Goal: Task Accomplishment & Management: Manage account settings

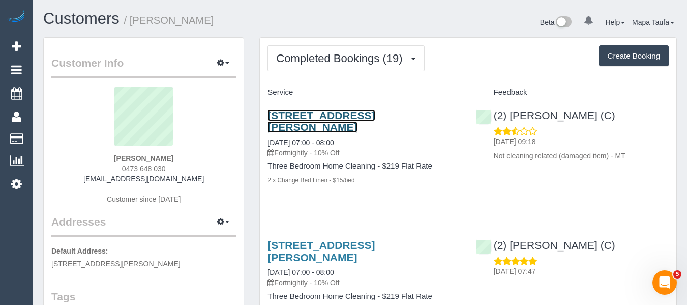
click at [303, 114] on link "32a The Fairway, Kingsbury, VIC 3083" at bounding box center [320, 120] width 107 height 23
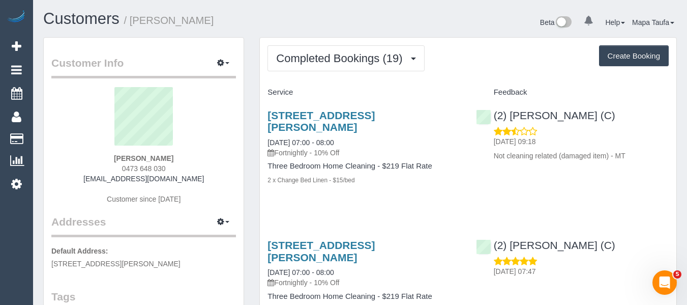
drag, startPoint x: 139, startPoint y: 171, endPoint x: 114, endPoint y: 171, distance: 24.9
click at [115, 171] on div "Jemma Mathews 0473 648 030 jemmamathews@gmail.com Customer since 2024" at bounding box center [143, 150] width 185 height 127
copy span "0473 648 030"
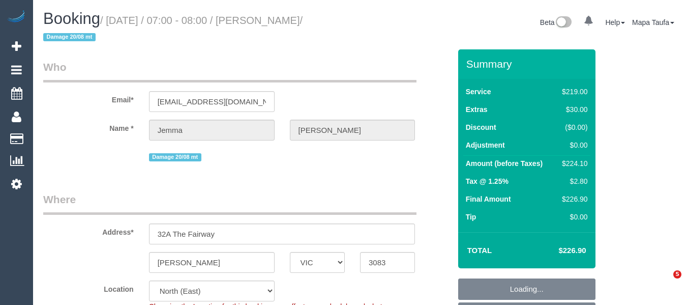
select select "VIC"
select select "number:27"
select select "number:16"
select select "number:18"
select select "number:22"
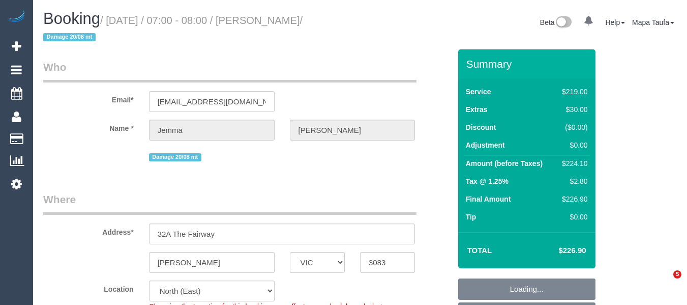
select select "number:33"
select select "number:12"
select select "object:1430"
select select "spot1"
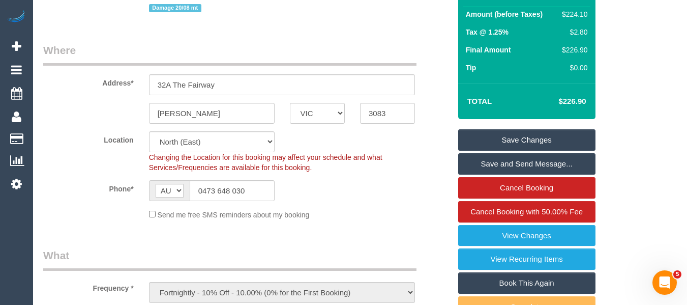
scroll to position [153, 0]
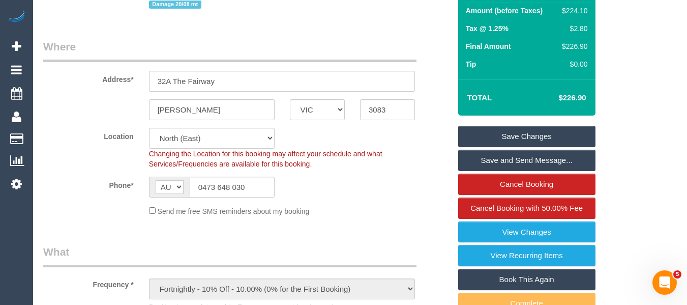
drag, startPoint x: 588, startPoint y: 97, endPoint x: 567, endPoint y: 98, distance: 20.4
click at [563, 98] on td "$226.90" at bounding box center [557, 97] width 66 height 25
copy h4 "226.90"
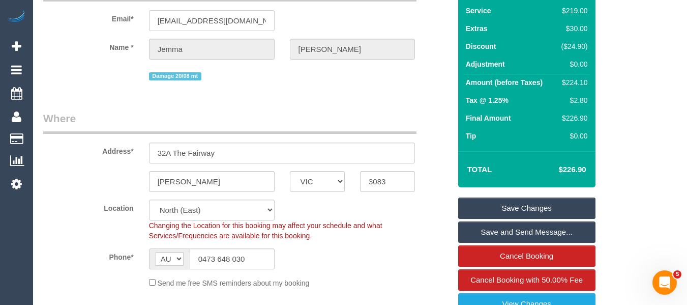
scroll to position [314, 0]
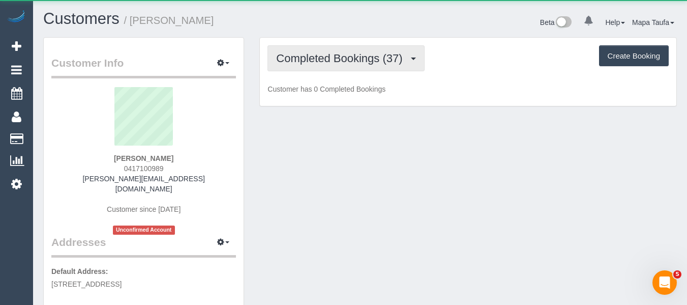
click at [352, 60] on span "Completed Bookings (37)" at bounding box center [341, 58] width 131 height 13
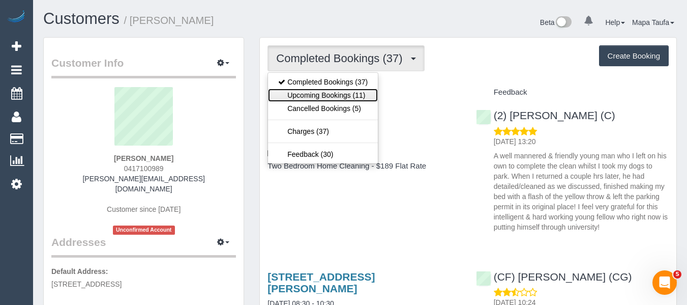
click at [348, 92] on link "Upcoming Bookings (11)" at bounding box center [323, 94] width 110 height 13
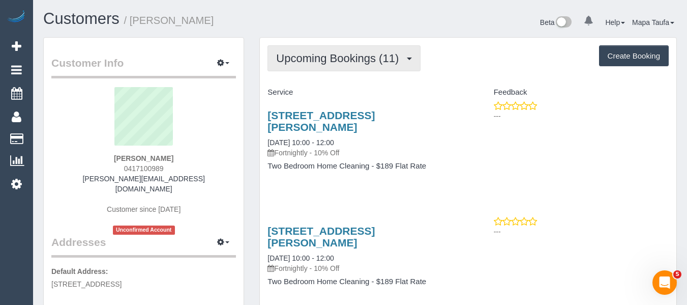
drag, startPoint x: 371, startPoint y: 64, endPoint x: 361, endPoint y: 72, distance: 12.6
click at [369, 65] on button "Upcoming Bookings (11)" at bounding box center [343, 58] width 153 height 26
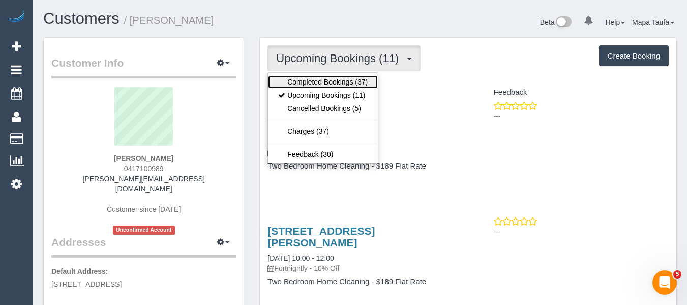
click at [353, 81] on link "Completed Bookings (37)" at bounding box center [323, 81] width 110 height 13
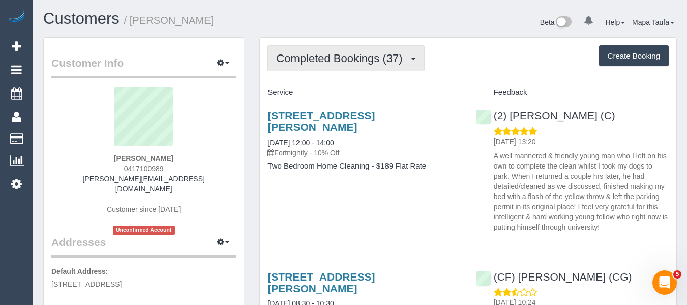
click at [370, 63] on span "Completed Bookings (37)" at bounding box center [341, 58] width 131 height 13
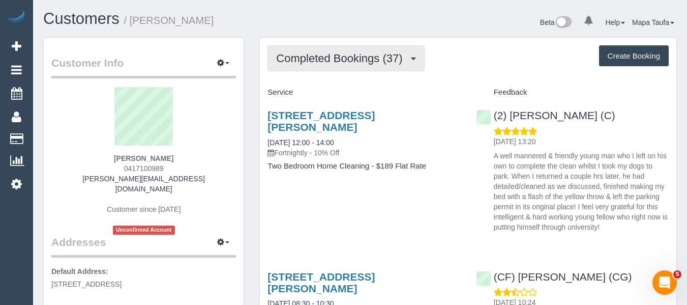
click at [383, 61] on span "Completed Bookings (37)" at bounding box center [341, 58] width 131 height 13
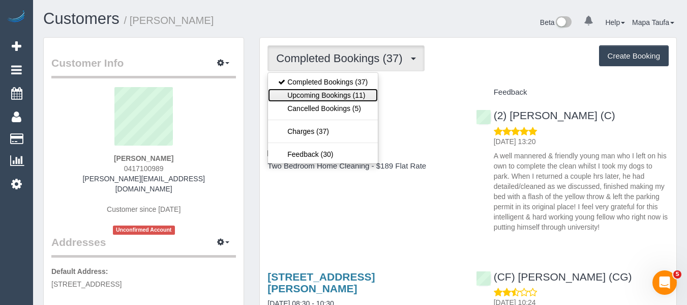
click at [357, 92] on link "Upcoming Bookings (11)" at bounding box center [323, 94] width 110 height 13
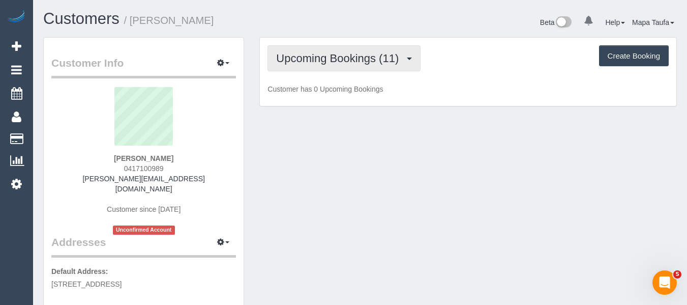
click at [349, 57] on span "Upcoming Bookings (11)" at bounding box center [340, 58] width 128 height 13
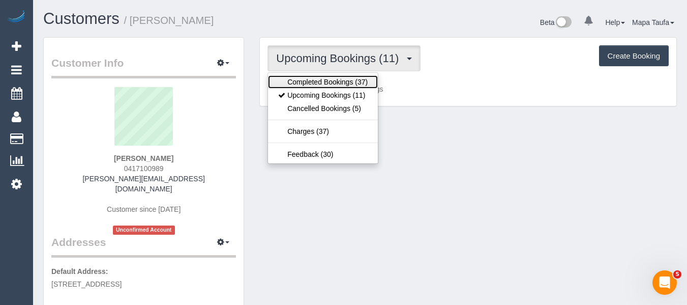
click at [332, 81] on link "Completed Bookings (37)" at bounding box center [323, 81] width 110 height 13
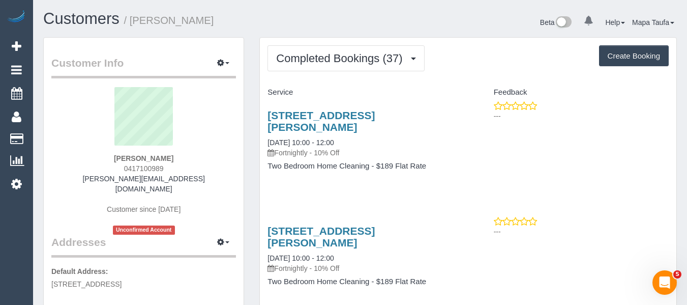
click at [451, 60] on div "Completed Bookings (37) Completed Bookings (37) Upcoming Bookings (11) Cancelle…" at bounding box center [467, 58] width 401 height 26
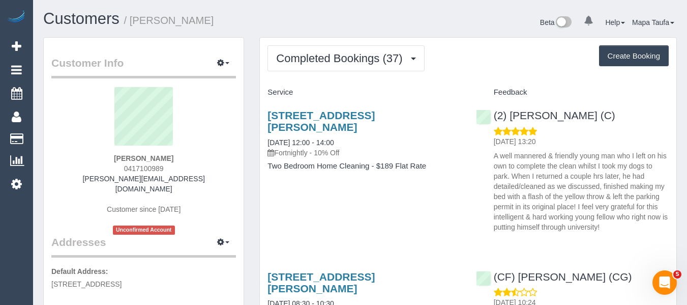
click at [625, 118] on div "(2) Joshua Russell (C) 24/08/2025 13:20 A well mannered & friendly young man wh…" at bounding box center [572, 169] width 208 height 136
drag, startPoint x: 626, startPoint y: 115, endPoint x: 513, endPoint y: 116, distance: 112.9
click at [513, 116] on div "(2) Joshua Russell (C) 24/08/2025 13:20 A well mannered & friendly young man wh…" at bounding box center [572, 169] width 208 height 136
click at [526, 68] on div "Completed Bookings (37) Completed Bookings (37) Upcoming Bookings (11) Cancelle…" at bounding box center [467, 58] width 401 height 26
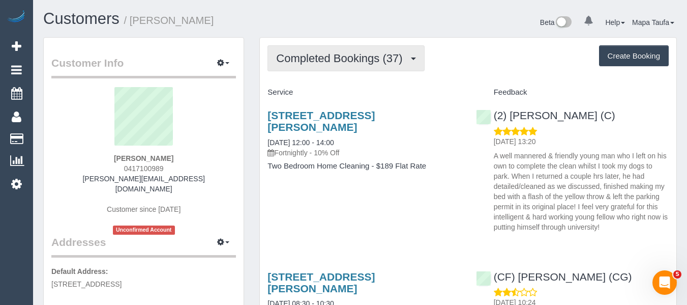
click at [346, 64] on span "Completed Bookings (37)" at bounding box center [341, 58] width 131 height 13
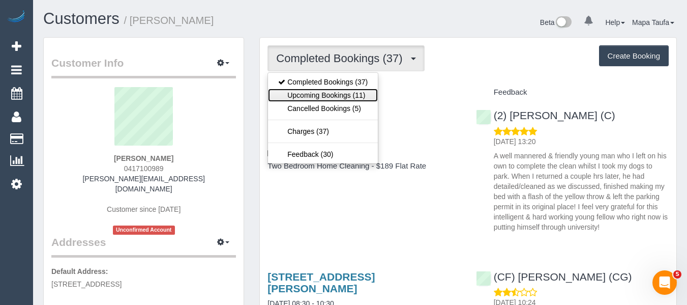
click at [339, 98] on link "Upcoming Bookings (11)" at bounding box center [323, 94] width 110 height 13
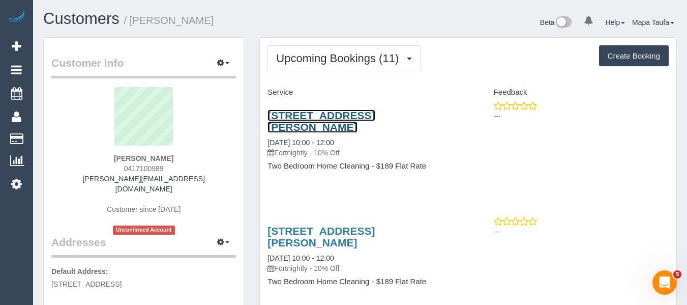
click at [375, 113] on link "2/34 Docker Street, Elwood, VIC 3184" at bounding box center [320, 120] width 107 height 23
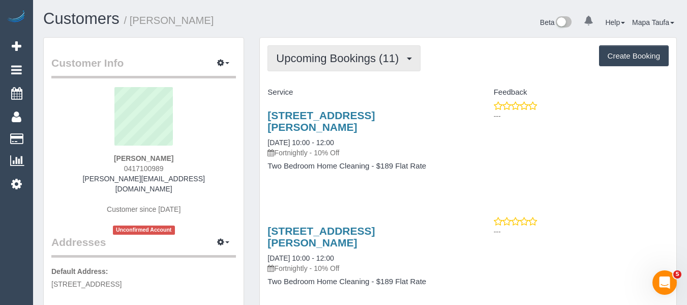
click at [335, 53] on span "Upcoming Bookings (11)" at bounding box center [340, 58] width 128 height 13
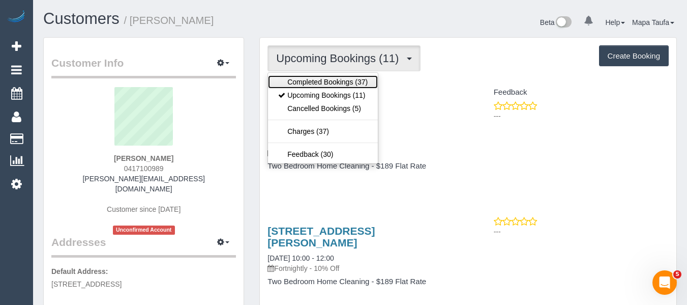
click at [330, 77] on link "Completed Bookings (37)" at bounding box center [323, 81] width 110 height 13
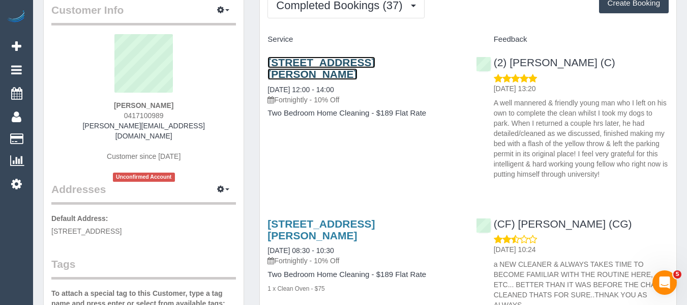
scroll to position [51, 0]
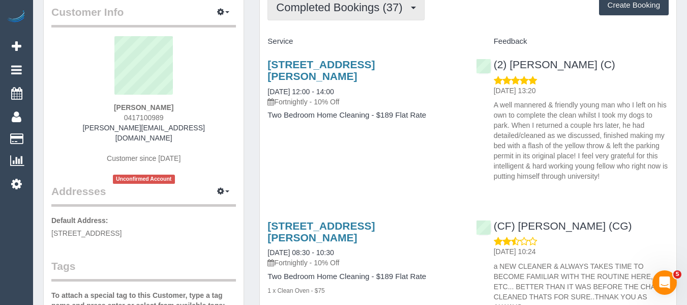
click at [384, 17] on button "Completed Bookings (37)" at bounding box center [345, 7] width 157 height 26
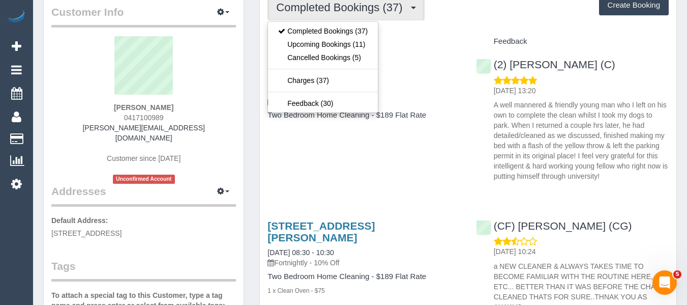
click at [441, 36] on div "Service" at bounding box center [364, 41] width 208 height 17
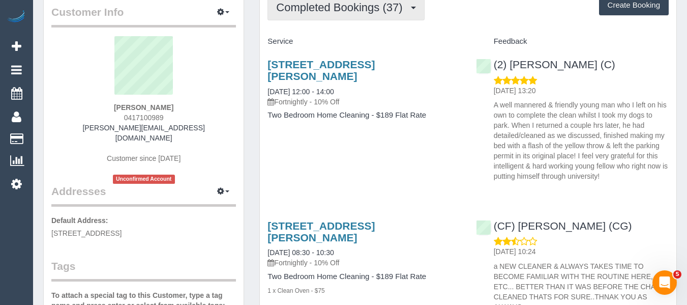
click at [349, 12] on span "Completed Bookings (37)" at bounding box center [341, 7] width 131 height 13
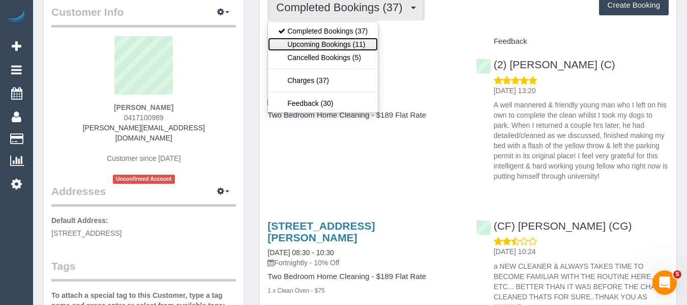
click at [332, 46] on link "Upcoming Bookings (11)" at bounding box center [323, 44] width 110 height 13
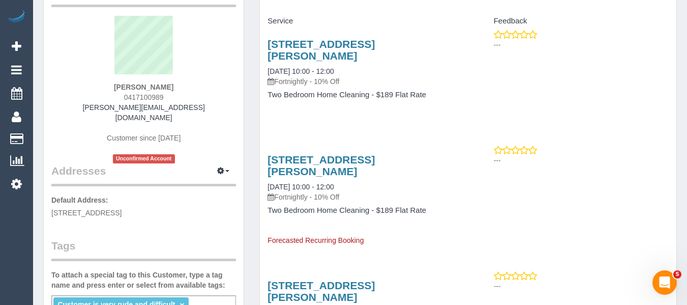
scroll to position [0, 0]
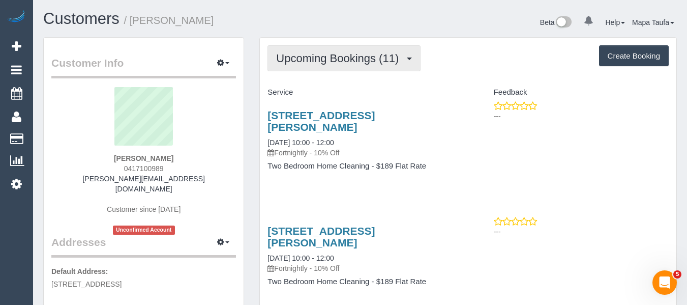
click at [343, 54] on span "Upcoming Bookings (11)" at bounding box center [340, 58] width 128 height 13
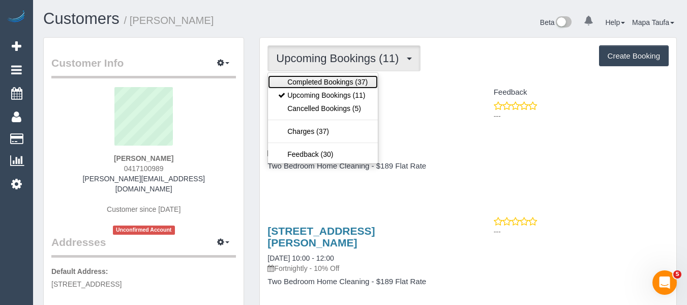
click at [328, 80] on link "Completed Bookings (37)" at bounding box center [323, 81] width 110 height 13
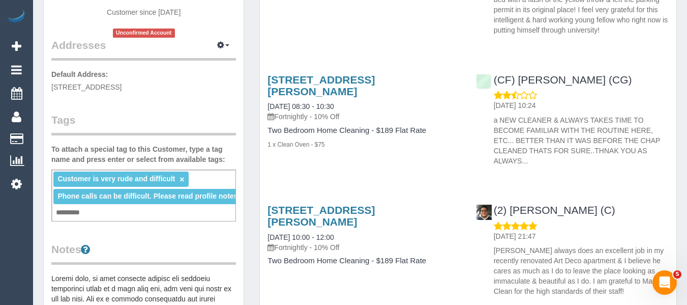
scroll to position [203, 0]
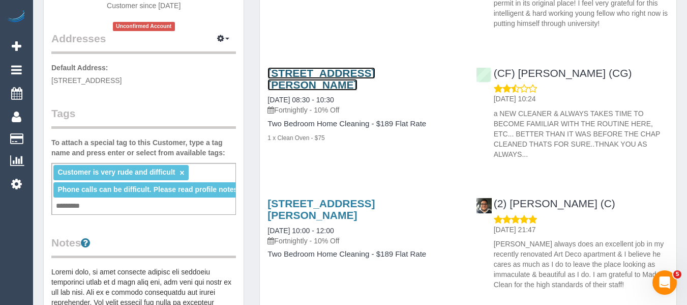
click at [341, 73] on link "2/34 Docker Street, Elwood, VIC 3184" at bounding box center [320, 78] width 107 height 23
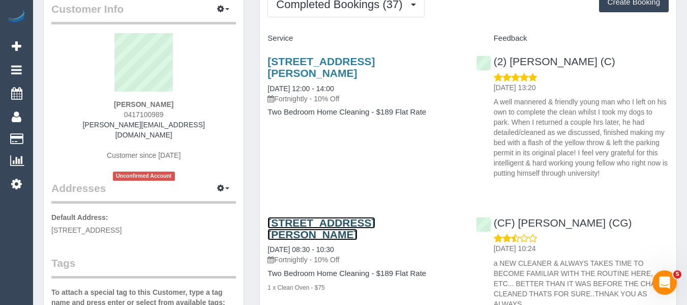
scroll to position [0, 0]
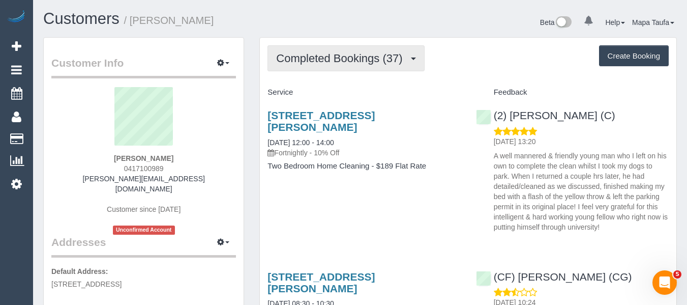
click at [345, 64] on span "Completed Bookings (37)" at bounding box center [341, 58] width 131 height 13
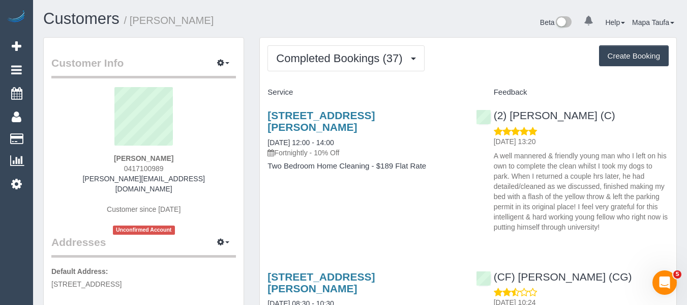
click at [448, 86] on div "Service" at bounding box center [364, 92] width 208 height 17
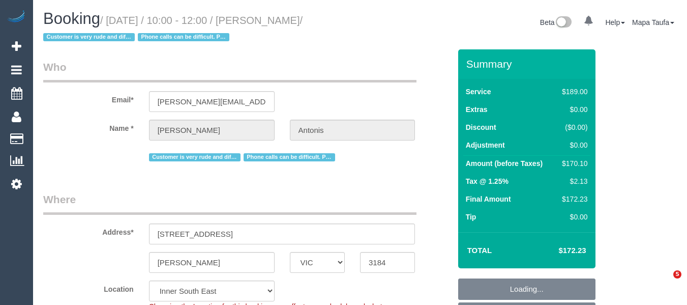
select select "VIC"
select select "number:27"
select select "number:14"
select select "number:19"
select select "number:36"
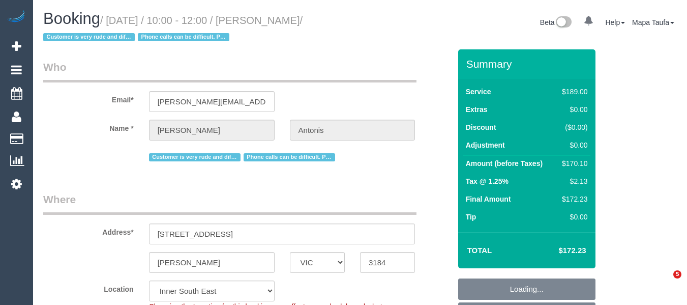
select select "number:35"
select select "number:12"
select select "object:1340"
select select "spot3"
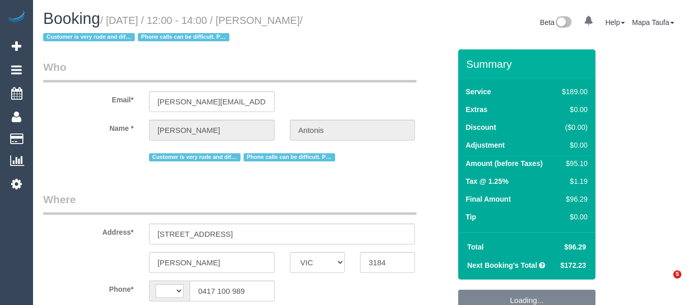
select select "VIC"
select select "string:stripe-pm_1P1f622GScqysDRVmXmLgAty"
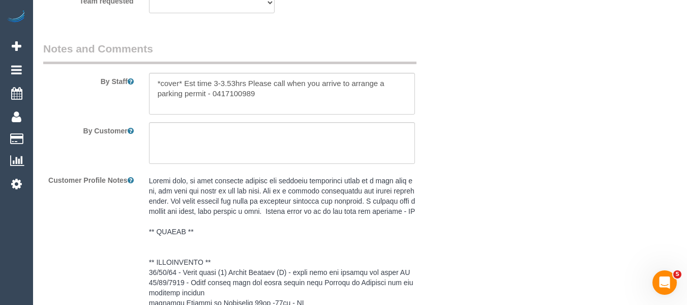
select select "string:AU"
select select "number:27"
select select "number:14"
select select "number:19"
select select "number:36"
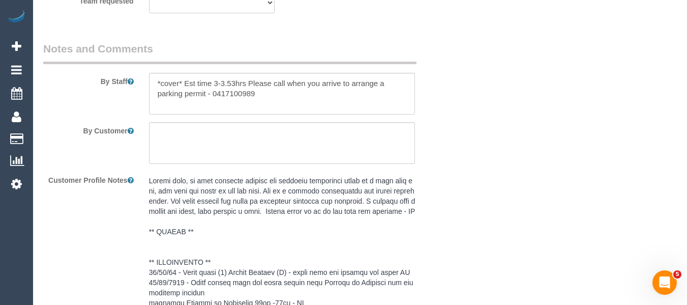
select select "number:35"
select select "number:12"
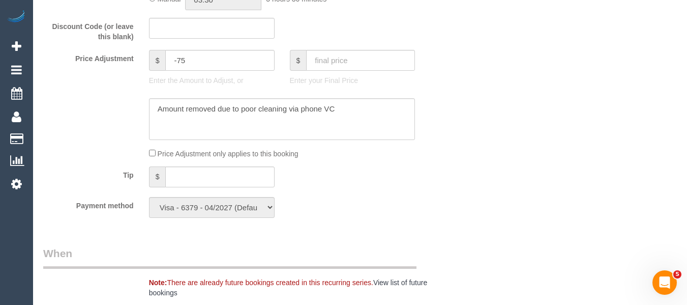
select select "object:2166"
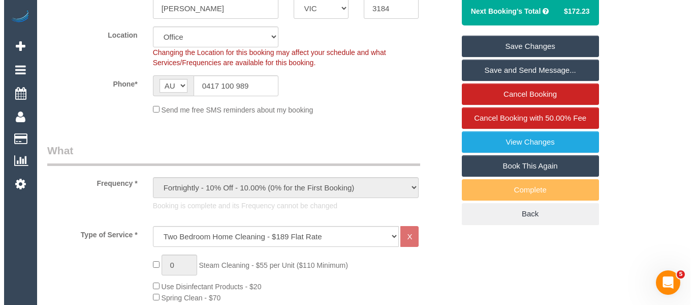
scroll to position [254, 0]
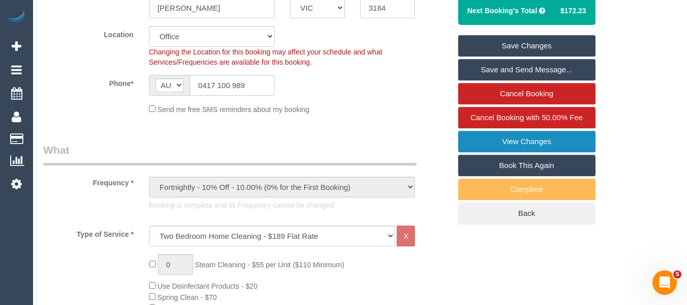
click at [546, 140] on link "View Changes" at bounding box center [526, 141] width 137 height 21
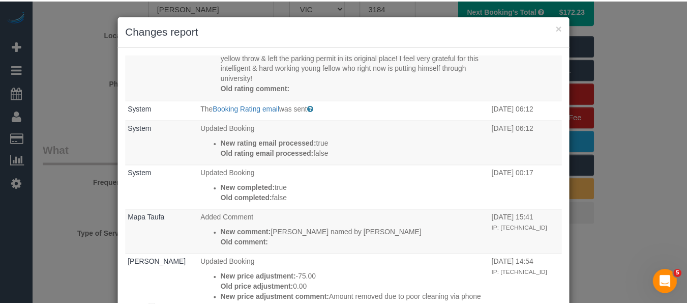
scroll to position [305, 0]
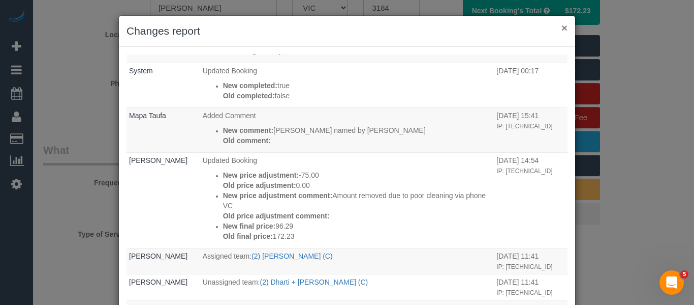
click at [562, 27] on button "×" at bounding box center [565, 27] width 6 height 11
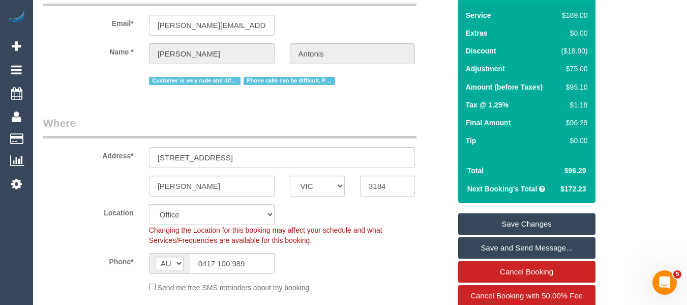
scroll to position [153, 0]
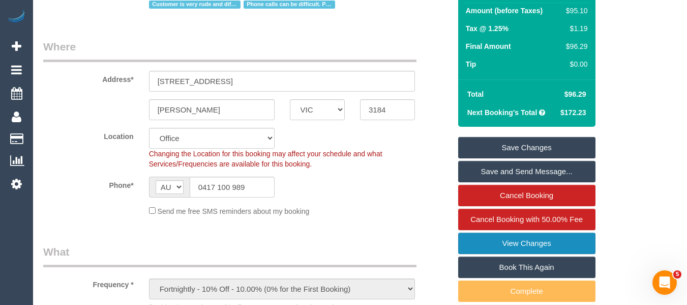
click at [527, 246] on link "View Changes" at bounding box center [526, 242] width 137 height 21
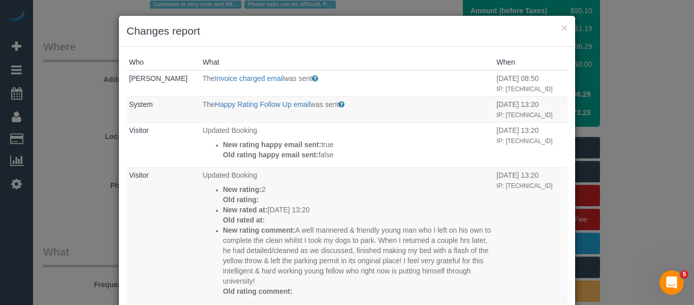
click at [564, 26] on div "× Changes report" at bounding box center [347, 31] width 457 height 31
click at [562, 25] on button "×" at bounding box center [565, 27] width 6 height 11
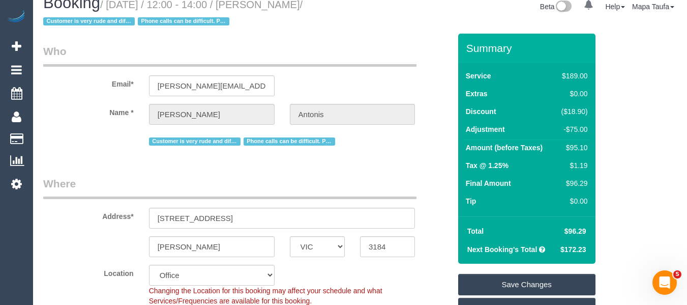
scroll to position [0, 0]
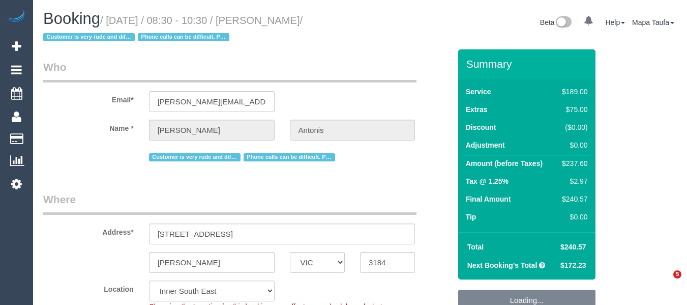
select select "VIC"
select select "number:27"
select select "number:14"
select select "number:19"
select select "number:36"
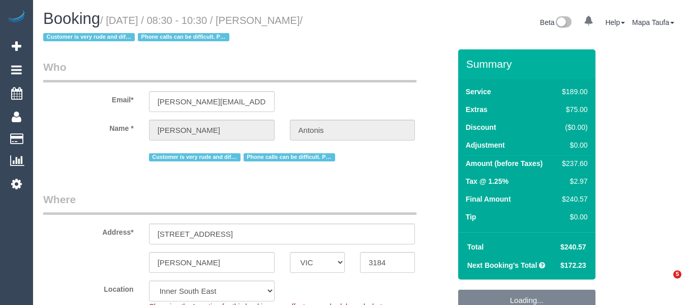
select select "number:35"
select select "number:12"
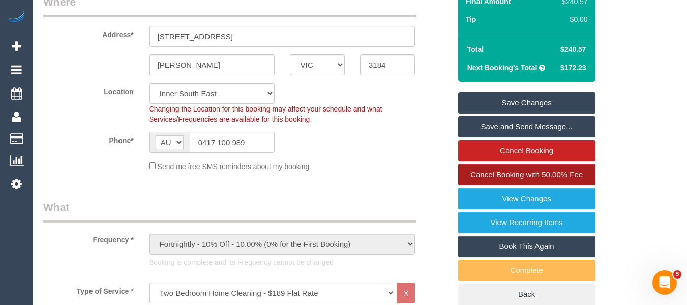
scroll to position [203, 0]
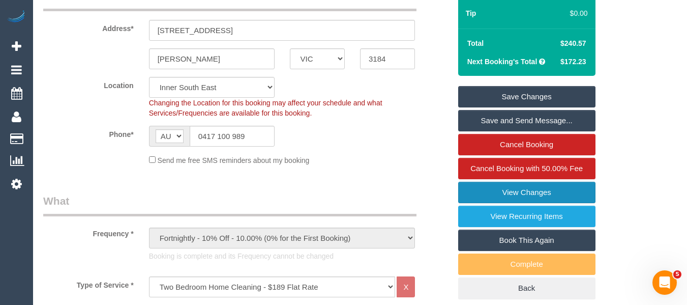
click at [526, 192] on link "View Changes" at bounding box center [526, 191] width 137 height 21
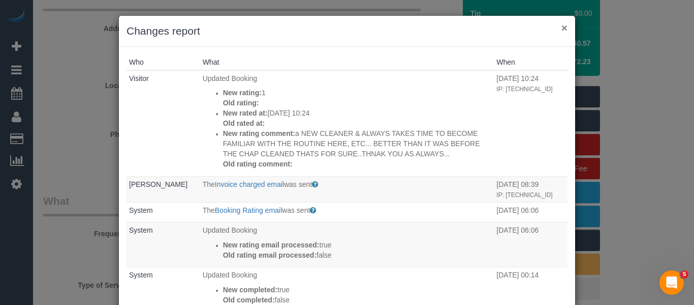
click at [562, 32] on button "×" at bounding box center [565, 27] width 6 height 11
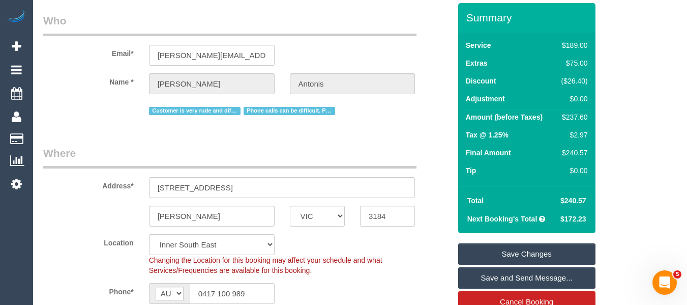
scroll to position [0, 0]
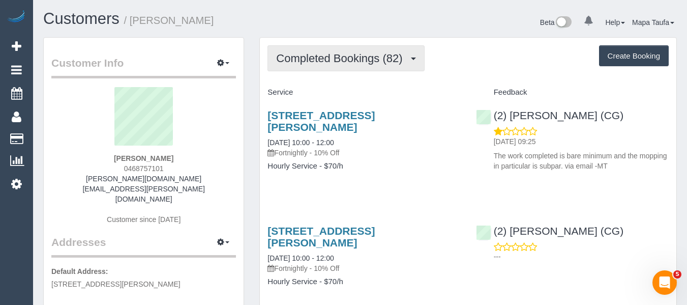
click at [320, 64] on span "Completed Bookings (82)" at bounding box center [341, 58] width 131 height 13
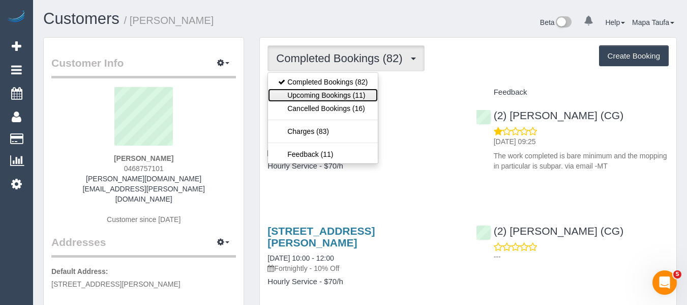
click at [329, 94] on link "Upcoming Bookings (11)" at bounding box center [323, 94] width 110 height 13
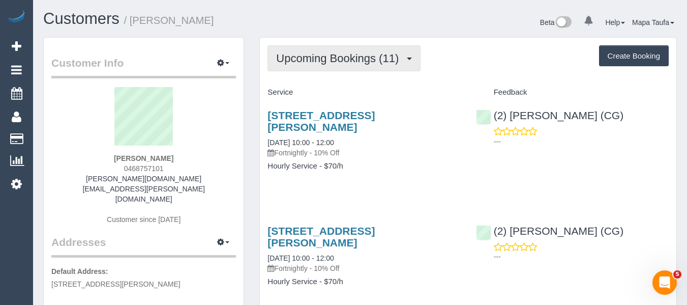
click at [291, 58] on span "Upcoming Bookings (11)" at bounding box center [340, 58] width 128 height 13
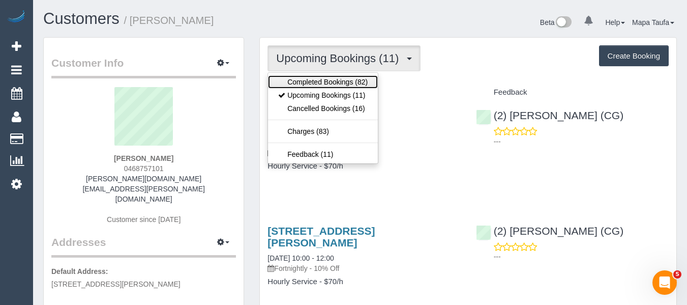
click at [301, 81] on link "Completed Bookings (82)" at bounding box center [323, 81] width 110 height 13
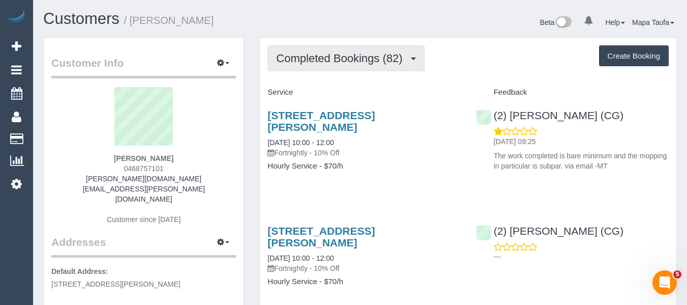
click at [357, 57] on span "Completed Bookings (82)" at bounding box center [341, 58] width 131 height 13
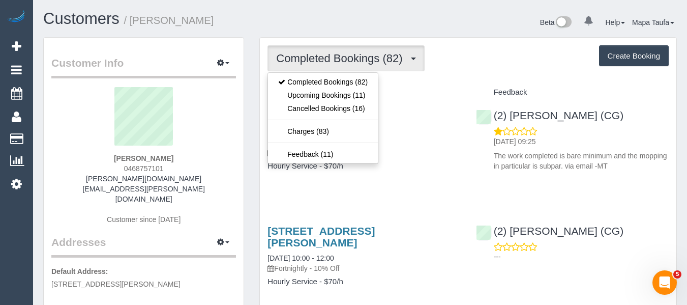
drag, startPoint x: 468, startPoint y: 93, endPoint x: 390, endPoint y: 106, distance: 78.3
click at [460, 97] on div "Service Feedback" at bounding box center [468, 92] width 416 height 17
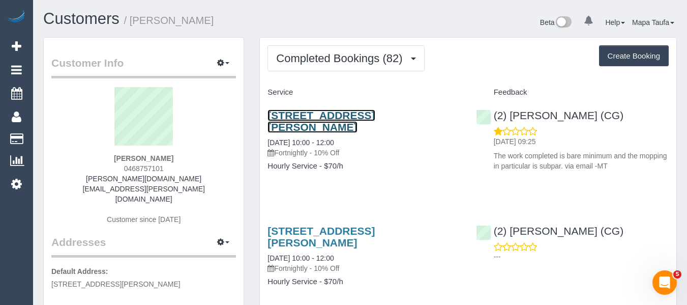
click at [357, 110] on link "[STREET_ADDRESS][PERSON_NAME]" at bounding box center [320, 120] width 107 height 23
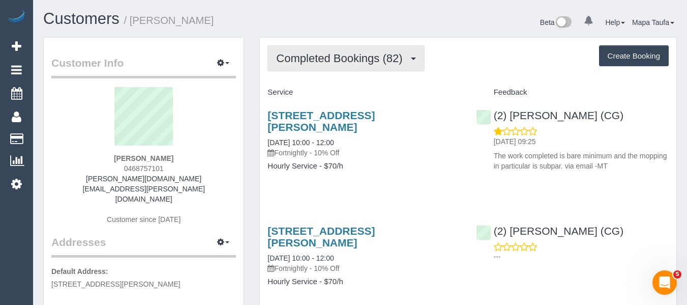
click at [350, 58] on span "Completed Bookings (82)" at bounding box center [341, 58] width 131 height 13
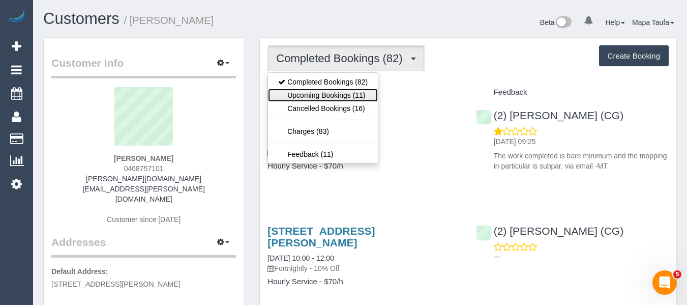
click at [330, 97] on link "Upcoming Bookings (11)" at bounding box center [323, 94] width 110 height 13
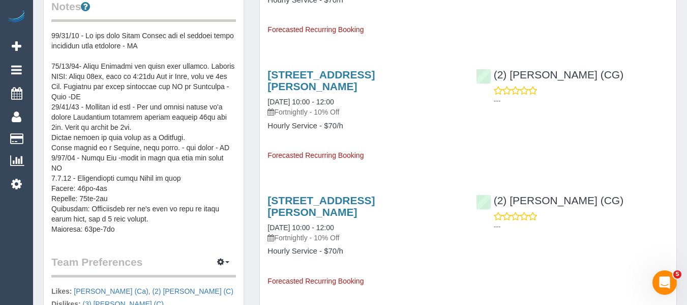
scroll to position [356, 0]
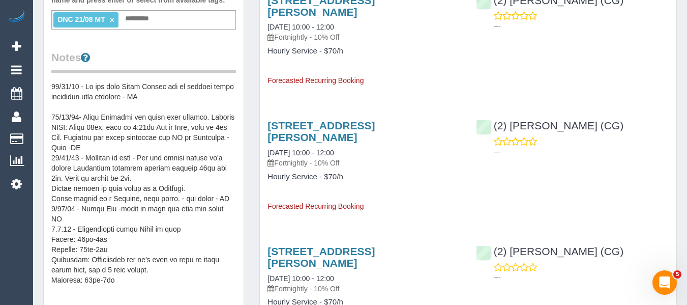
click at [62, 81] on pre at bounding box center [143, 182] width 185 height 203
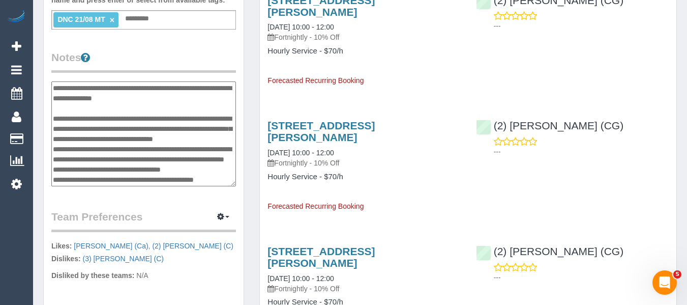
scroll to position [305, 0]
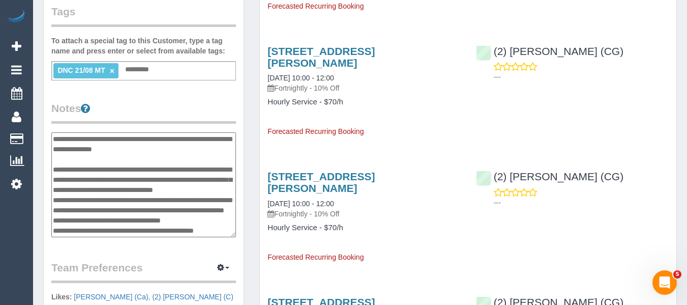
click at [54, 132] on textarea at bounding box center [143, 184] width 185 height 105
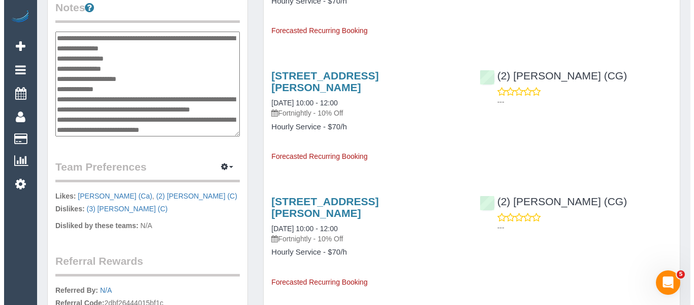
scroll to position [407, 0]
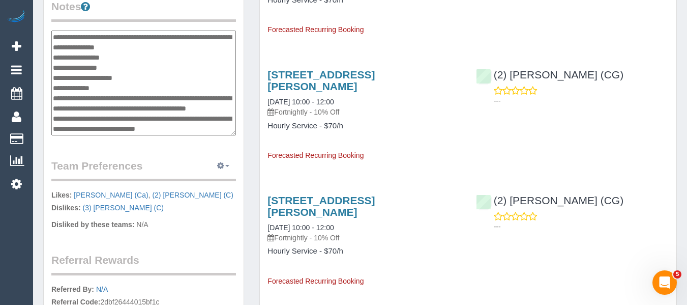
drag, startPoint x: 219, startPoint y: 145, endPoint x: 223, endPoint y: 153, distance: 8.4
click at [220, 162] on icon "button" at bounding box center [220, 165] width 7 height 6
drag, startPoint x: 219, startPoint y: 165, endPoint x: 222, endPoint y: 159, distance: 7.3
click at [218, 178] on link "Manage Preferences" at bounding box center [192, 184] width 86 height 13
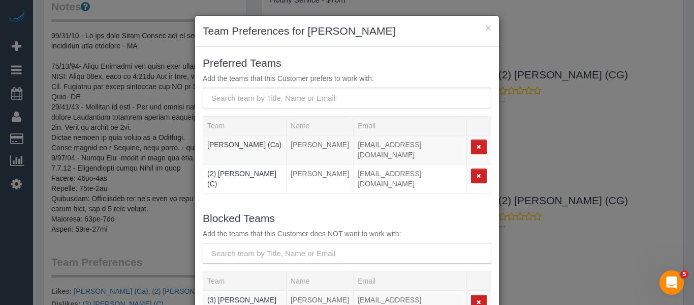
click at [210, 238] on form "Blocked Teams Add the teams that this Customer does NOT want to work with: Team…" at bounding box center [347, 268] width 289 height 118
click at [248, 242] on input "text" at bounding box center [347, 252] width 289 height 21
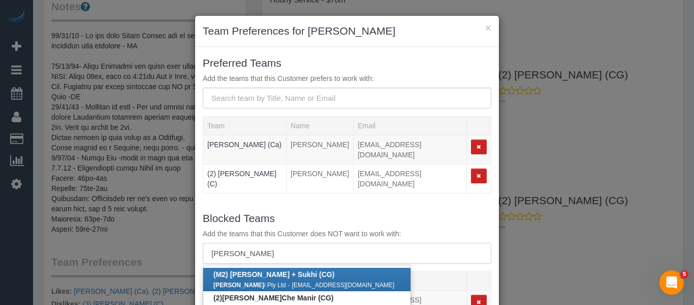
scroll to position [51, 0]
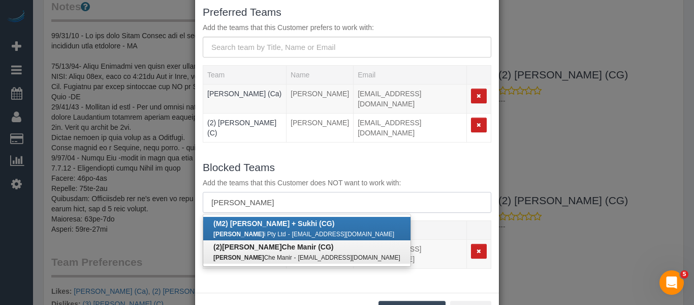
type input "mohd"
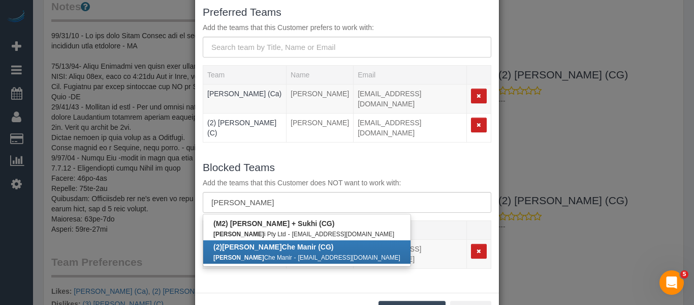
click at [283, 242] on b "(2) Mohd Che Manir (CG)" at bounding box center [274, 246] width 120 height 8
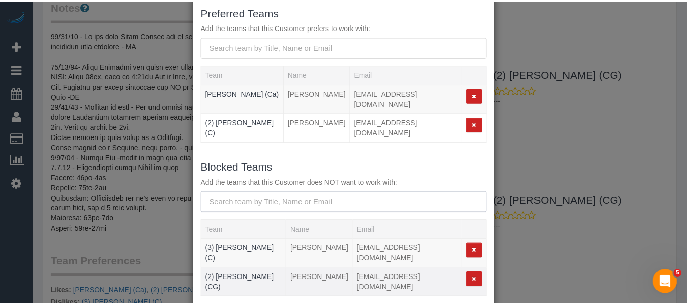
scroll to position [97, 0]
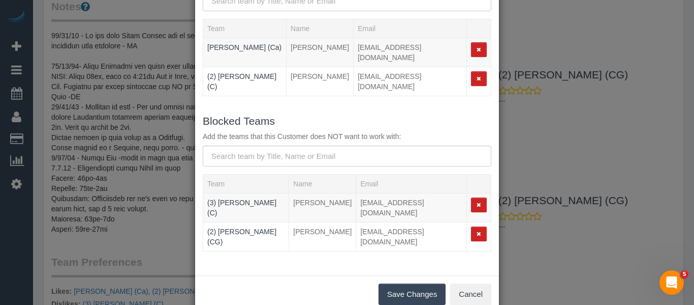
drag, startPoint x: 413, startPoint y: 265, endPoint x: 444, endPoint y: 300, distance: 46.8
click at [412, 283] on button "Save Changes" at bounding box center [412, 293] width 67 height 21
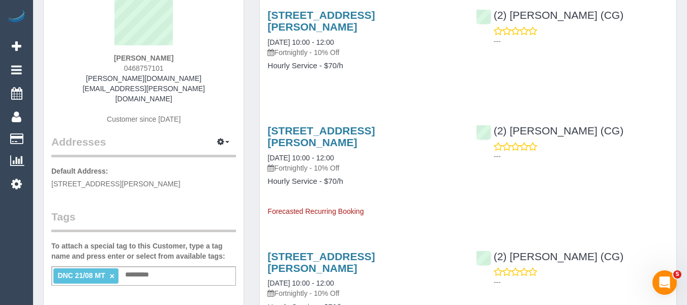
scroll to position [0, 0]
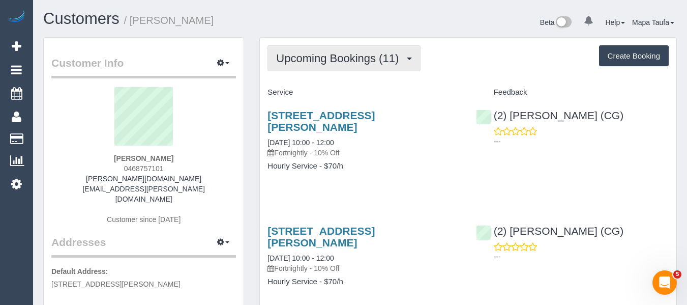
click at [296, 65] on button "Upcoming Bookings (11)" at bounding box center [343, 58] width 153 height 26
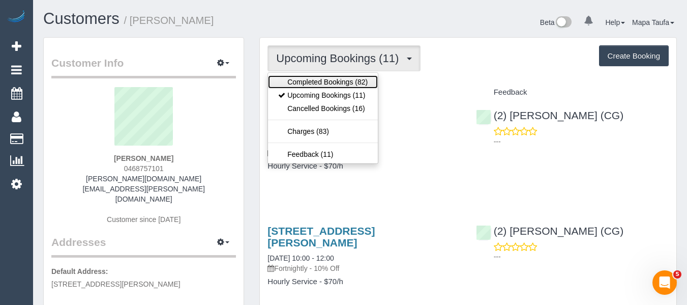
click at [297, 76] on link "Completed Bookings (82)" at bounding box center [323, 81] width 110 height 13
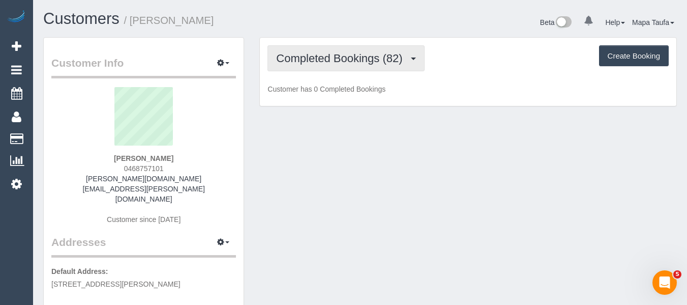
click at [309, 59] on span "Completed Bookings (82)" at bounding box center [341, 58] width 131 height 13
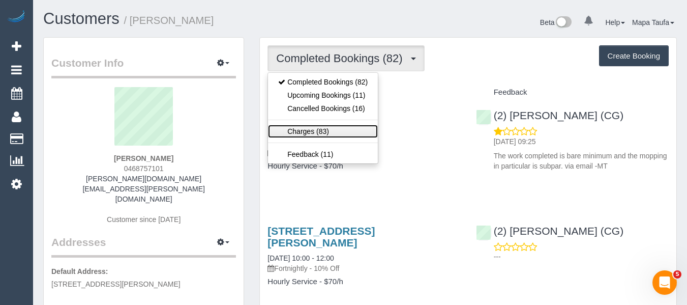
click at [314, 128] on link "Charges (83)" at bounding box center [323, 131] width 110 height 13
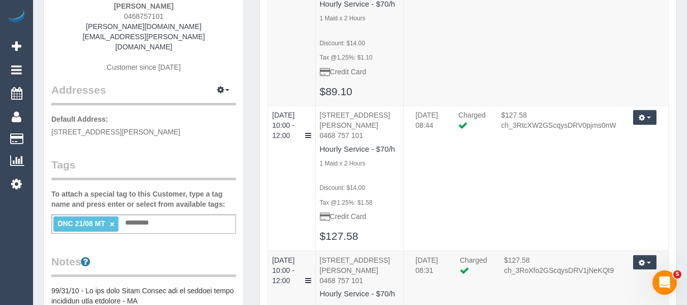
scroll to position [153, 0]
click at [114, 216] on li "DNC 21/08 MT ×" at bounding box center [85, 223] width 65 height 15
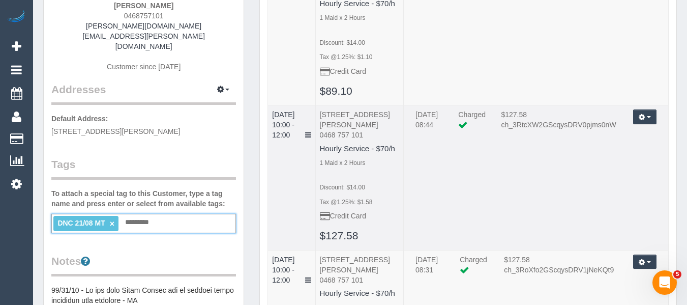
drag, startPoint x: 112, startPoint y: 202, endPoint x: 343, endPoint y: 196, distance: 230.4
click at [114, 219] on link "×" at bounding box center [112, 223] width 5 height 9
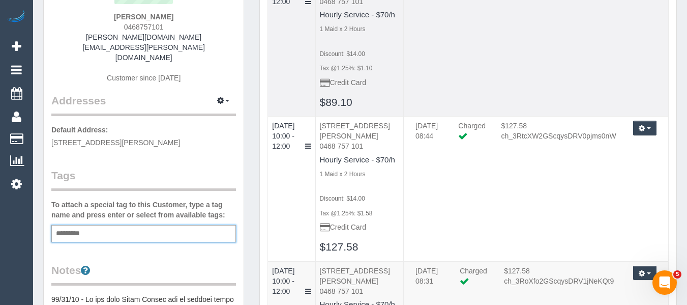
scroll to position [0, 0]
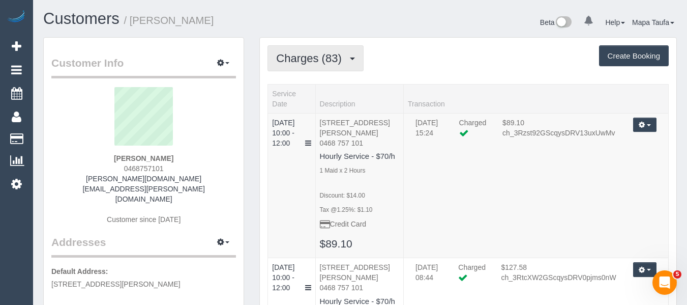
click at [320, 53] on span "Charges (83)" at bounding box center [311, 58] width 70 height 13
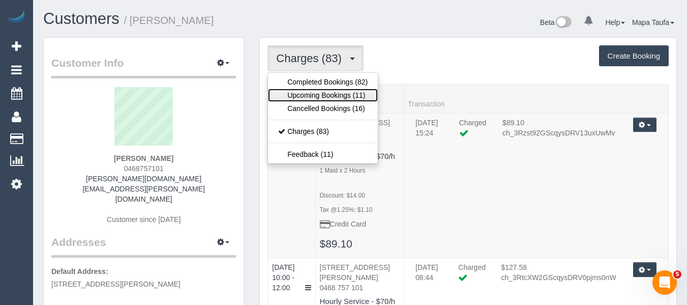
click at [319, 88] on link "Upcoming Bookings (11)" at bounding box center [323, 94] width 110 height 13
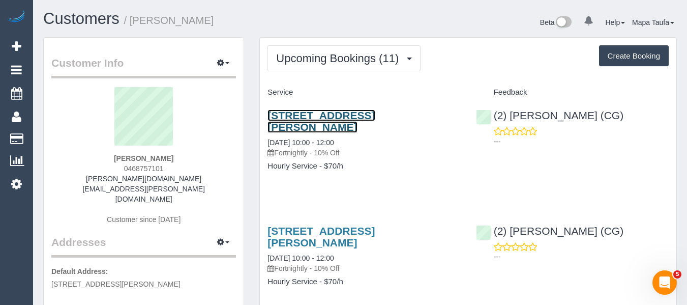
click at [319, 109] on link "22 Ryan St, Northcote, VIC 3070" at bounding box center [320, 120] width 107 height 23
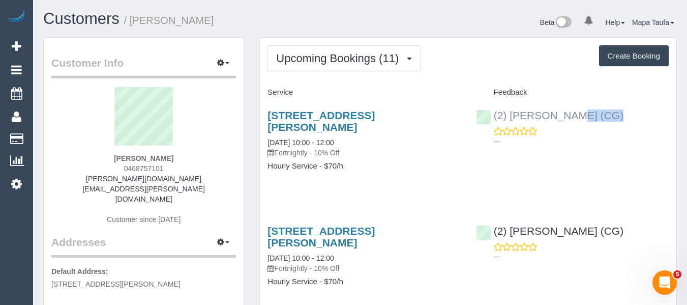
drag, startPoint x: 633, startPoint y: 125, endPoint x: 512, endPoint y: 115, distance: 121.9
click at [512, 115] on div "(2) Mohd Che Manir (CG) ---" at bounding box center [572, 126] width 208 height 50
copy div "Mohd Che Manir (CG)"
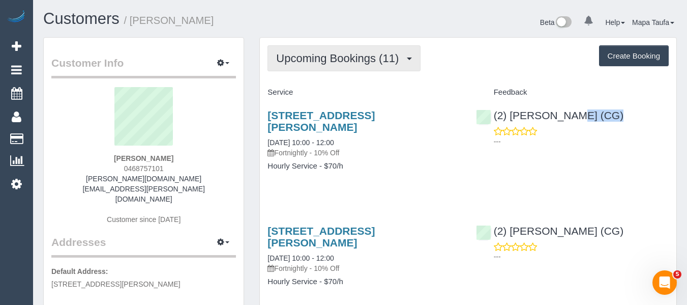
click at [341, 62] on span "Upcoming Bookings (11)" at bounding box center [340, 58] width 128 height 13
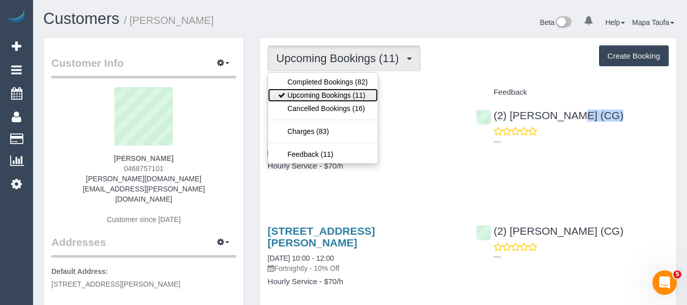
click at [326, 96] on link "Upcoming Bookings (11)" at bounding box center [323, 94] width 110 height 13
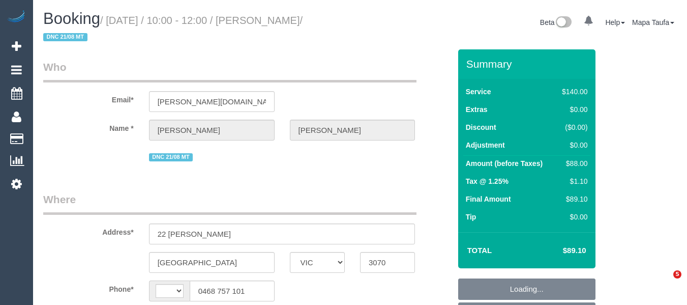
select select "VIC"
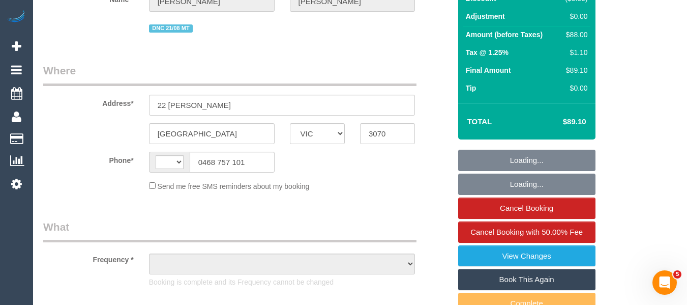
select select "string:AU"
select select "object:546"
select select "string:stripe-pm_1PDxAn2GScqysDRVHZTENddp"
select select "number:28"
select select "number:14"
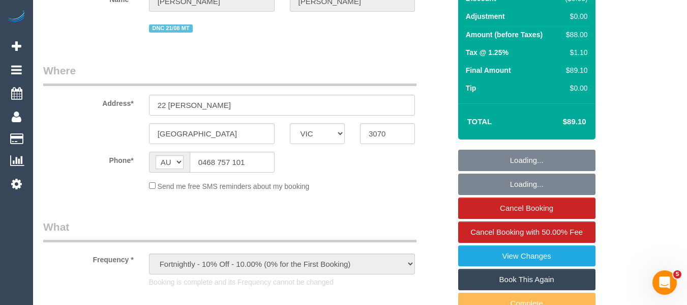
select select "number:19"
select select "number:25"
select select "number:34"
select select "number:11"
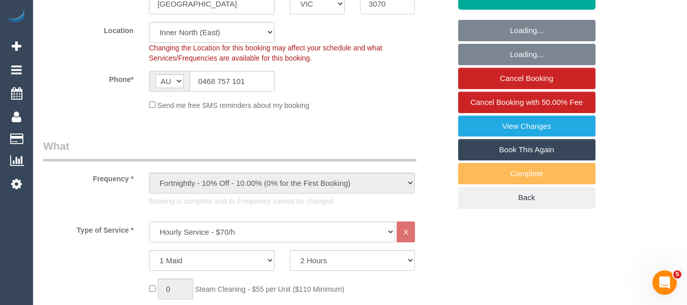
select select "object:1680"
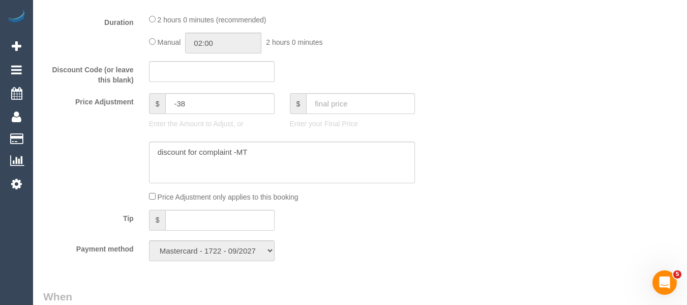
scroll to position [817, 0]
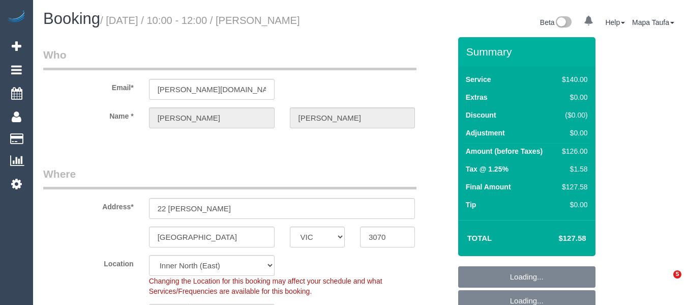
select select "VIC"
select select "spot3"
select select "string:stripe-pm_1PDxAn2GScqysDRVHZTENddp"
select select "object:540"
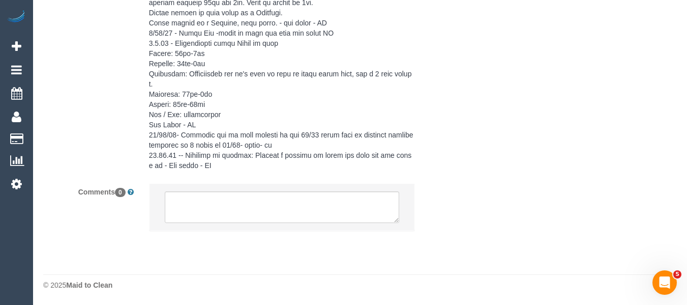
select select "number:28"
select select "number:14"
select select "number:19"
select select "number:25"
select select "number:34"
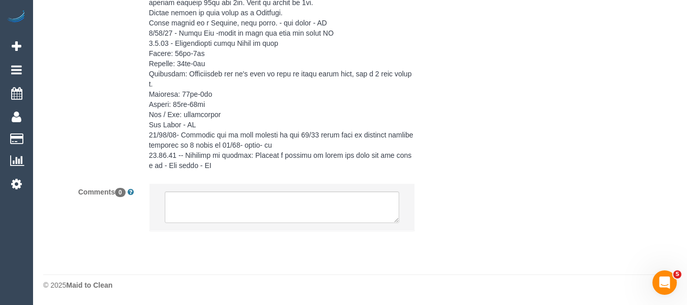
select select "number:11"
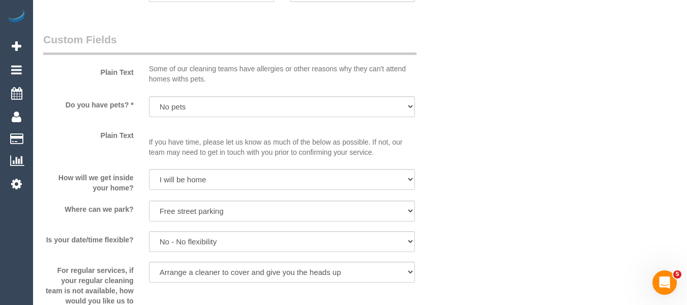
scroll to position [1904, 0]
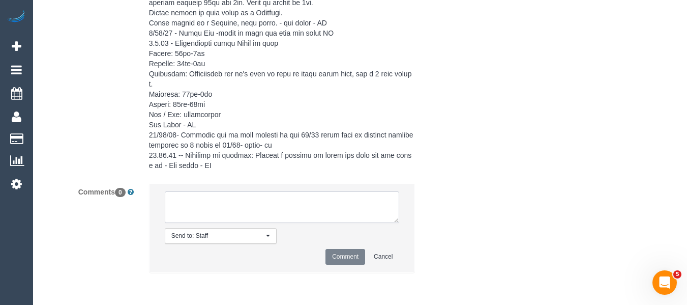
click at [238, 211] on textarea at bounding box center [282, 207] width 235 height 32
type textarea "u"
paste textarea "Mohd Che Manir (CG)"
type textarea "U/A due to quality issues - Mohd Che Manir (CG)"
click at [335, 253] on button "Comment" at bounding box center [345, 257] width 40 height 16
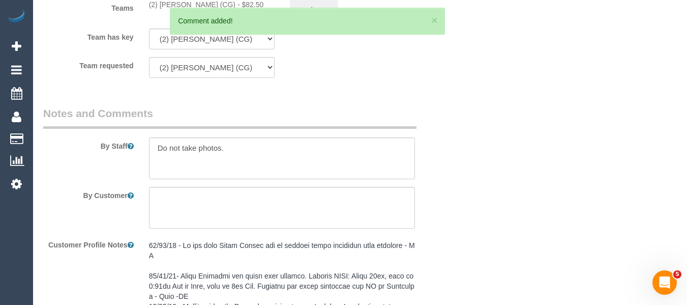
scroll to position [1501, 0]
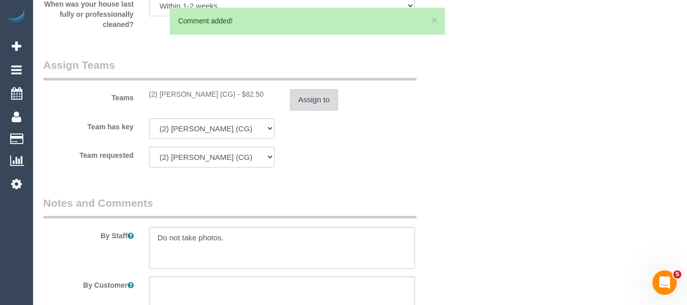
click at [308, 101] on button "Assign to" at bounding box center [314, 99] width 49 height 21
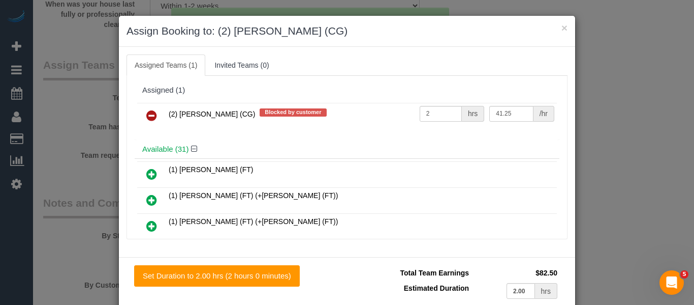
click at [151, 117] on icon at bounding box center [151, 115] width 11 height 12
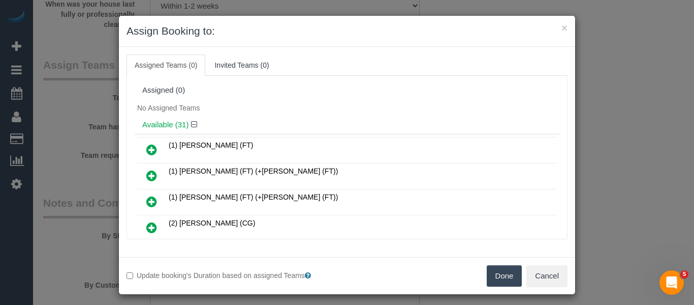
drag, startPoint x: 499, startPoint y: 273, endPoint x: 509, endPoint y: 267, distance: 11.6
click at [499, 273] on button "Done" at bounding box center [505, 275] width 36 height 21
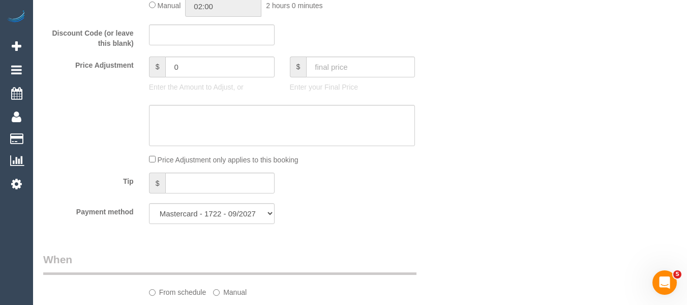
scroll to position [170, 0]
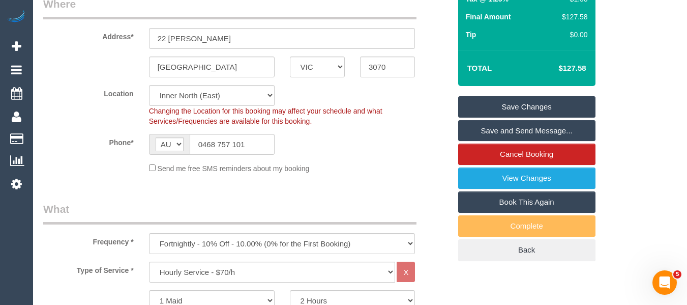
click at [525, 106] on link "Save Changes" at bounding box center [526, 106] width 137 height 21
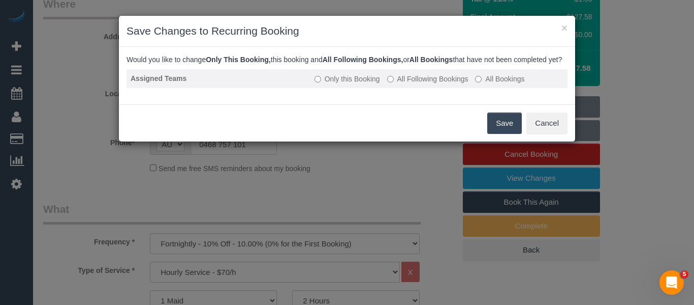
click at [423, 84] on label "All Following Bookings" at bounding box center [427, 79] width 81 height 10
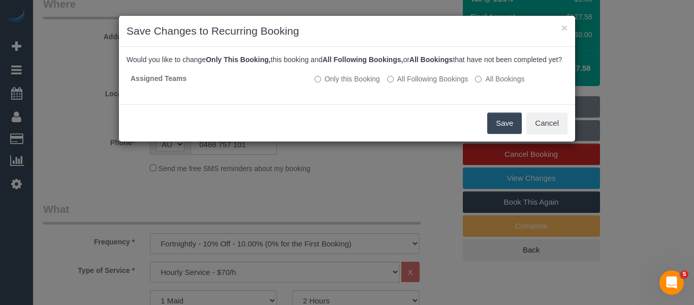
click at [496, 130] on button "Save" at bounding box center [505, 122] width 35 height 21
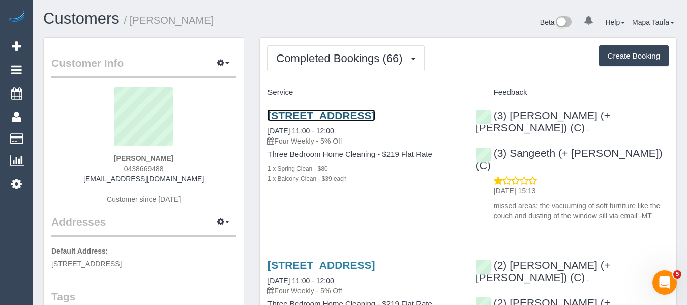
click at [292, 121] on link "[STREET_ADDRESS]" at bounding box center [320, 115] width 107 height 12
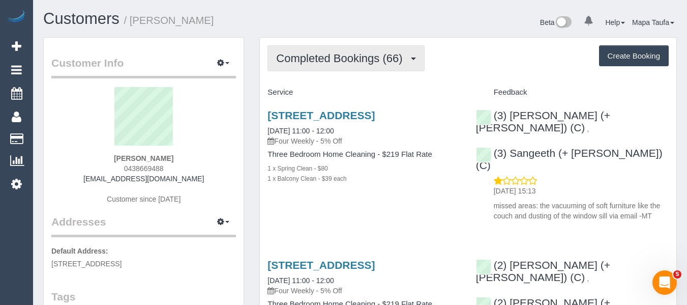
click at [347, 68] on button "Completed Bookings (66)" at bounding box center [345, 58] width 157 height 26
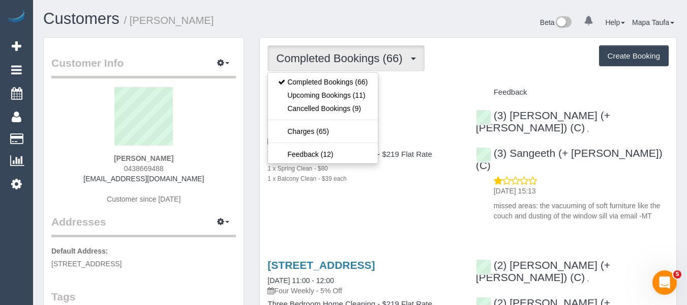
click at [413, 93] on h4 "Service" at bounding box center [363, 92] width 193 height 9
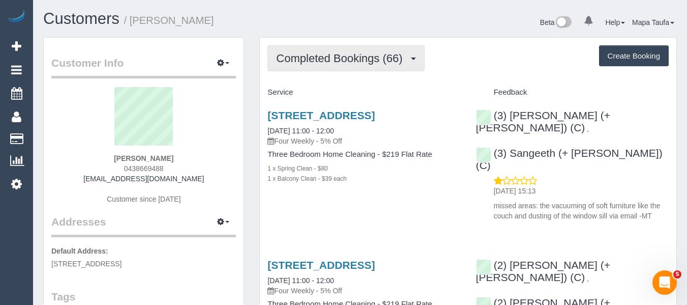
click at [349, 57] on span "Completed Bookings (66)" at bounding box center [341, 58] width 131 height 13
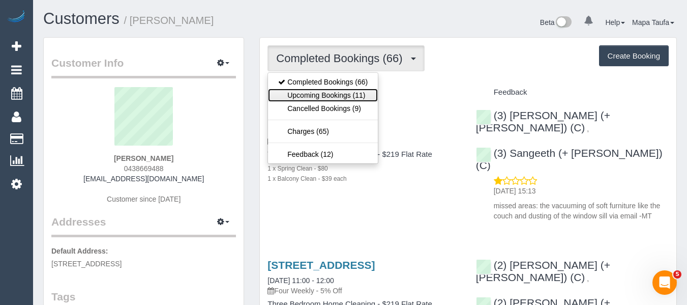
click at [328, 89] on link "Upcoming Bookings (11)" at bounding box center [323, 94] width 110 height 13
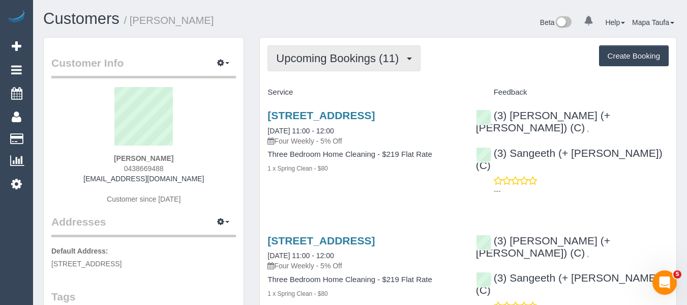
click at [330, 59] on span "Upcoming Bookings (11)" at bounding box center [340, 58] width 128 height 13
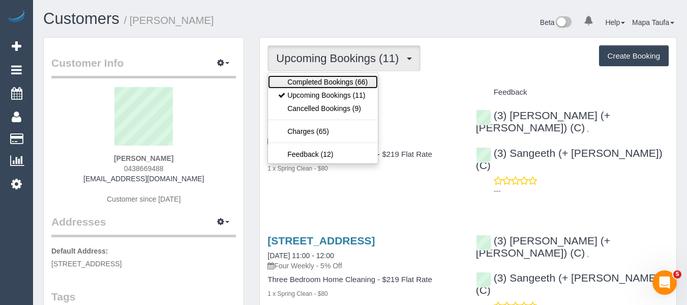
click at [332, 76] on link "Completed Bookings (66)" at bounding box center [323, 81] width 110 height 13
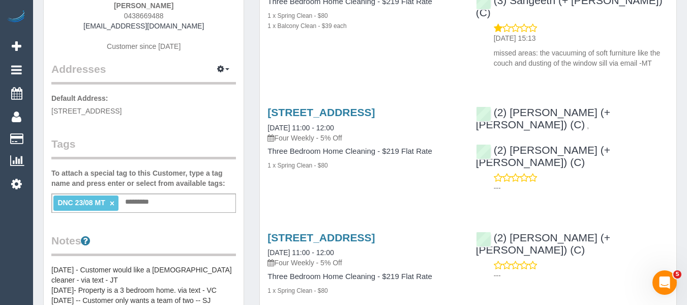
scroll to position [51, 0]
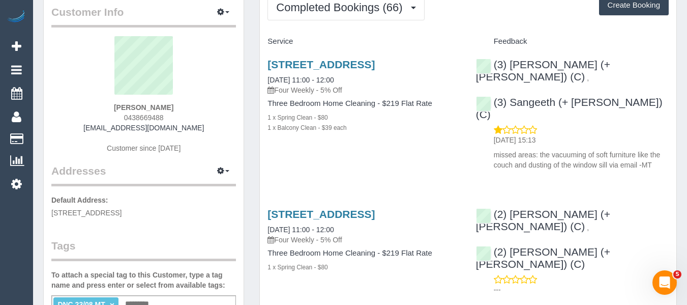
drag, startPoint x: 173, startPoint y: 117, endPoint x: 121, endPoint y: 117, distance: 51.9
click at [121, 117] on div "Susie Wong 0438669488 swon22@gmail.com Customer since 2019" at bounding box center [143, 99] width 185 height 127
copy span "0438669488"
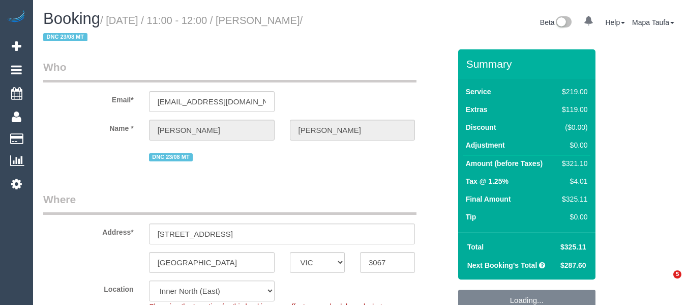
select select "VIC"
select select "string:stripe-pm_1Netz52GScqysDRVB5pZlWi2"
select select "number:28"
select select "number:14"
select select "number:19"
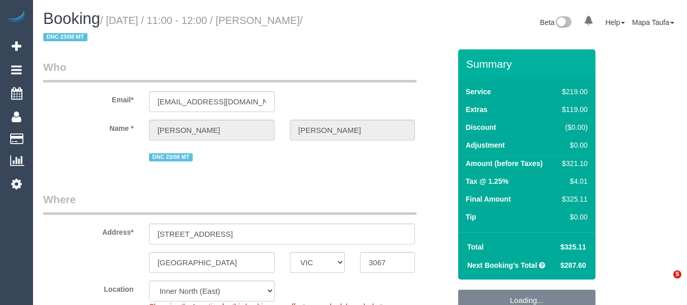
select select "number:23"
select select "number:35"
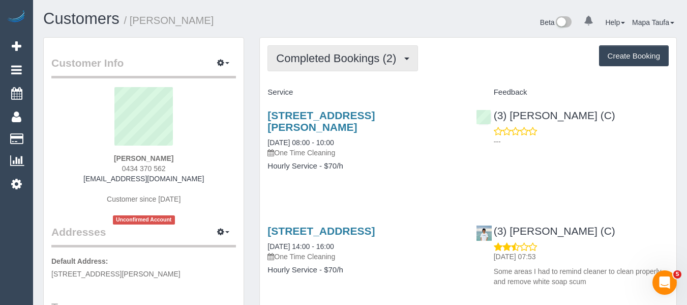
click at [331, 48] on button "Completed Bookings (2)" at bounding box center [342, 58] width 150 height 26
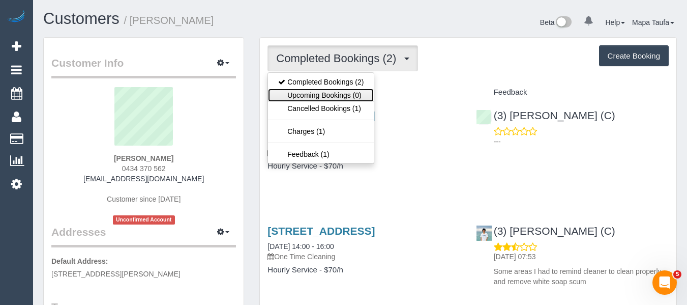
click at [326, 89] on link "Upcoming Bookings (0)" at bounding box center [321, 94] width 106 height 13
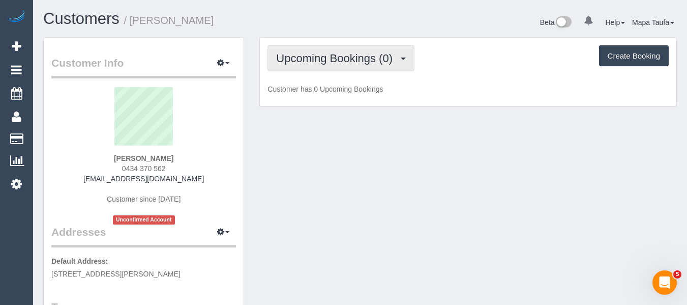
drag, startPoint x: 335, startPoint y: 61, endPoint x: 333, endPoint y: 83, distance: 22.4
click at [335, 60] on span "Upcoming Bookings (0)" at bounding box center [336, 58] width 121 height 13
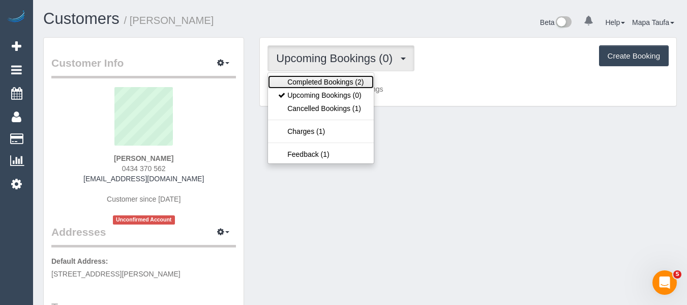
click at [332, 81] on link "Completed Bookings (2)" at bounding box center [321, 81] width 106 height 13
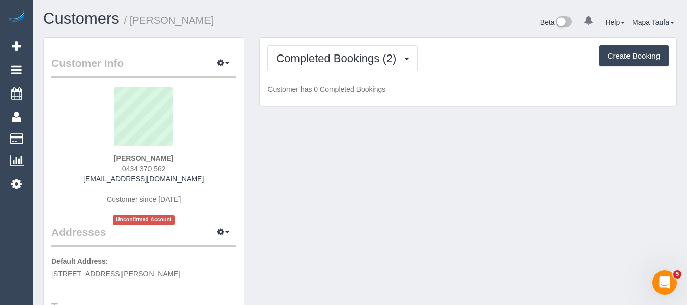
click at [324, 98] on div "Completed Bookings (2) Completed Bookings (2) Upcoming Bookings (0) Cancelled B…" at bounding box center [468, 72] width 416 height 69
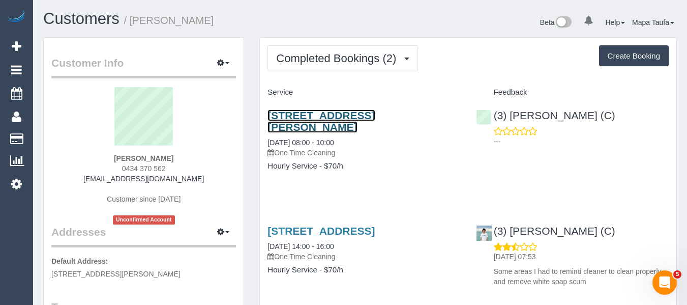
click at [309, 112] on link "Unit 7/2 Gourlay St, Balaclava, VIC 3183" at bounding box center [320, 120] width 107 height 23
click at [289, 125] on link "Unit 7/2 Gourlay St, Balaclava, VIC 3183" at bounding box center [320, 120] width 107 height 23
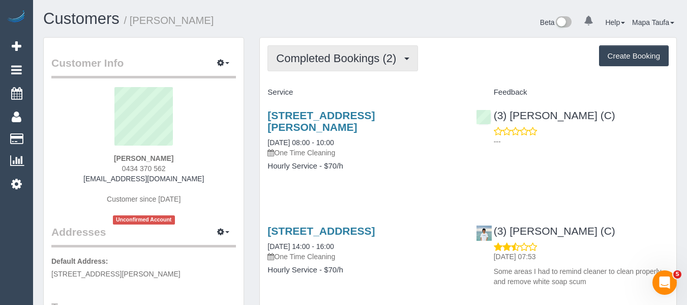
click at [301, 68] on button "Completed Bookings (2)" at bounding box center [342, 58] width 150 height 26
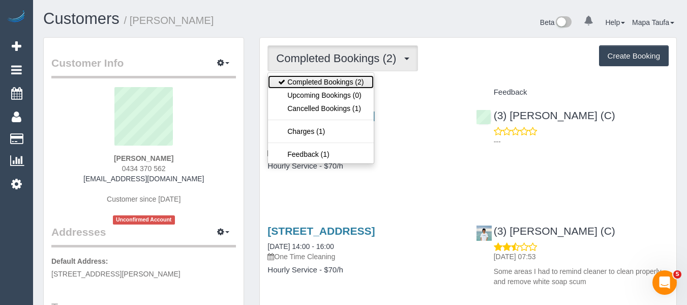
click at [303, 82] on link "Completed Bookings (2)" at bounding box center [321, 81] width 106 height 13
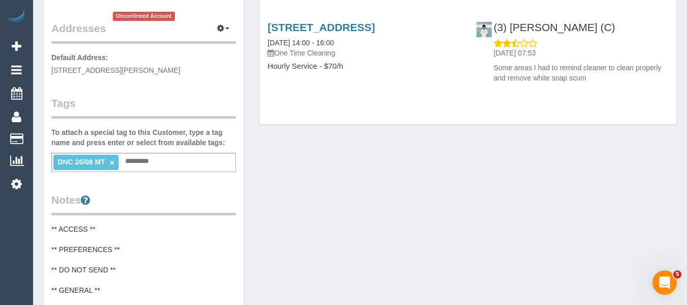
scroll to position [102, 0]
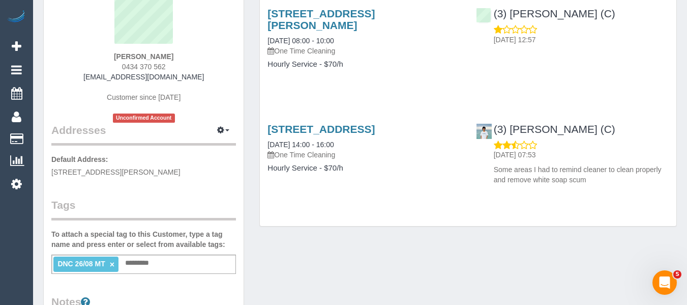
click at [109, 267] on ng-include "DNC 26/08 MT ×" at bounding box center [85, 263] width 57 height 8
click at [111, 265] on link "×" at bounding box center [112, 264] width 5 height 9
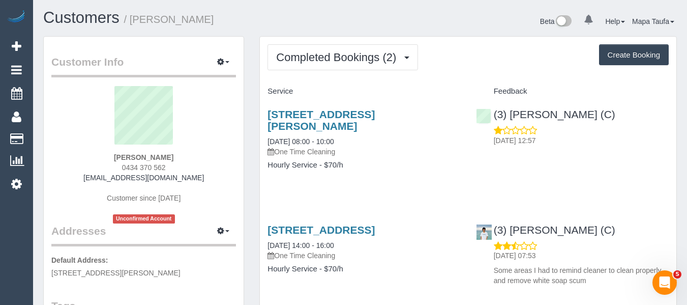
scroll to position [0, 0]
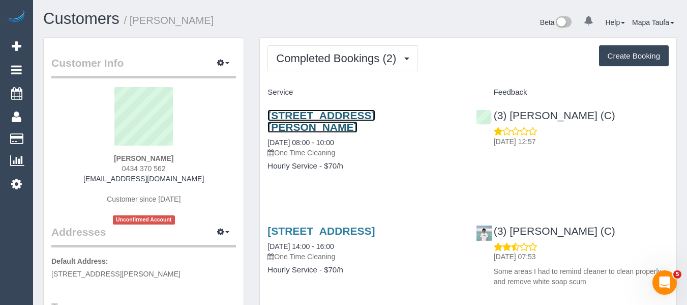
click at [311, 119] on link "Unit 7/2 Gourlay St, Balaclava, VIC 3183" at bounding box center [320, 120] width 107 height 23
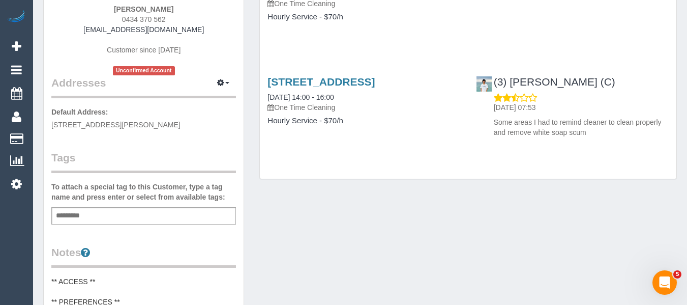
scroll to position [153, 0]
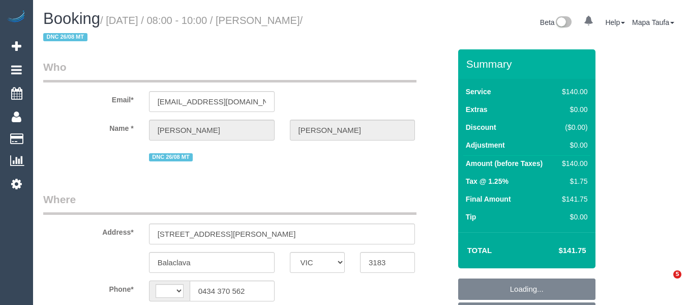
select select "VIC"
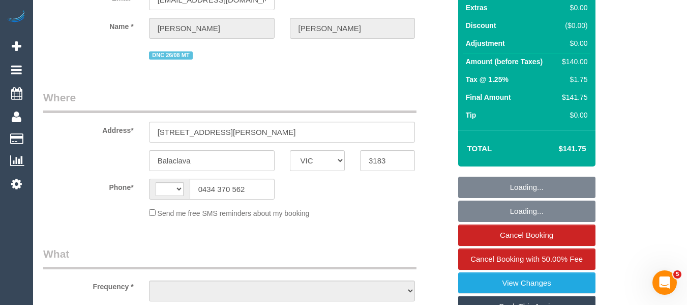
select select "string:AU"
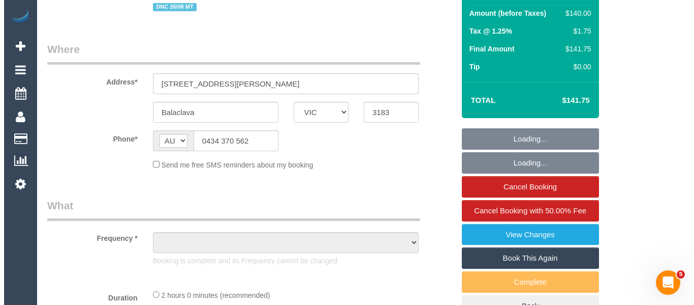
scroll to position [203, 0]
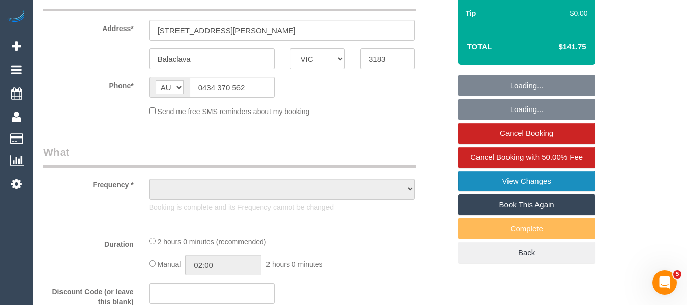
select select "object:588"
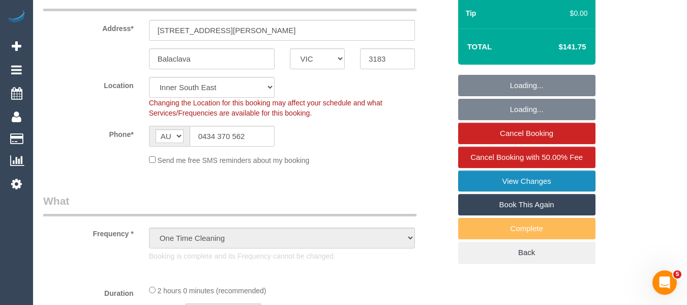
select select "string:stripe-pm_1Rsed82GScqysDRV0qsKZ9k3"
select select "number:28"
select select "number:14"
select select "number:18"
select select "number:36"
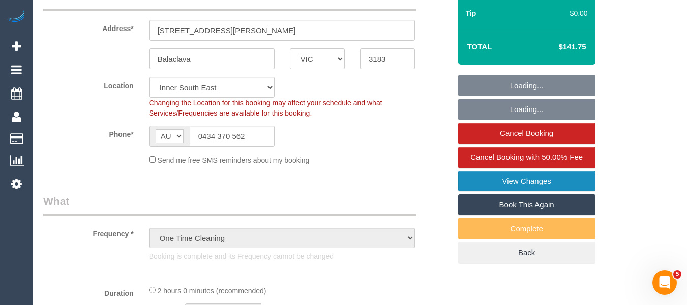
click at [530, 179] on link "View Changes" at bounding box center [526, 180] width 137 height 21
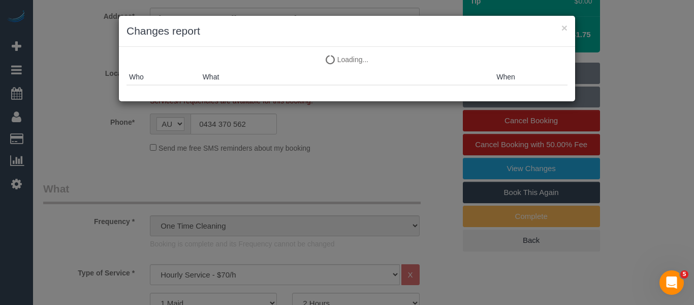
select select "object:1491"
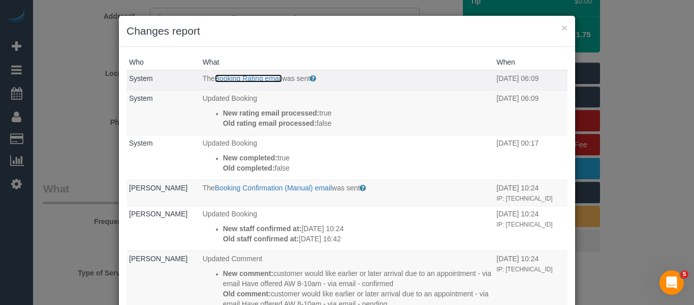
click at [260, 76] on link "Booking Rating email" at bounding box center [248, 78] width 67 height 8
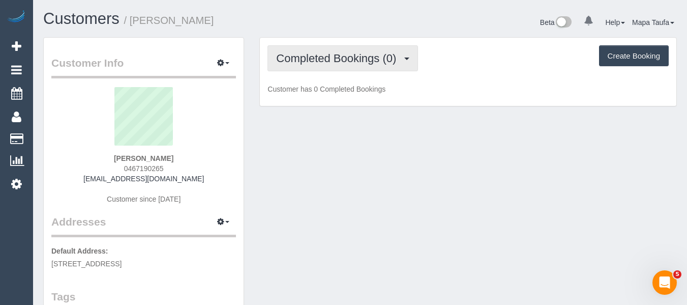
click at [352, 64] on span "Completed Bookings (0)" at bounding box center [338, 58] width 125 height 13
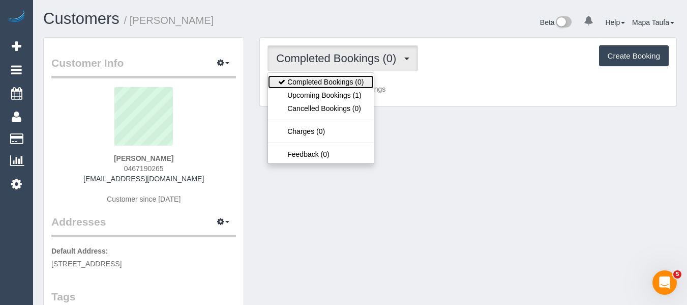
click at [353, 86] on link "Completed Bookings (0)" at bounding box center [321, 81] width 106 height 13
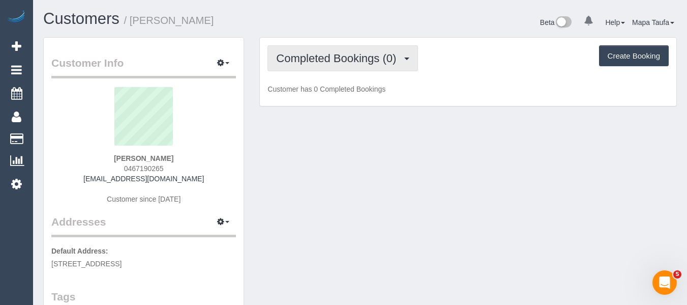
click at [356, 60] on span "Completed Bookings (0)" at bounding box center [338, 58] width 125 height 13
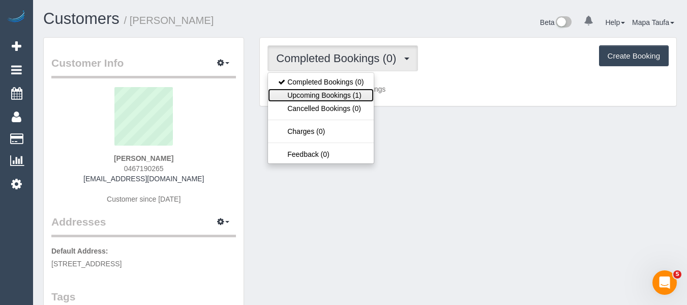
click at [342, 90] on link "Upcoming Bookings (1)" at bounding box center [321, 94] width 106 height 13
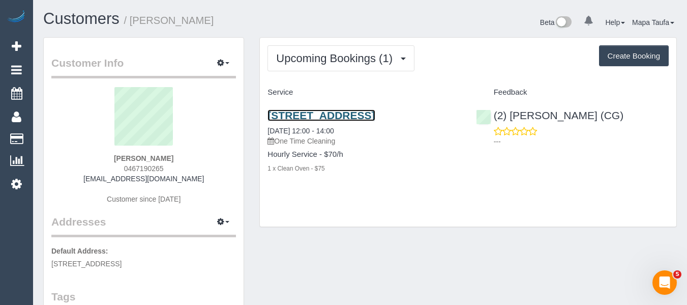
click at [357, 113] on link "73 Victoria Street, Brunswick East, VIC 3057" at bounding box center [320, 115] width 107 height 12
click at [540, 123] on div "(2) Mohd Che Manir (CG) ---" at bounding box center [572, 126] width 208 height 50
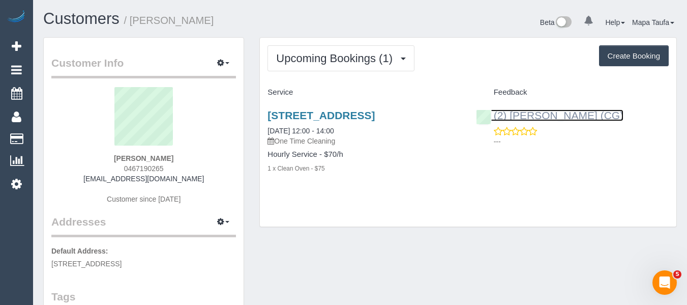
click at [542, 116] on link "(2) Mohd Che Manir (CG)" at bounding box center [550, 115] width 148 height 12
drag, startPoint x: 477, startPoint y: 215, endPoint x: 478, endPoint y: 221, distance: 6.2
click at [478, 217] on div "Upcoming Bookings (1) Completed Bookings (0) Upcoming Bookings (1) Cancelled Bo…" at bounding box center [468, 132] width 416 height 189
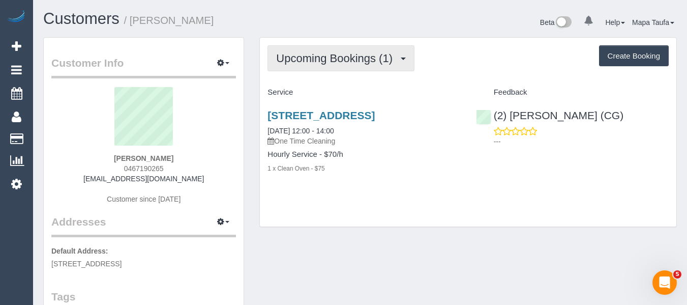
drag, startPoint x: 341, startPoint y: 57, endPoint x: 333, endPoint y: 76, distance: 20.8
click at [342, 57] on span "Upcoming Bookings (1)" at bounding box center [336, 58] width 121 height 13
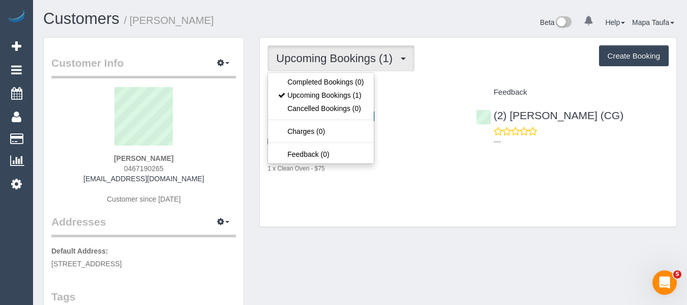
click at [433, 51] on div "Upcoming Bookings (1) Completed Bookings (0) Upcoming Bookings (1) Cancelled Bo…" at bounding box center [467, 58] width 401 height 26
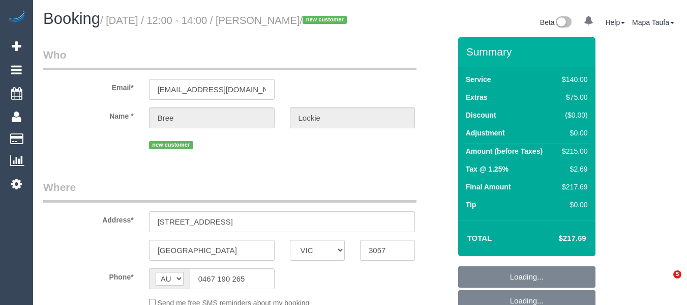
select select "VIC"
select select "string:stripe-pm_1RxmCj2GScqysDRVhHDIhDT1"
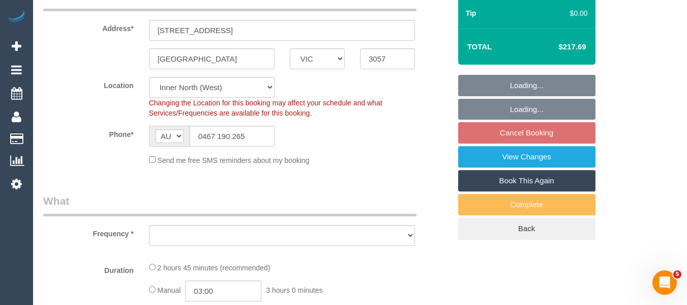
select select "object:560"
select select "spot1"
select select "object:734"
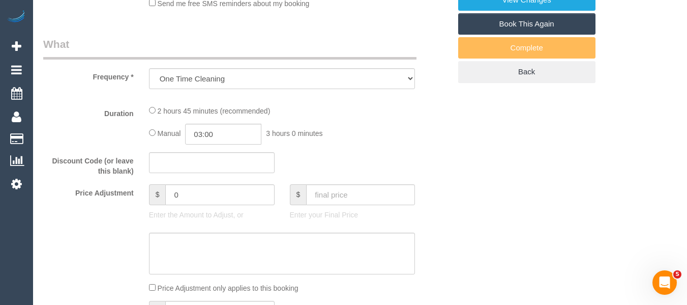
select select "number:28"
select select "number:14"
select select "number:19"
select select "number:24"
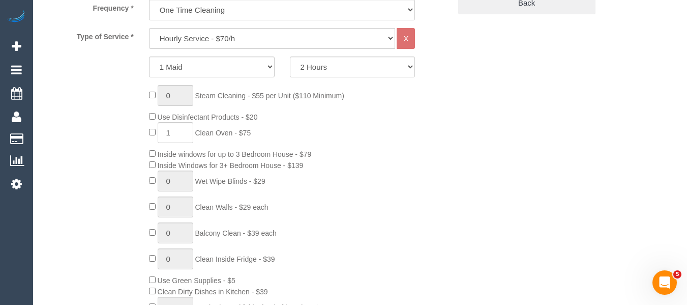
scroll to position [361, 0]
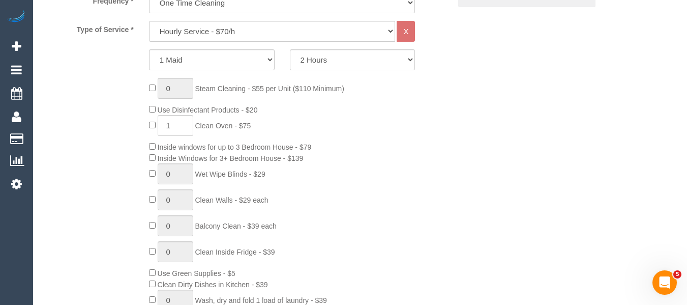
scroll to position [420, 0]
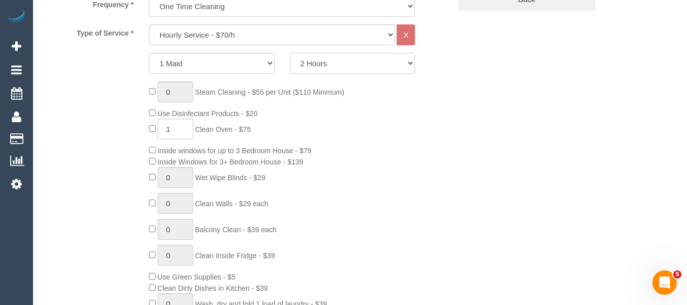
click at [349, 69] on select "2 Hours 2.5 Hours 3 Hours 3.5 Hours 4 Hours 4.5 Hours 5 Hours 5.5 Hours 6 Hours…" at bounding box center [353, 63] width 126 height 21
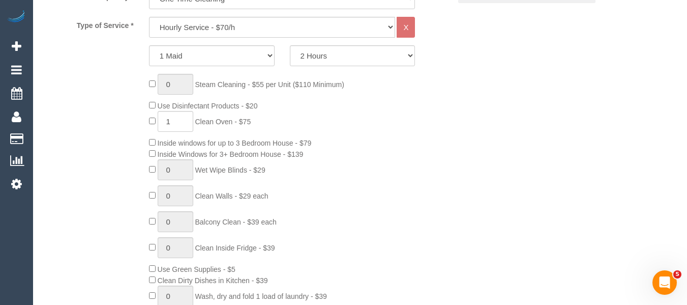
scroll to position [412, 0]
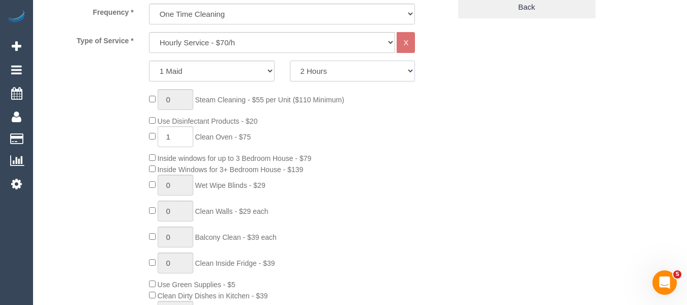
click at [373, 81] on select "2 Hours 2.5 Hours 3 Hours 3.5 Hours 4 Hours 4.5 Hours 5 Hours 5.5 Hours 6 Hours…" at bounding box center [353, 70] width 126 height 21
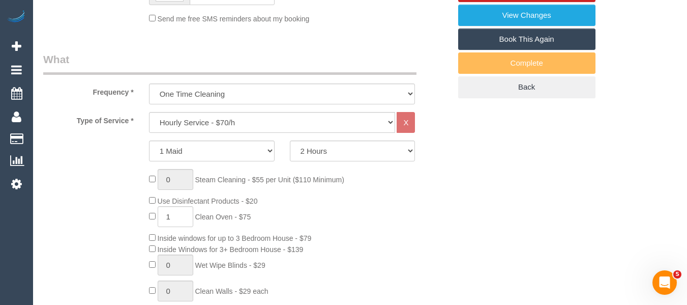
scroll to position [358, 0]
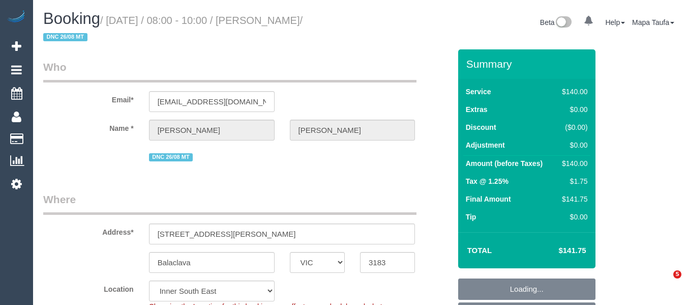
select select "VIC"
select select "object:741"
select select "string:stripe-pm_1Rsed82GScqysDRV0qsKZ9k3"
select select "number:28"
select select "number:14"
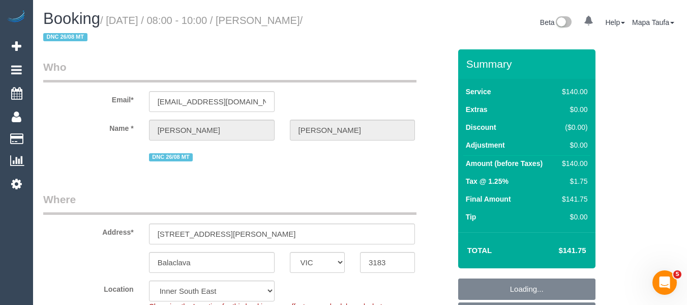
select select "number:18"
select select "number:36"
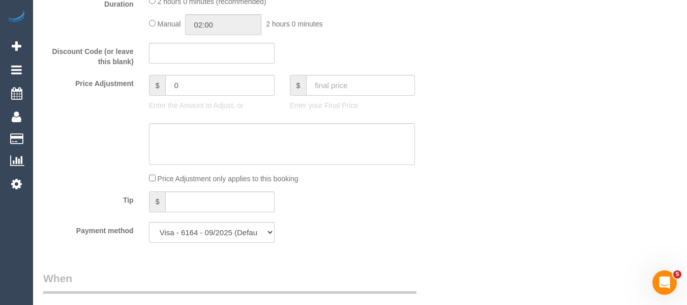
scroll to position [865, 0]
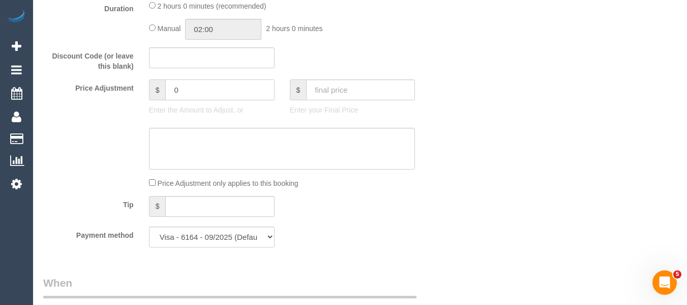
click at [131, 91] on div "Price Adjustment $ 0 Enter the Amount to Adjust, or $ Enter your Final Price" at bounding box center [247, 99] width 422 height 41
type input "-50"
click at [205, 132] on textarea at bounding box center [282, 149] width 266 height 42
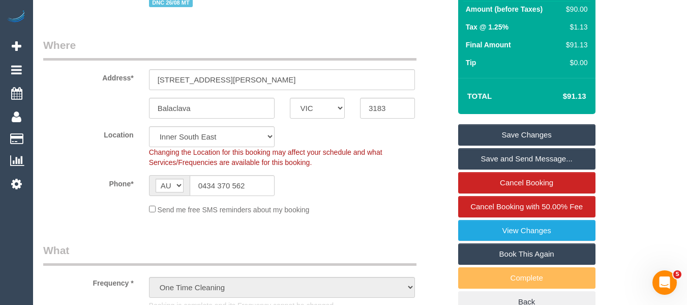
scroll to position [154, 0]
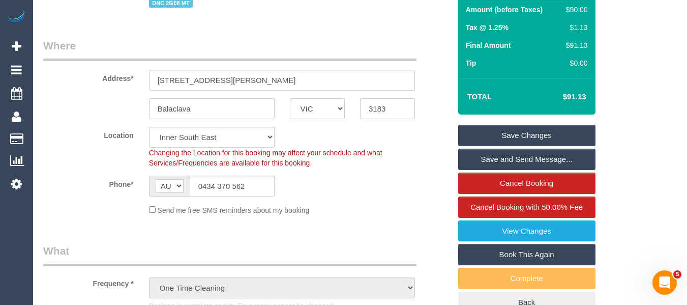
type textarea "discount for complaint -MT"
click at [511, 131] on link "Save Changes" at bounding box center [526, 135] width 137 height 21
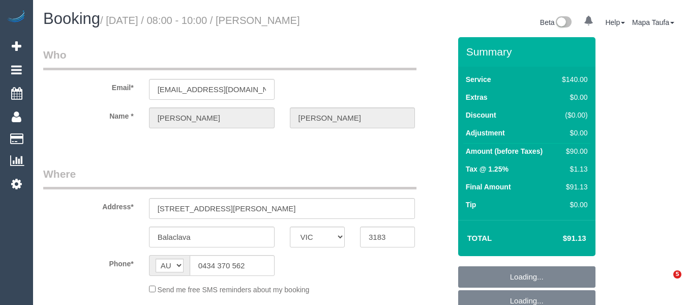
select select "VIC"
select select "object:748"
select select "string:stripe-pm_1Rsed82GScqysDRV0qsKZ9k3"
select select "number:28"
select select "number:14"
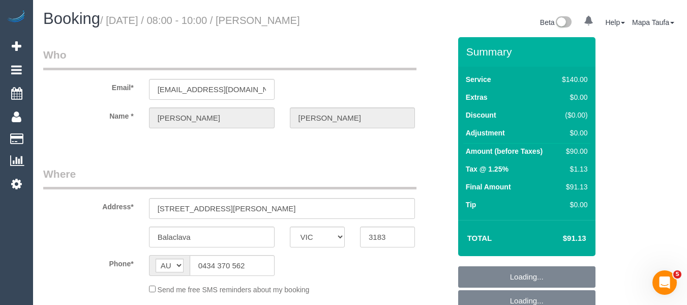
select select "number:18"
select select "number:36"
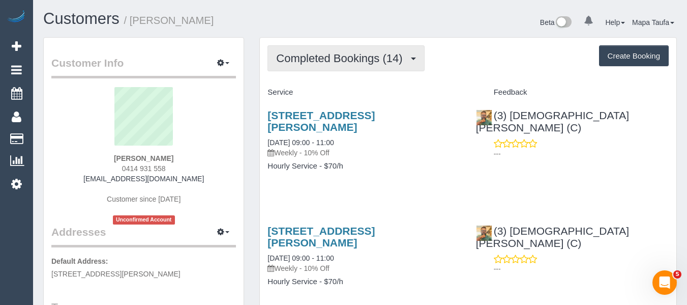
click at [318, 56] on span "Completed Bookings (14)" at bounding box center [341, 58] width 131 height 13
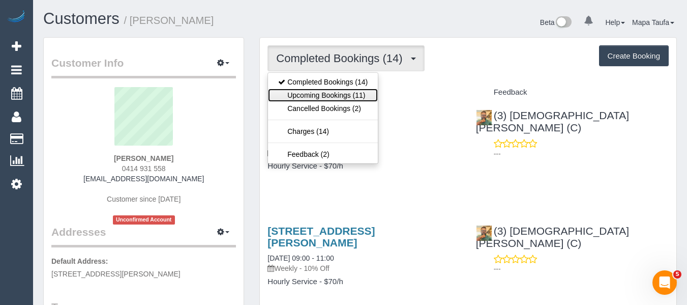
click at [322, 92] on link "Upcoming Bookings (11)" at bounding box center [323, 94] width 110 height 13
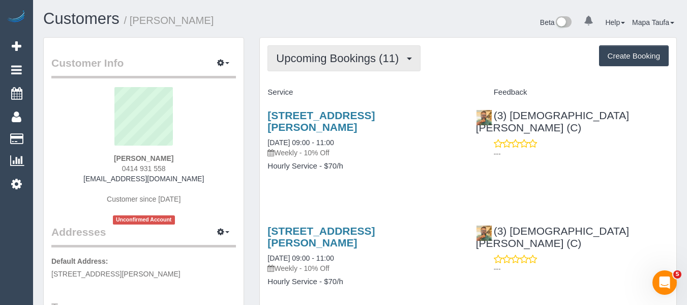
click at [351, 59] on span "Upcoming Bookings (11)" at bounding box center [340, 58] width 128 height 13
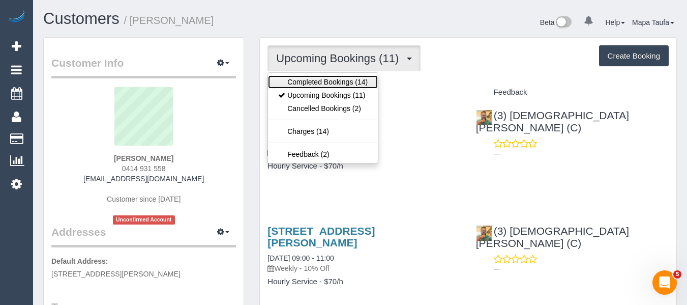
click at [318, 80] on link "Completed Bookings (14)" at bounding box center [323, 81] width 110 height 13
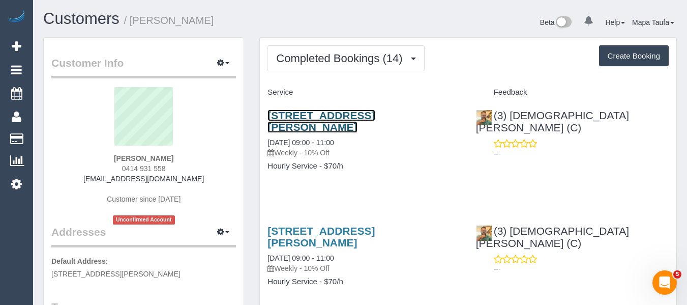
click at [289, 111] on link "16 Viola Street, Donnybrook, VIC 3064" at bounding box center [320, 120] width 107 height 23
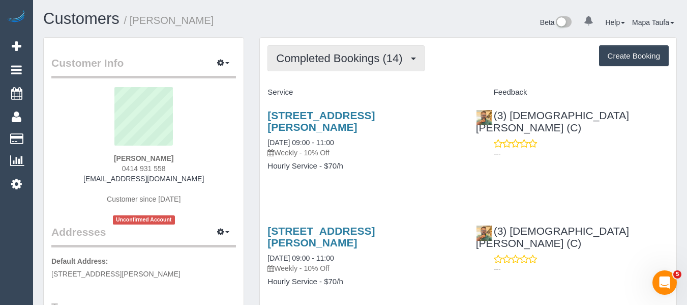
click at [360, 60] on span "Completed Bookings (14)" at bounding box center [341, 58] width 131 height 13
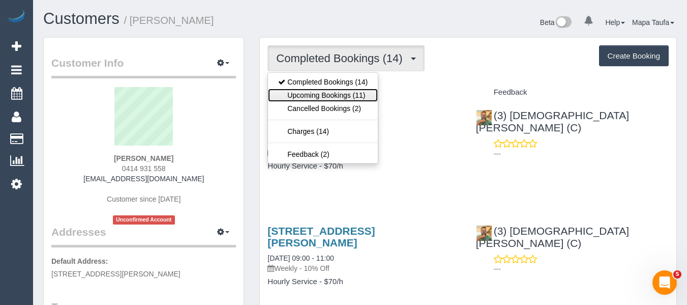
click at [349, 93] on link "Upcoming Bookings (11)" at bounding box center [323, 94] width 110 height 13
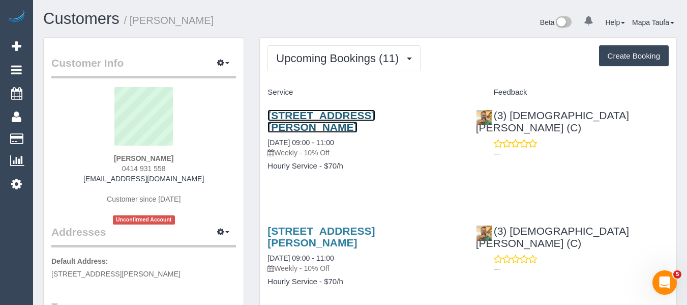
click at [337, 118] on link "16 Viola Street, Donnybrook, VIC 3064" at bounding box center [320, 120] width 107 height 23
drag, startPoint x: 175, startPoint y: 169, endPoint x: 101, endPoint y: 168, distance: 74.7
click at [101, 167] on div "Paryrokh Ghashghaee 0414 931 558 gramchandani27@gmail.com Customer since 2025 U…" at bounding box center [143, 155] width 185 height 137
copy span "0414 931 558"
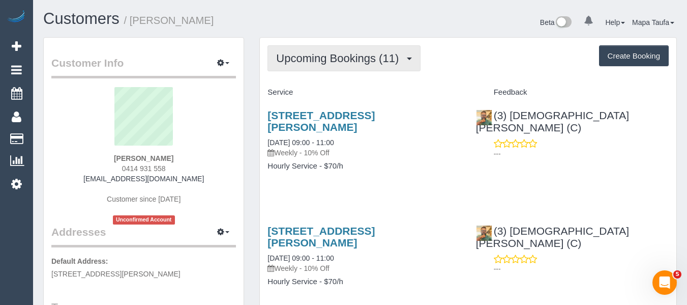
click at [317, 57] on span "Upcoming Bookings (11)" at bounding box center [340, 58] width 128 height 13
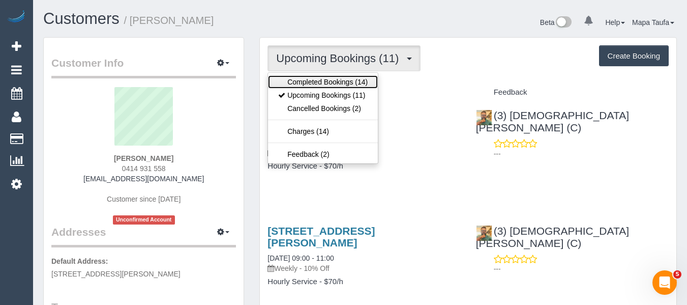
click at [318, 77] on link "Completed Bookings (14)" at bounding box center [323, 81] width 110 height 13
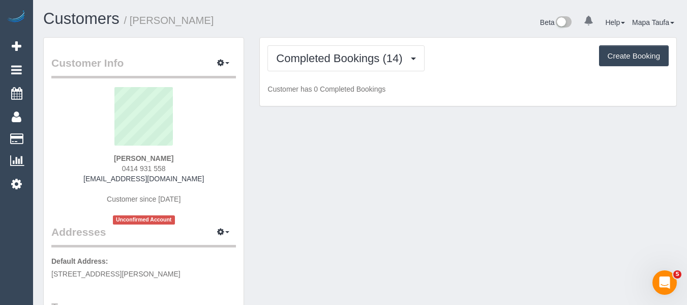
click at [356, 31] on div "Customers / Paryrokh Ghashghaee" at bounding box center [198, 21] width 324 height 22
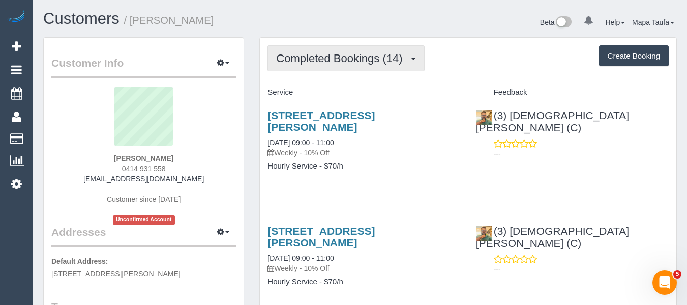
click at [316, 49] on button "Completed Bookings (14)" at bounding box center [345, 58] width 157 height 26
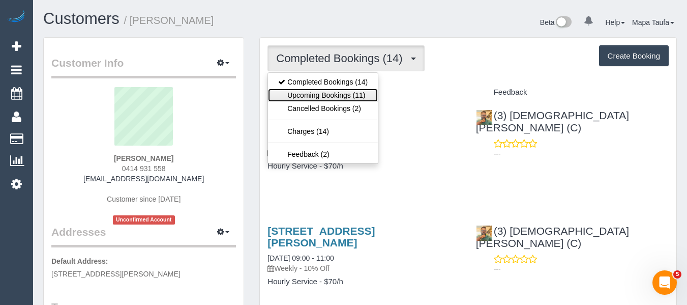
click at [327, 97] on link "Upcoming Bookings (11)" at bounding box center [323, 94] width 110 height 13
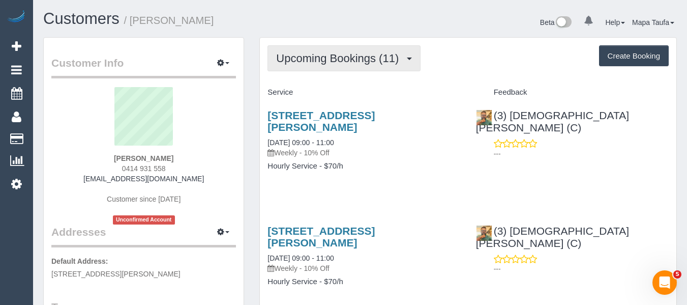
click at [335, 58] on span "Upcoming Bookings (11)" at bounding box center [340, 58] width 128 height 13
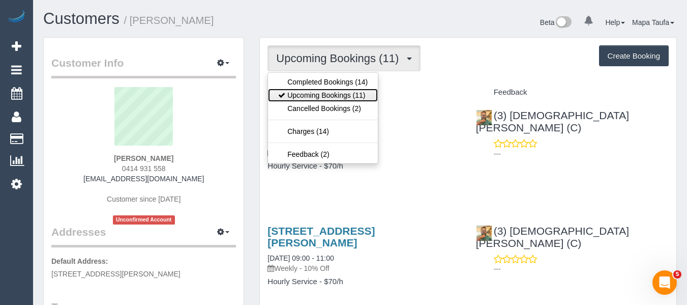
click at [327, 89] on link "Upcoming Bookings (11)" at bounding box center [323, 94] width 110 height 13
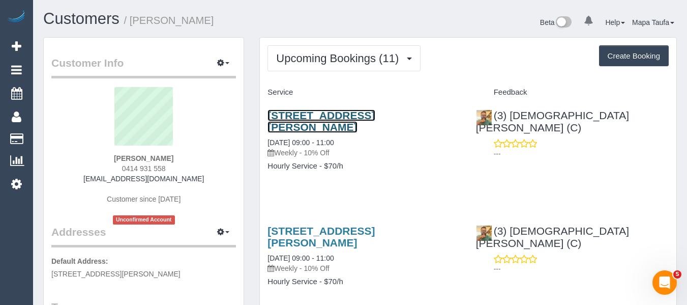
click at [321, 120] on link "16 Viola Street, Donnybrook, VIC 3064" at bounding box center [320, 120] width 107 height 23
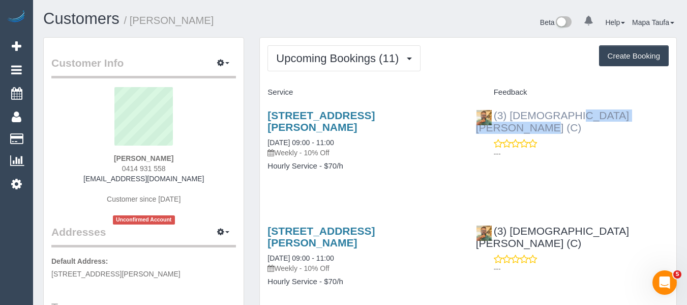
drag, startPoint x: 615, startPoint y: 116, endPoint x: 511, endPoint y: 114, distance: 103.7
click at [511, 114] on div "(3) Buddhi Adhikari (C) ---" at bounding box center [572, 132] width 208 height 62
copy link "Buddhi Adhikari (C)"
drag, startPoint x: 223, startPoint y: 159, endPoint x: 180, endPoint y: 130, distance: 51.7
click at [104, 155] on div "Paryrokh Ghashghaee 0414 931 558 gramchandani27@gmail.com Customer since 2025 U…" at bounding box center [143, 155] width 185 height 137
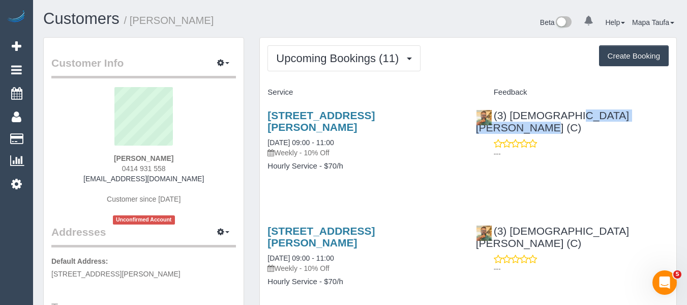
copy strong "Paryrokh Ghashghaee"
drag, startPoint x: 464, startPoint y: 116, endPoint x: 264, endPoint y: 116, distance: 199.8
click at [264, 116] on div "16 Viola Street, Donnybrook, VIC 3064 29/08/2025 09:00 - 11:00 Weekly - 10% Off…" at bounding box center [364, 146] width 208 height 90
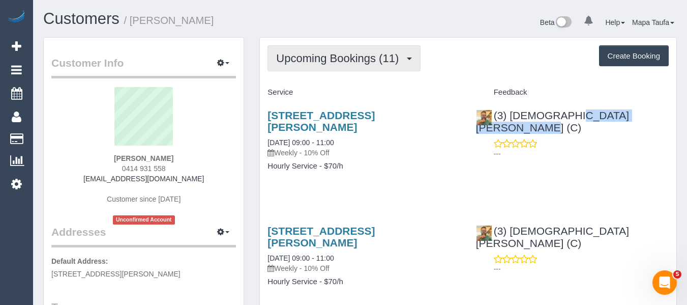
copy link "16 Viola Street, Donnybrook, VIC 3064"
click at [332, 63] on span "Upcoming Bookings (11)" at bounding box center [340, 58] width 128 height 13
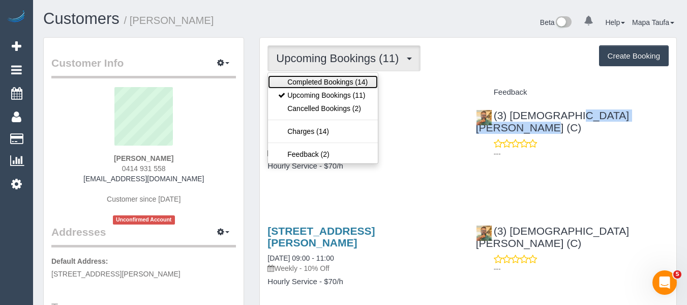
click at [330, 78] on link "Completed Bookings (14)" at bounding box center [323, 81] width 110 height 13
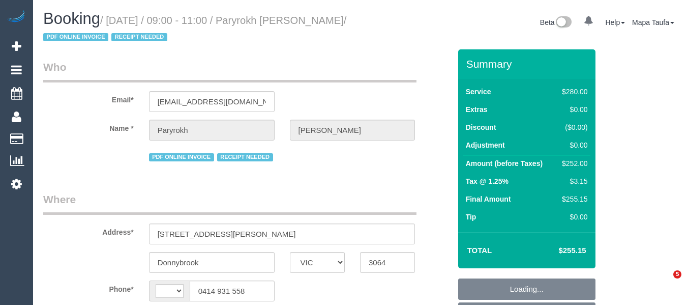
select select "VIC"
select select "string:stripe-pm_1RIkwB2GScqysDRVO7FxyKXl"
select select "240"
select select "number:29"
select select "number:14"
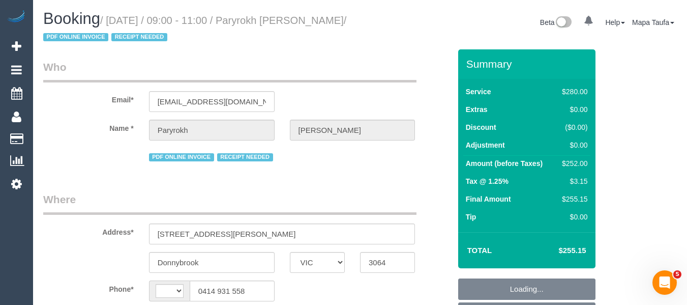
select select "number:19"
select select "number:22"
select select "number:34"
select select "string:AU"
select select "object:1264"
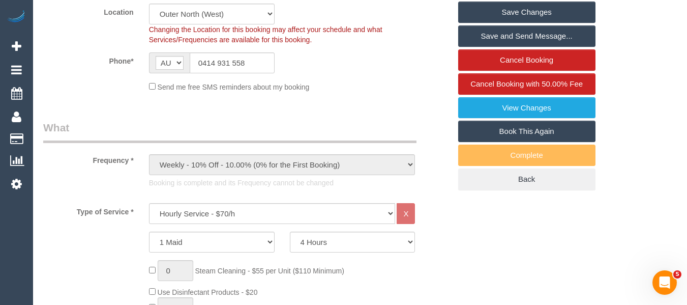
scroll to position [157, 0]
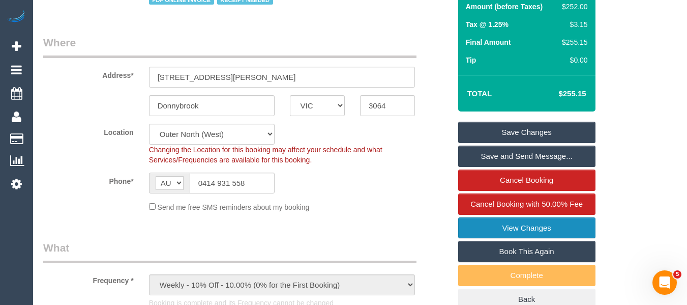
click at [508, 227] on link "View Changes" at bounding box center [526, 227] width 137 height 21
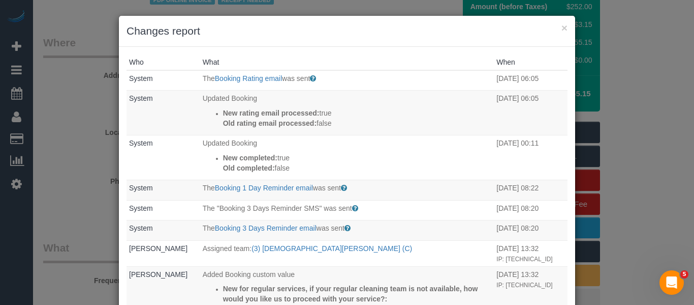
drag, startPoint x: 557, startPoint y: 28, endPoint x: 532, endPoint y: 27, distance: 25.0
click at [557, 28] on h3 "Changes report" at bounding box center [347, 30] width 441 height 15
drag, startPoint x: 558, startPoint y: 28, endPoint x: 358, endPoint y: 3, distance: 201.9
click at [557, 28] on div "× Changes report" at bounding box center [347, 31] width 457 height 31
click at [559, 31] on div "× Changes report" at bounding box center [347, 31] width 457 height 31
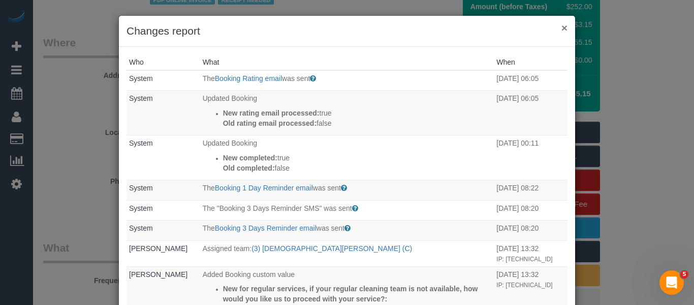
click at [562, 32] on button "×" at bounding box center [565, 27] width 6 height 11
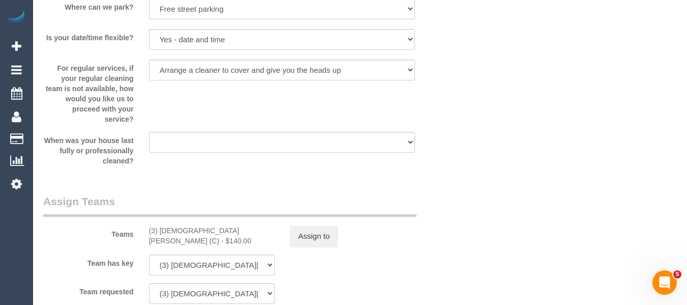
scroll to position [1728, 0]
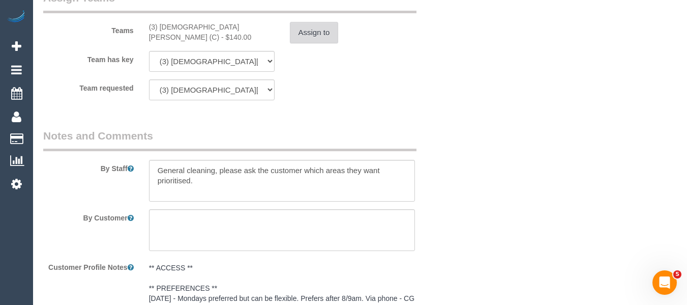
click at [314, 34] on button "Assign to" at bounding box center [314, 32] width 49 height 21
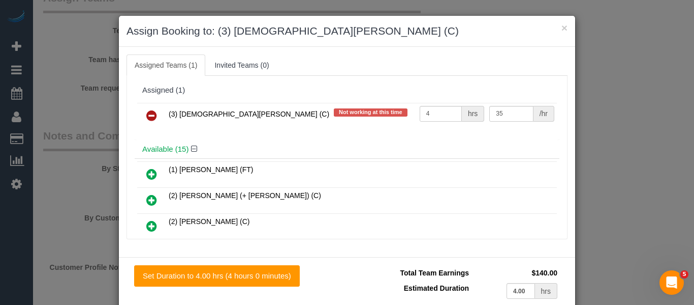
click at [564, 25] on div "× Assign Booking to: (3) Buddhi Adhikari (C)" at bounding box center [347, 31] width 457 height 31
click at [562, 23] on button "×" at bounding box center [565, 27] width 6 height 11
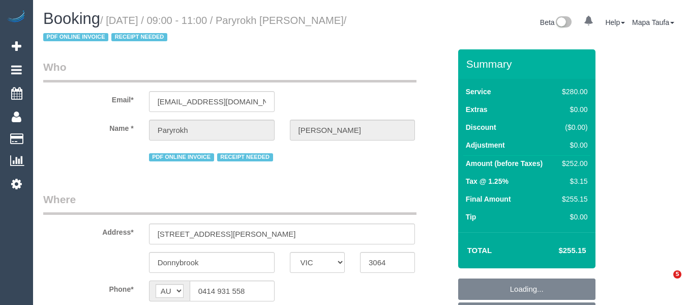
select select "VIC"
select select "string:stripe-pm_1RIkwB2GScqysDRVO7FxyKXl"
select select "240"
select select "object:1250"
select select "number:29"
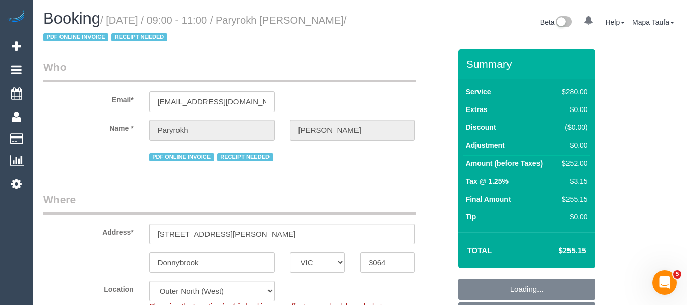
select select "number:14"
select select "number:19"
select select "number:22"
select select "number:34"
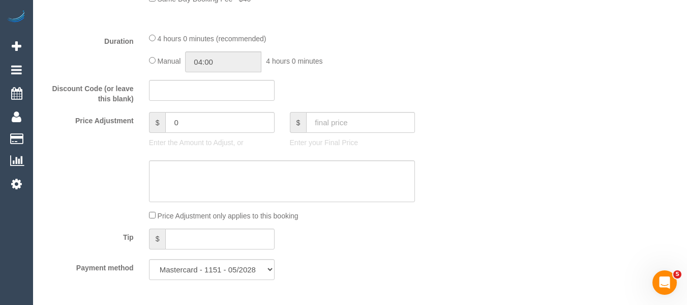
scroll to position [813, 0]
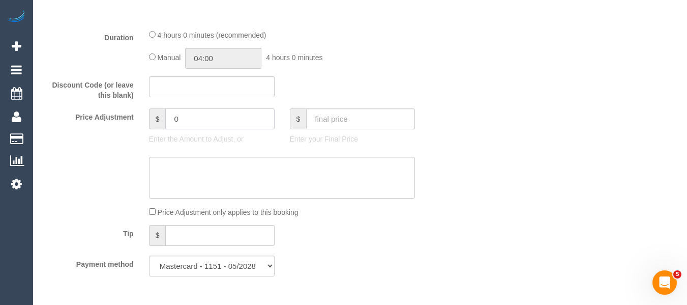
click at [106, 128] on div "Price Adjustment $ 0 Enter the Amount to Adjust, or $ Enter your Final Price" at bounding box center [247, 128] width 422 height 41
type input "-70"
click at [170, 145] on div "$ -70 Enter the Amount to Adjust, or" at bounding box center [211, 128] width 141 height 41
click at [187, 176] on textarea at bounding box center [282, 178] width 266 height 42
type textarea "discounting one hour as cleaner left early last service -MT"
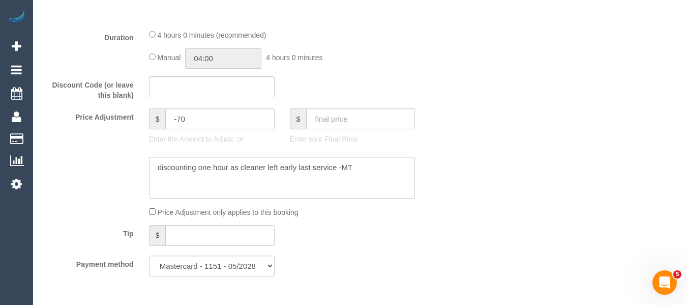
click at [603, 161] on div "Who Email* [EMAIL_ADDRESS][DOMAIN_NAME] Name * Paryrokh [GEOGRAPHIC_DATA] PDF O…" at bounding box center [359, 293] width 633 height 2114
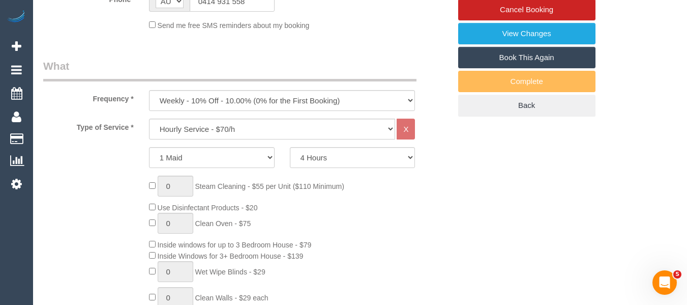
scroll to position [135, 0]
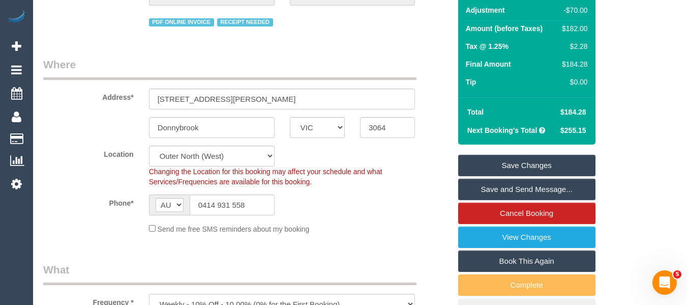
click at [532, 162] on link "Save Changes" at bounding box center [526, 165] width 137 height 21
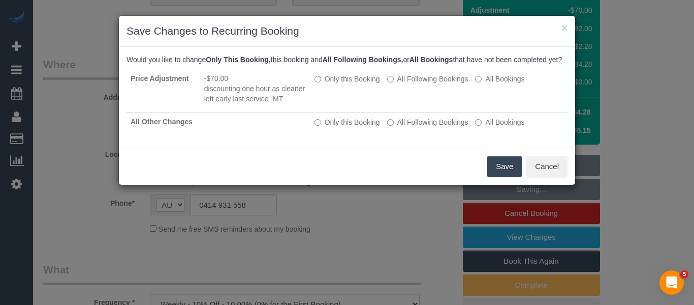
click at [497, 176] on button "Save" at bounding box center [505, 166] width 35 height 21
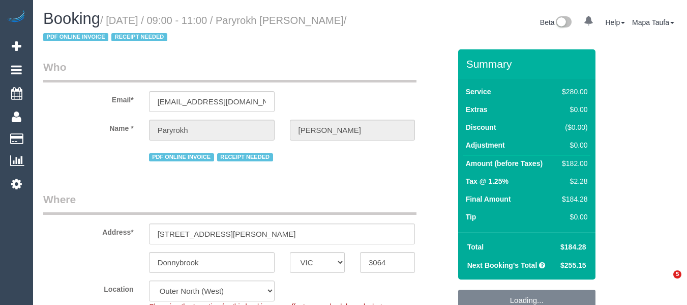
select select "VIC"
select select "object:697"
select select "240"
select select "number:29"
select select "number:14"
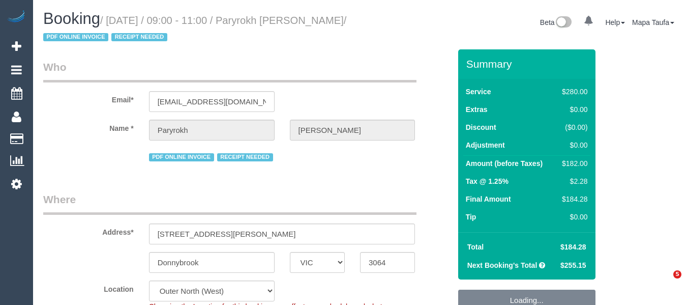
select select "number:19"
select select "number:22"
select select "number:34"
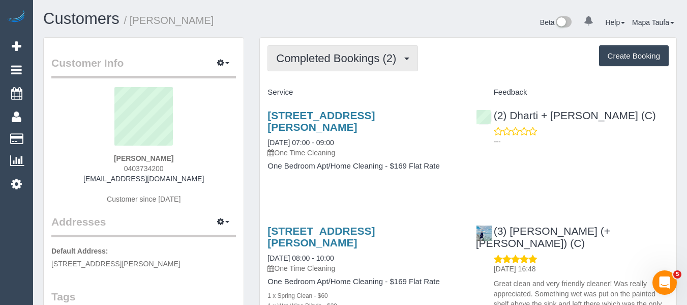
click at [311, 55] on span "Completed Bookings (2)" at bounding box center [338, 58] width 125 height 13
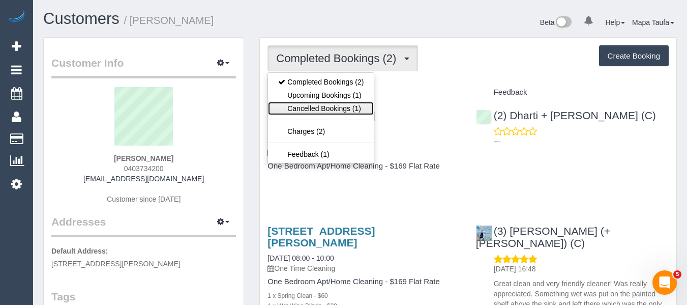
click at [329, 108] on link "Cancelled Bookings (1)" at bounding box center [321, 108] width 106 height 13
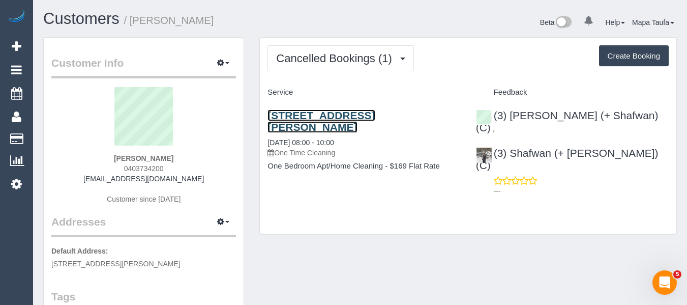
click at [318, 114] on link "3/139 Mitchell Street, Brunswick East, VIC 3057" at bounding box center [320, 120] width 107 height 23
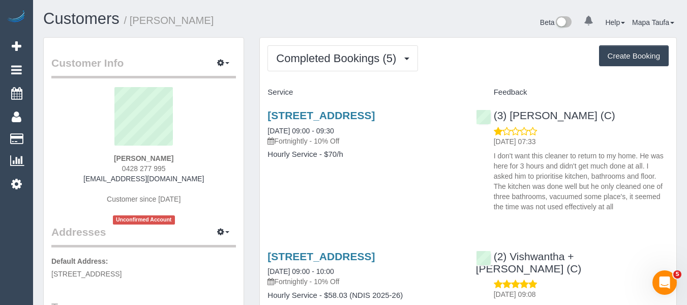
click at [341, 121] on h3 "[STREET_ADDRESS]" at bounding box center [363, 115] width 193 height 12
click at [294, 113] on link "80 Guildford Rd, Surrey Hills, VIC 3127" at bounding box center [320, 115] width 107 height 12
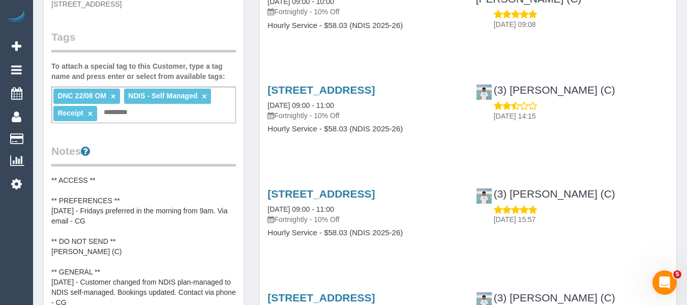
scroll to position [254, 0]
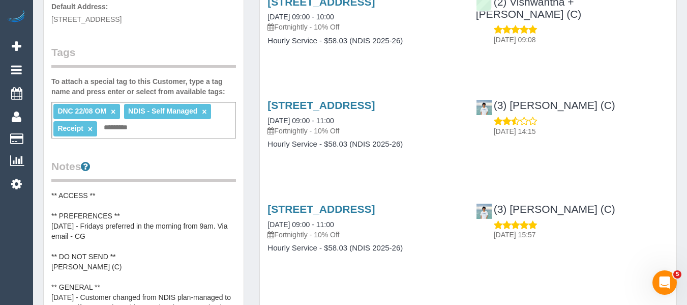
click at [113, 112] on link "×" at bounding box center [113, 111] width 5 height 9
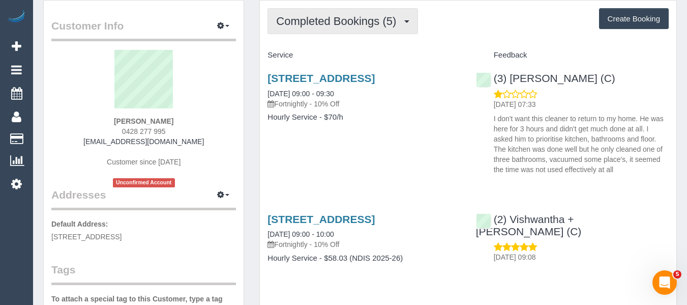
scroll to position [0, 0]
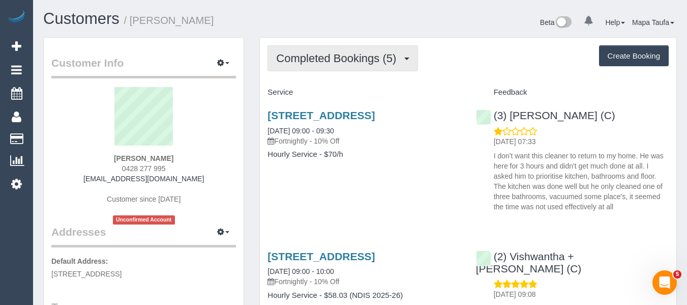
click at [349, 60] on span "Completed Bookings (5)" at bounding box center [338, 58] width 125 height 13
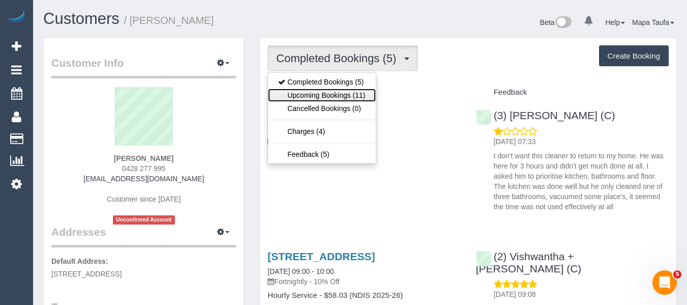
click at [344, 91] on link "Upcoming Bookings (11)" at bounding box center [321, 94] width 107 height 13
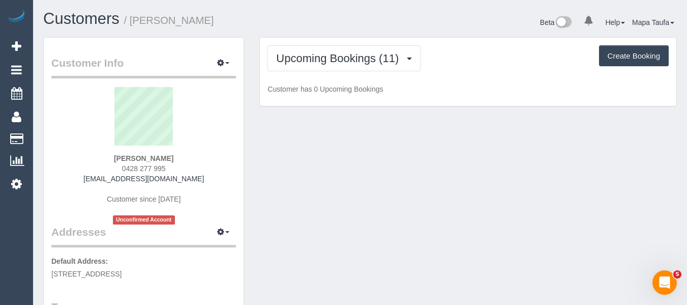
click at [411, 17] on div "Beta 0 Your Notifications You have 0 alerts Help Help Docs Take a Tour Contact …" at bounding box center [522, 23] width 324 height 27
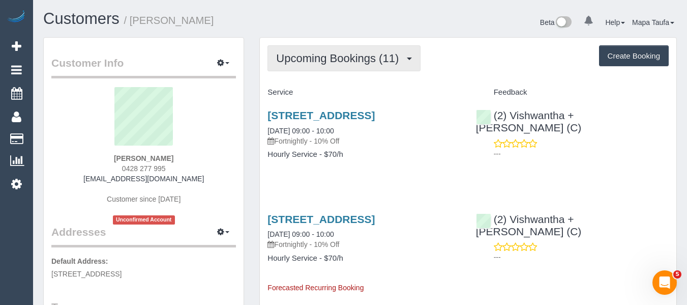
click at [343, 47] on button "Upcoming Bookings (11)" at bounding box center [343, 58] width 153 height 26
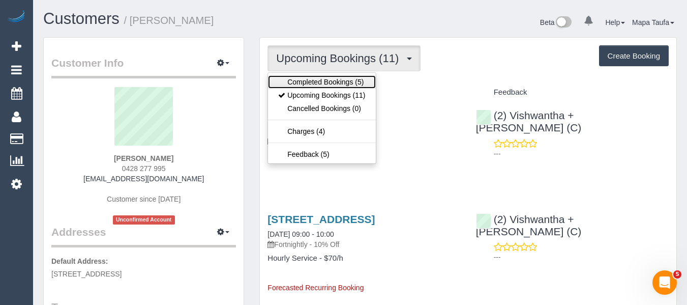
click at [336, 83] on link "Completed Bookings (5)" at bounding box center [321, 81] width 107 height 13
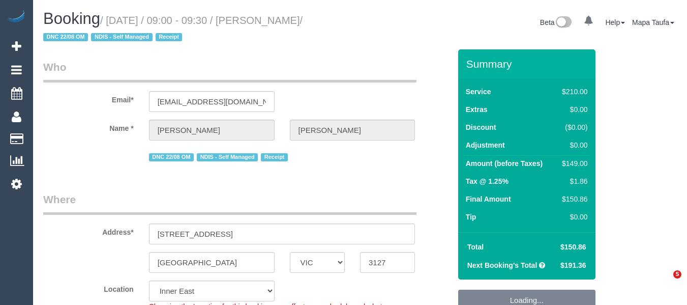
select select "VIC"
select select "180"
select select "number:27"
select select "number:14"
select select "number:19"
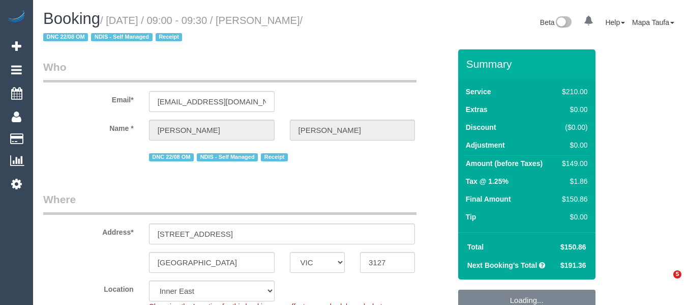
select select "number:25"
select select "number:34"
select select "number:11"
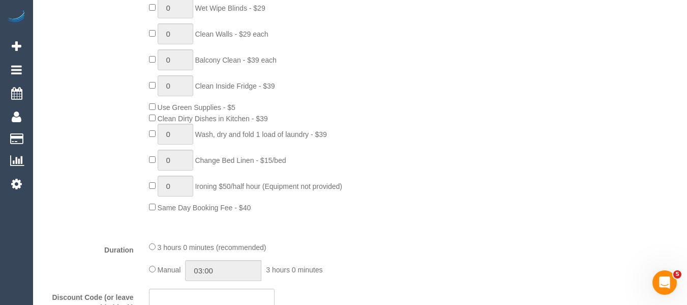
scroll to position [712, 0]
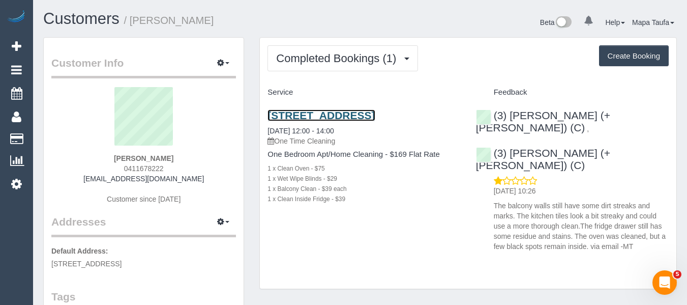
click at [309, 121] on link "[STREET_ADDRESS]" at bounding box center [320, 115] width 107 height 12
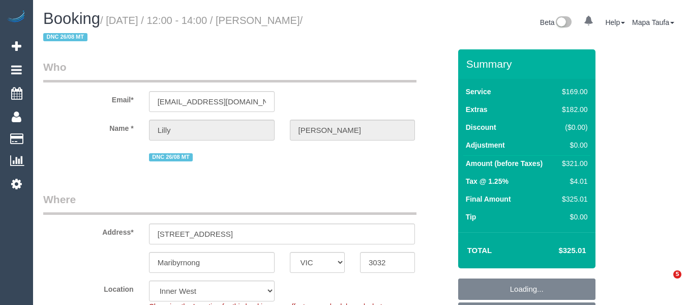
select select "VIC"
select select "spot1"
select select "number:28"
select select "number:14"
select select "number:19"
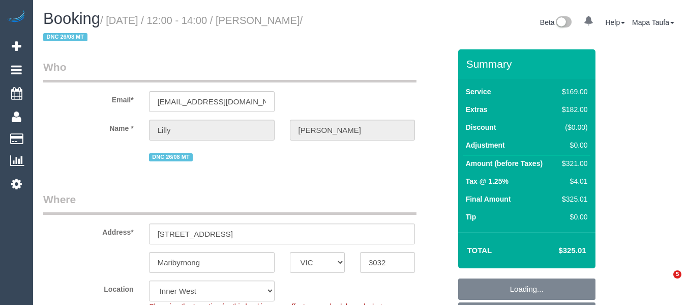
select select "number:24"
select select "number:35"
select select "number:13"
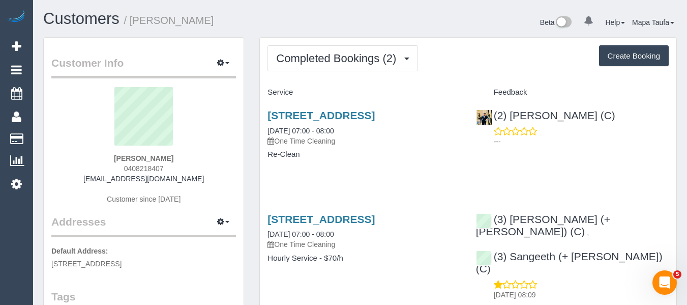
drag, startPoint x: 161, startPoint y: 168, endPoint x: 105, endPoint y: 170, distance: 55.9
click at [112, 169] on div "[PERSON_NAME] 0408218407 [EMAIL_ADDRESS][DOMAIN_NAME] Customer since [DATE]" at bounding box center [143, 150] width 185 height 127
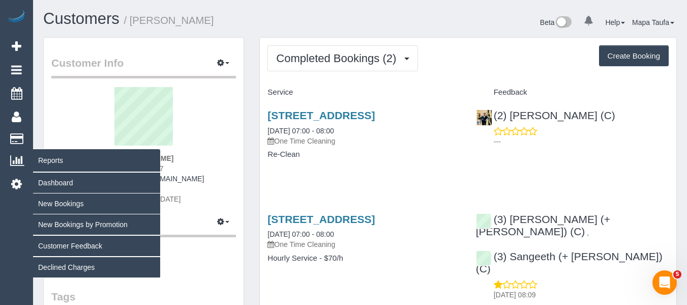
copy span "0408218407"
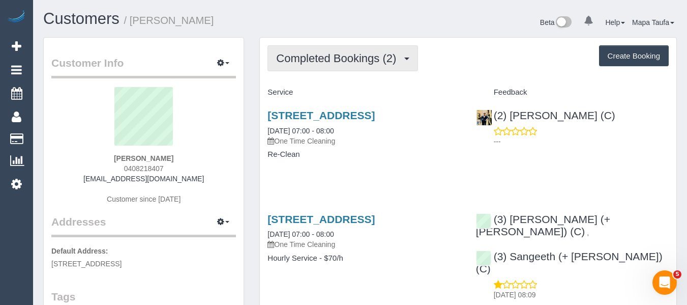
click at [315, 52] on span "Completed Bookings (2)" at bounding box center [338, 58] width 125 height 13
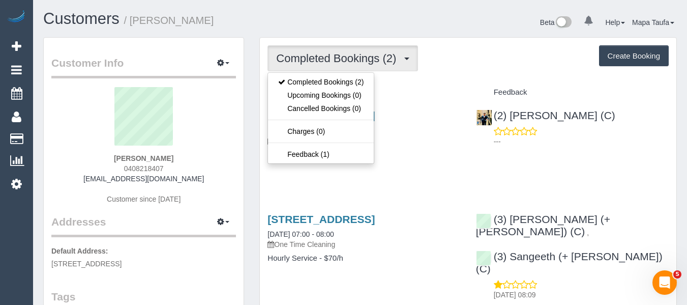
drag, startPoint x: 440, startPoint y: 76, endPoint x: 420, endPoint y: 78, distance: 19.4
click at [431, 78] on div "Completed Bookings (2) Completed Bookings (2) Upcoming Bookings (0) Cancelled B…" at bounding box center [468, 187] width 416 height 299
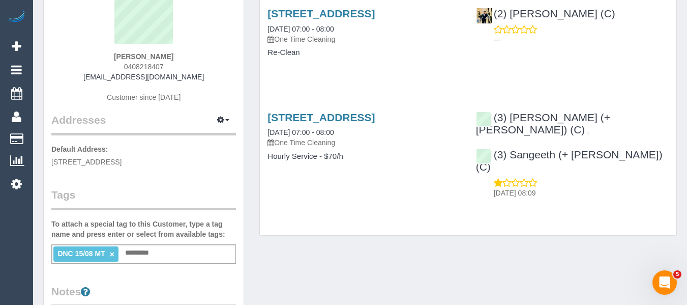
scroll to position [51, 0]
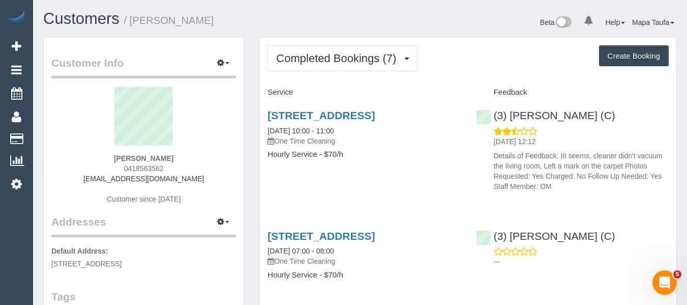
drag, startPoint x: 125, startPoint y: 170, endPoint x: 102, endPoint y: 171, distance: 22.9
click at [102, 171] on div "Elane Zelcer 0418563562 contact@bioconsult.com.au Customer since 2023" at bounding box center [143, 150] width 185 height 127
copy span "0418563562"
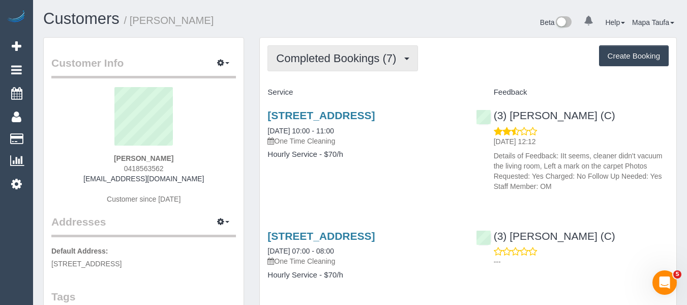
click at [331, 49] on button "Completed Bookings (7)" at bounding box center [342, 58] width 150 height 26
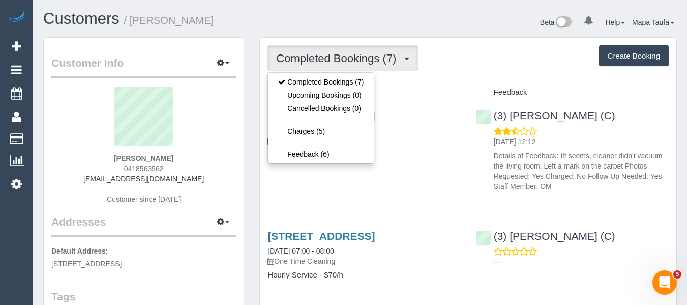
drag, startPoint x: 448, startPoint y: 80, endPoint x: 331, endPoint y: 102, distance: 118.9
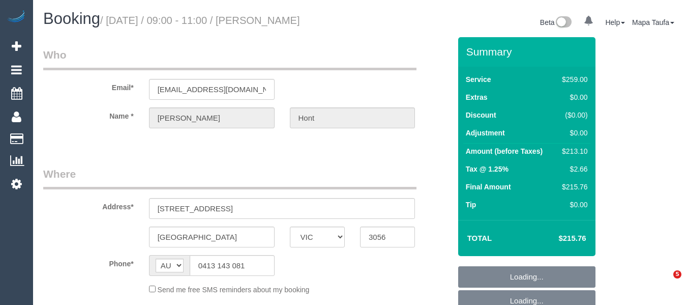
select select "VIC"
select select "object:553"
select select "string:stripe-pm_1LjarM2GScqysDRVo3QdCJ5N"
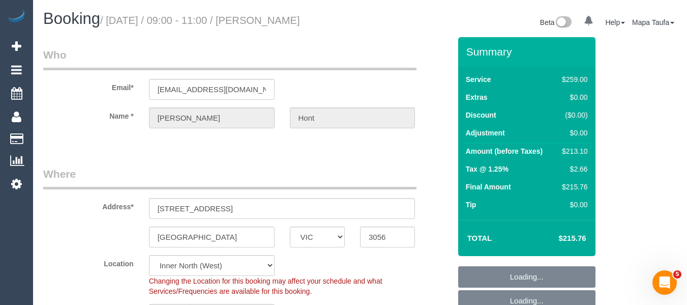
select select "object:656"
select select "number:29"
select select "number:14"
select select "number:19"
select select "number:24"
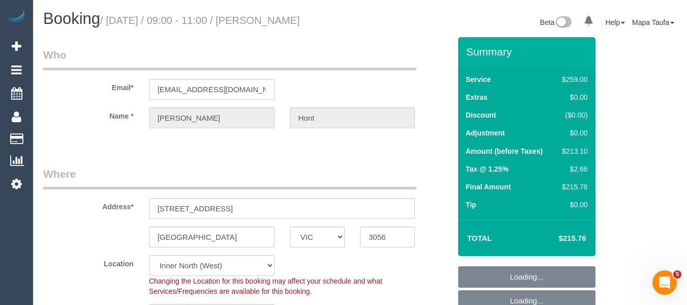
select select "number:33"
select select "number:11"
select select "spot1"
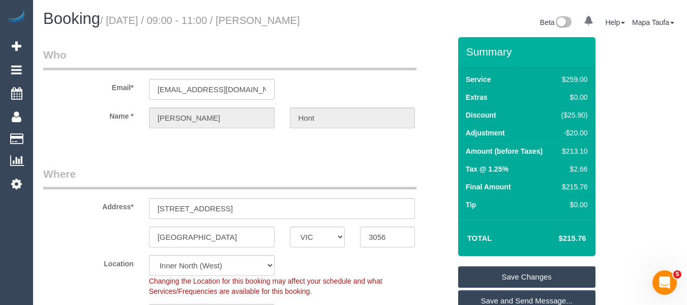
drag, startPoint x: 280, startPoint y: 24, endPoint x: 262, endPoint y: 24, distance: 17.8
click at [262, 24] on h1 "Booking / August 29, 2025 / 09:00 - 11:00 / Alex Hont" at bounding box center [197, 18] width 309 height 17
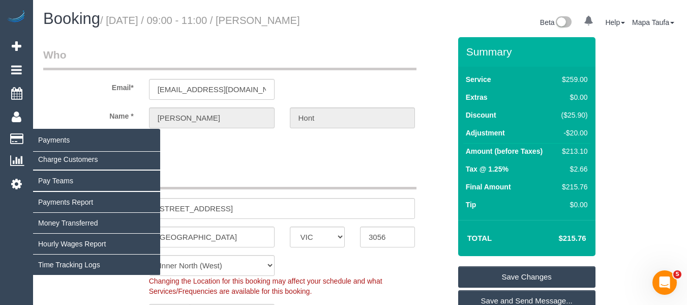
copy small "Alex Hont"
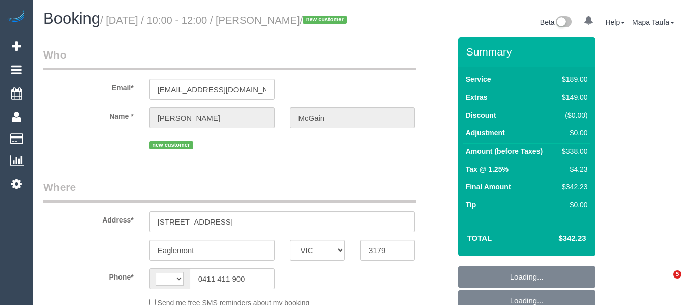
select select "VIC"
select select "string:AU"
select select "object:564"
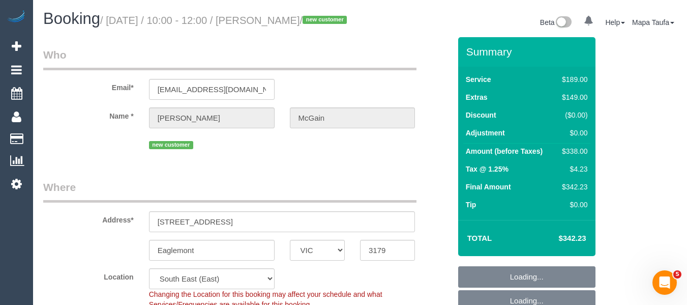
select select "number:28"
select select "number:14"
select select "number:19"
select select "number:25"
select select "object:715"
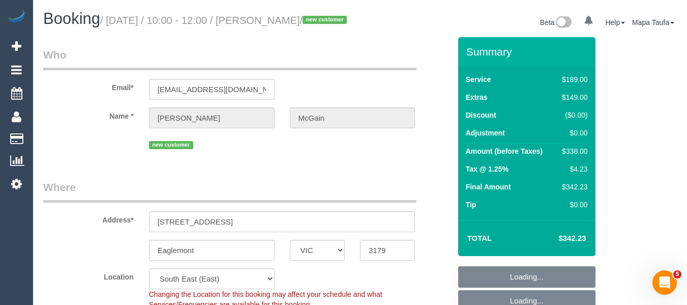
select select "string:stripe-pm_1RynM42GScqysDRV9BZwW82V"
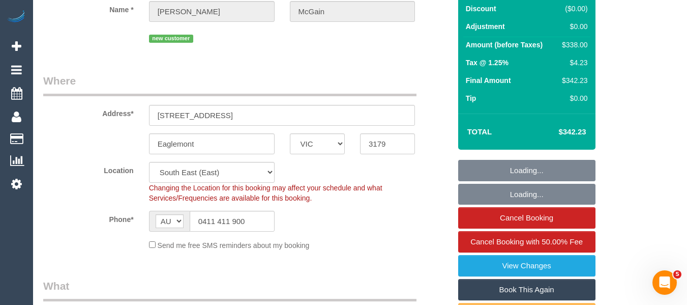
select select "spot1"
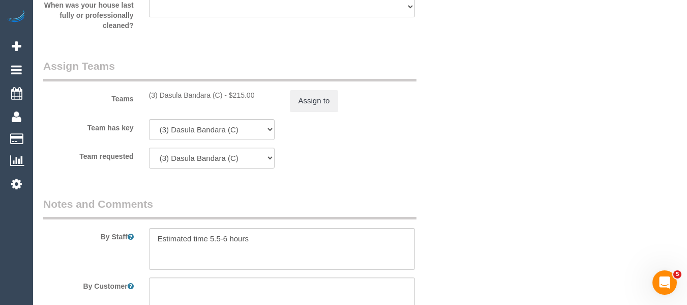
scroll to position [1631, 0]
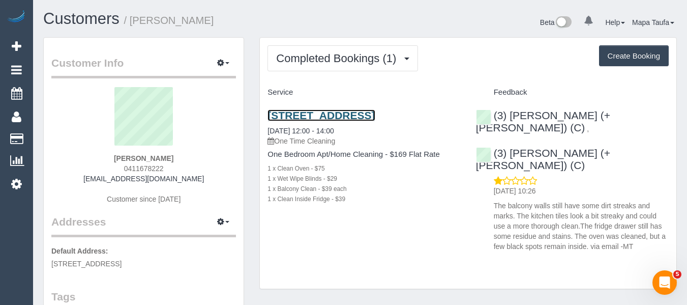
click at [335, 115] on link "[STREET_ADDRESS]" at bounding box center [320, 115] width 107 height 12
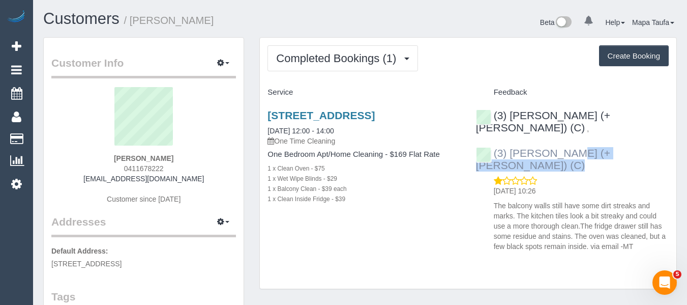
drag, startPoint x: 606, startPoint y: 147, endPoint x: 510, endPoint y: 139, distance: 96.4
click at [510, 139] on div "(3) [PERSON_NAME] (+ [PERSON_NAME]) (C) , (3) Juireya (+ [PERSON_NAME]) (C) [DA…" at bounding box center [572, 178] width 208 height 155
copy div "Juireya (+ [PERSON_NAME]) (C)"
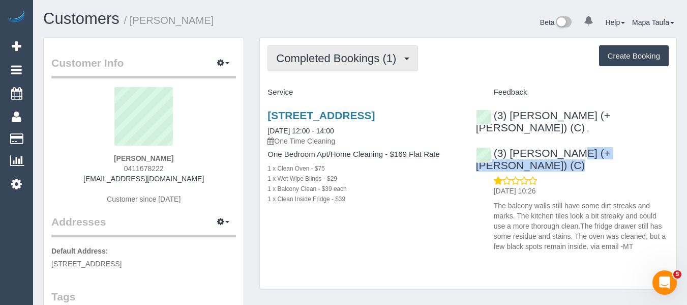
click at [344, 54] on span "Completed Bookings (1)" at bounding box center [338, 58] width 125 height 13
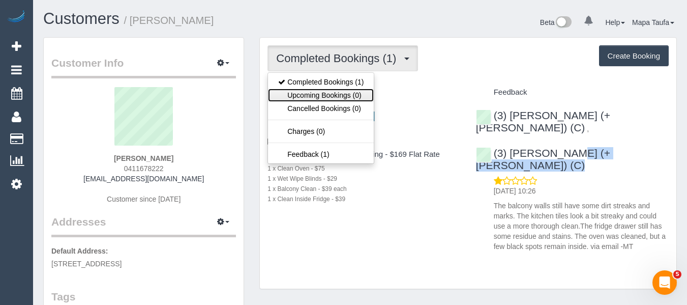
click at [340, 99] on link "Upcoming Bookings (0)" at bounding box center [321, 94] width 106 height 13
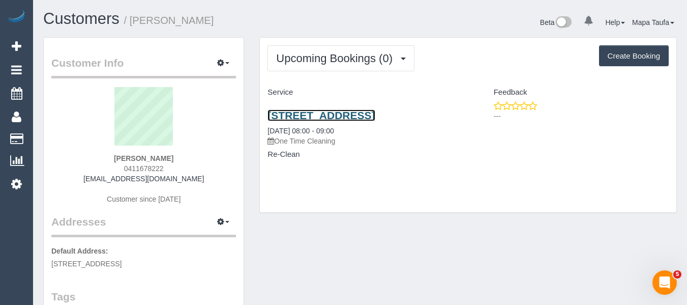
click at [349, 116] on link "412/72 Wests Road, 412, Maribyrnong, VIC 3032" at bounding box center [320, 115] width 107 height 12
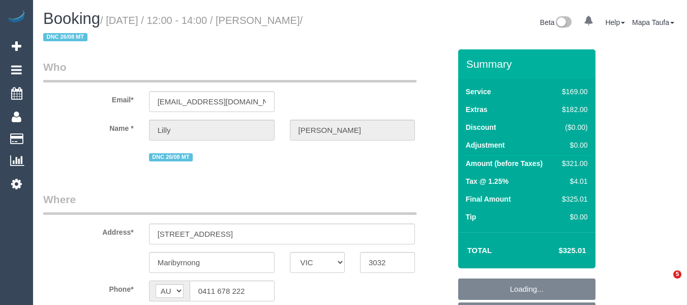
select select "VIC"
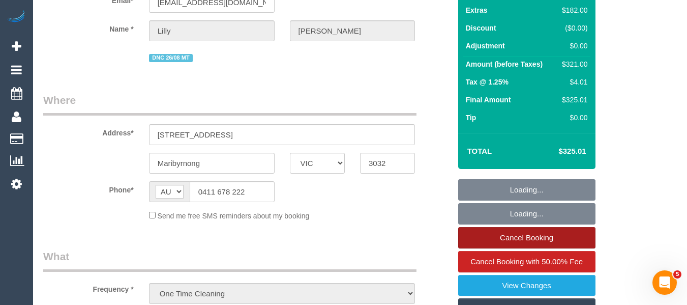
select select "number:28"
select select "number:14"
select select "number:19"
select select "number:24"
select select "number:35"
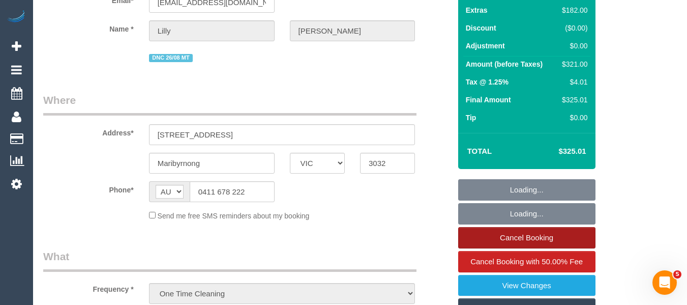
select select "number:13"
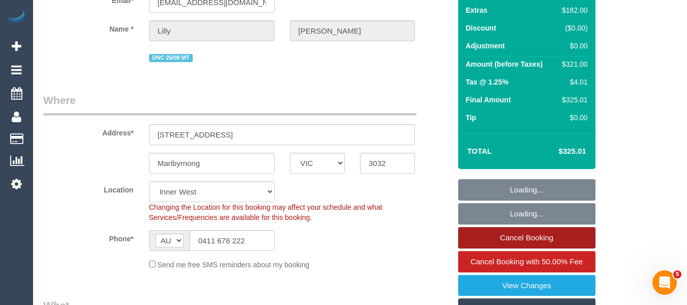
select select "string:stripe-pm_1RyY0H2GScqysDRVJ6S49ap2"
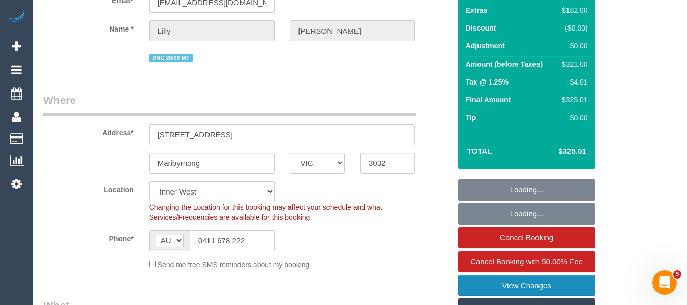
select select "object:703"
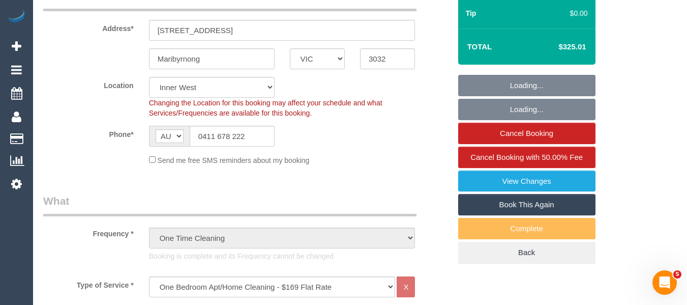
select select "spot1"
click at [540, 198] on link "Book This Again" at bounding box center [526, 204] width 137 height 21
select select "VIC"
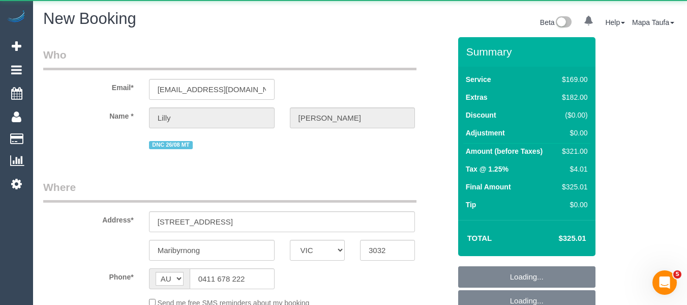
select select "number:28"
select select "number:14"
select select "number:19"
select select "number:24"
select select "number:35"
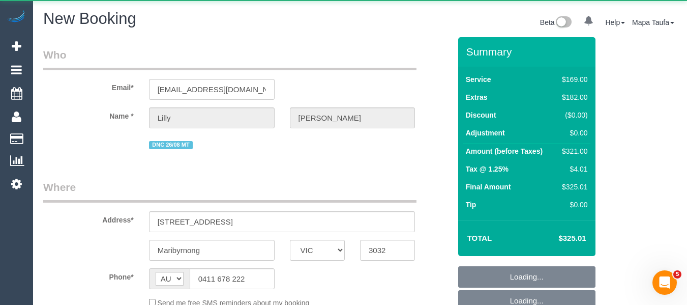
select select "number:13"
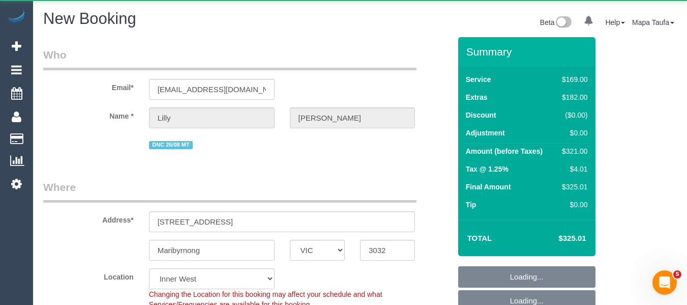
select select "string:stripe-pm_1RyY0H2GScqysDRVJ6S49ap2"
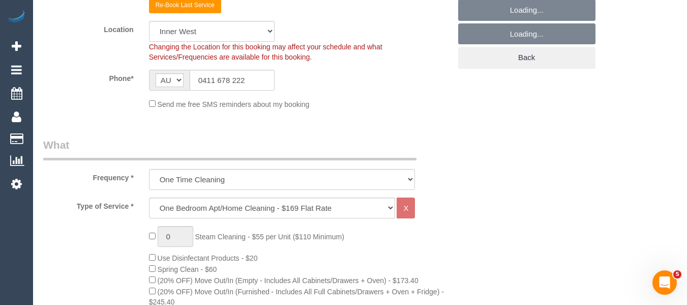
scroll to position [356, 0]
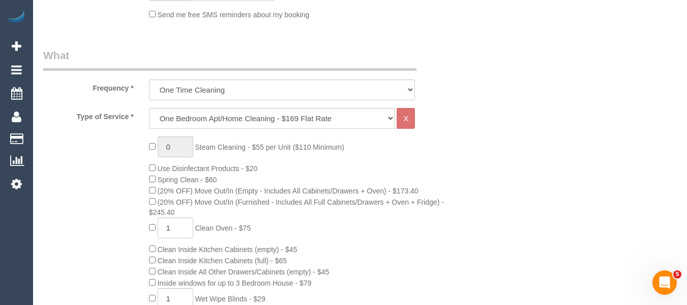
select select "object:2599"
click at [234, 114] on select "Hourly Service - $70/h Hourly Service - $65/h Hourly Service - $60/h Hourly Ser…" at bounding box center [272, 118] width 247 height 21
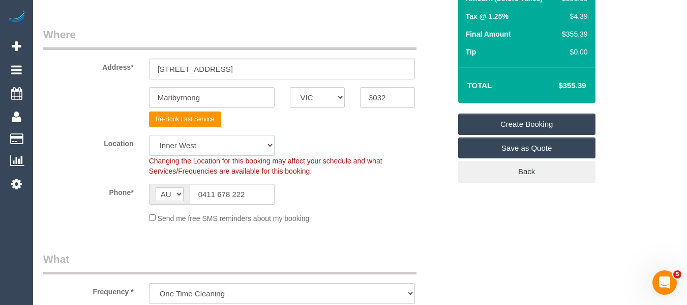
click at [208, 150] on select "Office City East (North) East (South) Inner East Inner North (East) Inner North…" at bounding box center [212, 145] width 126 height 21
select select "50"
click at [149, 135] on select "Office City East (North) East (South) Inner East Inner North (East) Inner North…" at bounding box center [212, 145] width 126 height 21
select select "object:2606"
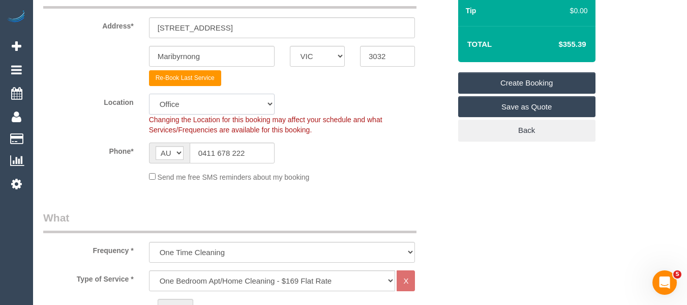
scroll to position [356, 0]
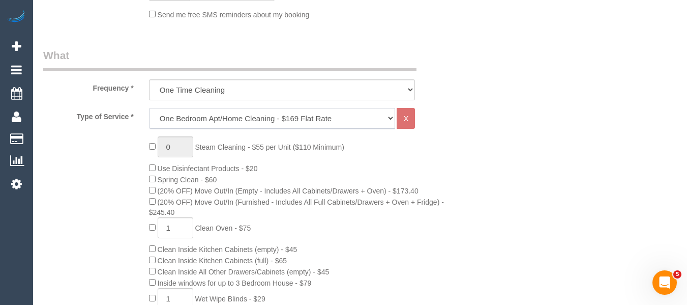
drag, startPoint x: 246, startPoint y: 115, endPoint x: 242, endPoint y: 119, distance: 5.8
click at [246, 115] on select "Hourly Service - $70/h Hourly Service - $65/h Hourly Service - $60/h Hourly Ser…" at bounding box center [272, 118] width 247 height 21
drag, startPoint x: 222, startPoint y: 120, endPoint x: 221, endPoint y: 126, distance: 6.2
click at [222, 122] on select "Hourly Service - $70/h Hourly Service - $65/h Hourly Service - $60/h Hourly Ser…" at bounding box center [272, 118] width 247 height 21
select select "28"
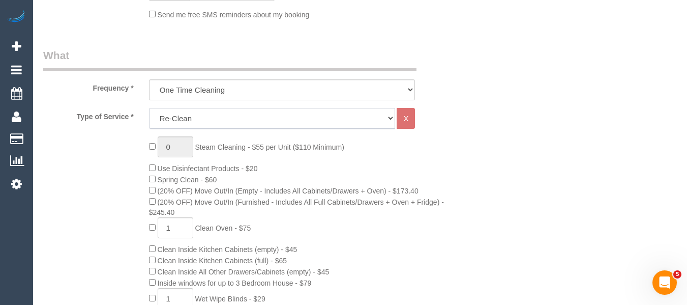
click at [149, 108] on select "Hourly Service - $70/h Hourly Service - $65/h Hourly Service - $60/h Hourly Ser…" at bounding box center [272, 118] width 247 height 21
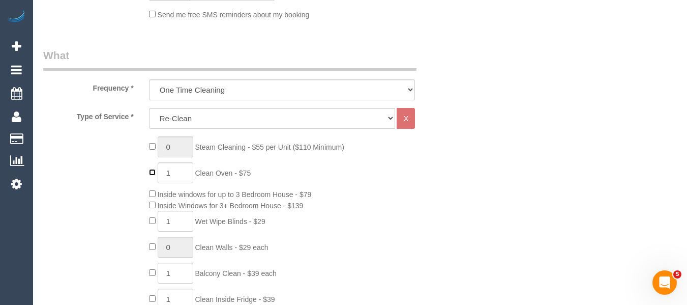
type input "0"
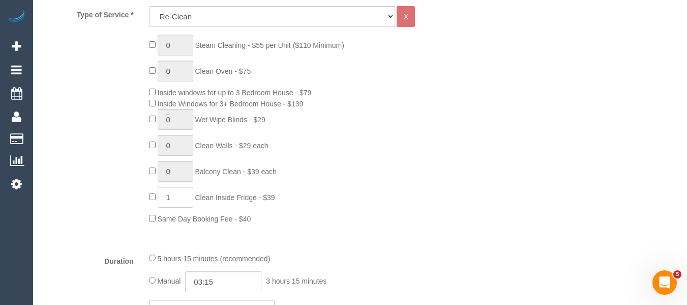
click at [152, 191] on div "0 Steam Cleaning - $55 per Unit ($110 Minimum) 0 Clean Oven - $75 Inside window…" at bounding box center [299, 129] width 317 height 189
type input "0"
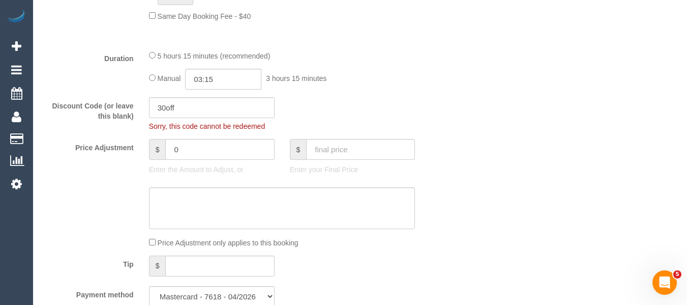
scroll to position [661, 0]
click at [187, 108] on input "30off" at bounding box center [212, 106] width 126 height 21
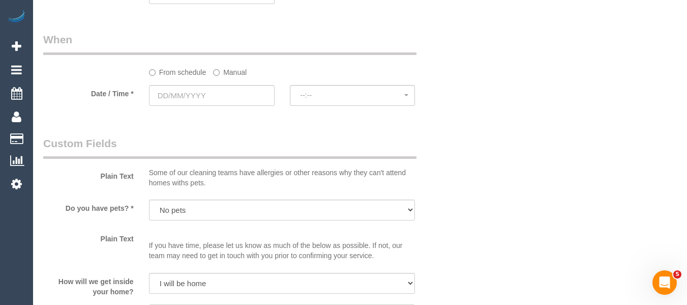
scroll to position [915, 0]
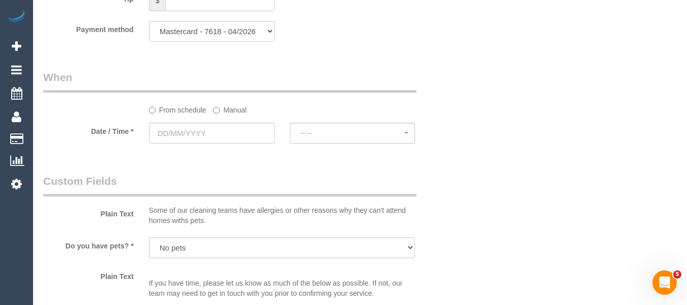
drag, startPoint x: 233, startPoint y: 115, endPoint x: 227, endPoint y: 119, distance: 6.6
click at [233, 115] on sui-booking-spot "From schedule Manual Date / Time * --:-- --:--" at bounding box center [246, 108] width 407 height 76
click at [226, 108] on label "Manual" at bounding box center [230, 108] width 34 height 14
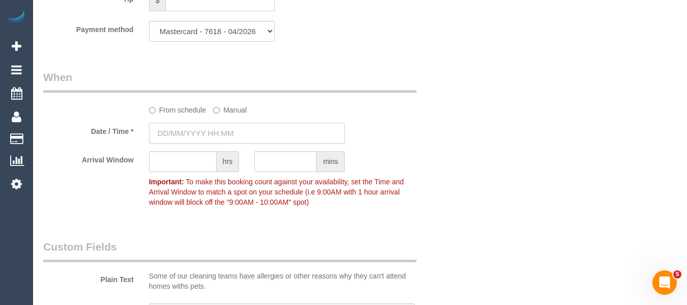
click at [209, 132] on input "text" at bounding box center [247, 133] width 196 height 21
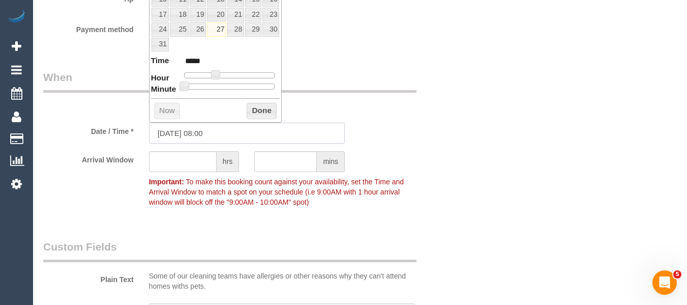
scroll to position [864, 0]
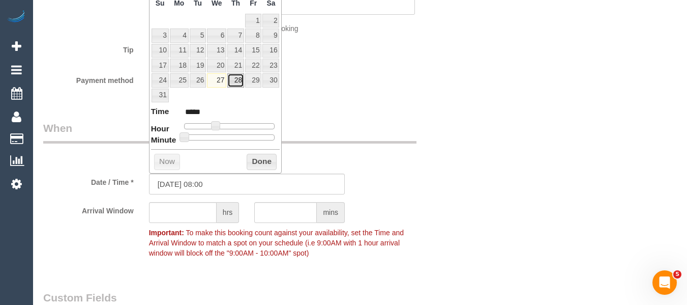
click at [236, 78] on link "28" at bounding box center [235, 80] width 17 height 14
type input "28/08/2025 08:00"
click at [264, 161] on button "Done" at bounding box center [262, 162] width 30 height 16
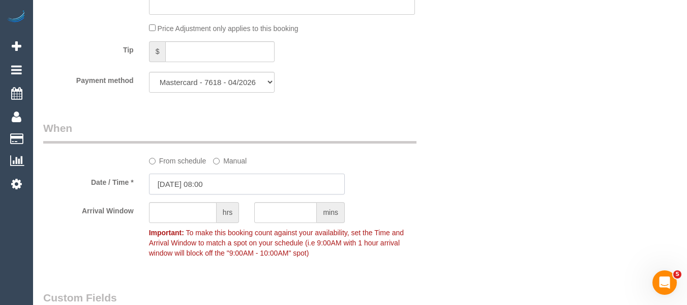
click at [204, 187] on input "28/08/2025 08:00" at bounding box center [247, 183] width 196 height 21
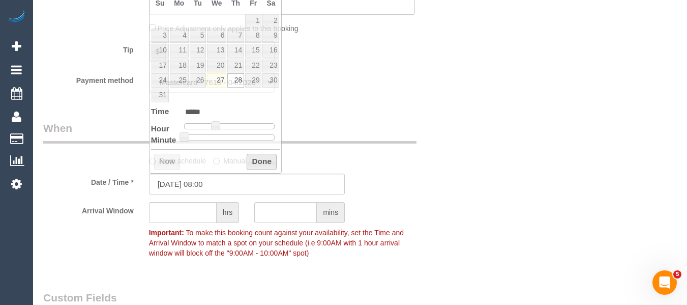
click at [255, 157] on button "Done" at bounding box center [262, 162] width 30 height 16
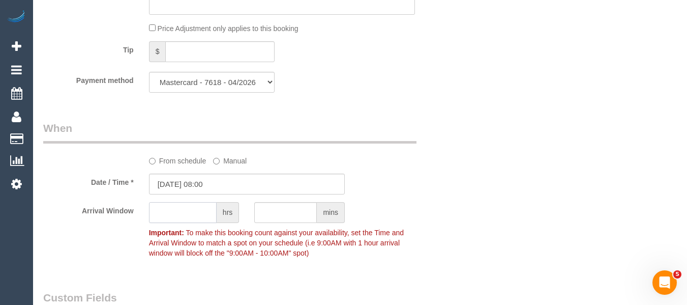
click at [188, 206] on input "text" at bounding box center [183, 212] width 68 height 21
type input "1"
click at [390, 177] on div "Date / Time * 28/08/2025 08:00" at bounding box center [247, 183] width 422 height 21
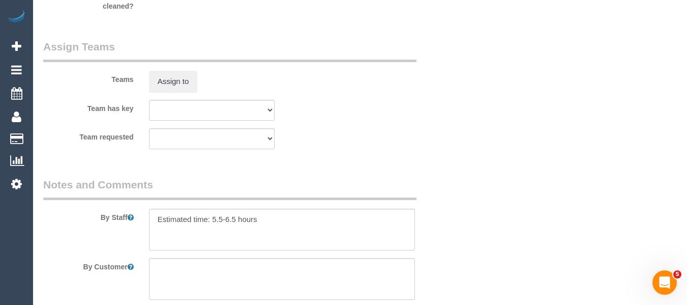
scroll to position [1559, 0]
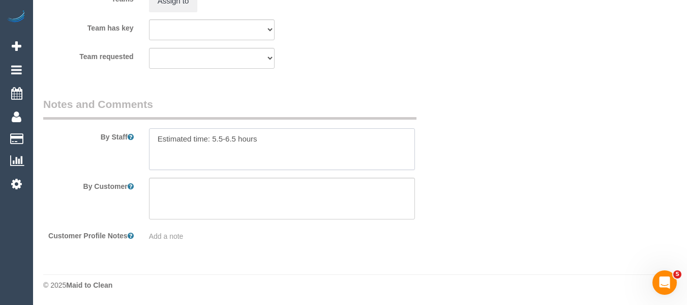
drag, startPoint x: 258, startPoint y: 147, endPoint x: 109, endPoint y: 137, distance: 148.8
click at [110, 138] on div "By Staff" at bounding box center [247, 133] width 422 height 73
type textarea "r"
click at [220, 140] on textarea at bounding box center [282, 149] width 266 height 42
click at [186, 144] on textarea at bounding box center [282, 149] width 266 height 42
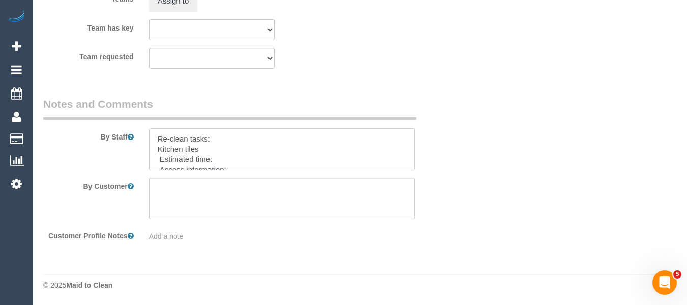
click at [191, 149] on textarea at bounding box center [282, 149] width 266 height 42
click at [249, 159] on textarea at bounding box center [282, 149] width 266 height 42
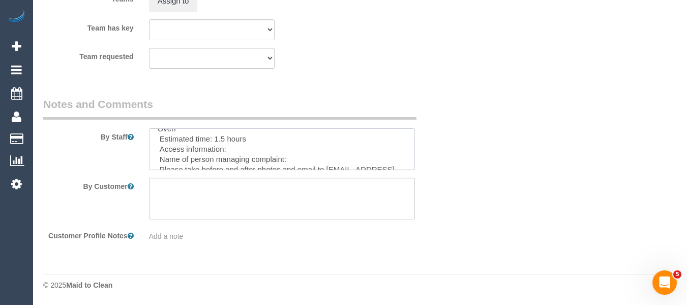
click at [301, 153] on textarea at bounding box center [282, 149] width 266 height 42
click at [290, 158] on textarea at bounding box center [282, 149] width 266 height 42
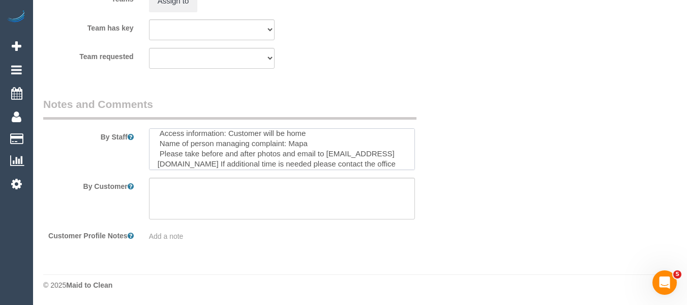
scroll to position [71, 0]
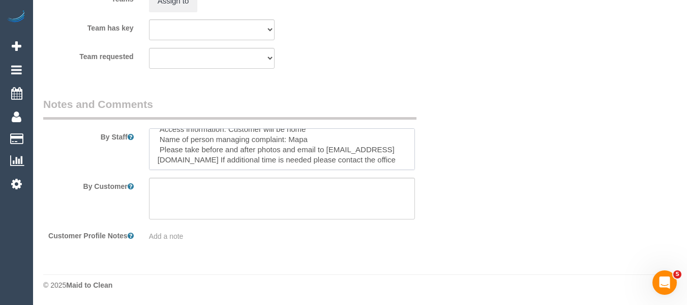
type textarea "Re-clean tasks: Kitchen floors (vacuum and mop) Fridge drawer (try to remove) O…"
click at [266, 199] on textarea at bounding box center [282, 198] width 266 height 42
click at [252, 191] on textarea at bounding box center [282, 198] width 266 height 42
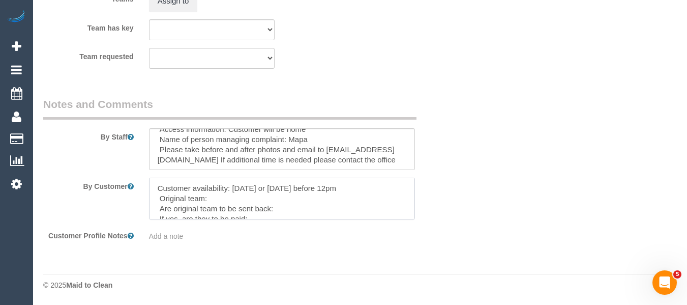
click at [240, 199] on textarea at bounding box center [282, 198] width 266 height 42
paste textarea "Juireya (+ Gazi) (C)"
click at [311, 209] on textarea at bounding box center [282, 198] width 266 height 42
click at [411, 219] on sui-booking-comments "By Staff By Customer Customer Profile Notes Add a note" at bounding box center [246, 169] width 407 height 144
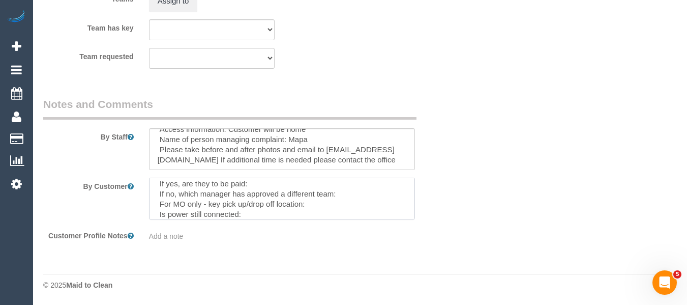
scroll to position [41, 0]
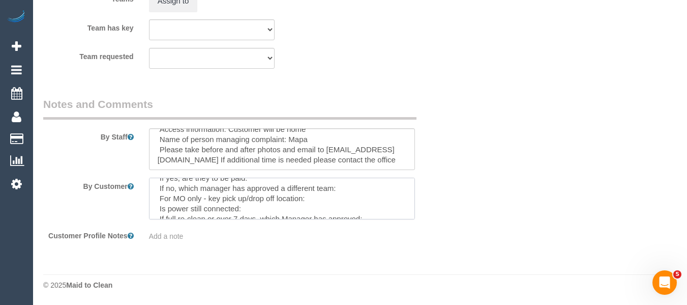
drag, startPoint x: 213, startPoint y: 206, endPoint x: 159, endPoint y: 196, distance: 55.2
click at [159, 196] on textarea at bounding box center [282, 198] width 266 height 42
click at [386, 195] on textarea at bounding box center [282, 198] width 266 height 42
click at [261, 203] on textarea at bounding box center [282, 198] width 266 height 42
click at [238, 209] on textarea at bounding box center [282, 198] width 266 height 42
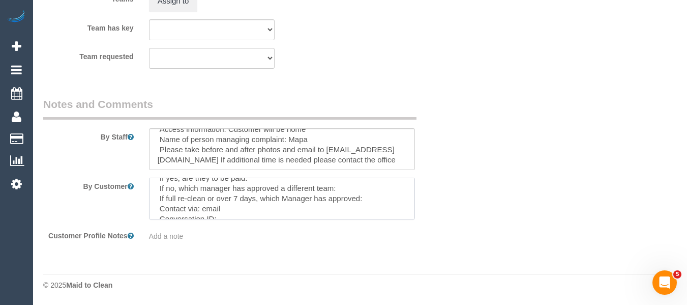
click at [233, 212] on textarea at bounding box center [282, 198] width 266 height 42
click at [232, 219] on textarea at bounding box center [282, 198] width 266 height 42
paste textarea "cnv_q9euztb"
type textarea "Customer availability: Thursday or Friday before 12pm Original team: Juireya (+…"
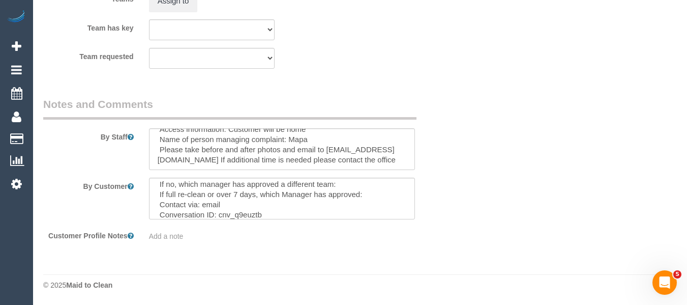
click at [447, 211] on div "By Customer" at bounding box center [247, 198] width 422 height 42
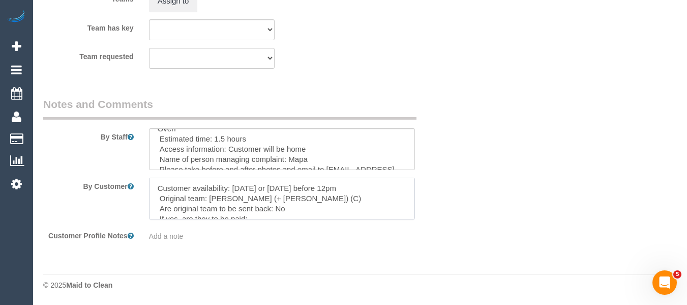
scroll to position [51, 0]
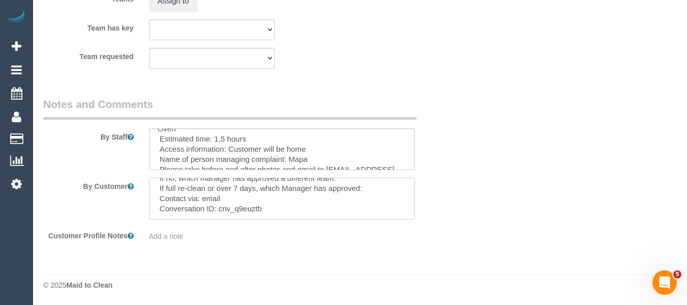
drag, startPoint x: 154, startPoint y: 189, endPoint x: 317, endPoint y: 233, distance: 169.7
click at [317, 233] on sui-booking-comments "By Staff By Customer Customer Profile Notes Add a note" at bounding box center [246, 169] width 407 height 144
click at [232, 207] on textarea at bounding box center [282, 198] width 266 height 42
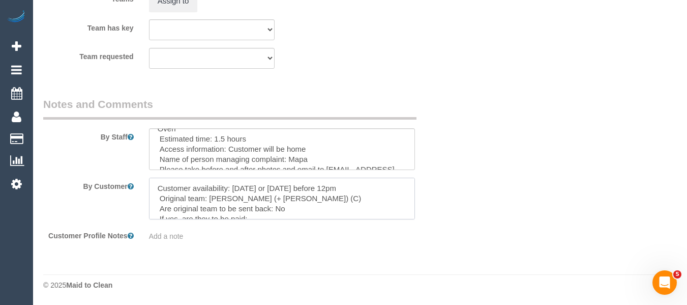
drag, startPoint x: 275, startPoint y: 210, endPoint x: 117, endPoint y: 160, distance: 165.4
click at [117, 160] on sui-booking-comments "By Staff By Customer Customer Profile Notes Add a note" at bounding box center [246, 169] width 407 height 144
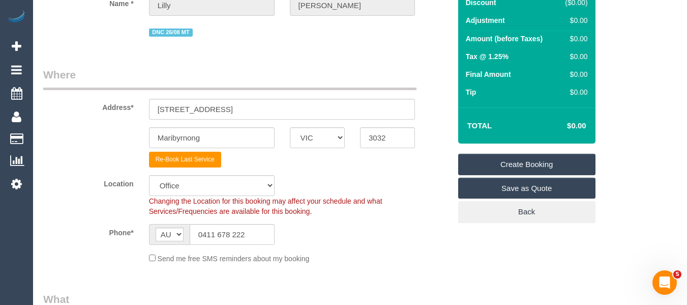
scroll to position [126, 0]
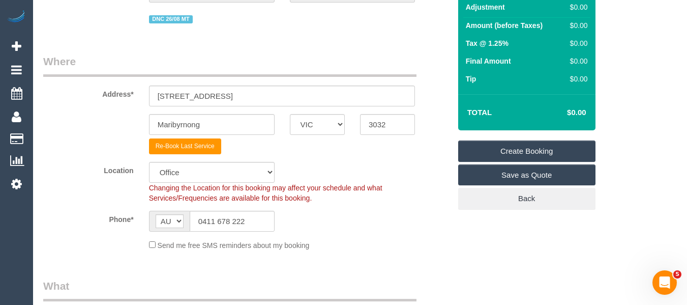
click at [519, 147] on link "Create Booking" at bounding box center [526, 150] width 137 height 21
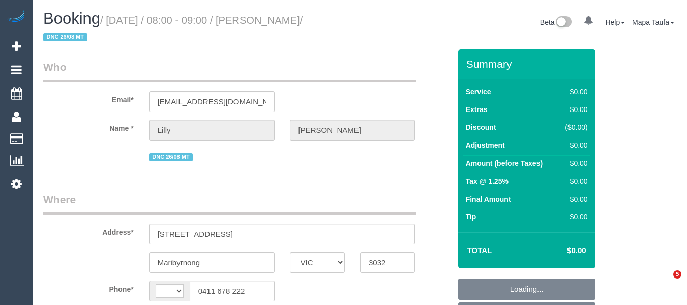
select select "VIC"
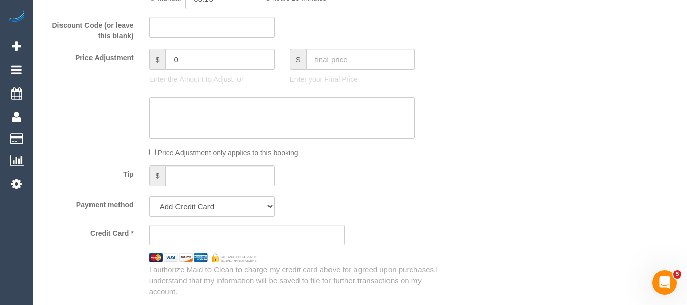
select select "string:stripe-pm_1RyY0H2GScqysDRVJ6S49ap2"
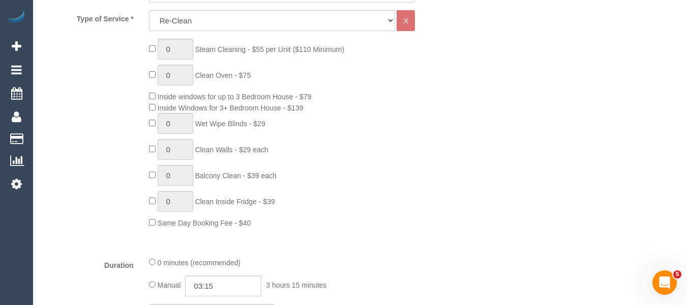
select select "object:595"
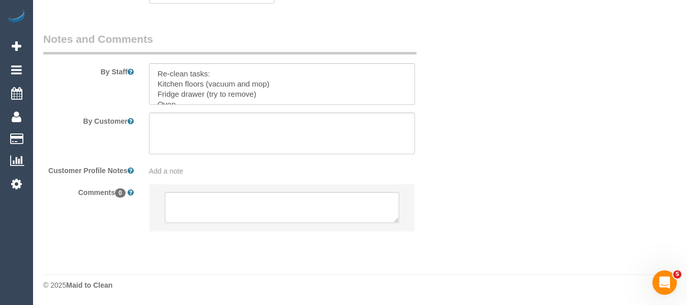
select select "string:AU"
click at [273, 213] on textarea at bounding box center [282, 208] width 235 height 32
paste textarea "Customer availability: Thursday or Friday before 12pm Original team: Juireya (+…"
type textarea "Customer availability: Thursday or Friday before 12pm Original team: Juireya (+…"
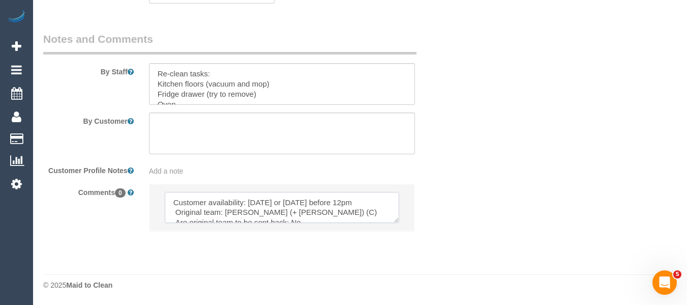
select select "number:28"
select select "number:14"
select select "number:19"
select select "number:24"
select select "number:35"
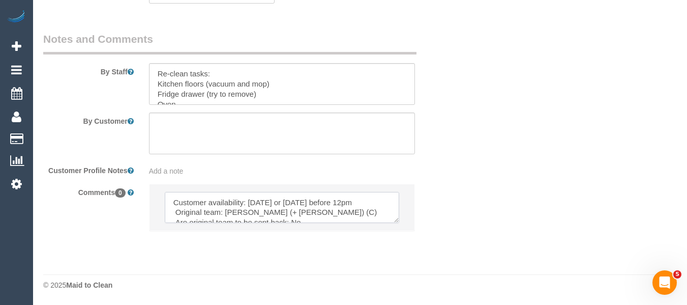
select select "number:13"
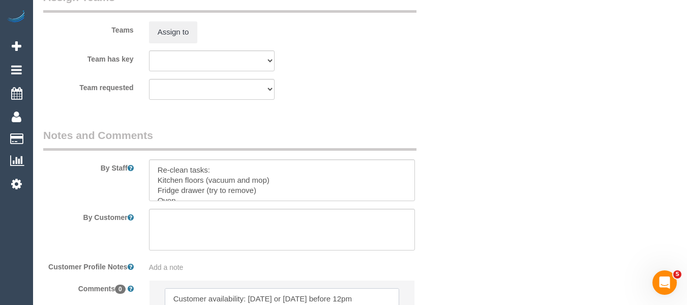
scroll to position [55, 0]
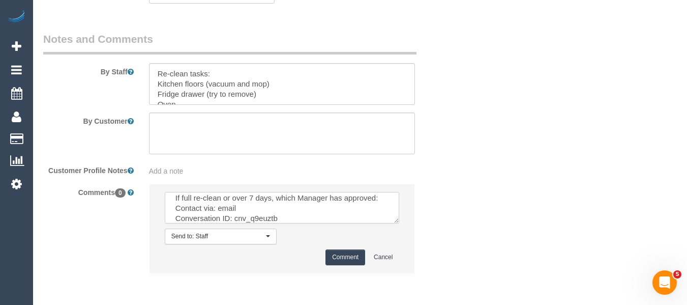
type textarea "Customer availability: Thursday or Friday before 12pm Original team: Juireya (+…"
click at [330, 254] on button "Comment" at bounding box center [345, 257] width 40 height 16
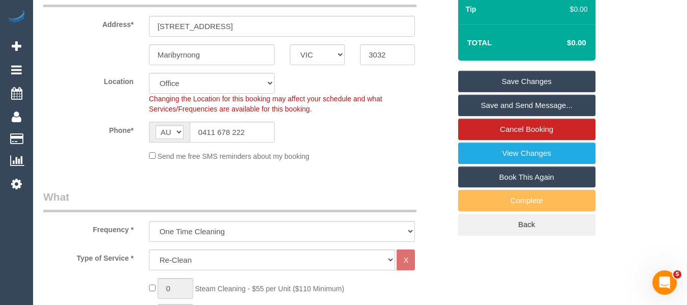
scroll to position [189, 0]
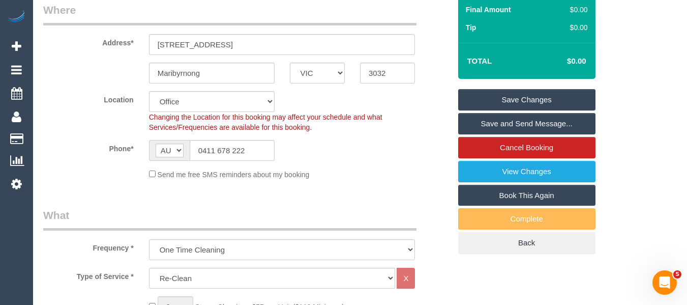
click at [561, 95] on link "Save Changes" at bounding box center [526, 99] width 137 height 21
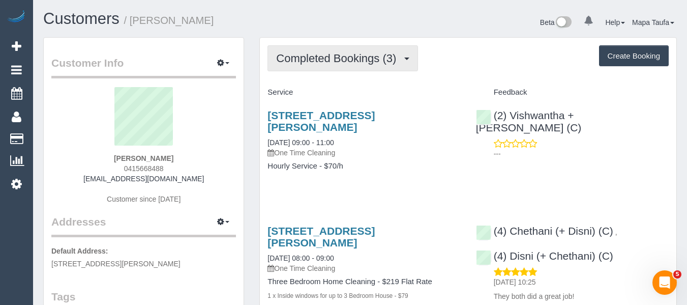
click at [320, 48] on div "Completed Bookings (3) Completed Bookings (3) Upcoming Bookings (0) Cancelled B…" at bounding box center [468, 274] width 416 height 472
click at [324, 56] on span "Completed Bookings (3)" at bounding box center [338, 58] width 125 height 13
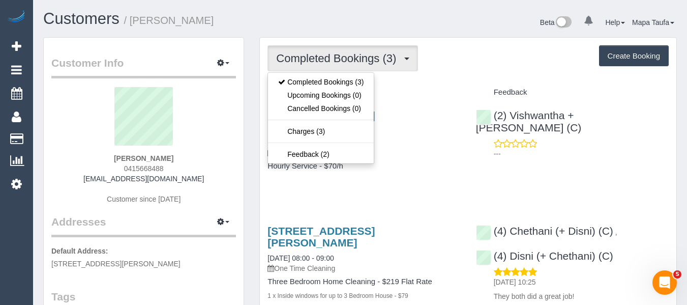
drag, startPoint x: 441, startPoint y: 87, endPoint x: 4, endPoint y: 102, distance: 436.9
click at [440, 88] on div "Service" at bounding box center [364, 92] width 208 height 17
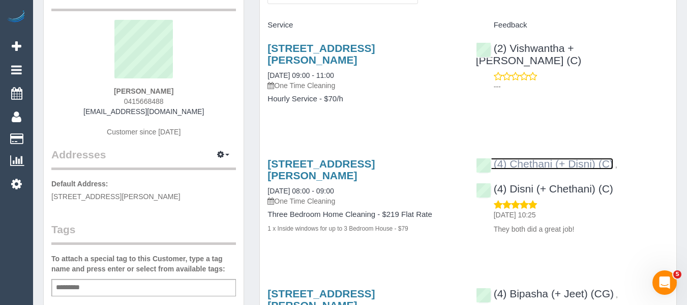
scroll to position [51, 0]
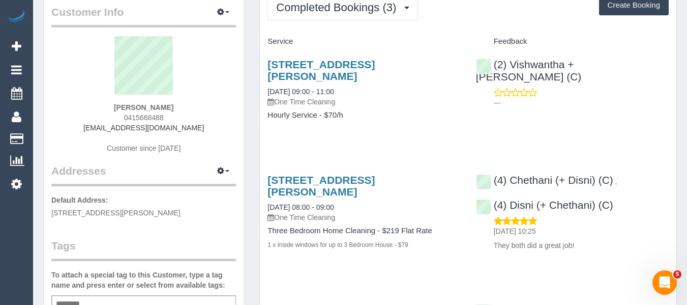
drag, startPoint x: 183, startPoint y: 117, endPoint x: 173, endPoint y: 115, distance: 9.9
click at [182, 117] on div "Megan Kong 0415668488 megan_kong90@hotmail.com Customer since 2024" at bounding box center [143, 99] width 185 height 127
drag, startPoint x: 173, startPoint y: 115, endPoint x: 117, endPoint y: 115, distance: 55.9
click at [117, 115] on div "Megan Kong 0415668488 megan_kong90@hotmail.com Customer since 2024" at bounding box center [143, 99] width 185 height 127
copy span "0415668488"
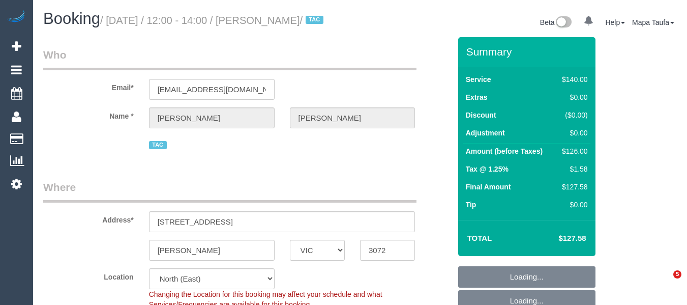
select select "VIC"
select select "number:29"
select select "number:14"
select select "number:19"
select select "number:36"
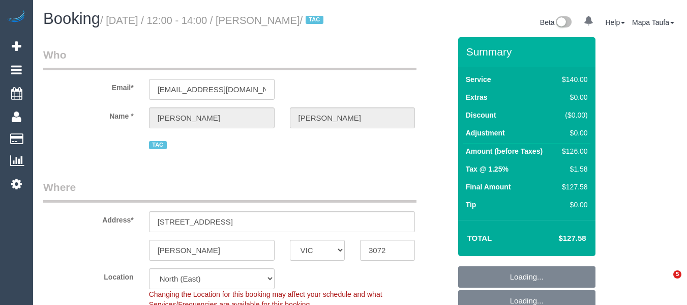
select select "number:35"
select select "object:863"
select select "spot1"
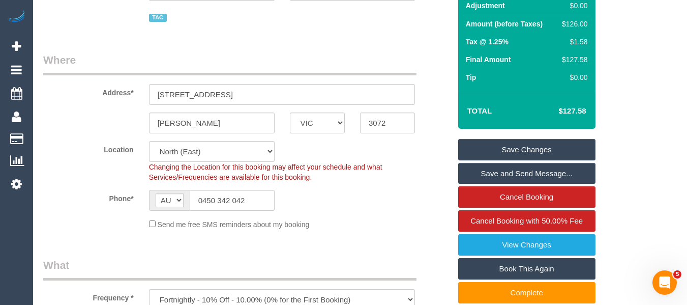
scroll to position [203, 0]
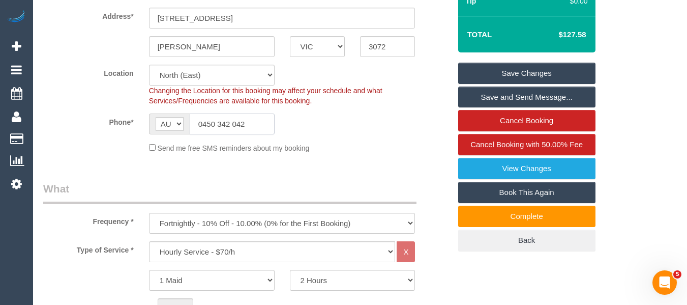
click at [252, 132] on input "0450 342 042" at bounding box center [232, 123] width 85 height 21
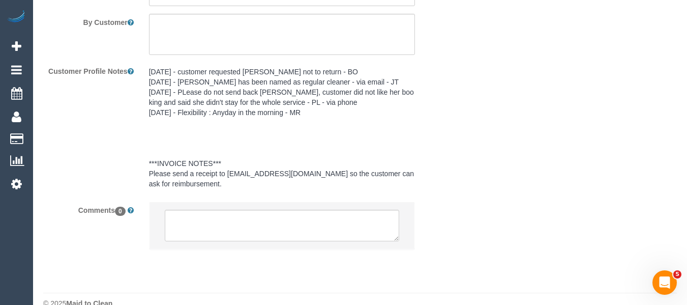
scroll to position [1808, 0]
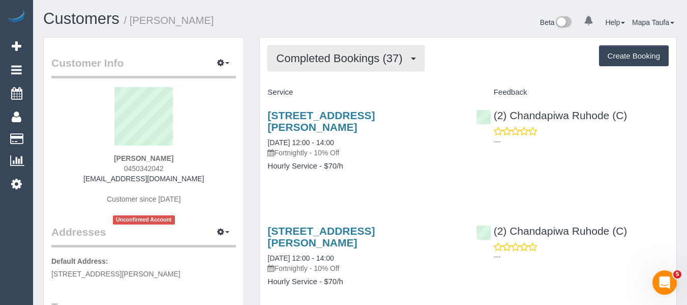
click at [355, 57] on span "Completed Bookings (37)" at bounding box center [341, 58] width 131 height 13
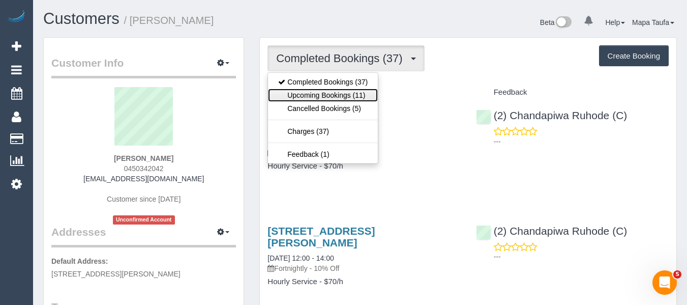
click at [340, 93] on link "Upcoming Bookings (11)" at bounding box center [323, 94] width 110 height 13
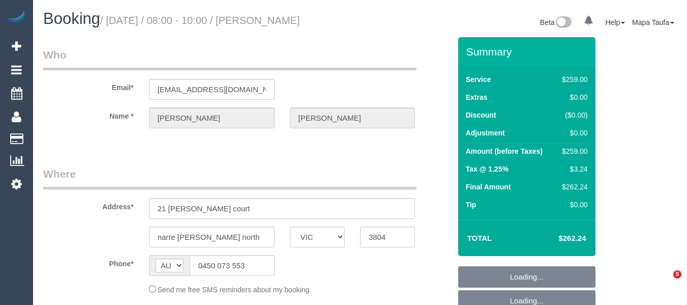
select select "VIC"
select select "string:stripe-pm_1Qhhym2GScqysDRVQyzUvzZA"
select select "number:27"
select select "number:14"
select select "number:18"
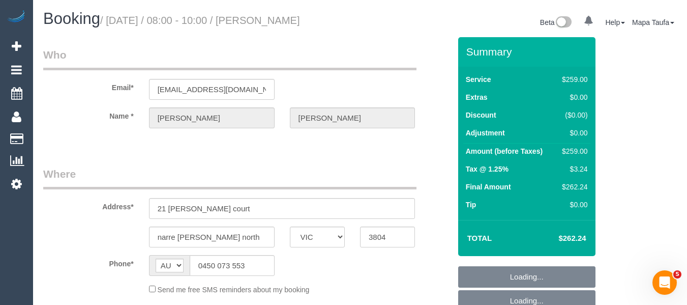
select select "number:24"
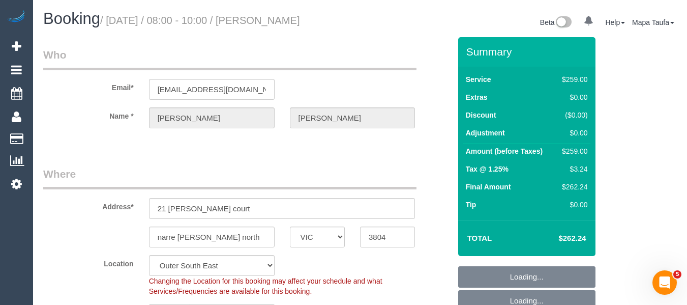
select select "object:825"
select select "spot1"
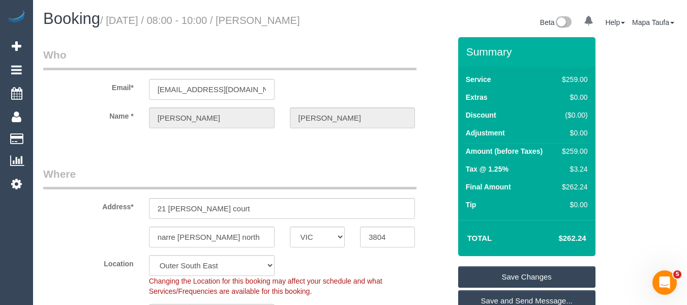
drag, startPoint x: 350, startPoint y: 25, endPoint x: 256, endPoint y: 20, distance: 93.7
click at [256, 20] on h1 "Booking / June 24, 2025 / 08:00 - 10:00 / Maddie Wardle" at bounding box center [197, 18] width 309 height 17
copy small "Maddie Wardle"
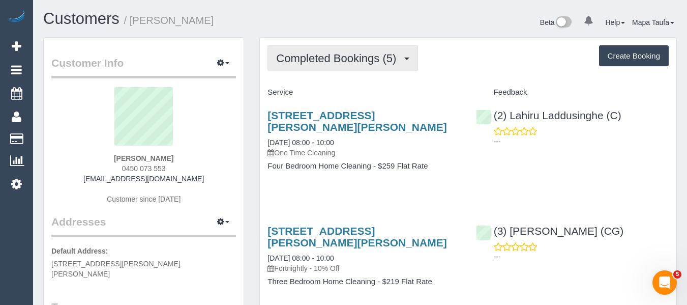
click at [371, 58] on span "Completed Bookings (5)" at bounding box center [338, 58] width 125 height 13
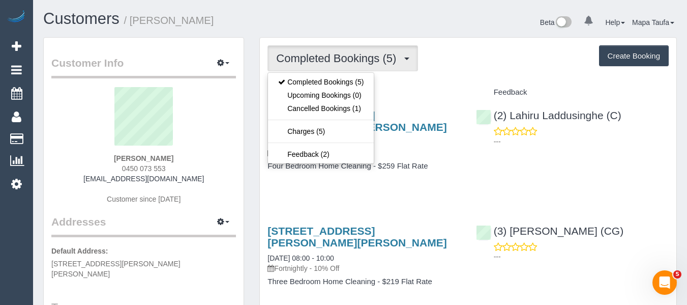
click at [421, 92] on h4 "Service" at bounding box center [363, 92] width 193 height 9
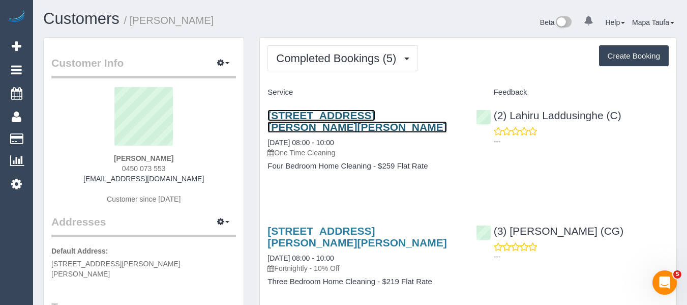
click at [349, 120] on link "21 Harries Court, Narre Warren North, VIC 3804" at bounding box center [356, 120] width 179 height 23
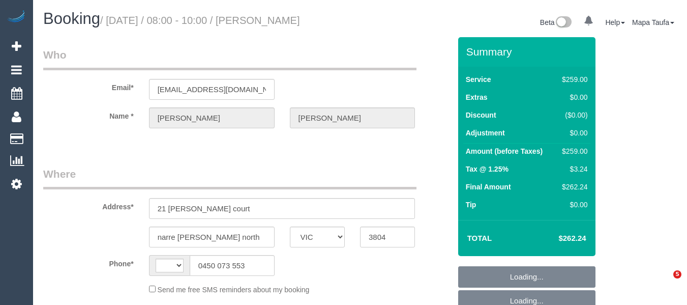
select select "VIC"
select select "string:stripe-pm_1Qhhym2GScqysDRVQyzUvzZA"
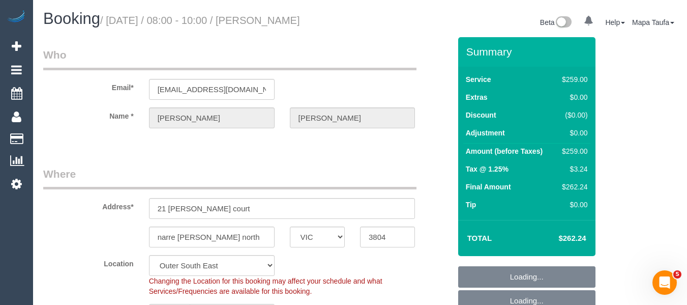
select select "string:AU"
select select "object:724"
select select "number:27"
select select "number:14"
select select "number:18"
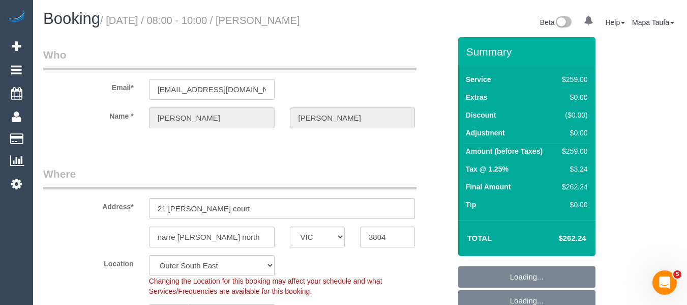
select select "number:24"
select select "object:1123"
select select "spot1"
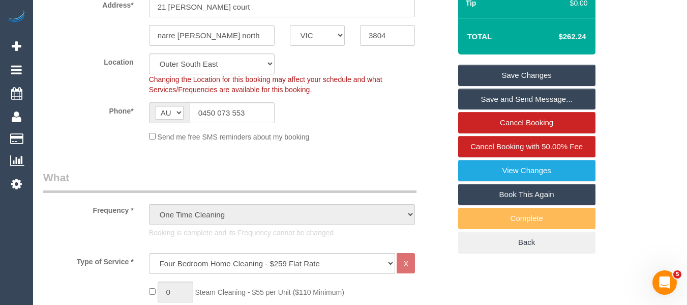
scroll to position [203, 0]
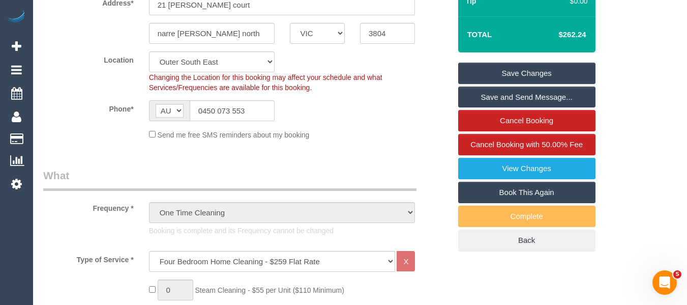
click at [484, 190] on link "Book This Again" at bounding box center [526, 191] width 137 height 21
select select "VIC"
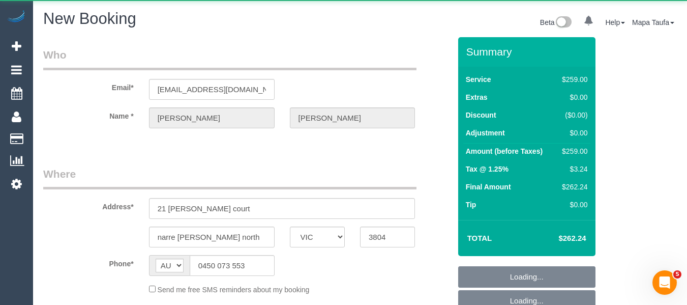
select select "string:stripe-pm_1Qhhym2GScqysDRVQyzUvzZA"
select select "number:27"
select select "number:14"
select select "number:18"
select select "number:24"
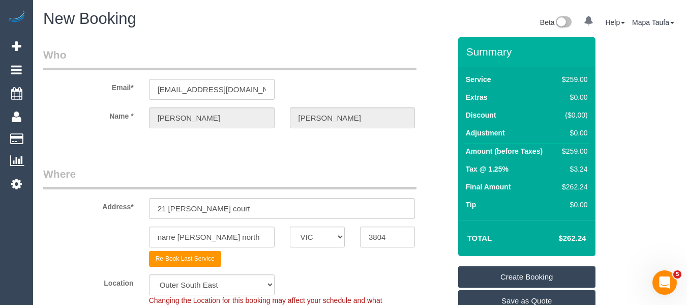
select select "object:2166"
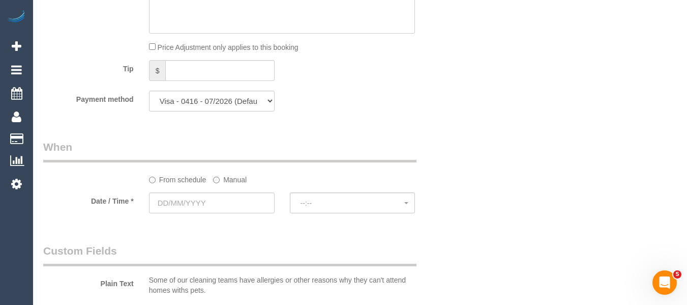
scroll to position [1017, 0]
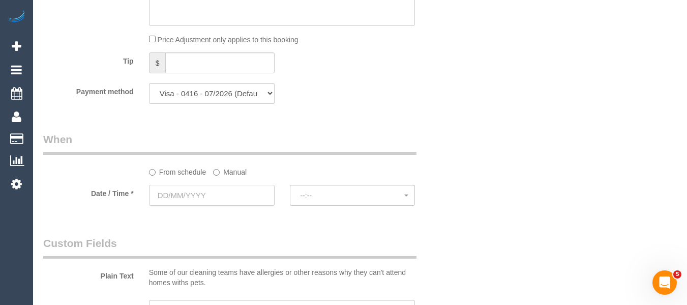
click at [245, 199] on input "text" at bounding box center [212, 195] width 126 height 21
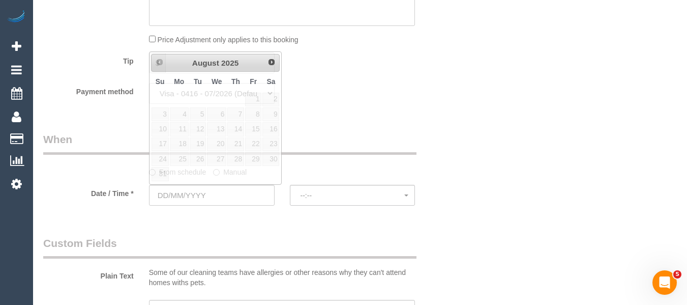
drag, startPoint x: 389, startPoint y: 151, endPoint x: 380, endPoint y: 154, distance: 9.5
click at [384, 154] on legend "When" at bounding box center [229, 143] width 373 height 23
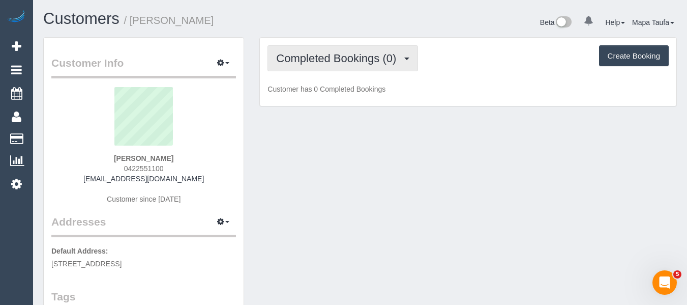
click at [311, 65] on button "Completed Bookings (0)" at bounding box center [342, 58] width 150 height 26
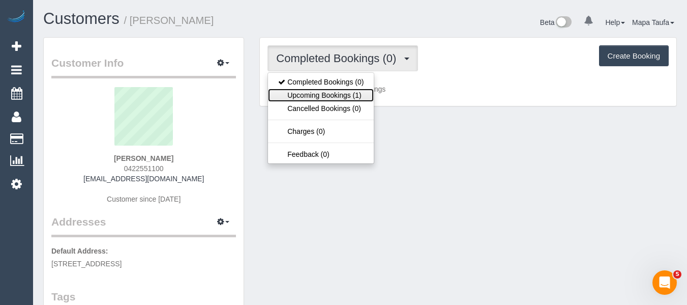
click at [311, 98] on link "Upcoming Bookings (1)" at bounding box center [321, 94] width 106 height 13
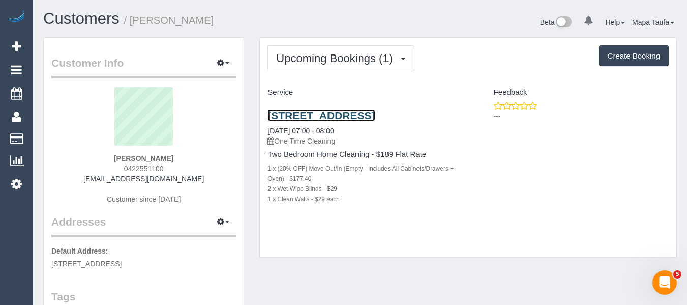
click at [300, 117] on link "3a Pavo Street, Balwyn North, VIC 3104" at bounding box center [320, 115] width 107 height 12
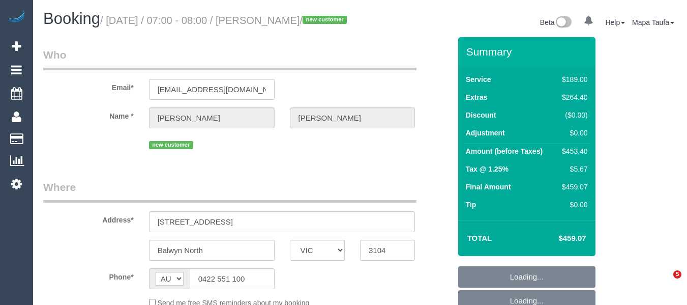
select select "VIC"
select select "object:531"
select select "string:stripe-pm_1S0APY2GScqysDRVMfXNkS83"
select select "number:29"
select select "number:14"
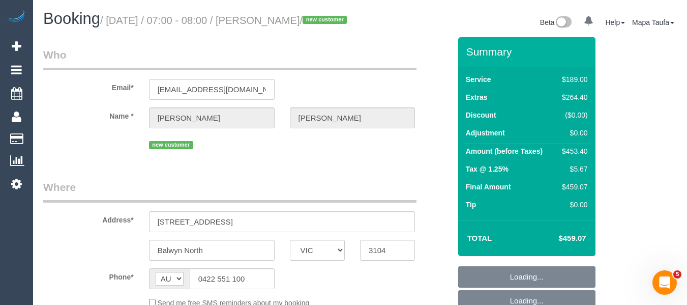
select select "number:19"
select select "number:25"
select select "number:26"
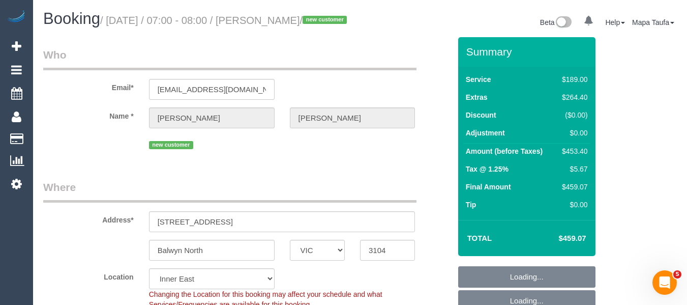
select select "object:1376"
select select "spot1"
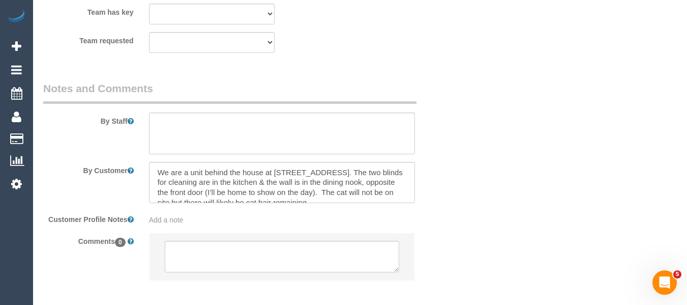
scroll to position [1675, 0]
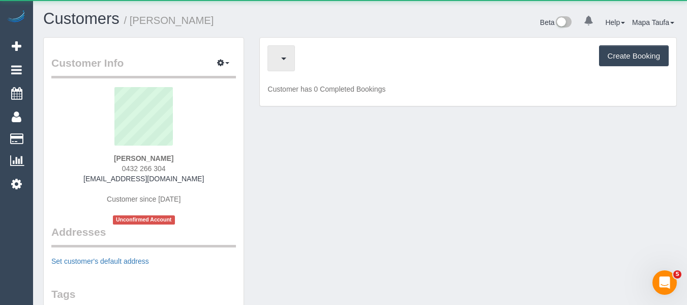
click at [290, 65] on button "button" at bounding box center [280, 58] width 27 height 26
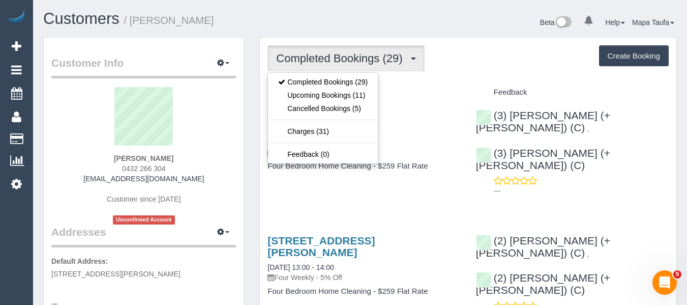
click at [320, 18] on h1 "Customers / [PERSON_NAME]" at bounding box center [197, 18] width 309 height 17
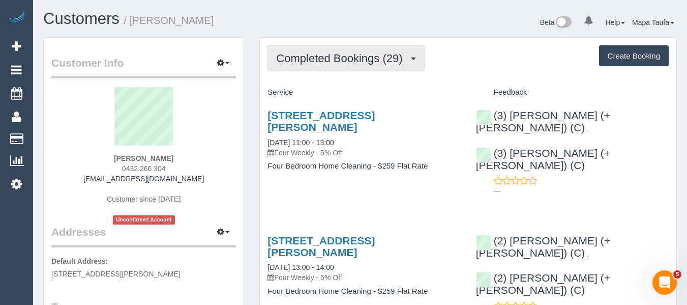
click at [329, 65] on button "Completed Bookings (29)" at bounding box center [345, 58] width 157 height 26
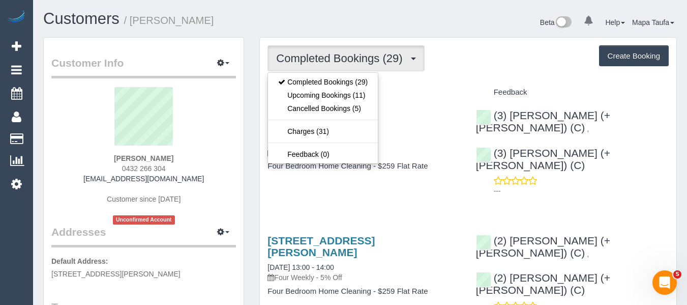
drag, startPoint x: 488, startPoint y: 80, endPoint x: 407, endPoint y: 98, distance: 82.9
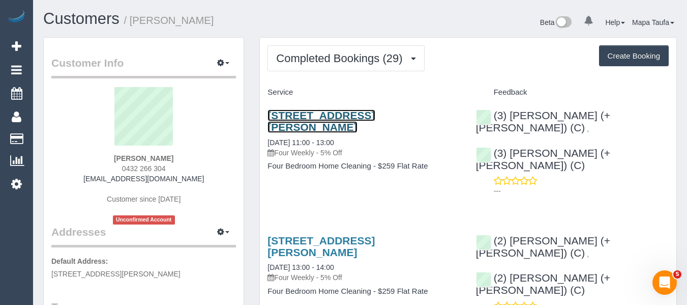
click at [363, 114] on link "70 Little George Street, Fitzroy, VIC 3065" at bounding box center [320, 120] width 107 height 23
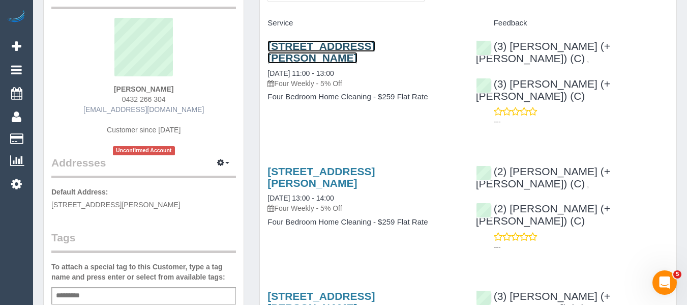
scroll to position [51, 0]
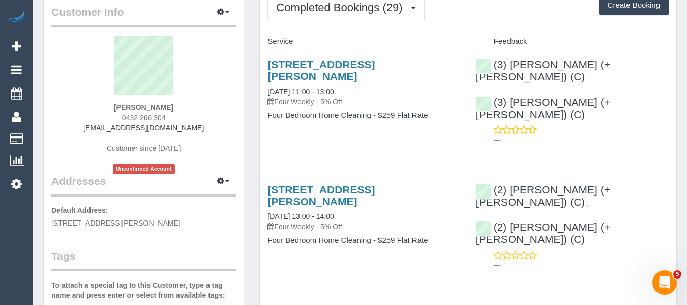
drag, startPoint x: 174, startPoint y: 114, endPoint x: 117, endPoint y: 114, distance: 56.9
click at [117, 114] on div "Jennifer Mclarney 0432 266 304 jennifermclarney@hotmail.co.uk Customer since 20…" at bounding box center [143, 104] width 185 height 137
copy span "0432 266 304"
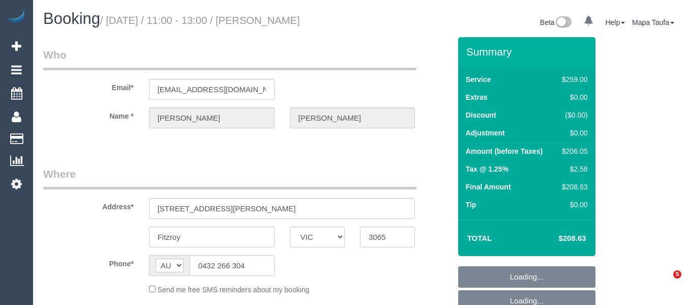
select select "VIC"
select select "string:stripe-pm_1NLKCL2GScqysDRVWATdeySV"
select select "number:29"
select select "number:14"
select select "number:19"
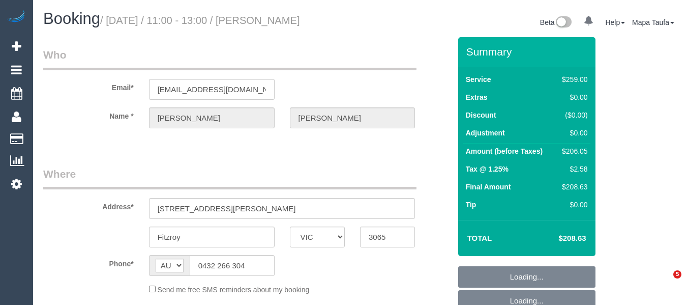
select select "number:22"
select select "number:34"
select select "number:13"
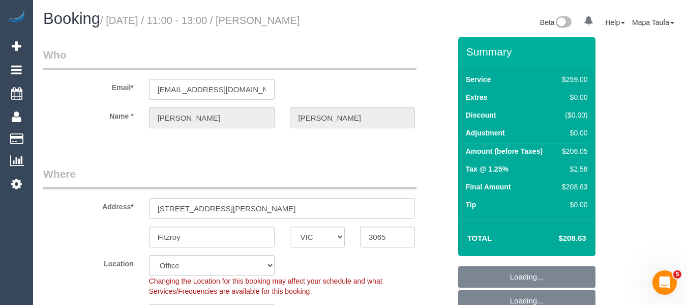
select select "object:1939"
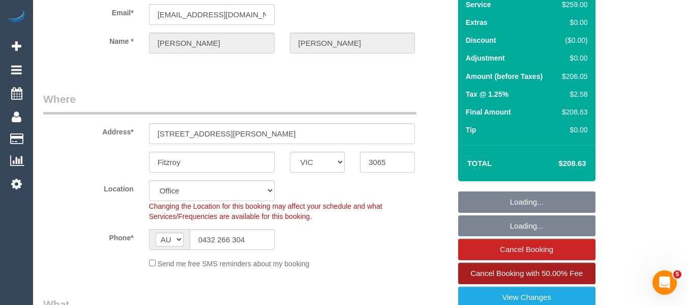
scroll to position [153, 0]
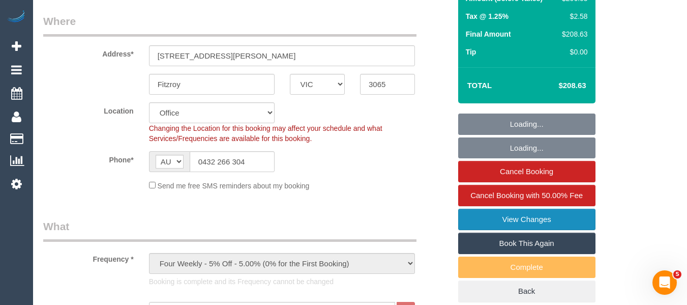
click at [531, 220] on link "View Changes" at bounding box center [526, 218] width 137 height 21
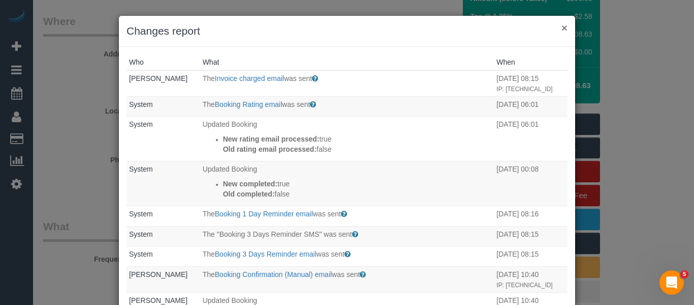
click at [562, 32] on button "×" at bounding box center [565, 27] width 6 height 11
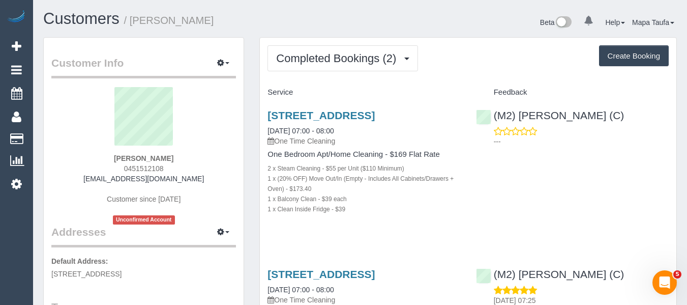
scroll to position [153, 0]
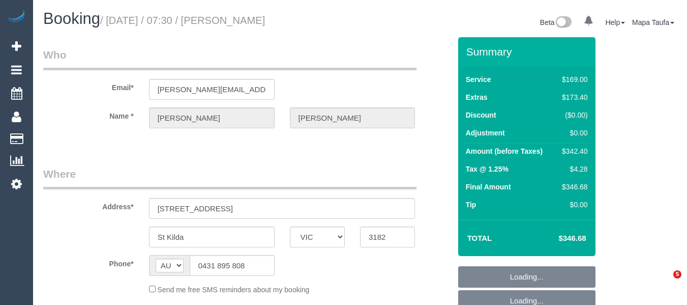
select select "VIC"
select select "string:stripe-pm_1RsLEf2GScqysDRVexlhVqar"
select select "number:28"
select select "number:14"
select select "number:18"
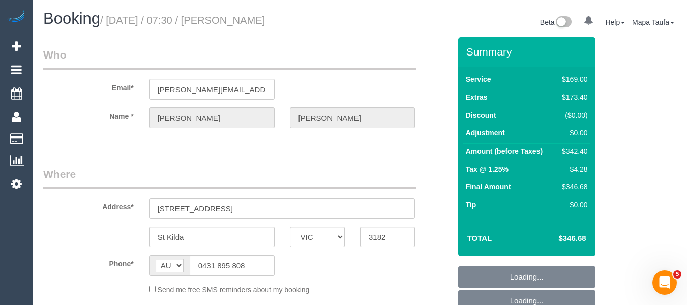
select select "number:36"
select select "number:26"
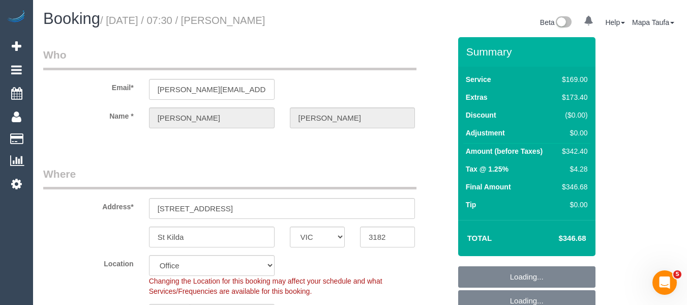
select select "object:2050"
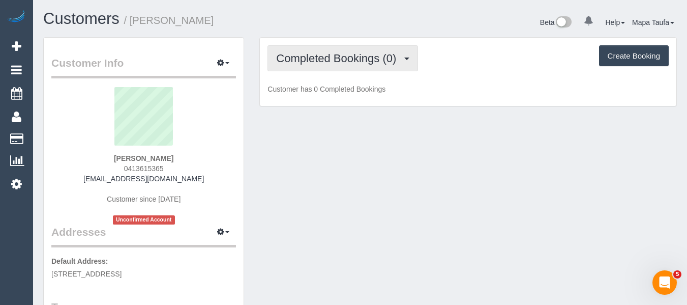
click at [304, 68] on button "Completed Bookings (0)" at bounding box center [342, 58] width 150 height 26
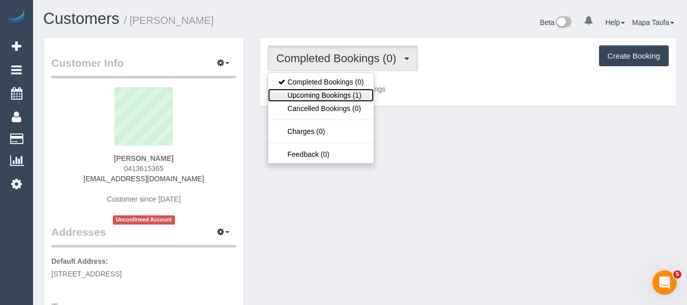
click at [307, 94] on link "Upcoming Bookings (1)" at bounding box center [321, 94] width 106 height 13
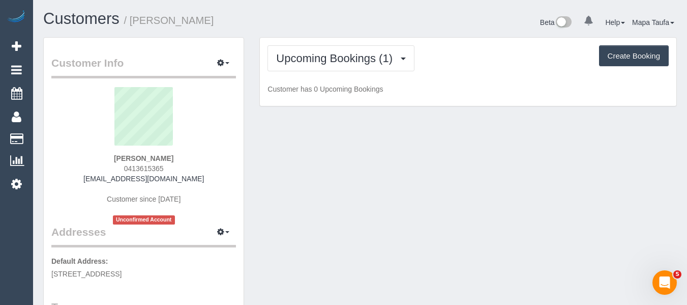
click at [311, 27] on h1 "Customers / [PERSON_NAME]" at bounding box center [197, 18] width 309 height 17
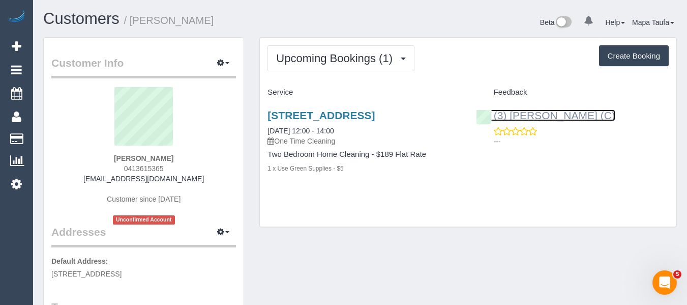
click at [527, 110] on link "(3) [PERSON_NAME] (C)" at bounding box center [545, 115] width 139 height 12
drag, startPoint x: 182, startPoint y: 173, endPoint x: 125, endPoint y: 170, distance: 57.0
click at [125, 170] on div "bek sheppard 0413615365 bek@beksheppard.com.au Customer since 2025 Unconfirmed …" at bounding box center [143, 155] width 185 height 137
copy span "0413615365"
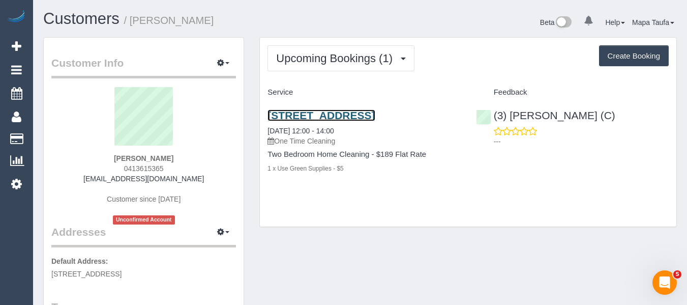
click at [350, 116] on link "Unit 2 109 Through Road, Camberwell Vic 3124, U 2 109 Through Rd, Camberwell, V…" at bounding box center [320, 115] width 107 height 12
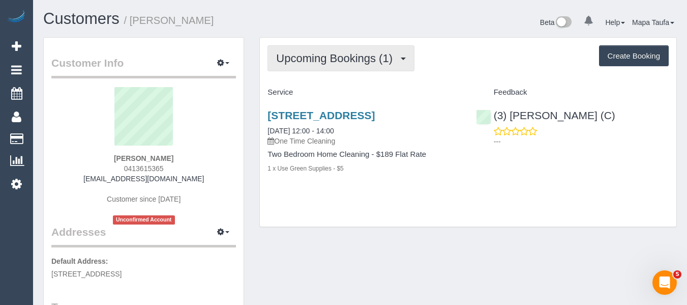
click at [300, 67] on button "Upcoming Bookings (1)" at bounding box center [340, 58] width 147 height 26
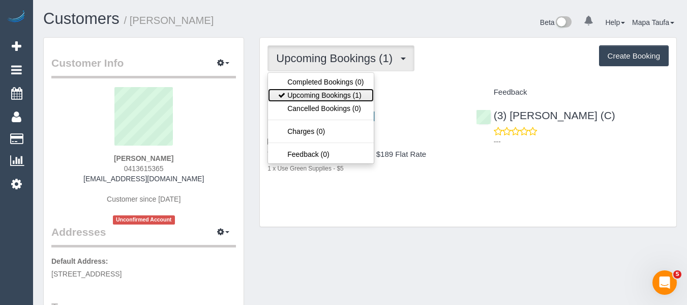
click at [305, 93] on link "Upcoming Bookings (1)" at bounding box center [321, 94] width 106 height 13
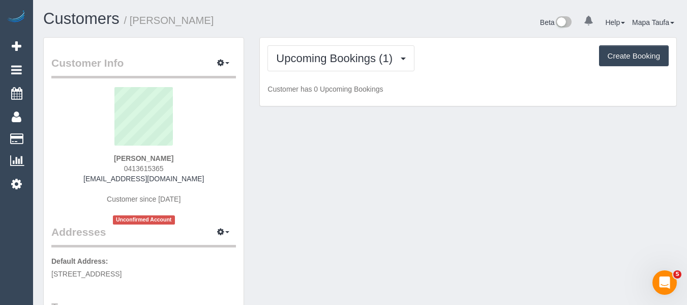
click at [314, 33] on div "Customers / bek sheppard Beta 0 Your Notifications You have 0 alerts Help Help …" at bounding box center [360, 23] width 649 height 27
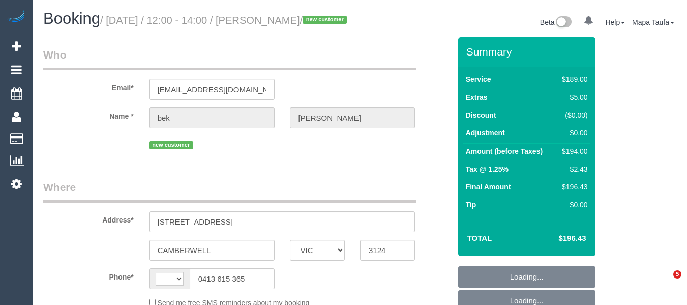
select select "VIC"
select select "string:stripe-pm_1RvvCc2GScqysDRVrW2XOBJu"
select select "number:29"
select select "number:14"
select select "number:19"
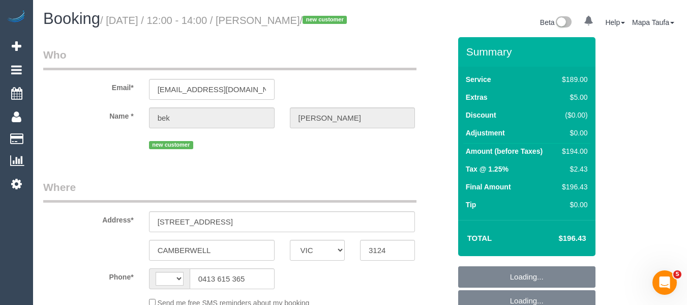
select select "number:24"
select select "number:35"
select select "number:26"
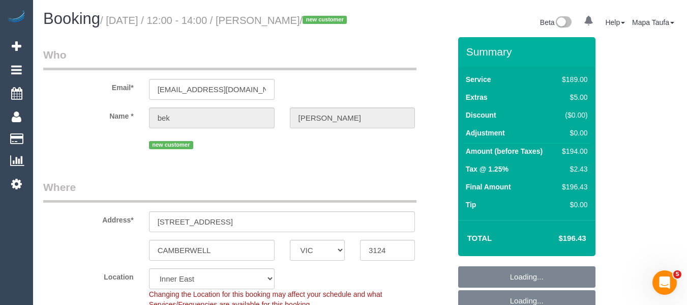
select select "string:AU"
select select "object:804"
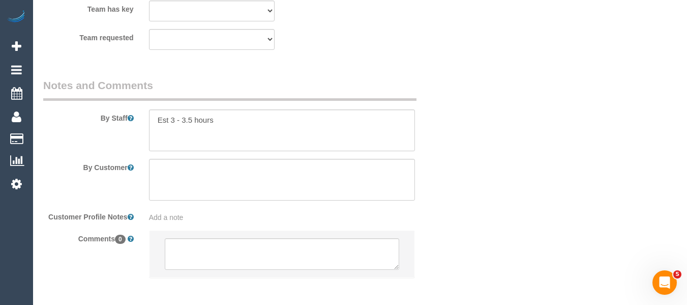
scroll to position [1795, 0]
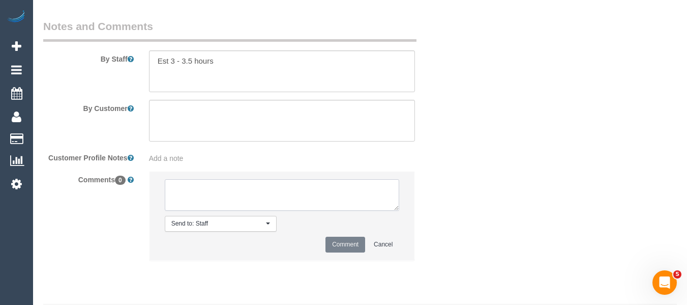
click at [231, 204] on textarea at bounding box center [282, 195] width 235 height 32
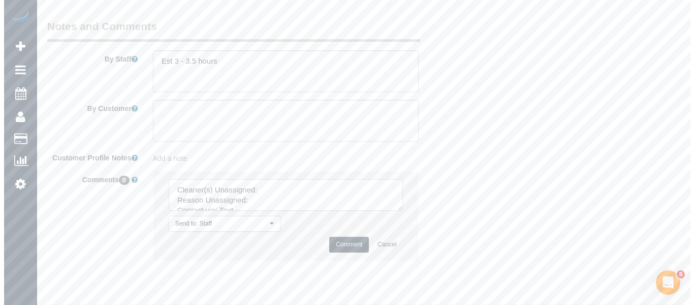
scroll to position [1591, 0]
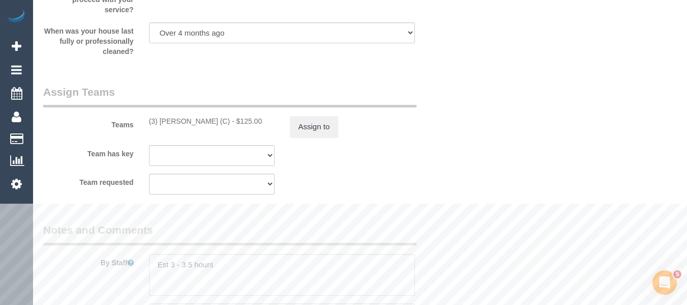
type textarea "Cleaner(s) Unassigned: Reason Unassigned: Contact via: Text Which message sent:…"
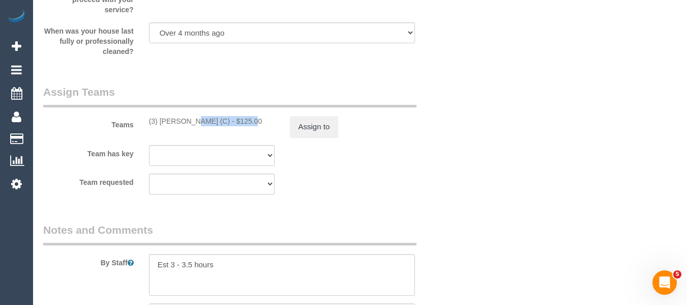
drag, startPoint x: 216, startPoint y: 130, endPoint x: 160, endPoint y: 132, distance: 56.5
click at [160, 126] on div "(3) Achi Fernando (C) - $125.00" at bounding box center [212, 121] width 126 height 10
copy div "Achi Fernando (C)"
click at [302, 133] on button "Assign to" at bounding box center [314, 126] width 49 height 21
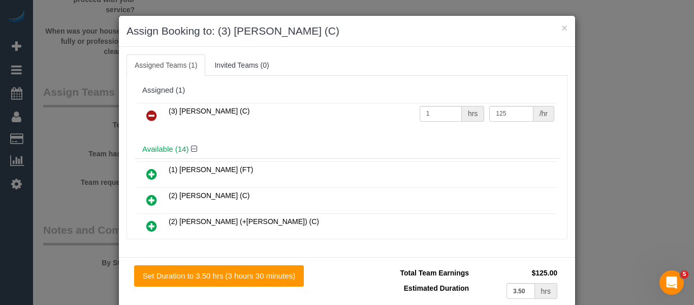
drag, startPoint x: 153, startPoint y: 113, endPoint x: 294, endPoint y: 171, distance: 152.7
click at [151, 111] on icon at bounding box center [151, 115] width 11 height 12
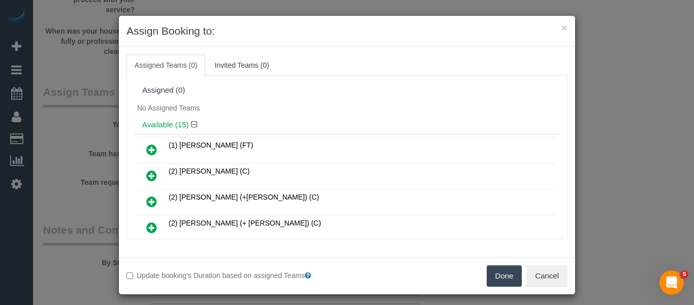
click at [502, 272] on button "Done" at bounding box center [505, 275] width 36 height 21
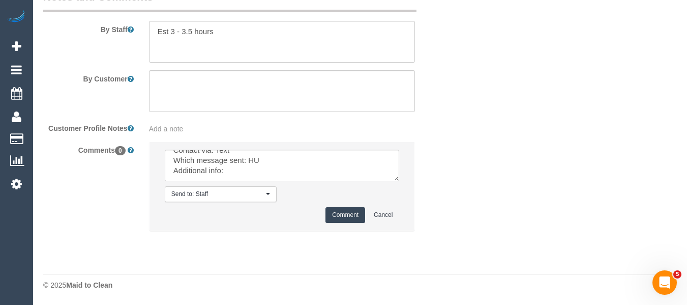
scroll to position [0, 0]
drag, startPoint x: 395, startPoint y: 177, endPoint x: 420, endPoint y: 256, distance: 82.8
click at [400, 181] on textarea at bounding box center [282, 165] width 235 height 32
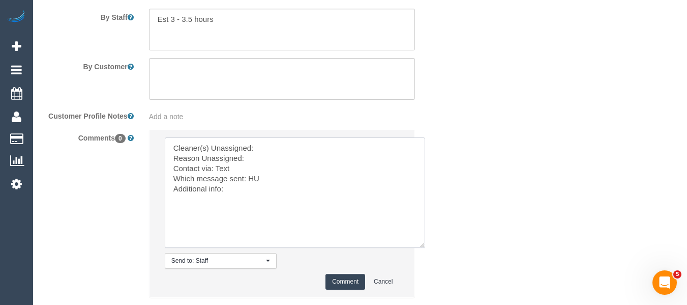
drag, startPoint x: 290, startPoint y: 159, endPoint x: 285, endPoint y: 162, distance: 6.4
click at [290, 158] on textarea at bounding box center [295, 192] width 260 height 110
paste textarea "Achi Fernando (C)"
click at [276, 171] on textarea at bounding box center [295, 192] width 260 height 110
click at [268, 204] on textarea at bounding box center [295, 192] width 260 height 110
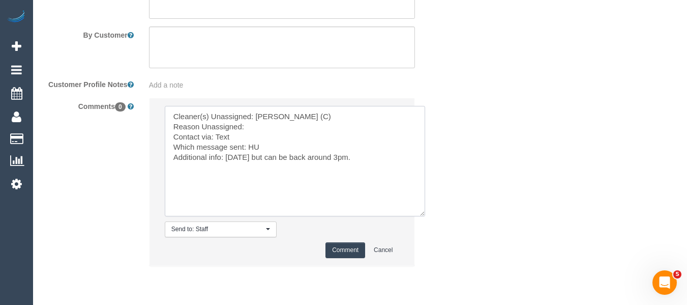
scroll to position [1915, 0]
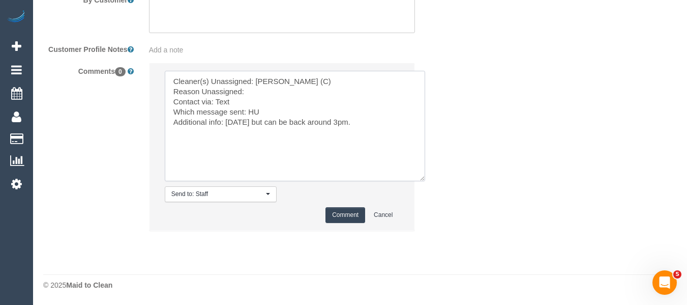
click at [256, 95] on textarea at bounding box center [295, 126] width 260 height 110
click at [221, 99] on textarea at bounding box center [295, 126] width 260 height 110
click at [221, 122] on textarea at bounding box center [295, 126] width 260 height 110
click at [238, 133] on textarea at bounding box center [295, 126] width 260 height 110
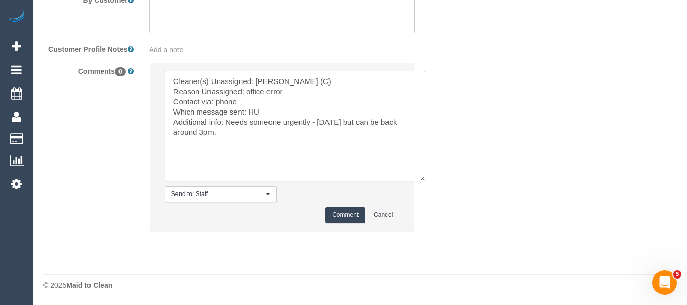
drag, startPoint x: 220, startPoint y: 134, endPoint x: 317, endPoint y: 124, distance: 97.6
click at [317, 124] on textarea at bounding box center [295, 126] width 260 height 110
type textarea "Cleaner(s) Unassigned: Achi Fernando (C) Reason Unassigned: office error Contac…"
click at [346, 211] on button "Comment" at bounding box center [345, 215] width 40 height 16
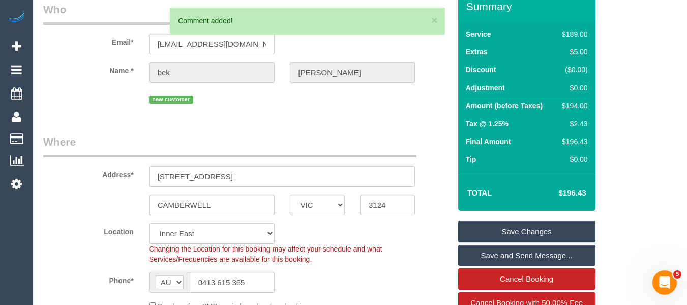
scroll to position [16, 0]
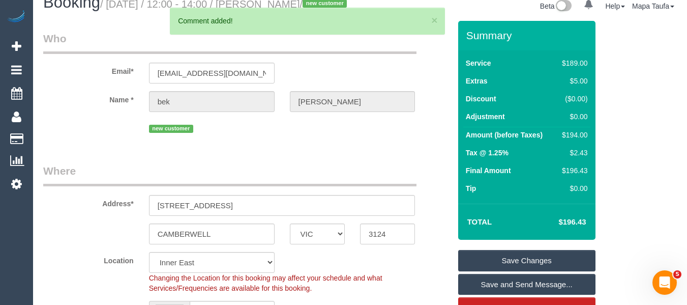
click at [498, 271] on link "Save Changes" at bounding box center [526, 260] width 137 height 21
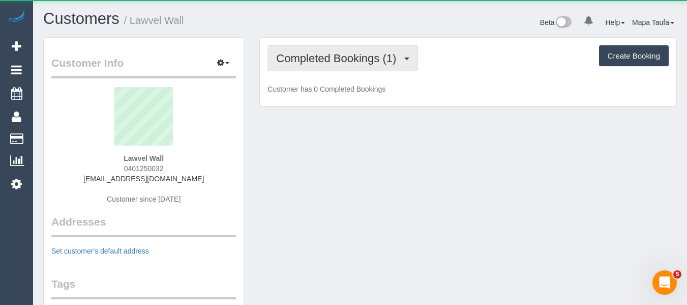
click at [323, 57] on span "Completed Bookings (1)" at bounding box center [338, 58] width 125 height 13
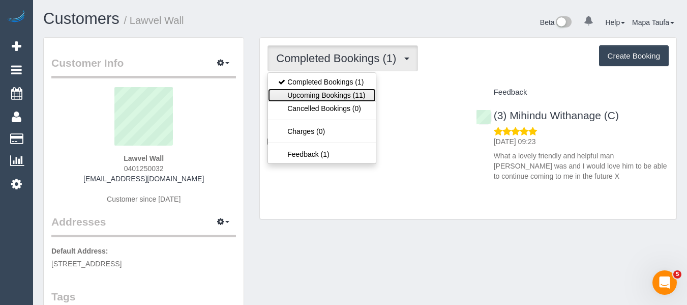
click at [345, 99] on link "Upcoming Bookings (11)" at bounding box center [321, 94] width 107 height 13
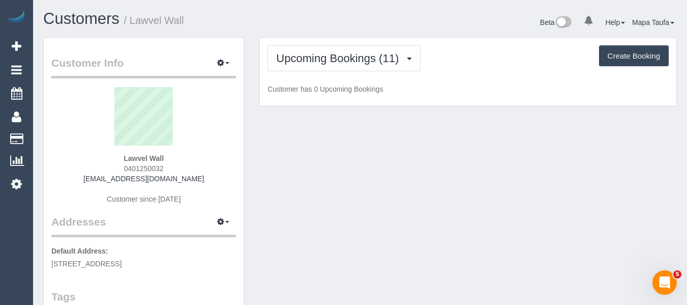
click at [430, 48] on div "Upcoming Bookings (11) Completed Bookings (1) Upcoming Bookings (11) Cancelled …" at bounding box center [467, 58] width 401 height 26
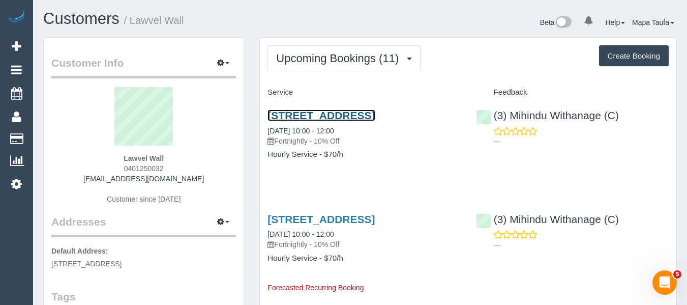
click at [329, 113] on link "89 Oronsay Crescent, Diamond Creek, VIC 3089" at bounding box center [320, 115] width 107 height 12
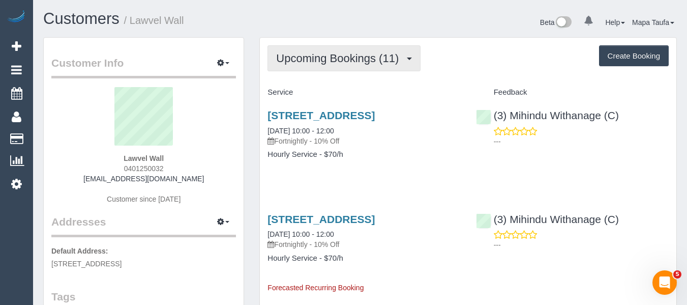
click at [313, 52] on span "Upcoming Bookings (11)" at bounding box center [340, 58] width 128 height 13
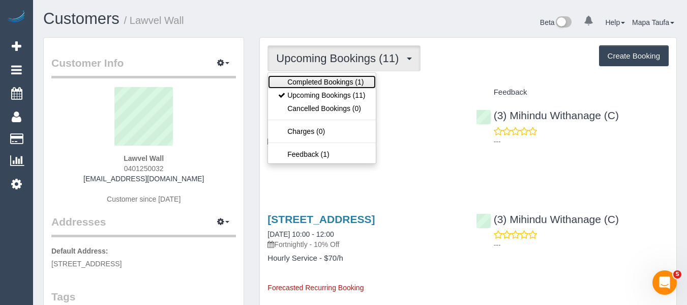
click at [318, 77] on link "Completed Bookings (1)" at bounding box center [321, 81] width 107 height 13
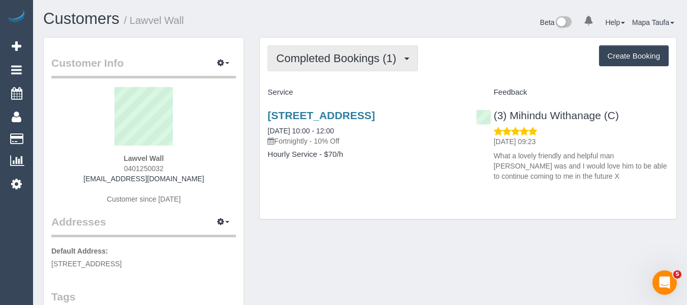
drag, startPoint x: 322, startPoint y: 60, endPoint x: 322, endPoint y: 84, distance: 23.4
click at [322, 63] on span "Completed Bookings (1)" at bounding box center [338, 58] width 125 height 13
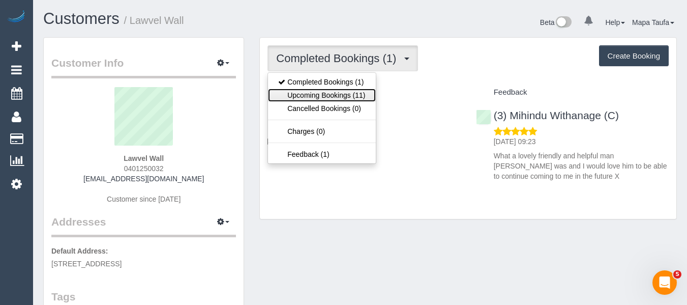
click at [318, 95] on link "Upcoming Bookings (11)" at bounding box center [321, 94] width 107 height 13
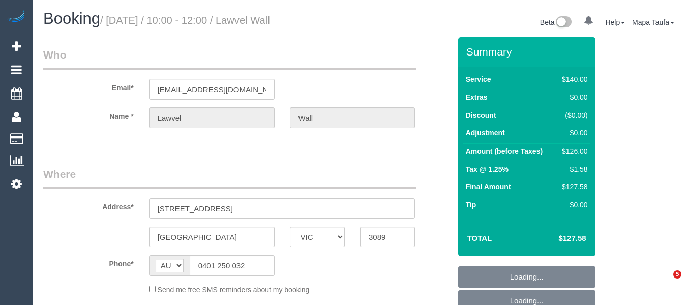
select select "VIC"
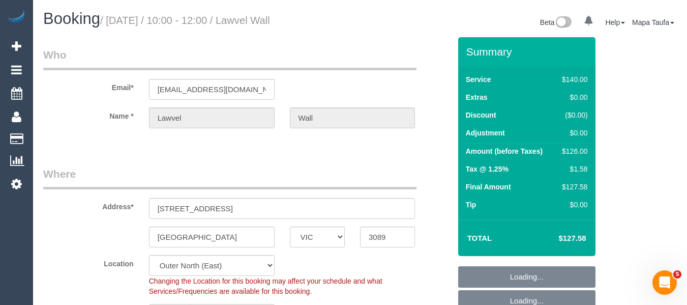
select select "object:699"
select select "string:stripe-pm_1RwwW42GScqysDRVzz7FZ2bs"
select select "number:29"
select select "number:14"
select select "number:18"
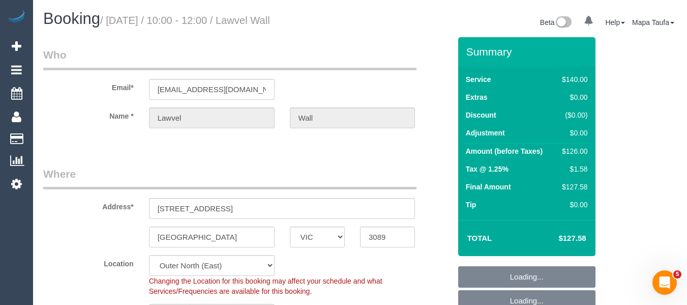
select select "number:22"
select select "number:34"
select select "number:26"
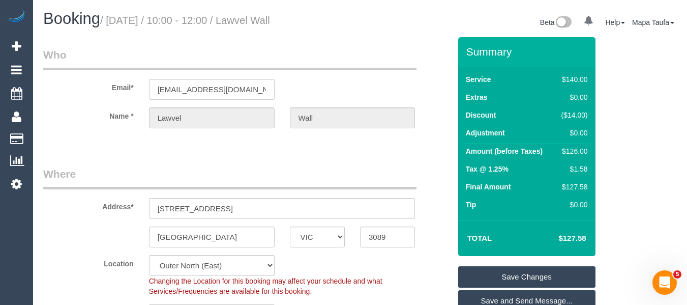
select select "spot3"
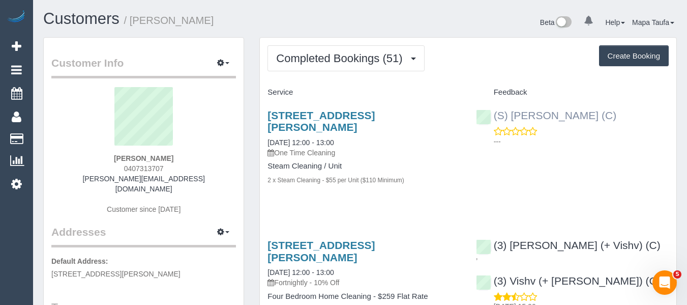
drag, startPoint x: 524, startPoint y: 107, endPoint x: 513, endPoint y: 111, distance: 11.6
click at [513, 111] on div "(S) Rachael Schoer (C) ---" at bounding box center [572, 126] width 208 height 50
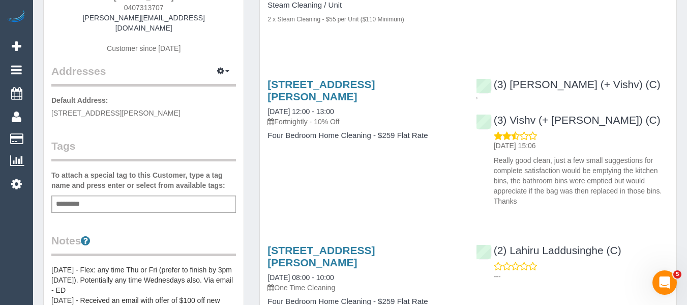
scroll to position [51, 0]
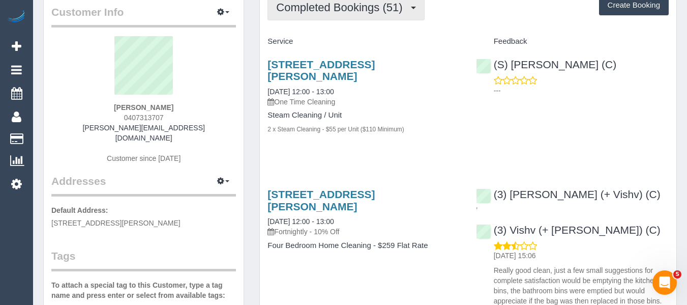
click at [309, 12] on button "Completed Bookings (51)" at bounding box center [345, 7] width 157 height 26
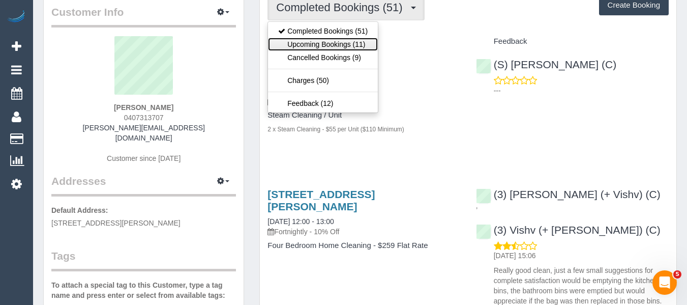
click at [343, 49] on link "Upcoming Bookings (11)" at bounding box center [323, 44] width 110 height 13
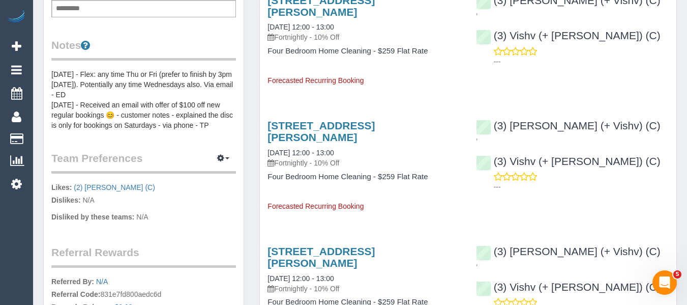
click at [64, 78] on pre "13/5/24 - Flex: any time Thu or Fri (prefer to finish by 3pm on Fri). Potential…" at bounding box center [143, 99] width 185 height 61
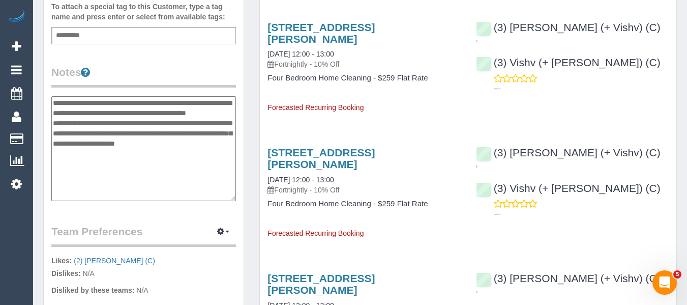
scroll to position [305, 0]
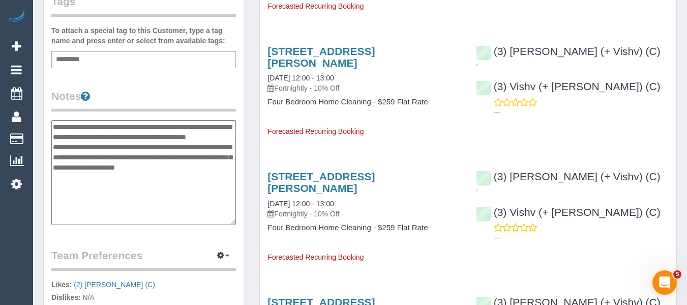
click at [53, 120] on textarea "**********" at bounding box center [143, 172] width 185 height 105
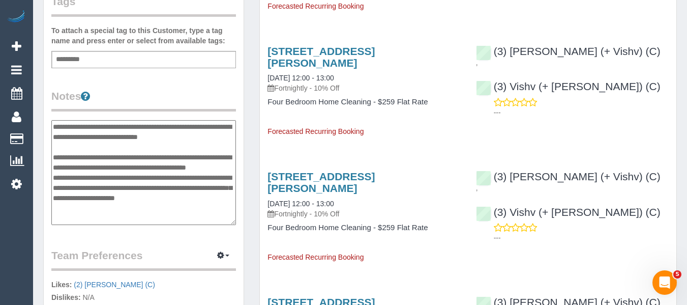
type textarea "**********"
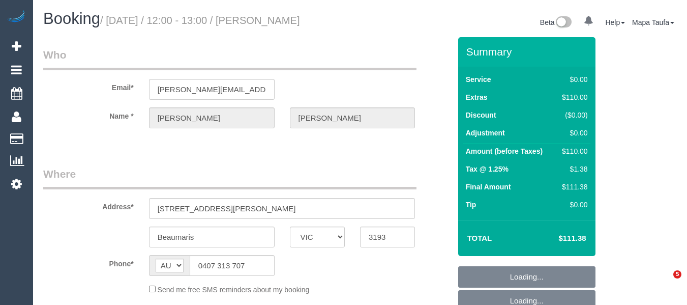
select select "VIC"
select select "string:stripe-pm_1P3ppP2GScqysDRV5IZYnecD"
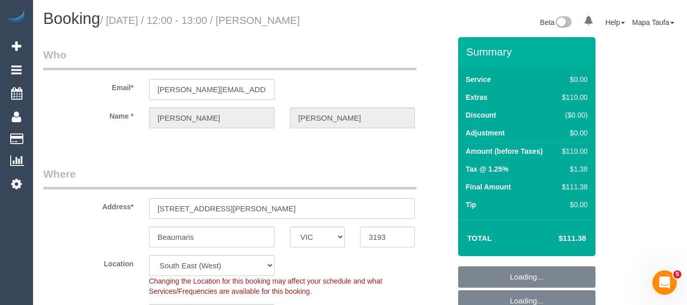
select select "object:588"
select select "number:28"
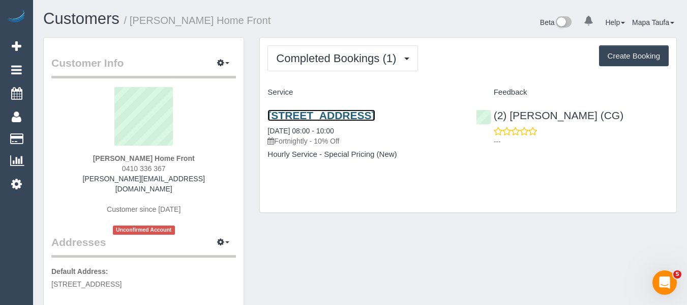
click at [363, 118] on link "[STREET_ADDRESS]" at bounding box center [320, 115] width 107 height 12
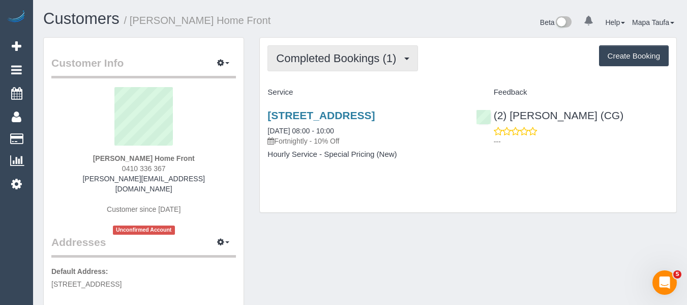
click at [297, 64] on span "Completed Bookings (1)" at bounding box center [338, 58] width 125 height 13
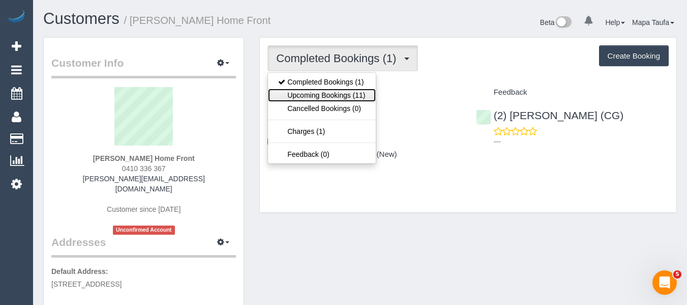
click at [303, 88] on link "Upcoming Bookings (11)" at bounding box center [321, 94] width 107 height 13
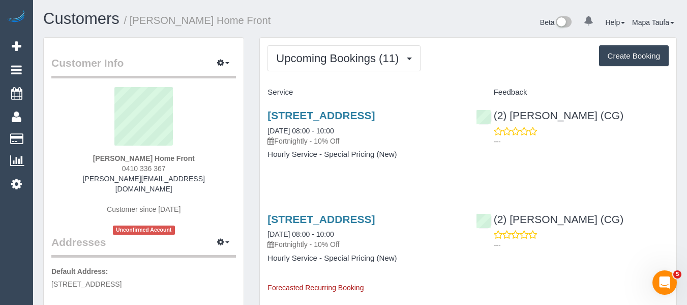
drag, startPoint x: 176, startPoint y: 156, endPoint x: 81, endPoint y: 155, distance: 95.6
click at [93, 158] on div "[PERSON_NAME] Home Front 0410 336 367 [PERSON_NAME][EMAIL_ADDRESS][DOMAIN_NAME]…" at bounding box center [143, 160] width 185 height 147
click at [211, 158] on div "[PERSON_NAME] Home Front 0410 336 367 [PERSON_NAME][EMAIL_ADDRESS][DOMAIN_NAME]…" at bounding box center [143, 160] width 185 height 147
drag, startPoint x: 211, startPoint y: 159, endPoint x: 65, endPoint y: 162, distance: 145.9
click at [65, 162] on div "[PERSON_NAME] Home Front 0410 336 367 [PERSON_NAME][EMAIL_ADDRESS][DOMAIN_NAME]…" at bounding box center [143, 160] width 185 height 147
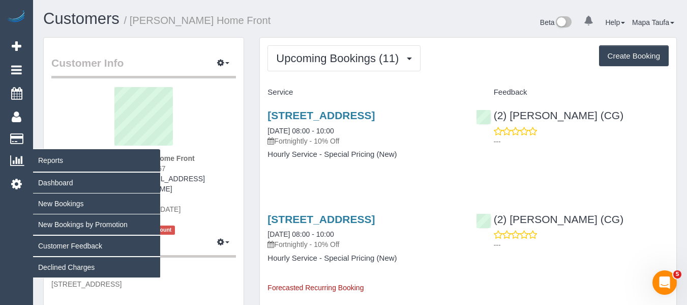
copy strong "Cameron Buchanan Home Front"
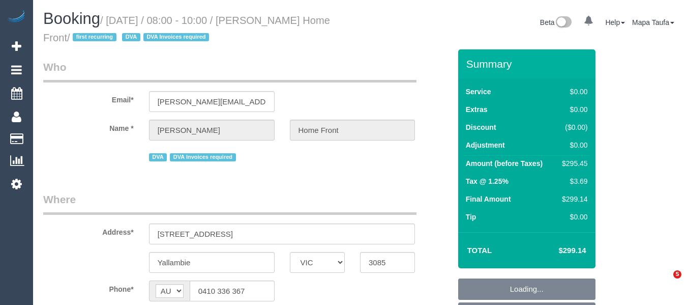
select select "VIC"
select select "object:557"
select select "300"
select select "object:1452"
select select "number:28"
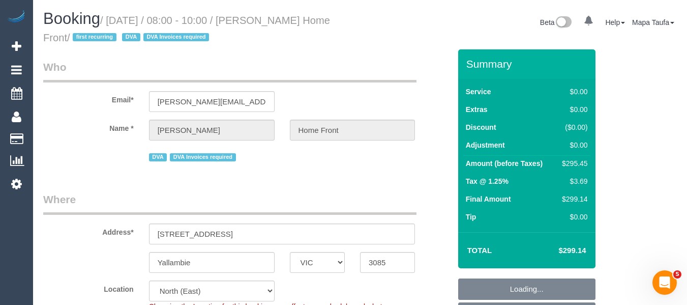
select select "number:14"
select select "number:19"
select select "number:36"
select select "number:35"
select select "number:13"
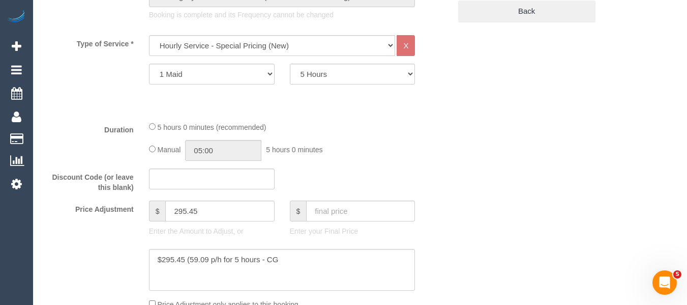
scroll to position [478, 0]
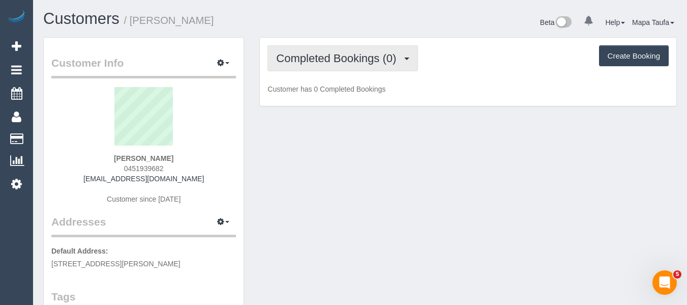
click at [330, 61] on span "Completed Bookings (0)" at bounding box center [338, 58] width 125 height 13
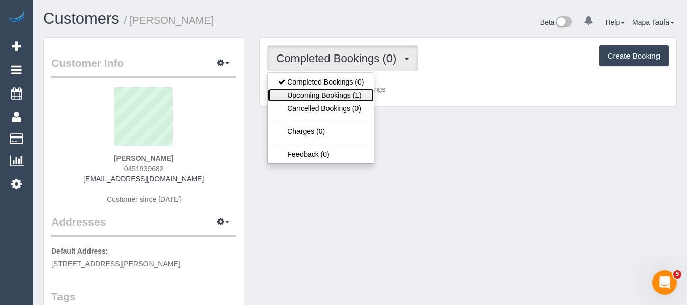
click at [338, 97] on link "Upcoming Bookings (1)" at bounding box center [321, 94] width 106 height 13
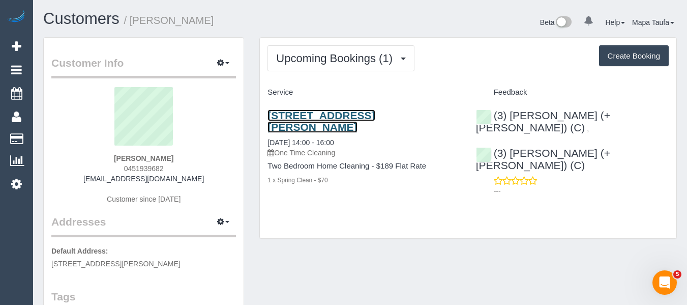
click at [339, 114] on link "[STREET_ADDRESS][PERSON_NAME]" at bounding box center [320, 120] width 107 height 23
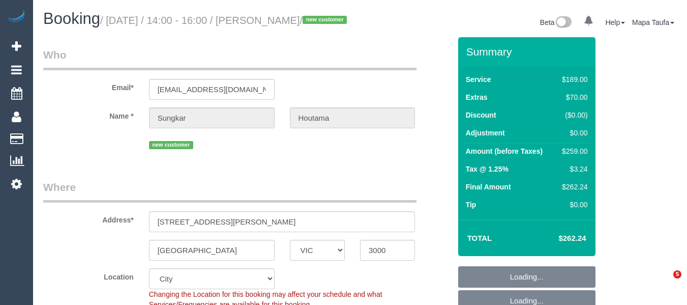
select select "VIC"
select select "object:548"
select select "string:stripe-pm_1RwfDJ2GScqysDRVYR71leKm"
select select "number:28"
select select "number:15"
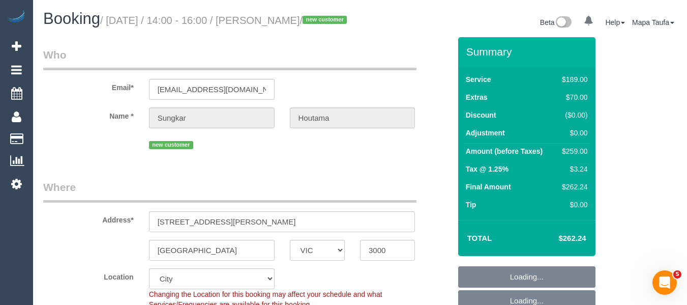
select select "number:20"
select select "number:25"
select select "number:33"
select select "number:13"
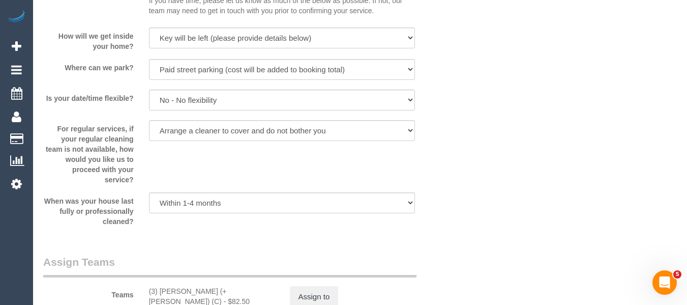
scroll to position [1795, 0]
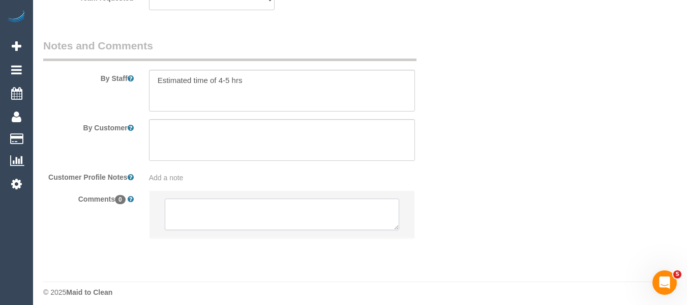
click at [238, 204] on textarea at bounding box center [282, 214] width 235 height 32
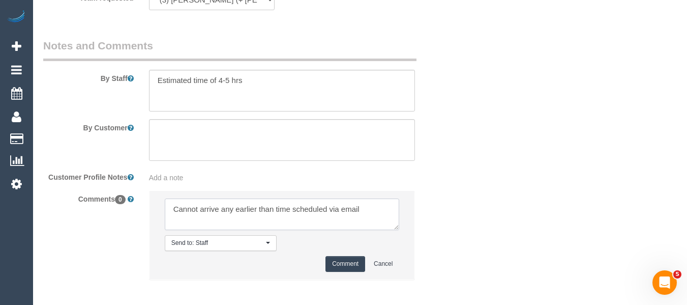
type textarea "Cannot arrive any earlier than time scheduled via email"
click at [330, 256] on button "Comment" at bounding box center [345, 264] width 40 height 16
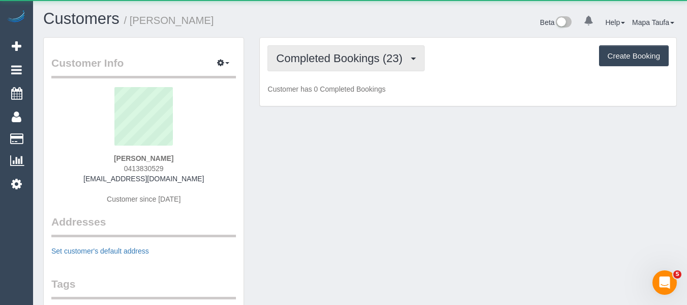
click at [325, 66] on button "Completed Bookings (23)" at bounding box center [345, 58] width 157 height 26
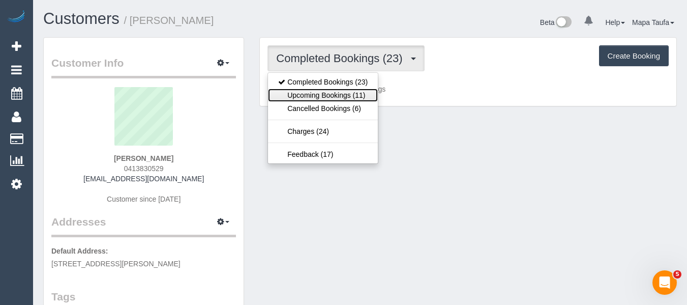
click at [323, 88] on link "Upcoming Bookings (11)" at bounding box center [323, 94] width 110 height 13
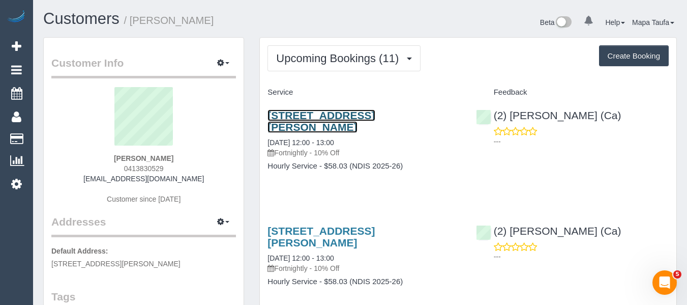
click at [290, 114] on link "[STREET_ADDRESS][PERSON_NAME]" at bounding box center [320, 120] width 107 height 23
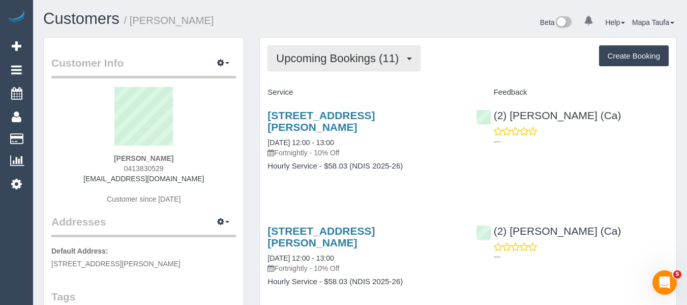
drag, startPoint x: 291, startPoint y: 57, endPoint x: 294, endPoint y: 63, distance: 5.7
click at [292, 58] on span "Upcoming Bookings (11)" at bounding box center [340, 58] width 128 height 13
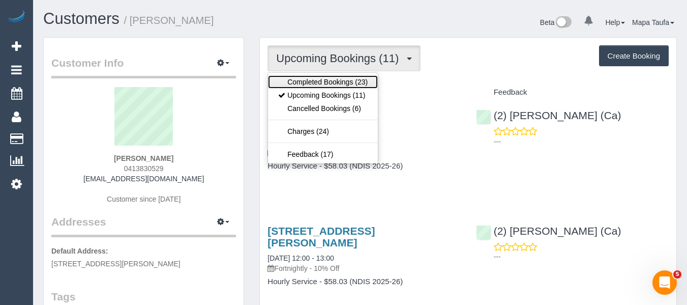
click at [300, 76] on link "Completed Bookings (23)" at bounding box center [323, 81] width 110 height 13
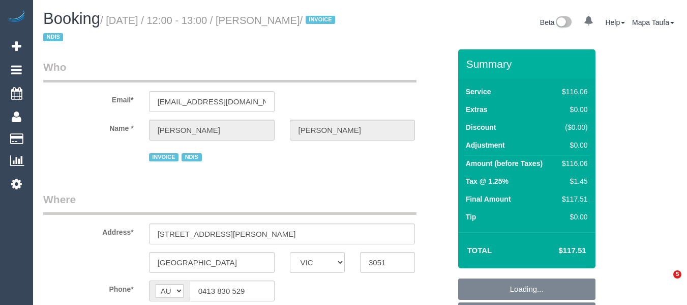
select select "VIC"
select select "object:737"
select select "number:27"
select select "number:14"
select select "number:19"
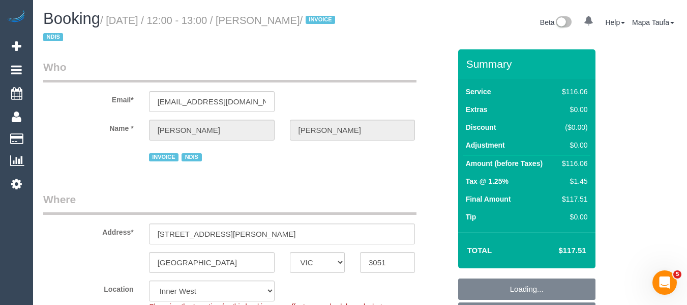
select select "number:25"
select select "number:35"
select select "number:12"
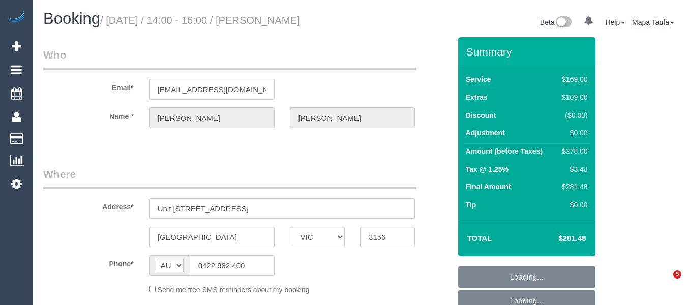
select select "VIC"
select select "object:541"
select select "string:stripe-pm_1R90zz2GScqysDRVliuTYSTE"
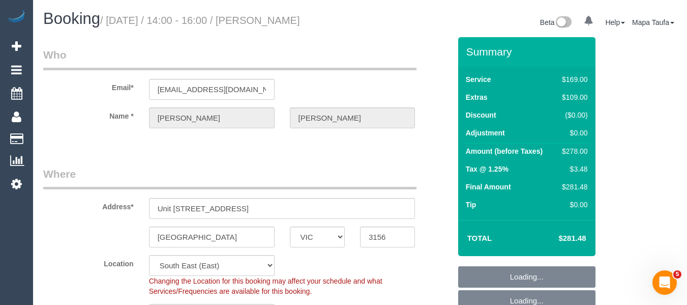
select select "number:28"
select select "number:14"
select select "number:20"
select select "number:24"
select select "number:33"
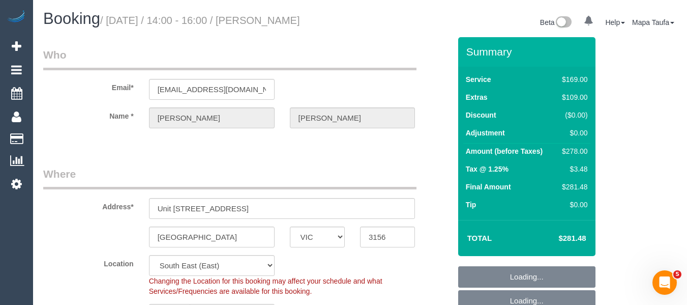
select select "number:13"
select select "object:694"
select select "spot1"
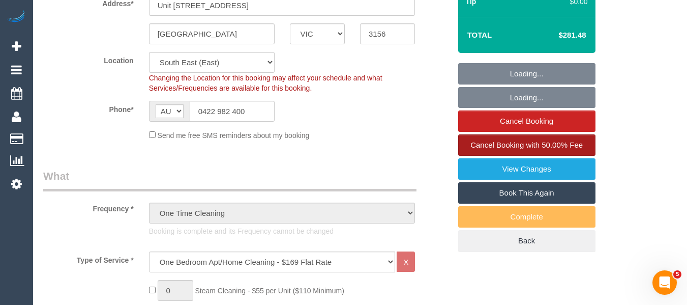
scroll to position [203, 0]
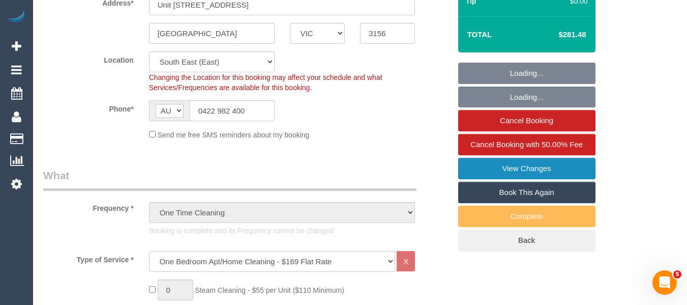
click at [529, 168] on link "View Changes" at bounding box center [526, 168] width 137 height 21
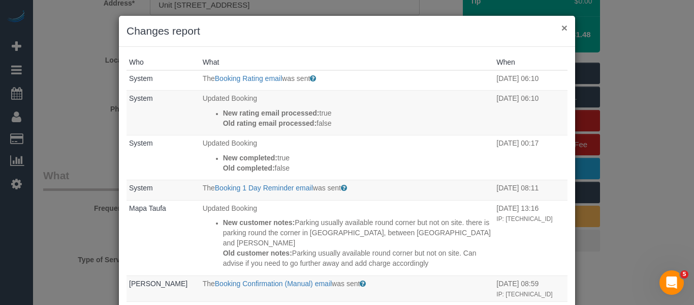
click at [562, 29] on button "×" at bounding box center [565, 27] width 6 height 11
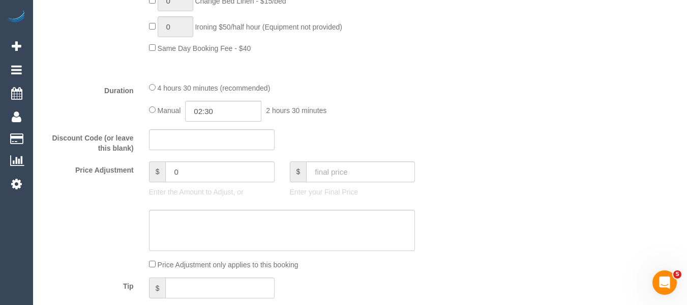
scroll to position [813, 0]
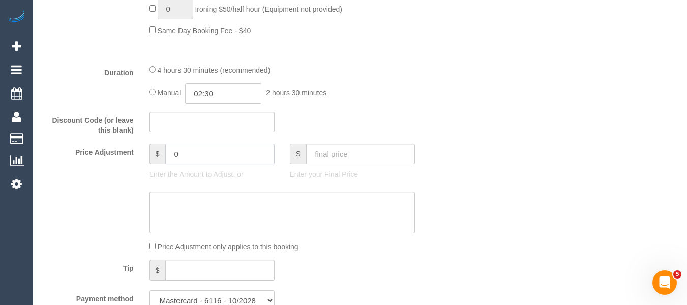
drag, startPoint x: 198, startPoint y: 149, endPoint x: 142, endPoint y: 149, distance: 55.9
click at [143, 149] on div "$ 0 Enter the Amount to Adjust, or" at bounding box center [211, 163] width 141 height 41
type input "9.63"
click at [224, 191] on sui-booking-price-adjustment "Price Adjustment $ 9.63 Enter the Amount to Adjust, or $ Enter your Final Price…" at bounding box center [246, 197] width 407 height 109
click at [221, 208] on textarea at bounding box center [282, 213] width 266 height 42
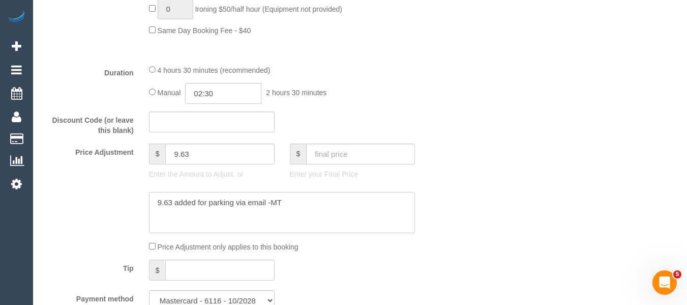
type textarea "9.63 added for parking via email -MT"
click at [576, 157] on div "Who Email* upworld@gmail.com Name * Jake Wilson Where Address* Unit 512 29 Mark…" at bounding box center [359, 221] width 633 height 1995
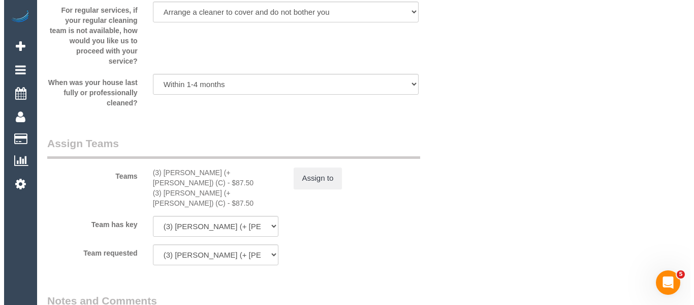
scroll to position [1576, 0]
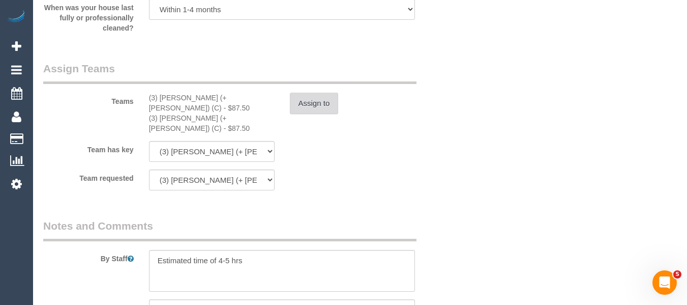
click at [311, 107] on button "Assign to" at bounding box center [314, 103] width 49 height 21
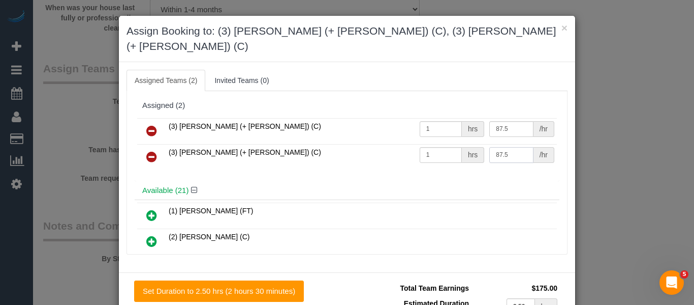
drag, startPoint x: 503, startPoint y: 137, endPoint x: 450, endPoint y: 137, distance: 52.9
click at [450, 144] on tr "(3) Tania (+ Cristian) (C) 1 hrs 87.5 /hr" at bounding box center [347, 157] width 420 height 26
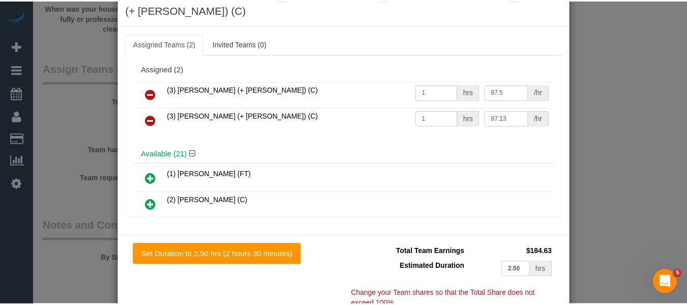
scroll to position [74, 0]
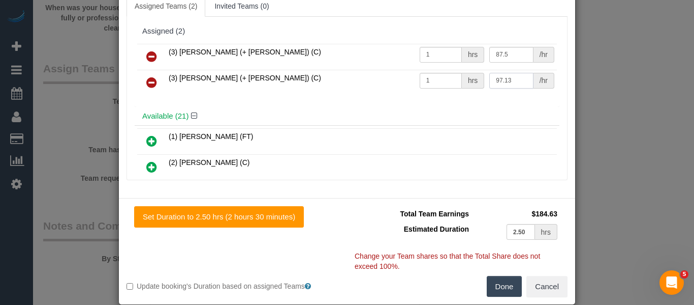
type input "97.13"
click at [508, 276] on button "Done" at bounding box center [505, 286] width 36 height 21
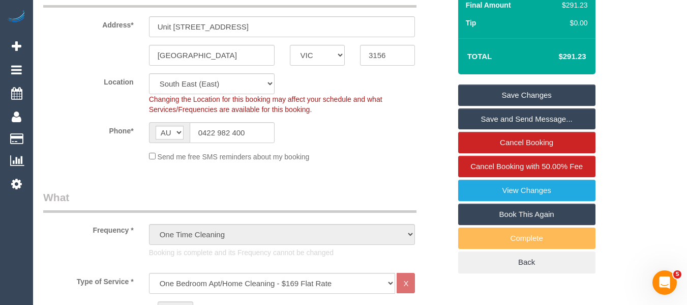
scroll to position [181, 0]
click at [237, 136] on input "0422 982 400" at bounding box center [232, 132] width 85 height 21
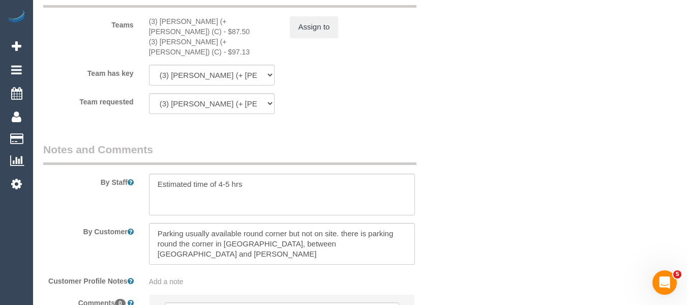
scroll to position [105, 0]
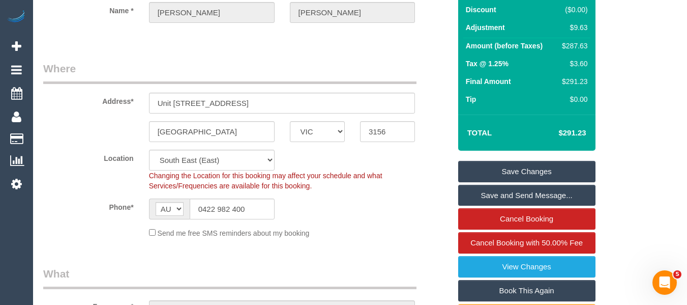
click at [554, 159] on div "Summary Service $169.00 Extras $109.00 Discount ($0.00) Adjustment $9.63 Amount…" at bounding box center [526, 140] width 137 height 417
click at [554, 166] on link "Save Changes" at bounding box center [526, 171] width 137 height 21
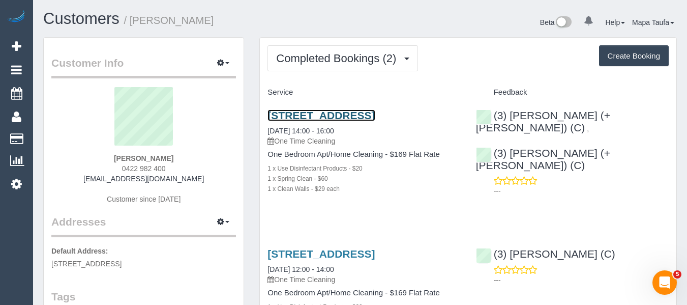
click at [307, 115] on link "[STREET_ADDRESS]" at bounding box center [320, 115] width 107 height 12
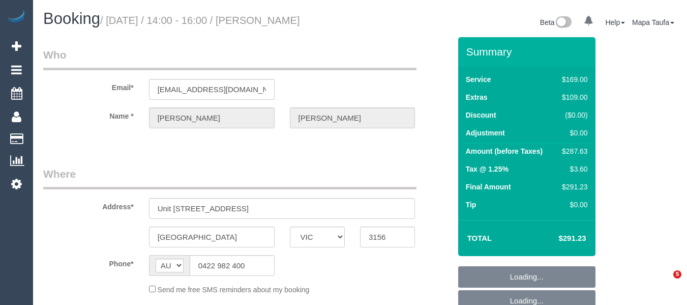
select select "VIC"
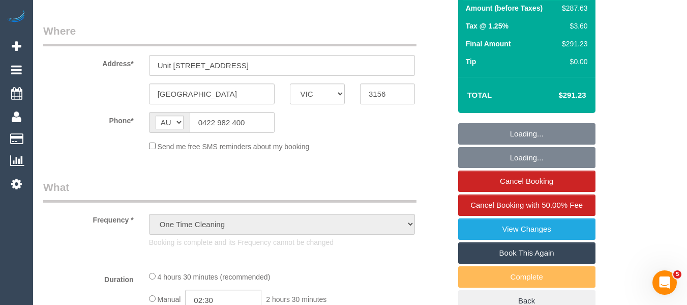
select select "string:stripe-pm_1R90zz2GScqysDRVliuTYSTE"
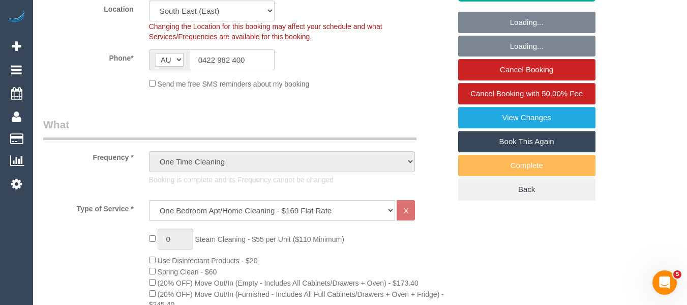
select select "object:793"
select select "spot1"
select select "number:28"
select select "number:14"
select select "number:20"
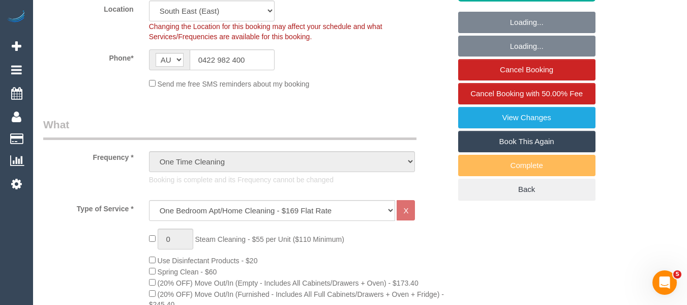
select select "number:24"
select select "number:33"
select select "number:13"
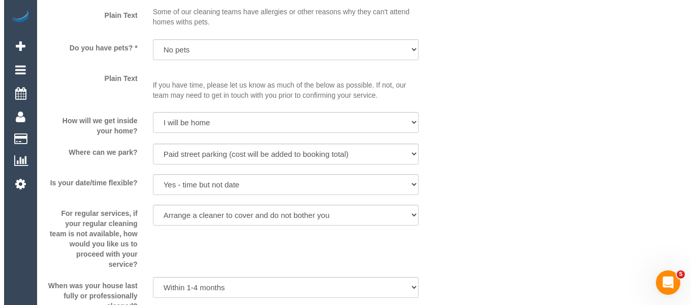
scroll to position [1576, 0]
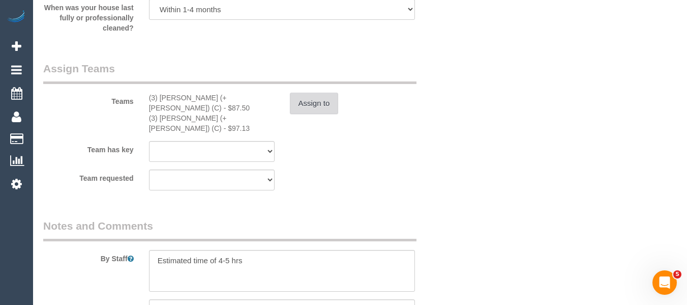
click at [305, 101] on button "Assign to" at bounding box center [314, 103] width 49 height 21
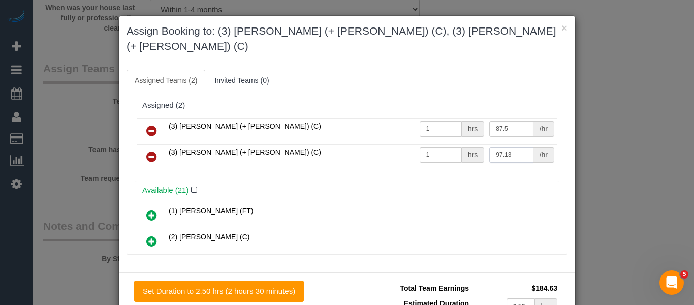
drag, startPoint x: 485, startPoint y: 139, endPoint x: 454, endPoint y: 139, distance: 31.0
click at [454, 144] on tr "(3) Tania (+ Cristian) (C) 1 hrs 97.13 /hr" at bounding box center [347, 157] width 420 height 26
type input "87.5"
drag, startPoint x: 508, startPoint y: 113, endPoint x: 452, endPoint y: 118, distance: 56.2
click at [452, 118] on tr "(3) Cristian (+ Tania) (C) 1 hrs 87.5 /hr" at bounding box center [347, 131] width 420 height 26
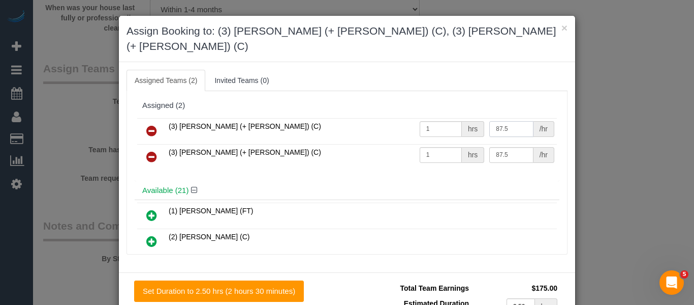
paste input "97.13"
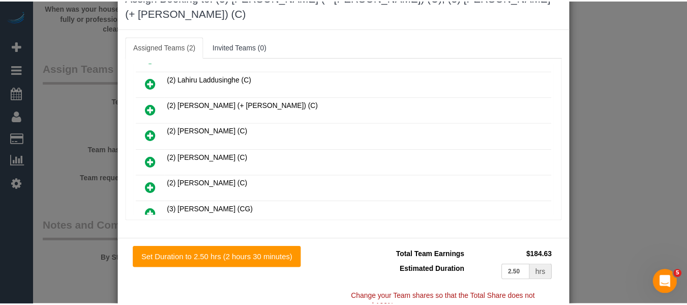
scroll to position [74, 0]
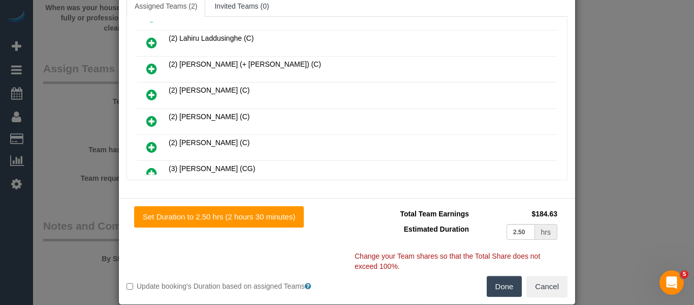
type input "97.13"
click at [498, 276] on button "Done" at bounding box center [505, 286] width 36 height 21
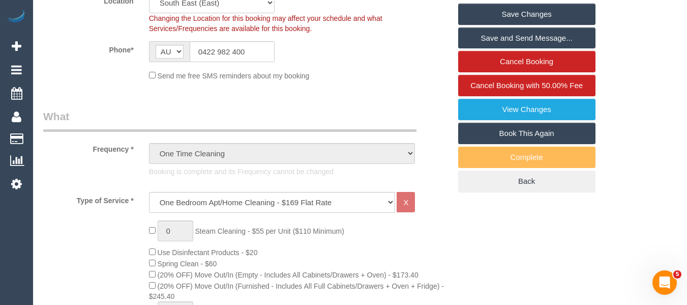
scroll to position [160, 0]
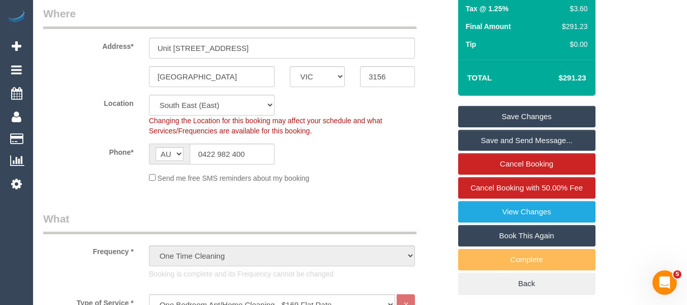
click at [514, 117] on link "Save Changes" at bounding box center [526, 116] width 137 height 21
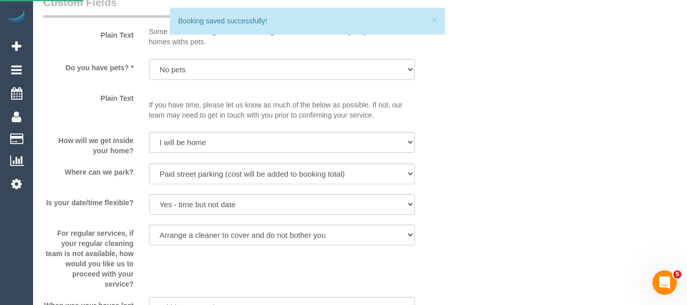
scroll to position [1482, 0]
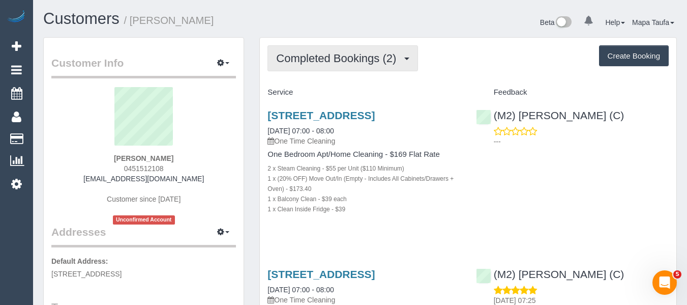
click at [339, 59] on span "Completed Bookings (2)" at bounding box center [338, 58] width 125 height 13
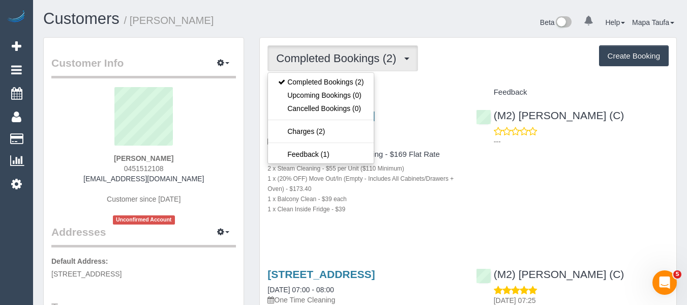
click at [401, 84] on div "Service" at bounding box center [364, 92] width 208 height 17
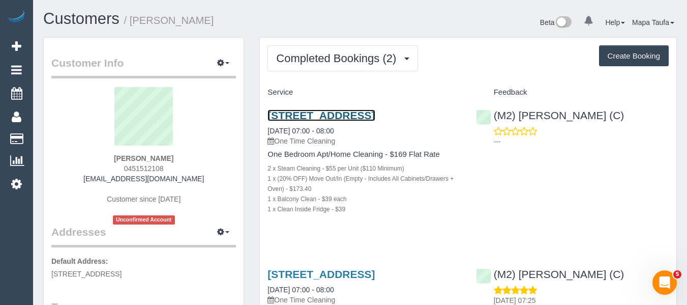
click at [349, 111] on link "93 Flemington Rd, 712, North Melbourne, VIC 3051" at bounding box center [320, 115] width 107 height 12
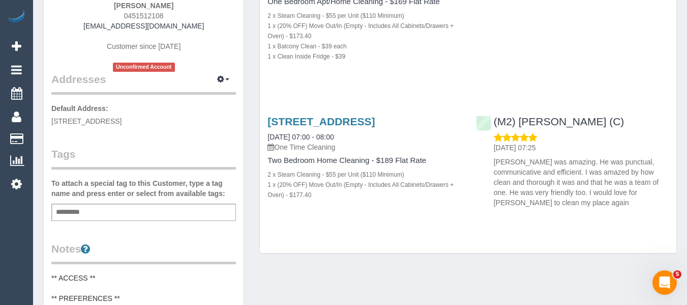
scroll to position [102, 0]
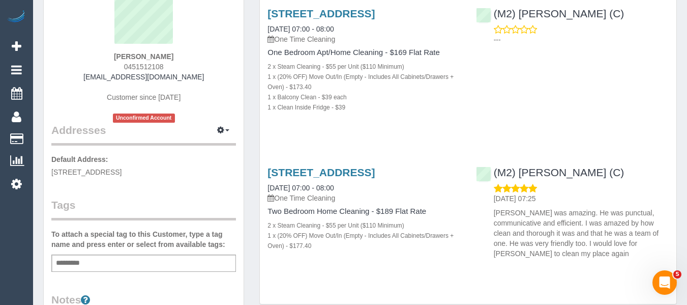
drag, startPoint x: 196, startPoint y: 75, endPoint x: 93, endPoint y: 79, distance: 103.3
click at [93, 79] on div "Sian Mahony 0451512108 sianmahony98@gmail.com Customer since 2025 Unconfirmed A…" at bounding box center [143, 53] width 185 height 137
copy link "[EMAIL_ADDRESS][DOMAIN_NAME]"
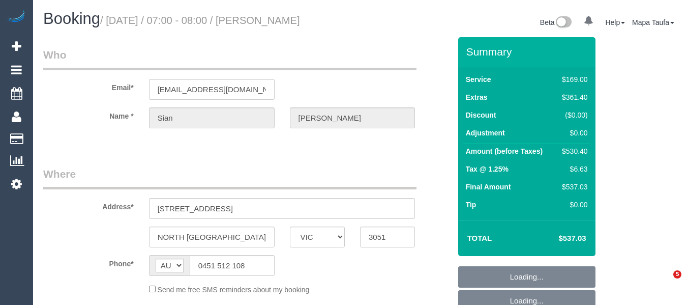
select select "VIC"
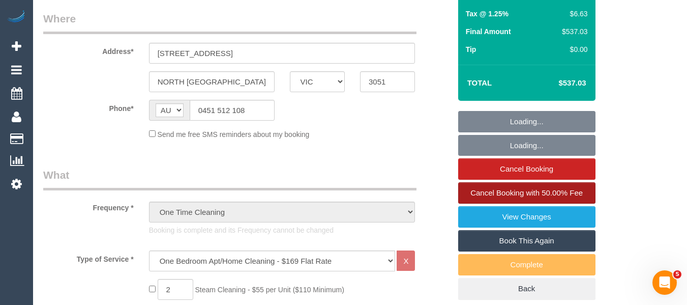
select select "number:28"
select select "number:16"
select select "number:19"
select select "number:25"
select select "number:26"
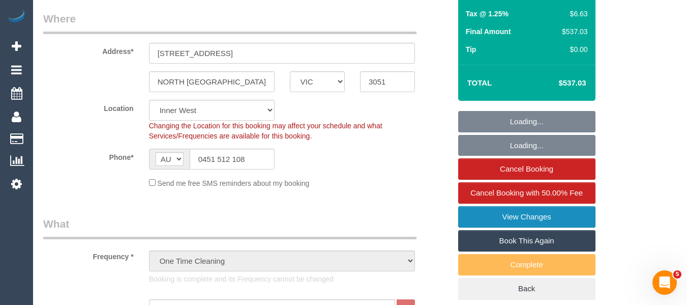
select select "string:stripe-pm_1Rq3P02GScqysDRVxugWByjk"
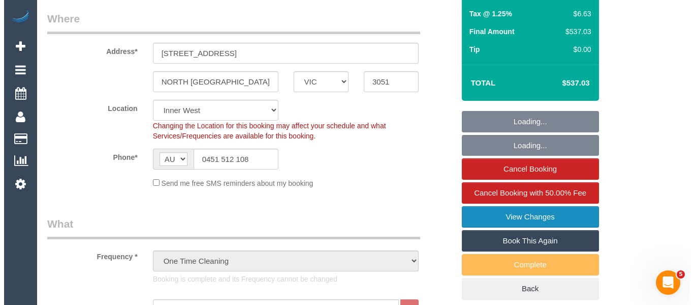
scroll to position [203, 0]
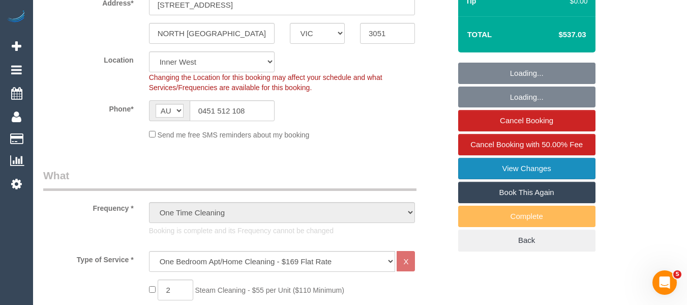
select select "object:1542"
click at [543, 163] on link "View Changes" at bounding box center [526, 168] width 137 height 21
select select "spot1"
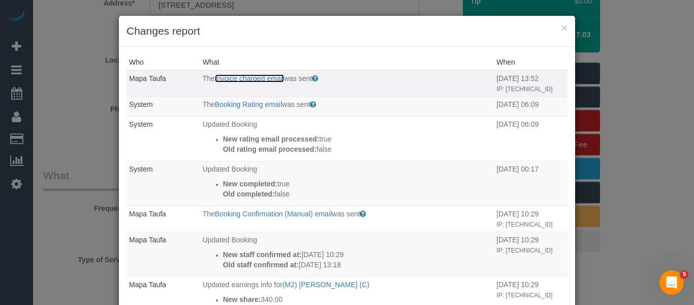
click at [270, 81] on link "Invoice charged email" at bounding box center [249, 78] width 69 height 8
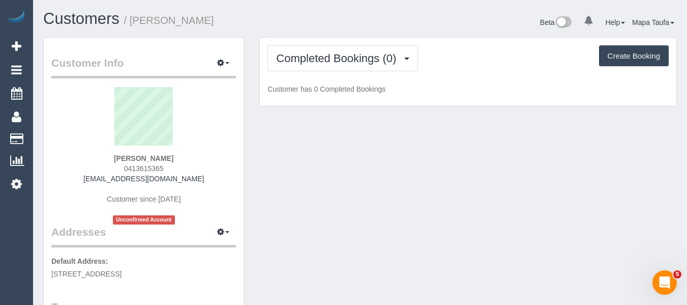
drag, startPoint x: 664, startPoint y: 146, endPoint x: 280, endPoint y: 178, distance: 385.2
drag, startPoint x: 174, startPoint y: 165, endPoint x: 116, endPoint y: 165, distance: 58.5
click at [116, 165] on div "[PERSON_NAME] 0413615365 [EMAIL_ADDRESS][DOMAIN_NAME] Customer since [DATE] Unc…" at bounding box center [143, 155] width 185 height 137
copy span "0413615365"
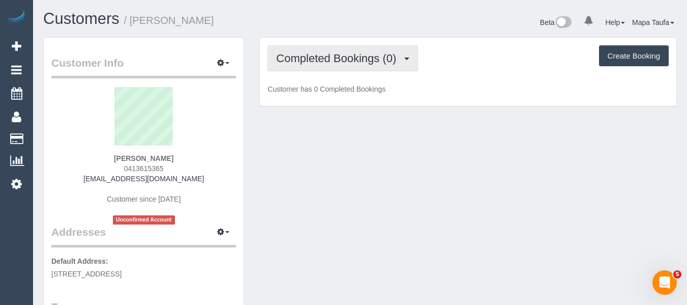
click at [366, 70] on button "Completed Bookings (0)" at bounding box center [342, 58] width 150 height 26
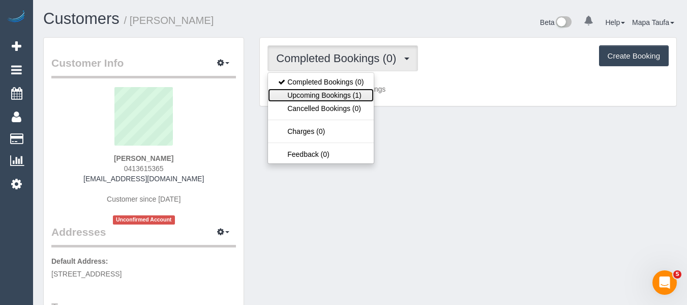
click at [359, 93] on link "Upcoming Bookings (1)" at bounding box center [321, 94] width 106 height 13
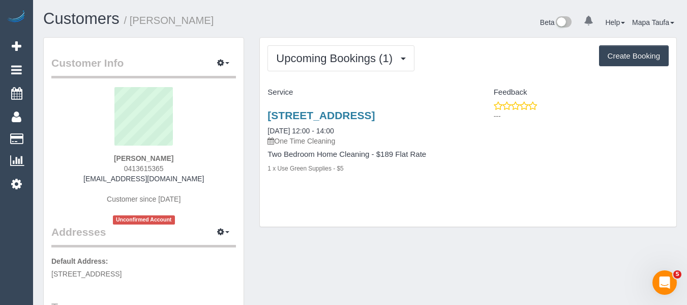
drag, startPoint x: 167, startPoint y: 170, endPoint x: 173, endPoint y: 170, distance: 6.1
click at [121, 170] on div "[PERSON_NAME] 0413615365 [EMAIL_ADDRESS][DOMAIN_NAME] Customer since [DATE] Unc…" at bounding box center [143, 155] width 185 height 137
copy span "0413615365"
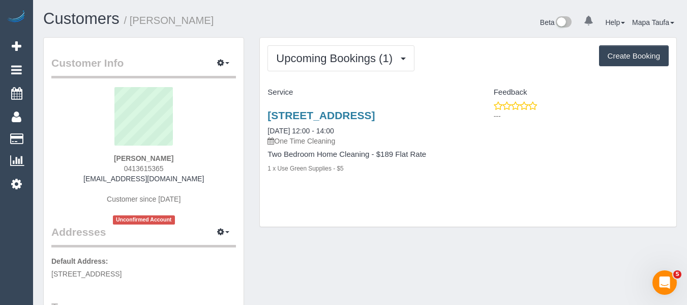
click at [294, 41] on div "Upcoming Bookings (1) Completed Bookings (0) Upcoming Bookings (1) Cancelled Bo…" at bounding box center [468, 132] width 416 height 189
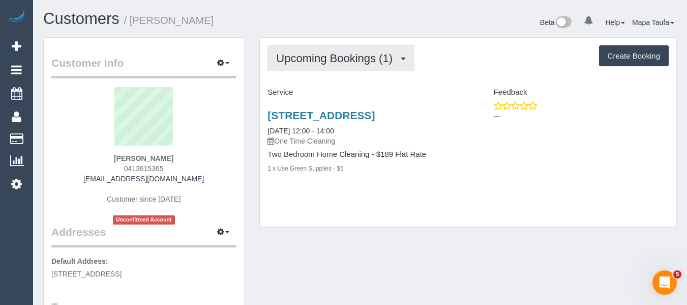
drag, startPoint x: 296, startPoint y: 52, endPoint x: 300, endPoint y: 68, distance: 16.8
click at [296, 52] on span "Upcoming Bookings (1)" at bounding box center [336, 58] width 121 height 13
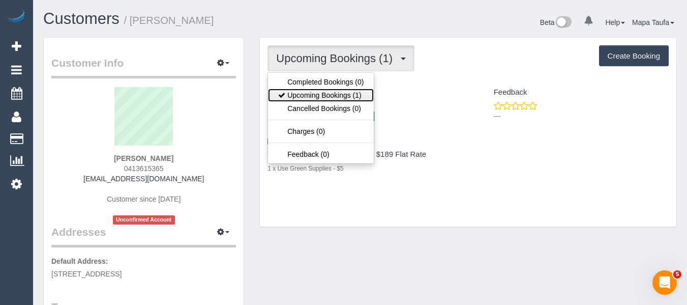
click at [304, 89] on link "Upcoming Bookings (1)" at bounding box center [321, 94] width 106 height 13
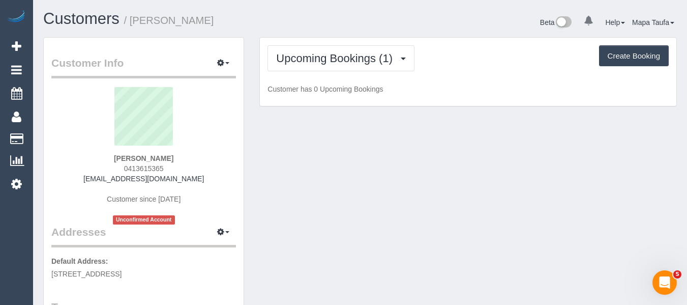
click at [303, 27] on h1 "Customers / bek sheppard" at bounding box center [197, 18] width 309 height 17
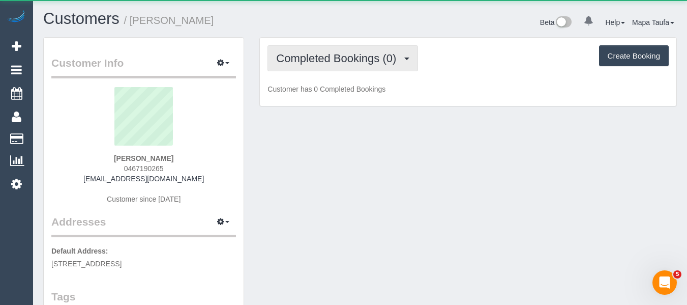
drag, startPoint x: 381, startPoint y: 62, endPoint x: 377, endPoint y: 70, distance: 9.1
click at [380, 62] on span "Completed Bookings (0)" at bounding box center [338, 58] width 125 height 13
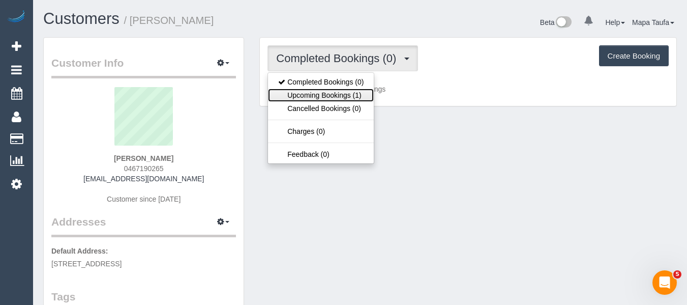
drag, startPoint x: 360, startPoint y: 94, endPoint x: 461, endPoint y: 64, distance: 105.0
click at [362, 94] on link "Upcoming Bookings (1)" at bounding box center [321, 94] width 106 height 13
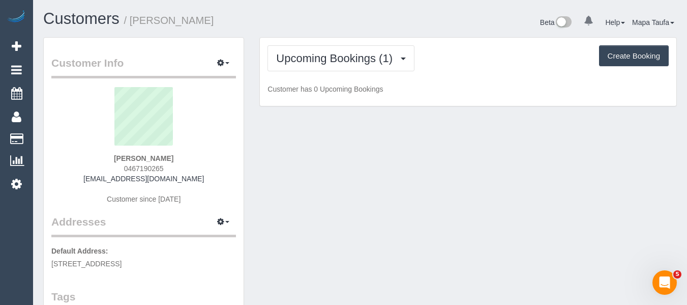
click at [470, 62] on div "Upcoming Bookings (1) Completed Bookings (0) Upcoming Bookings (1) Cancelled Bo…" at bounding box center [467, 58] width 401 height 26
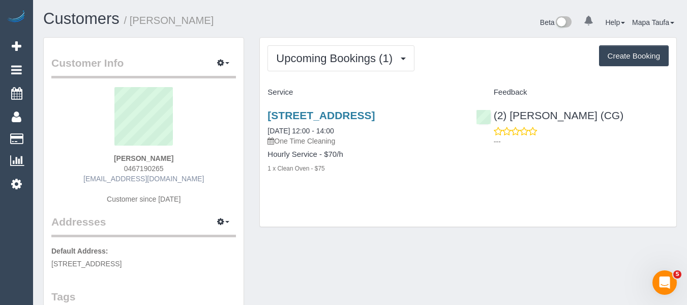
drag, startPoint x: 175, startPoint y: 166, endPoint x: 146, endPoint y: 177, distance: 31.1
click at [103, 169] on div "[PERSON_NAME] 0467190265 [EMAIL_ADDRESS][DOMAIN_NAME] Customer since [DATE]" at bounding box center [143, 150] width 185 height 127
copy span "0467190265"
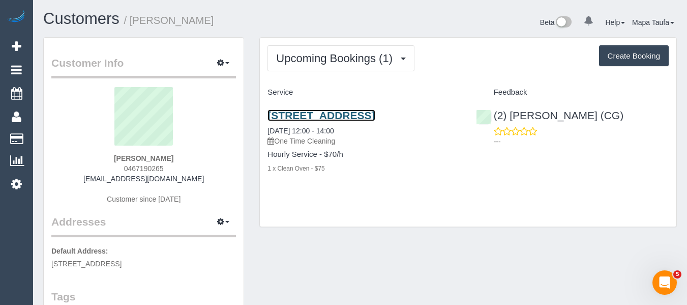
click at [328, 116] on link "73 Victoria Street, Brunswick East, VIC 3057" at bounding box center [320, 115] width 107 height 12
click at [327, 114] on link "73 Victoria Street, Brunswick East, VIC 3057" at bounding box center [320, 115] width 107 height 12
click at [319, 121] on h3 "73 Victoria Street, Brunswick East, VIC 3057" at bounding box center [363, 115] width 193 height 12
click at [375, 116] on link "73 Victoria Street, Brunswick East, VIC 3057" at bounding box center [320, 115] width 107 height 12
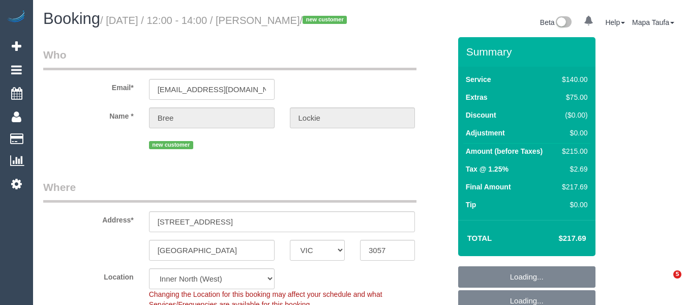
select select "VIC"
select select "number:28"
select select "number:14"
select select "number:19"
select select "number:24"
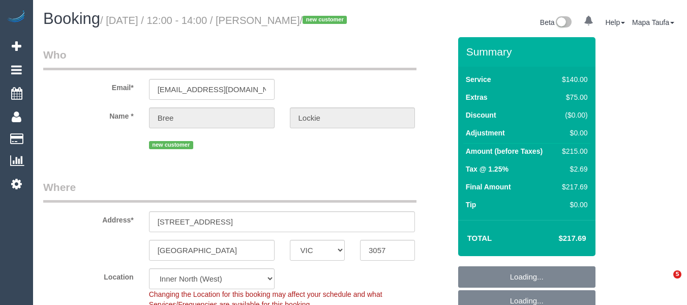
select select "object:1559"
select select "spot1"
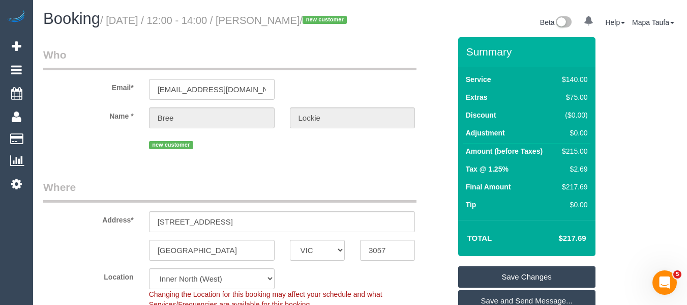
drag, startPoint x: 435, startPoint y: 59, endPoint x: 429, endPoint y: 23, distance: 36.0
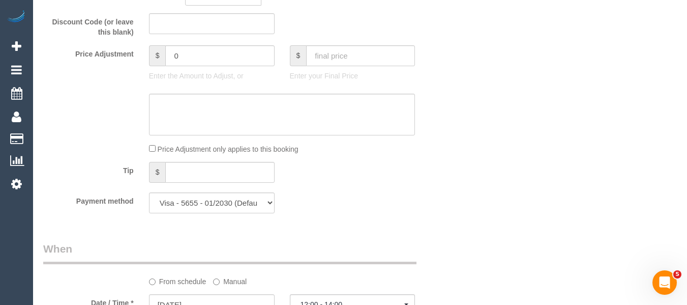
scroll to position [966, 0]
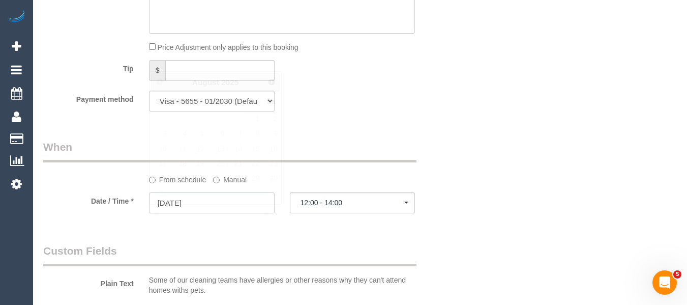
click at [194, 212] on input "[DATE]" at bounding box center [212, 202] width 126 height 21
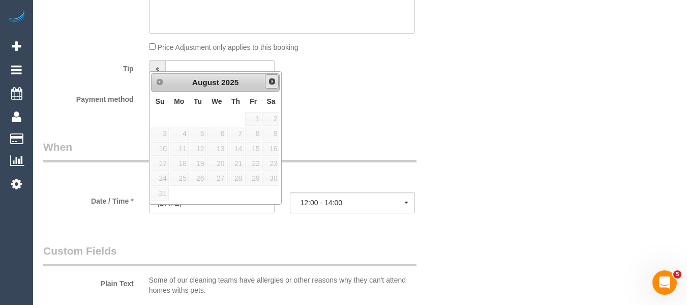
click at [270, 80] on span "Next" at bounding box center [272, 81] width 8 height 8
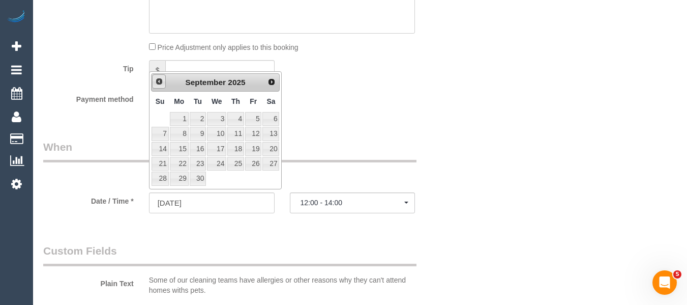
click at [153, 78] on link "Prev" at bounding box center [159, 81] width 14 height 14
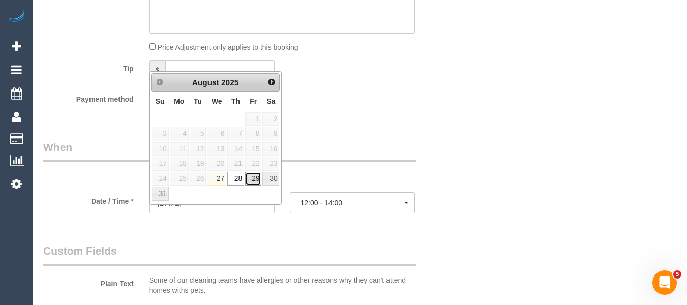
click at [248, 178] on link "29" at bounding box center [253, 178] width 16 height 14
type input "29/08/2025"
select select "spot2"
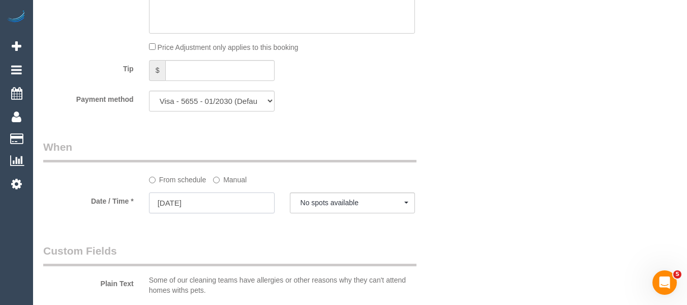
click at [247, 213] on input "29/08/2025" at bounding box center [212, 202] width 126 height 21
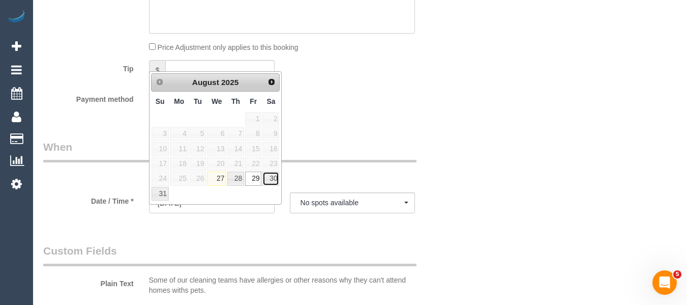
click at [263, 180] on link "30" at bounding box center [270, 178] width 17 height 14
type input "30/08/2025"
select select "spot3"
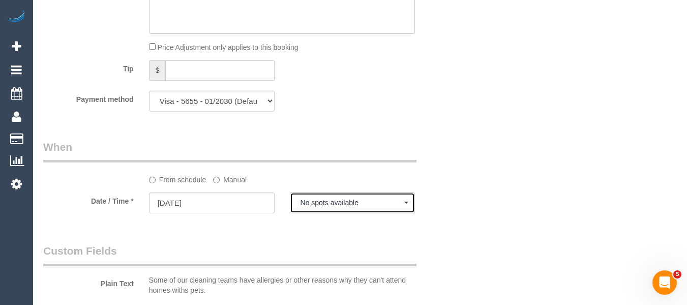
click at [310, 206] on span "No spots available" at bounding box center [352, 202] width 104 height 8
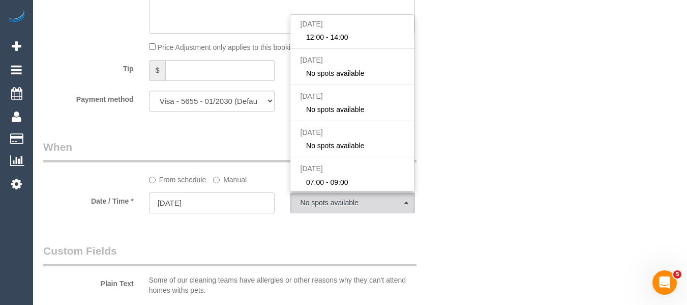
click at [219, 213] on input "30/08/2025" at bounding box center [212, 202] width 126 height 21
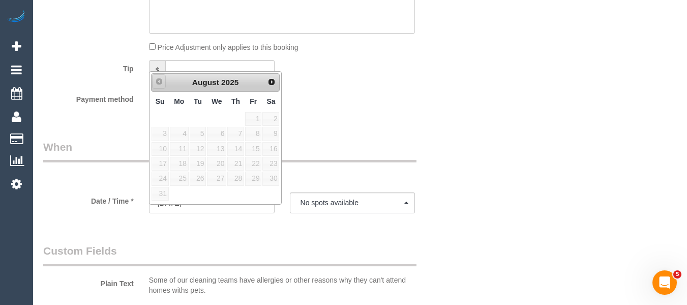
click at [157, 83] on span "Prev" at bounding box center [159, 81] width 8 height 8
click at [475, 148] on div "Who Email* annalockie@hotmail.com Name * Bree Lockie new customer Where Address…" at bounding box center [359, 69] width 633 height 1997
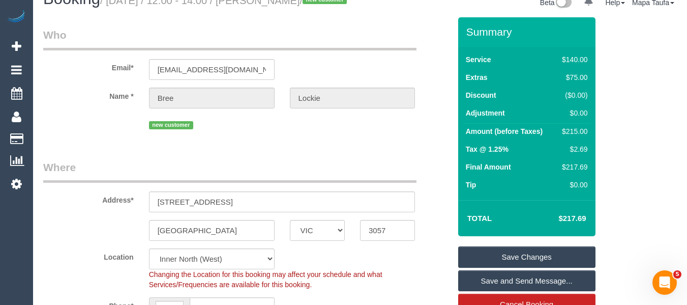
scroll to position [5, 0]
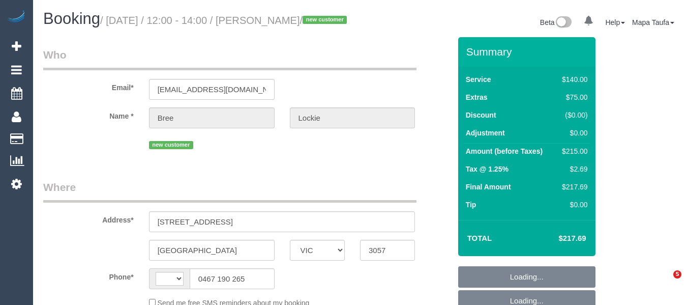
select select "VIC"
select select "object:290"
select select "string:AU"
select select "string:stripe-pm_1RxmCj2GScqysDRVhHDIhDT1"
select select "number:28"
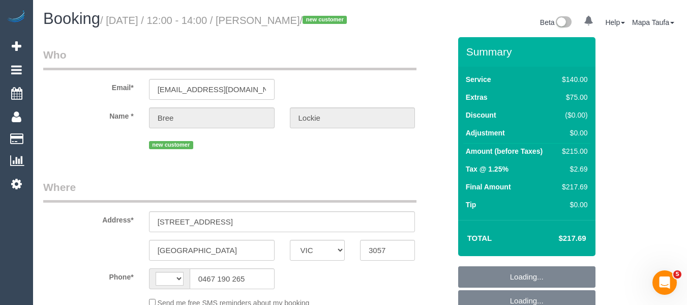
select select "number:14"
select select "number:19"
select select "number:24"
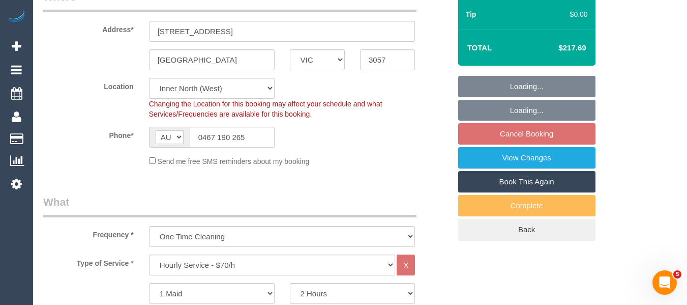
select select "object:875"
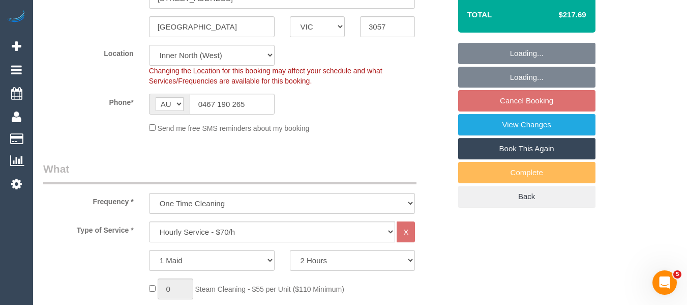
select select "spot1"
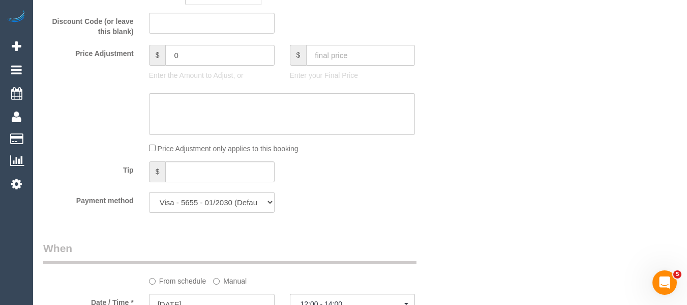
scroll to position [1020, 0]
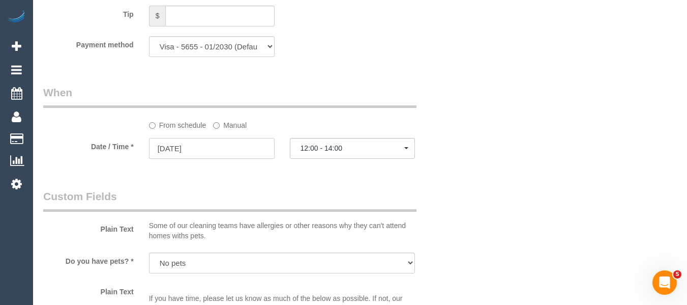
click at [201, 159] on input "28/08/2025" at bounding box center [212, 148] width 126 height 21
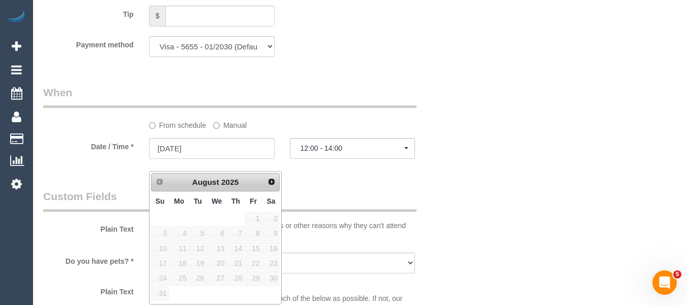
click at [265, 186] on link "Next" at bounding box center [271, 181] width 14 height 14
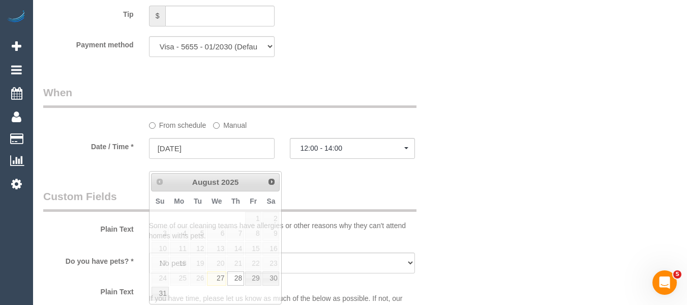
click at [439, 158] on div "Date / Time * 28/08/2025 12:00 - 14:00 Thu August 28th 12:00 - 14:00 Fri August…" at bounding box center [247, 149] width 422 height 23
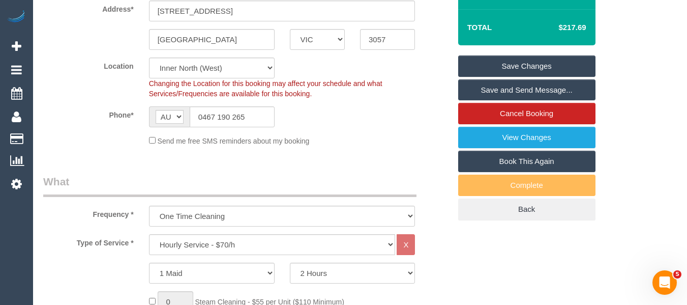
scroll to position [236, 0]
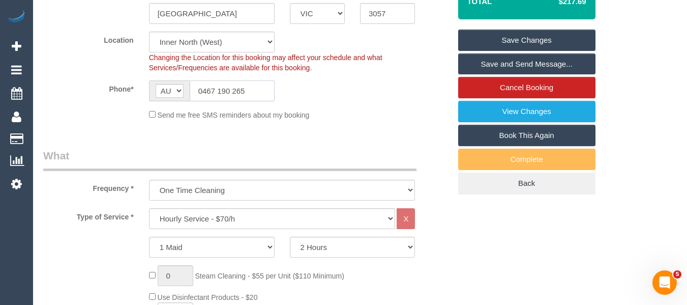
click at [258, 101] on input "0467 190 265" at bounding box center [232, 90] width 85 height 21
click at [257, 101] on input "0467 190 265" at bounding box center [232, 90] width 85 height 21
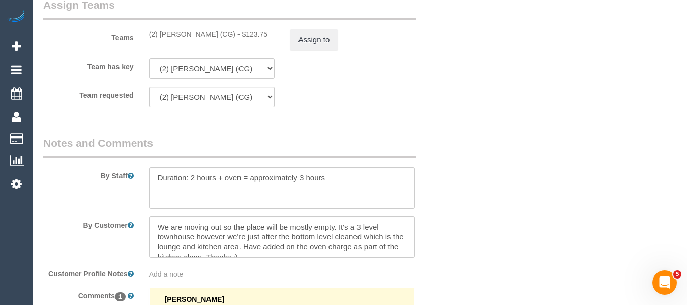
scroll to position [1599, 0]
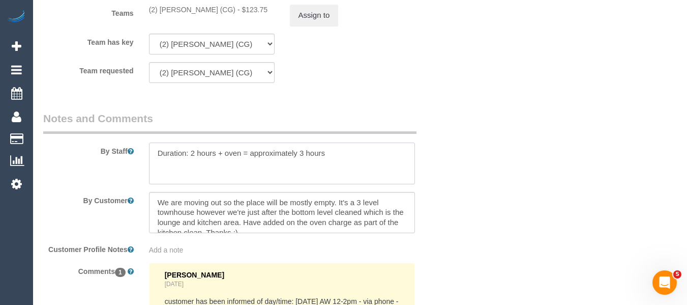
click at [342, 175] on textarea at bounding box center [282, 163] width 266 height 42
click at [247, 174] on textarea at bounding box center [282, 163] width 266 height 42
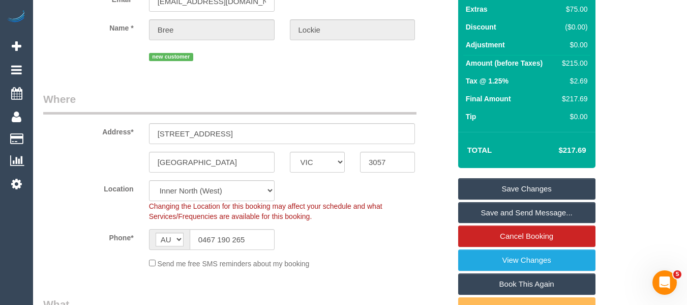
type textarea "Duration: 2 hours + oven = approximately 3 hours Please message when 10-20 minu…"
click at [514, 196] on link "Save Changes" at bounding box center [526, 188] width 137 height 21
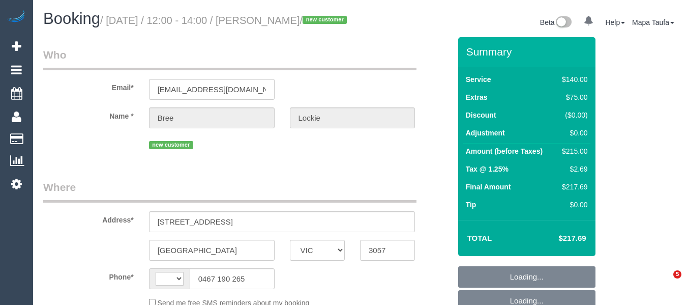
select select "VIC"
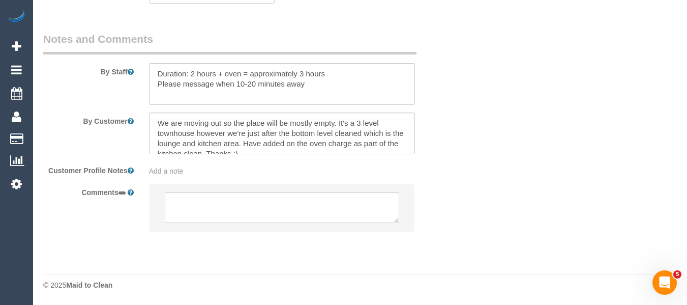
select select "string:AU"
select select "object:558"
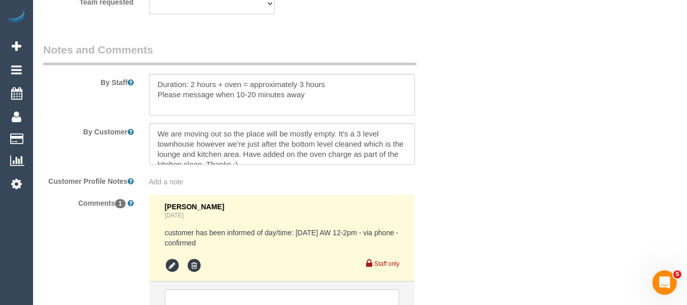
select select "string:stripe-pm_1RxmCj2GScqysDRVhHDIhDT1"
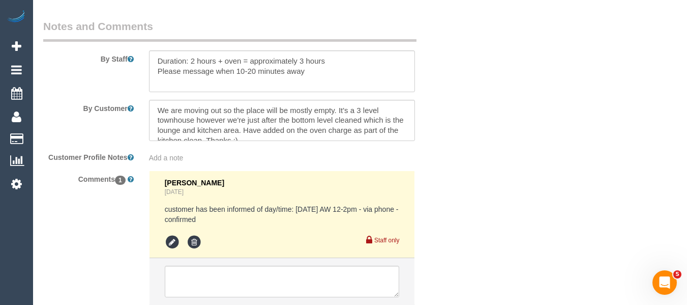
select select "object:875"
select select "number:28"
select select "number:14"
select select "number:19"
select select "number:24"
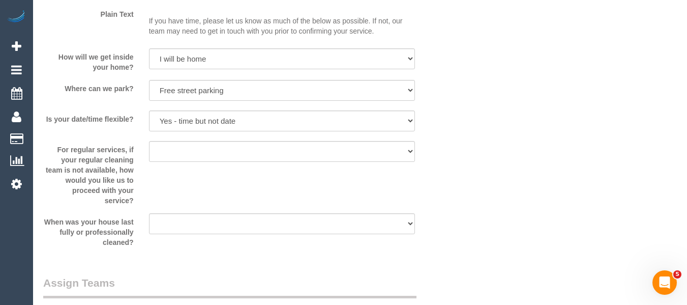
scroll to position [1778, 0]
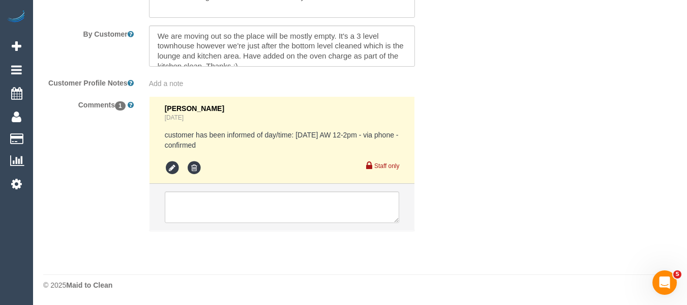
select select "spot1"
click at [231, 211] on textarea at bounding box center [282, 207] width 235 height 32
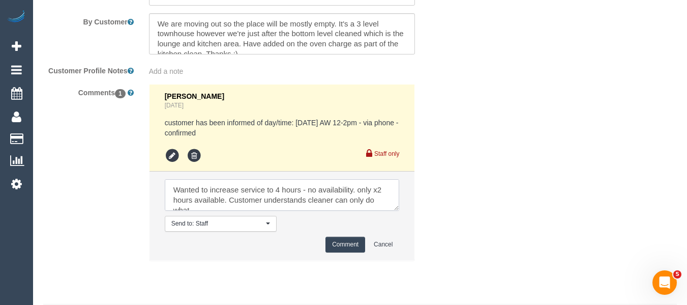
scroll to position [5, 0]
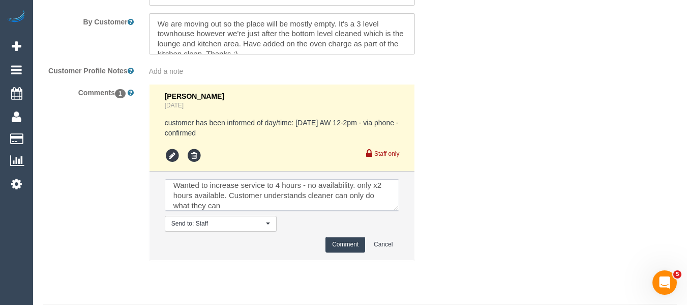
type textarea "Wanted to increase service to 4 hours - no availability. only x2 hours availabl…"
click at [329, 252] on button "Comment" at bounding box center [345, 244] width 40 height 16
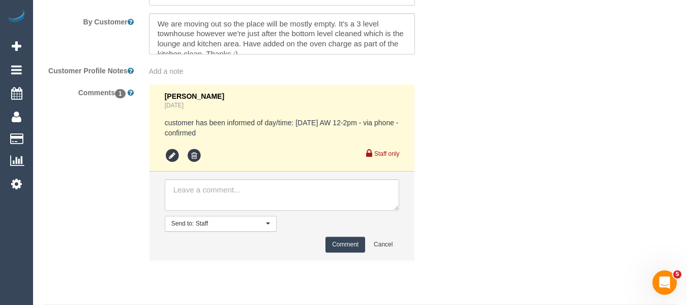
scroll to position [0, 0]
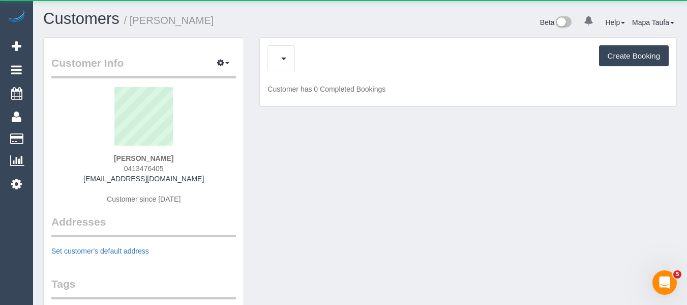
click at [318, 54] on div "Upcoming Bookings (0) Charges (1) Feedback (1) Create Booking" at bounding box center [467, 58] width 401 height 26
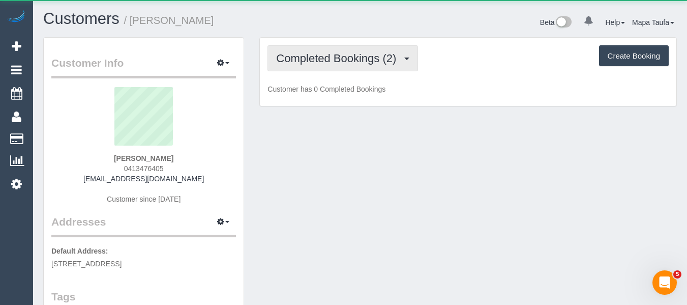
click at [320, 57] on span "Completed Bookings (2)" at bounding box center [338, 58] width 125 height 13
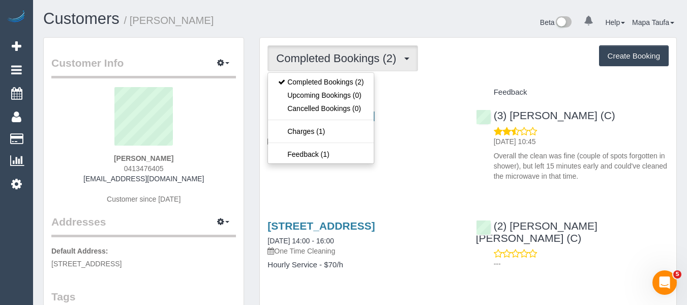
click at [377, 29] on div "Beta 0 Your Notifications You have 0 alerts Help Help Docs Take a Tour Contact …" at bounding box center [522, 23] width 324 height 27
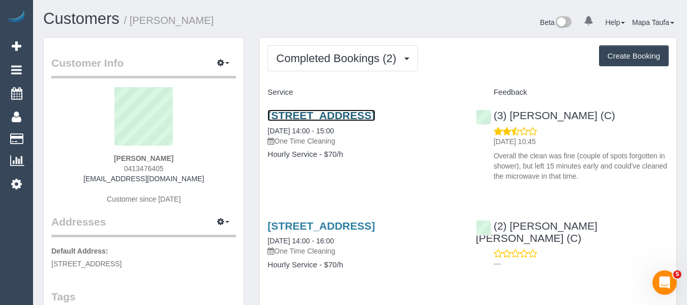
click at [311, 113] on link "[STREET_ADDRESS]" at bounding box center [320, 115] width 107 height 12
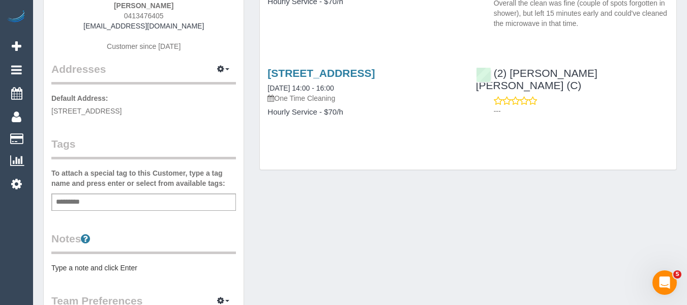
click at [126, 196] on div "Add a tag" at bounding box center [143, 201] width 185 height 17
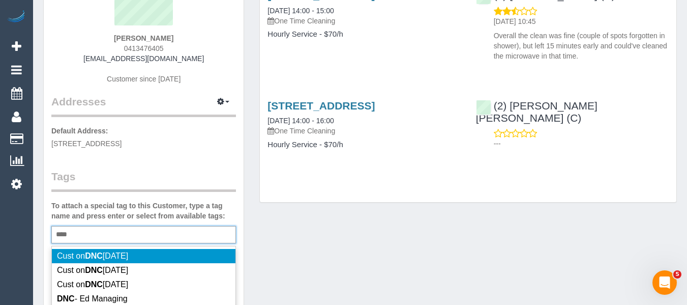
scroll to position [102, 0]
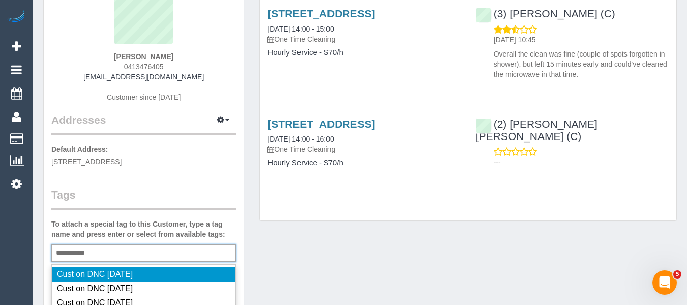
type input "**********"
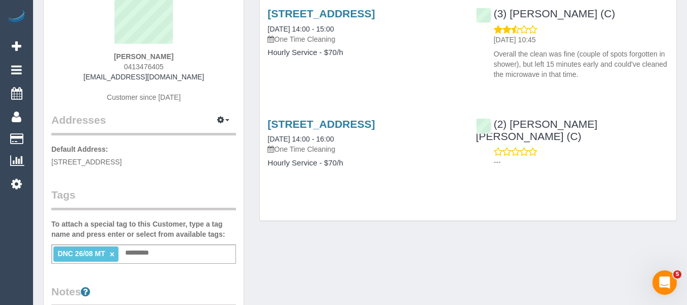
click at [188, 170] on div "Customer Info Edit Contact Info Send Message Email Preferences Special Sales Ta…" at bounding box center [144, 272] width 200 height 672
drag, startPoint x: 178, startPoint y: 59, endPoint x: 83, endPoint y: 66, distance: 95.3
click at [93, 58] on div "Ana Ainsworth 0413476405 anaainsworth@outlook.com Customer since 2025" at bounding box center [143, 48] width 185 height 127
copy strong "Ana Ainsworth"
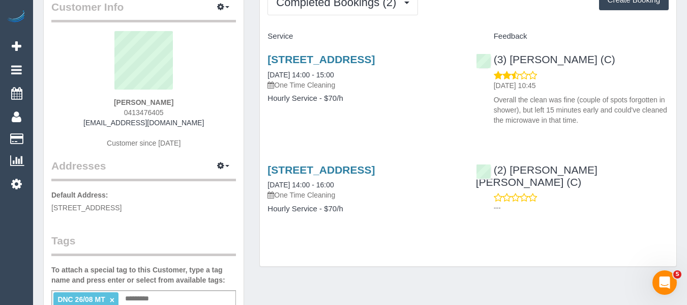
scroll to position [0, 0]
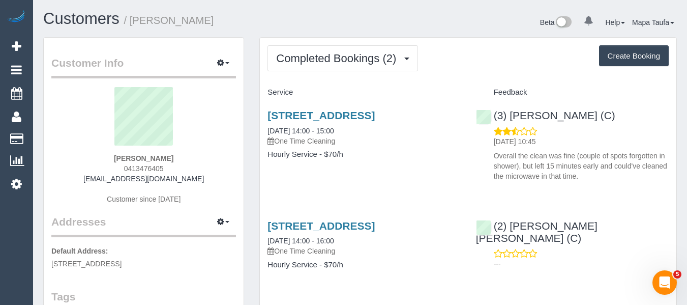
drag, startPoint x: 191, startPoint y: 142, endPoint x: 182, endPoint y: 159, distance: 19.1
click at [192, 143] on sui-profile-pic at bounding box center [143, 120] width 169 height 66
drag, startPoint x: 182, startPoint y: 159, endPoint x: 116, endPoint y: 154, distance: 65.7
click at [101, 153] on div "Ana Ainsworth 0413476405 anaainsworth@outlook.com Customer since 2025" at bounding box center [143, 150] width 185 height 127
copy div "Ana Ainsworth"
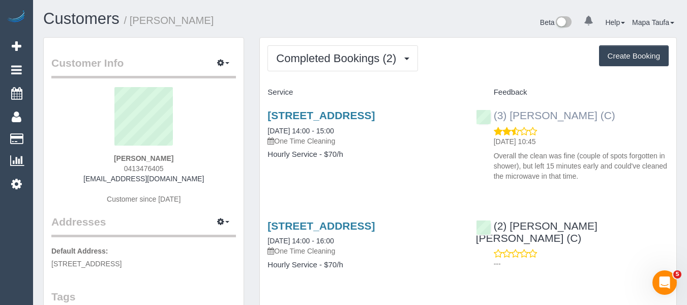
drag, startPoint x: 577, startPoint y: 120, endPoint x: 510, endPoint y: 114, distance: 67.4
click at [510, 114] on div "(3) Abu Bakar (C) 27/08/2025 10:45 Overall the clean was fine (couple of spots …" at bounding box center [572, 143] width 208 height 85
copy link "Abu Bakar (C)"
drag, startPoint x: 151, startPoint y: 158, endPoint x: 107, endPoint y: 165, distance: 44.7
click at [107, 163] on div "Ana Ainsworth 0413476405 anaainsworth@outlook.com Customer since 2025" at bounding box center [143, 150] width 185 height 127
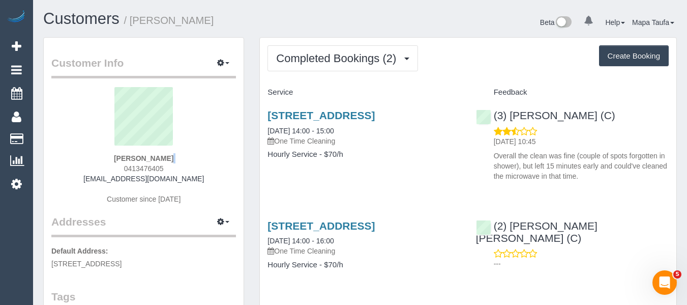
copy div
drag, startPoint x: 240, startPoint y: 161, endPoint x: 179, endPoint y: 163, distance: 60.5
drag, startPoint x: 174, startPoint y: 162, endPoint x: 114, endPoint y: 158, distance: 59.6
click at [114, 157] on div "Ana Ainsworth 0413476405 anaainsworth@outlook.com Customer since 2025" at bounding box center [143, 150] width 185 height 127
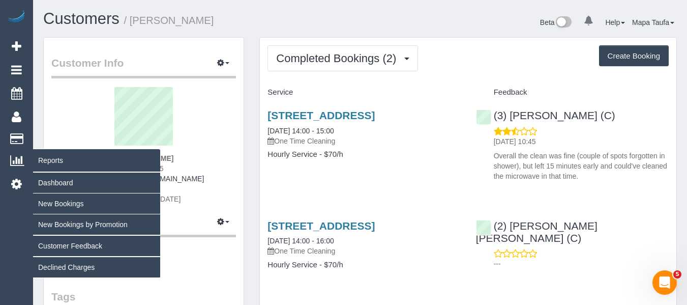
copy strong "Ana Ainsworth"
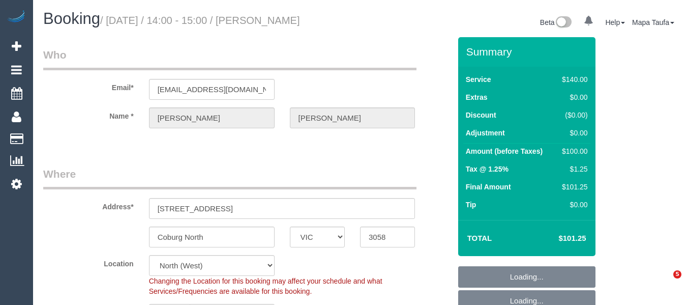
select select "VIC"
select select "string:stripe-pm_1RxRus2GScqysDRVxIBSD15G"
select select "number:28"
select select "number:14"
select select "number:19"
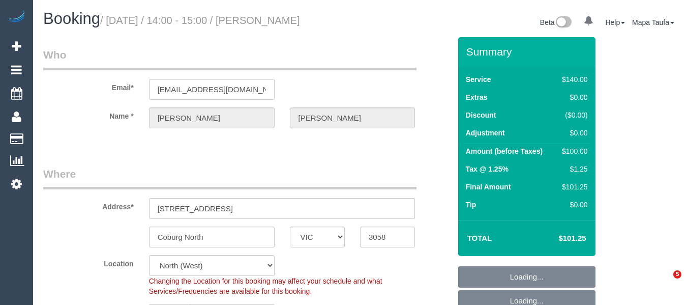
select select "number:22"
select select "number:33"
select select "number:13"
select select "object:1609"
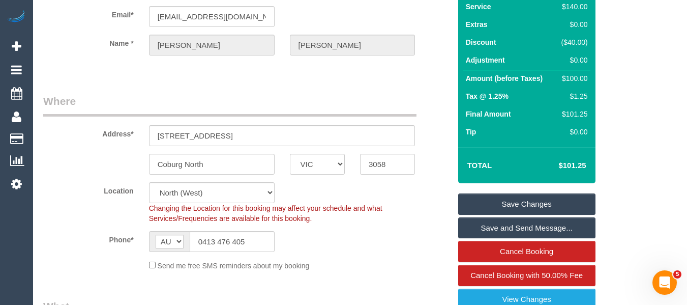
scroll to position [203, 0]
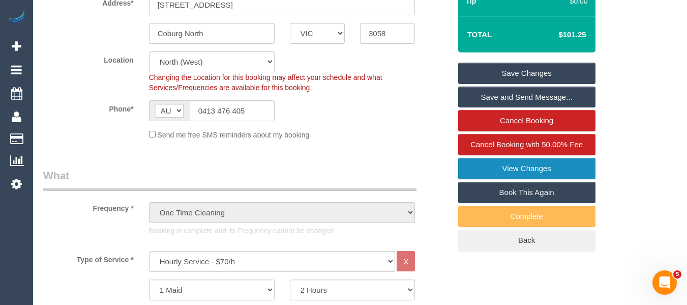
click at [518, 170] on link "View Changes" at bounding box center [526, 168] width 137 height 21
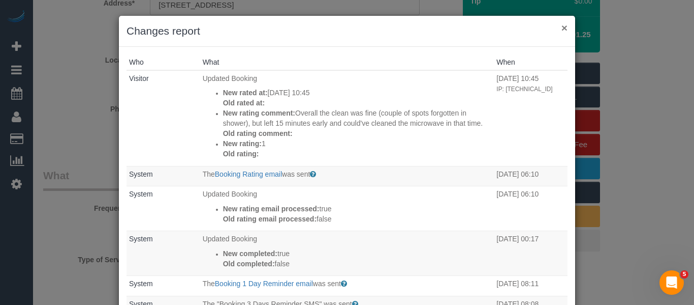
click at [562, 30] on button "×" at bounding box center [565, 27] width 6 height 11
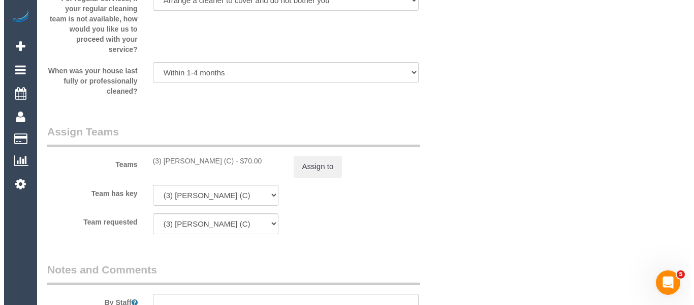
scroll to position [1678, 0]
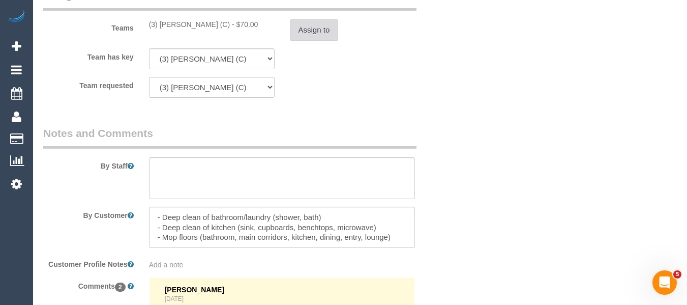
click at [332, 27] on button "Assign to" at bounding box center [314, 29] width 49 height 21
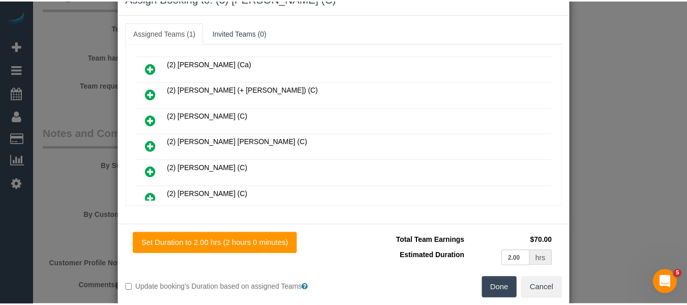
scroll to position [50, 0]
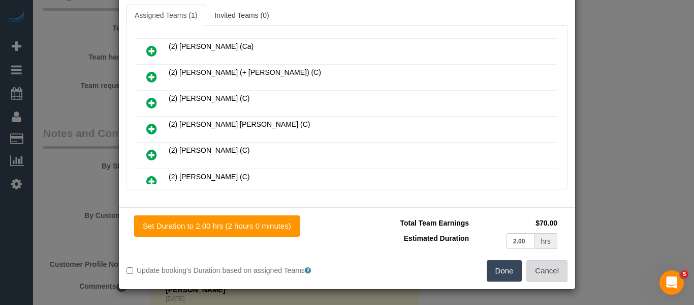
click at [538, 270] on button "Cancel" at bounding box center [547, 270] width 41 height 21
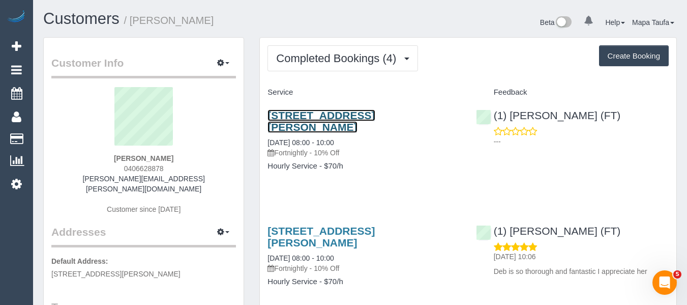
click at [305, 116] on link "123 Charles Street, Ascot Vale, VIC 3032" at bounding box center [320, 120] width 107 height 23
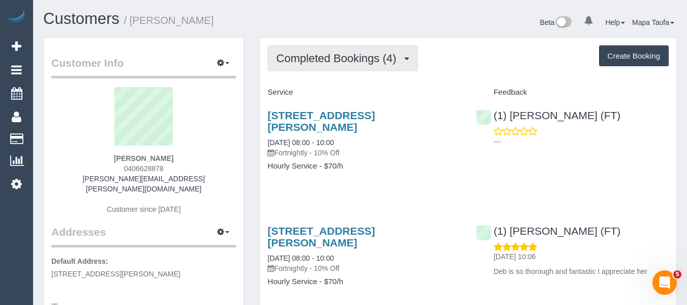
drag, startPoint x: 314, startPoint y: 61, endPoint x: 316, endPoint y: 68, distance: 6.8
click at [314, 63] on span "Completed Bookings (4)" at bounding box center [338, 58] width 125 height 13
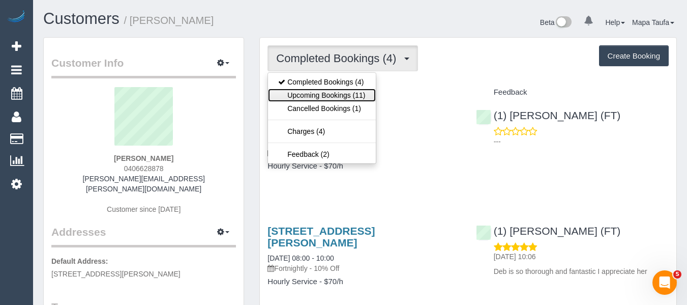
click at [332, 94] on link "Upcoming Bookings (11)" at bounding box center [321, 94] width 107 height 13
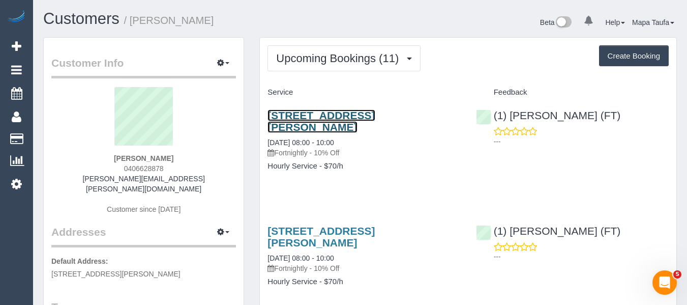
click at [325, 117] on link "123 Charles Street, Ascot Vale, VIC 3032" at bounding box center [320, 120] width 107 height 23
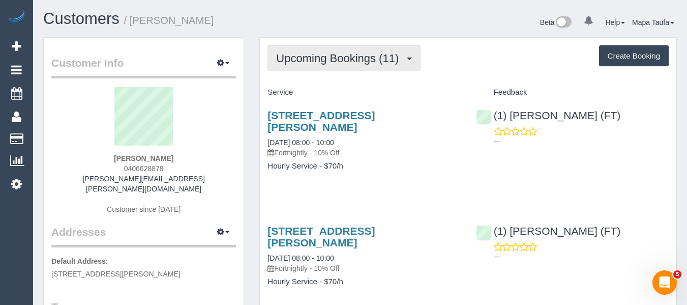
click at [298, 65] on button "Upcoming Bookings (11)" at bounding box center [343, 58] width 153 height 26
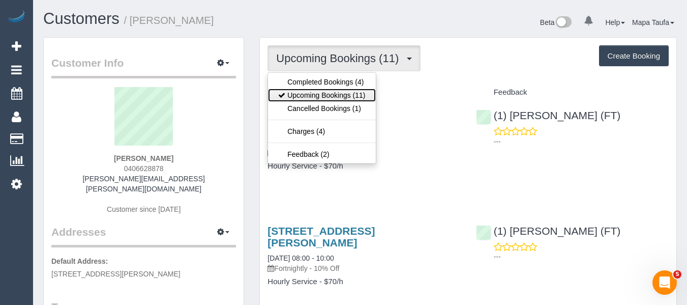
click at [302, 91] on link "Upcoming Bookings (11)" at bounding box center [321, 94] width 107 height 13
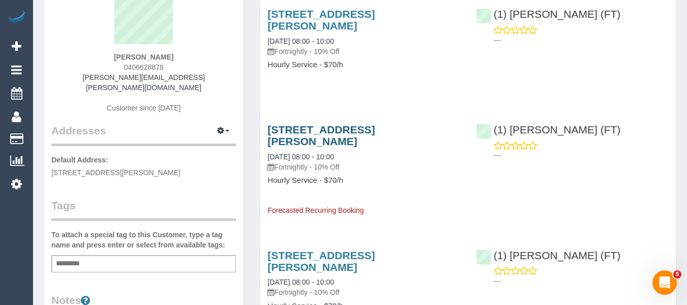
scroll to position [102, 0]
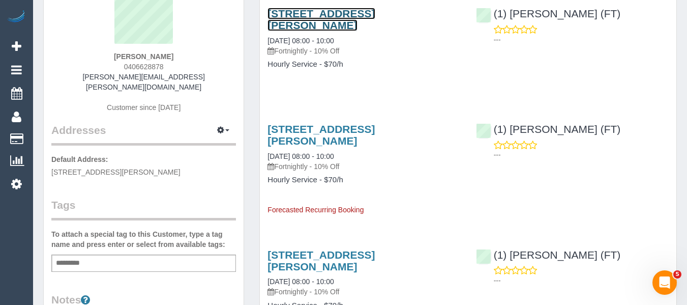
click at [292, 8] on link "123 Charles Street, Ascot Vale, VIC 3032" at bounding box center [320, 19] width 107 height 23
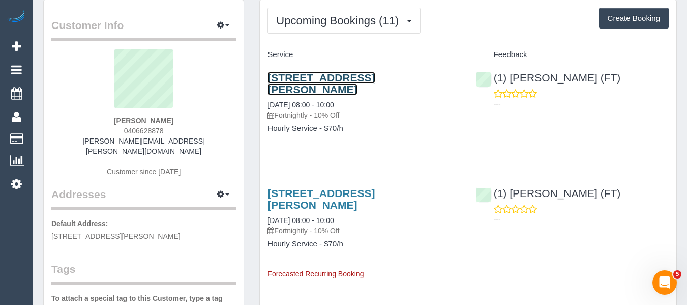
scroll to position [0, 0]
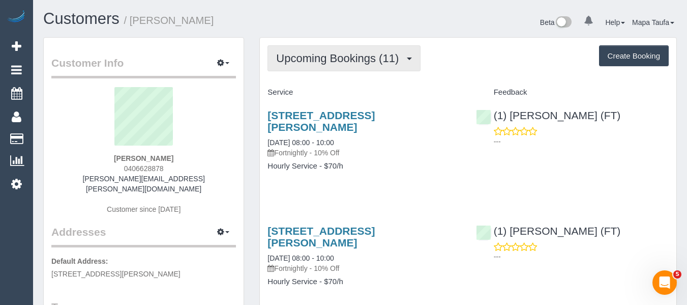
click at [314, 56] on span "Upcoming Bookings (11)" at bounding box center [340, 58] width 128 height 13
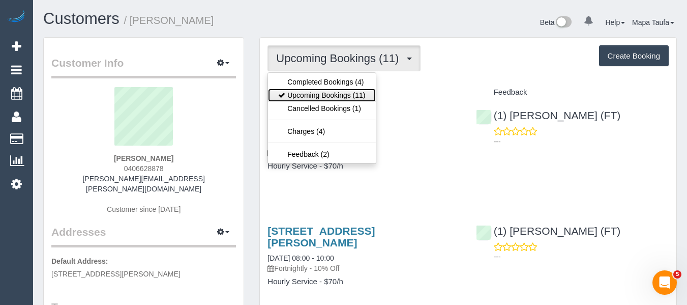
click at [310, 92] on link "Upcoming Bookings (11)" at bounding box center [321, 94] width 107 height 13
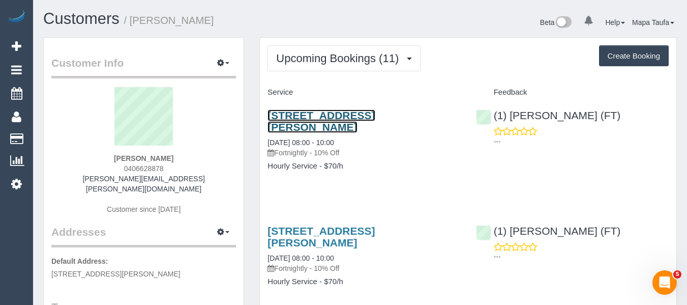
click at [325, 112] on link "123 Charles Street, Ascot Vale, VIC 3032" at bounding box center [320, 120] width 107 height 23
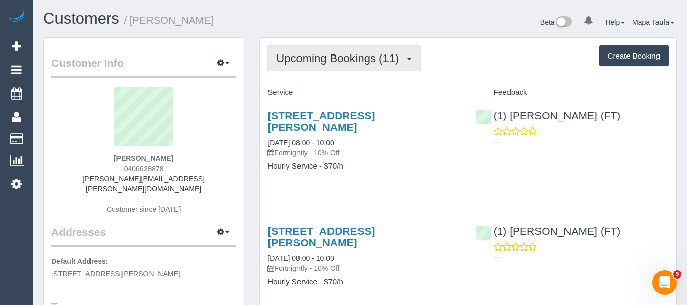
click at [325, 58] on span "Upcoming Bookings (11)" at bounding box center [340, 58] width 128 height 13
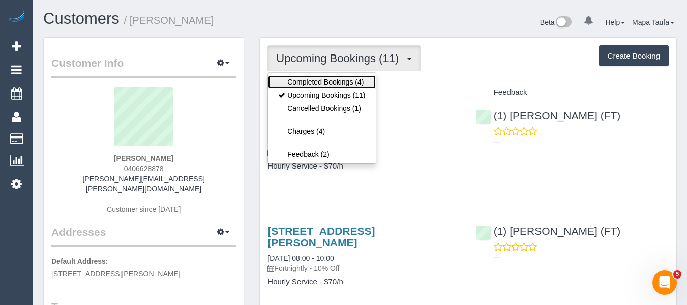
click at [322, 83] on link "Completed Bookings (4)" at bounding box center [321, 81] width 107 height 13
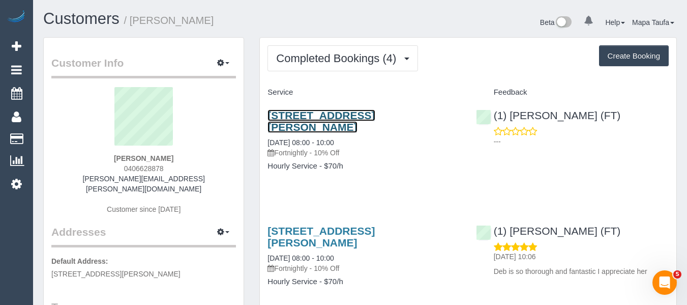
click at [286, 121] on link "123 Charles Street, Ascot Vale, VIC 3032" at bounding box center [320, 120] width 107 height 23
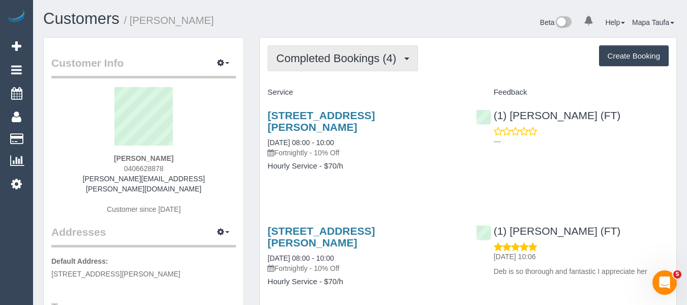
drag, startPoint x: 269, startPoint y: 56, endPoint x: 291, endPoint y: 61, distance: 21.9
click at [282, 56] on button "Completed Bookings (4)" at bounding box center [342, 58] width 150 height 26
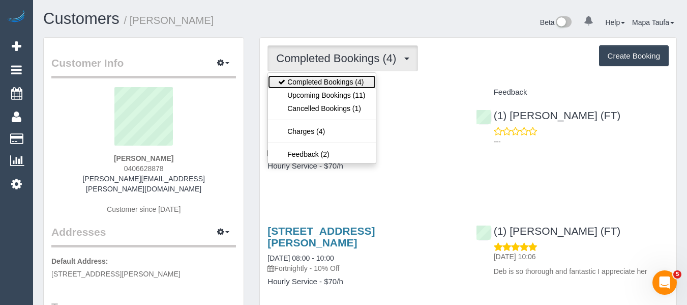
click at [294, 77] on link "Completed Bookings (4)" at bounding box center [321, 81] width 107 height 13
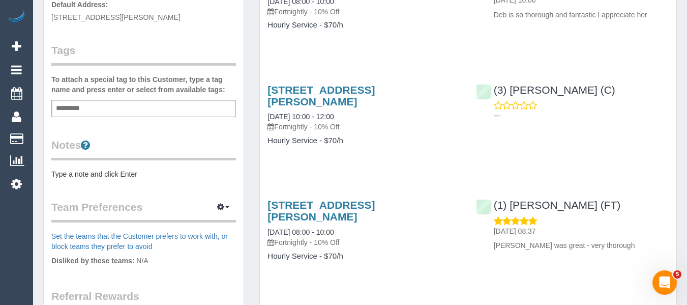
scroll to position [305, 0]
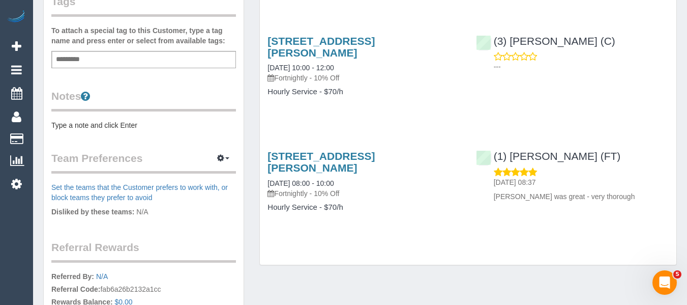
click at [616, 140] on div "Service Feedback 123 Charles Street, Ascot Vale, VIC 3032 26/08/2025 08:00 - 10…" at bounding box center [467, 5] width 401 height 452
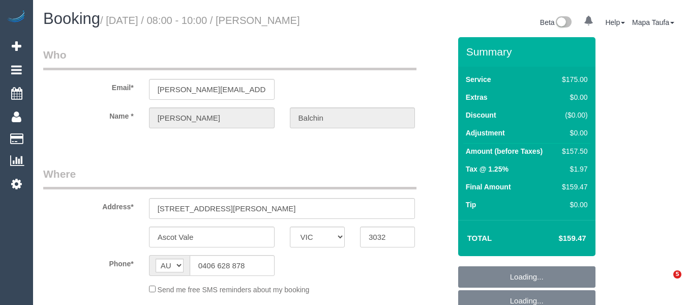
select select "VIC"
select select "object:537"
select select "string:stripe-pm_1Rd1N42GScqysDRV7EpgiiAJ"
select select "150"
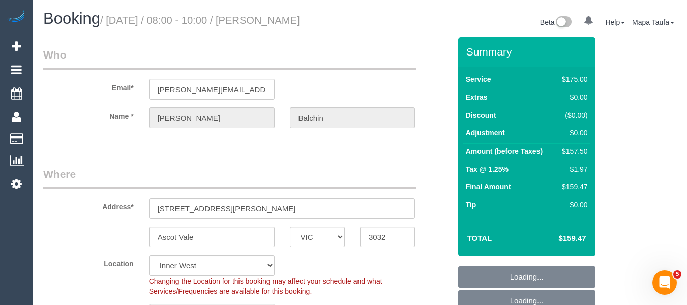
select select "object:708"
select select "number:27"
select select "number:14"
select select "number:19"
select select "number:22"
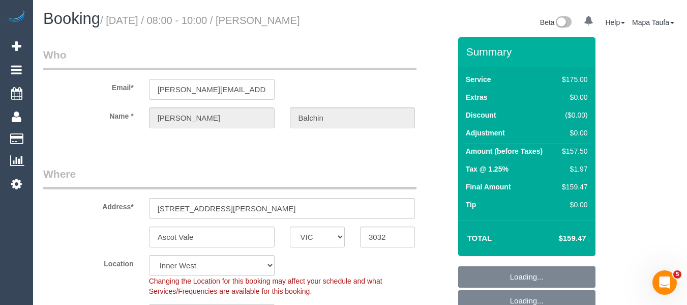
select select "number:34"
select select "number:13"
select select "spot1"
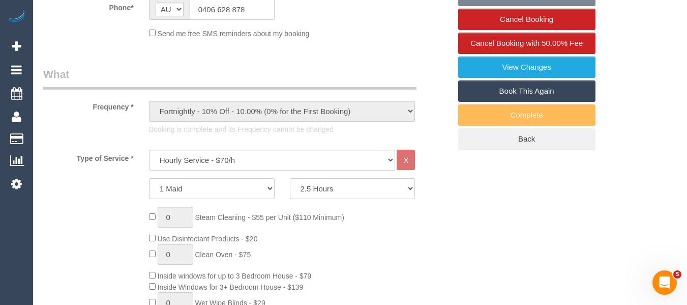
scroll to position [305, 0]
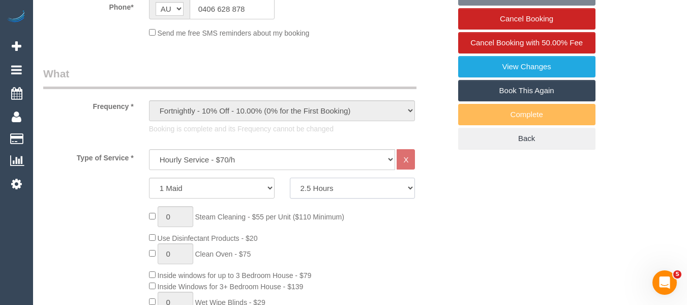
click at [349, 186] on select "2 Hours 2.5 Hours 3 Hours 3.5 Hours 4 Hours 4.5 Hours 5 Hours 5.5 Hours 6 Hours…" at bounding box center [353, 187] width 126 height 21
select select "120"
click at [290, 177] on select "2 Hours 2.5 Hours 3 Hours 3.5 Hours 4 Hours 4.5 Hours 5 Hours 5.5 Hours 6 Hours…" at bounding box center [353, 187] width 126 height 21
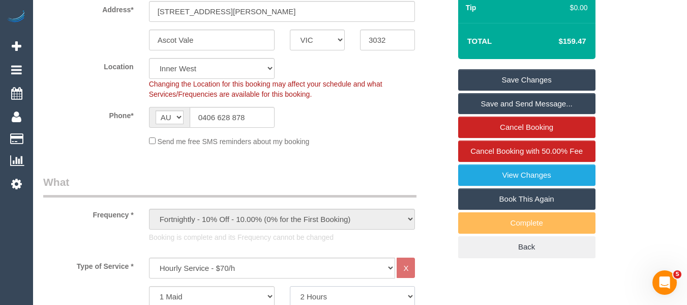
scroll to position [102, 0]
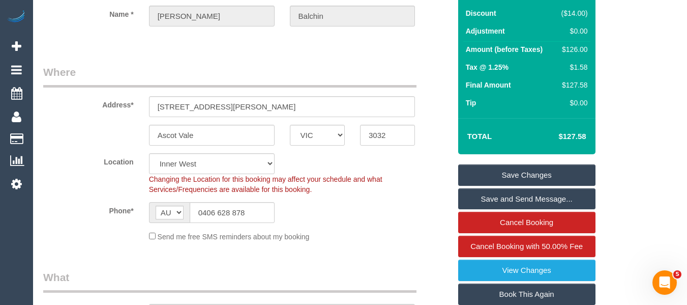
click at [529, 182] on link "Save Changes" at bounding box center [526, 174] width 137 height 21
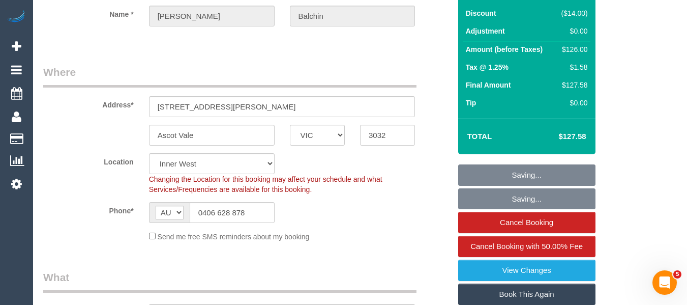
select select "spot6"
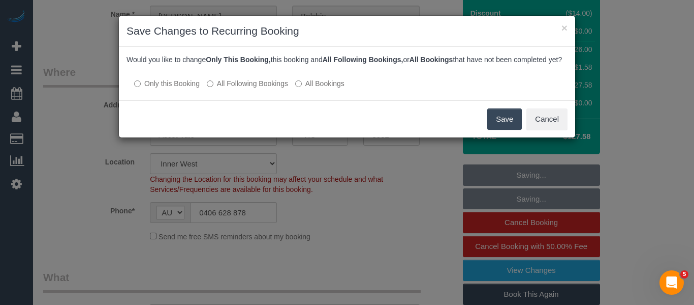
click at [503, 127] on button "Save" at bounding box center [505, 118] width 35 height 21
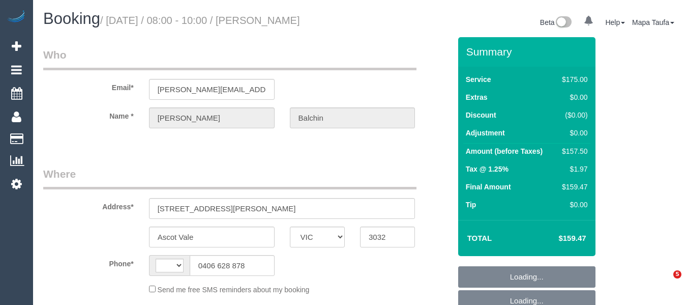
select select "VIC"
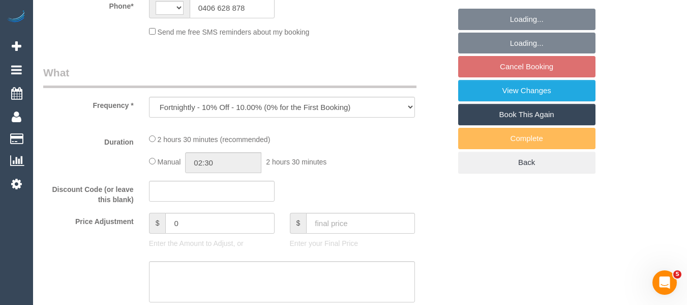
select select "string:stripe-pm_1Rd1N42GScqysDRV7EpgiiAJ"
select select "number:27"
select select "number:14"
select select "number:19"
select select "number:22"
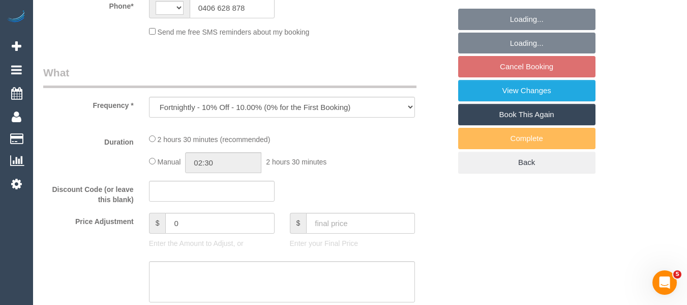
select select "number:34"
select select "number:13"
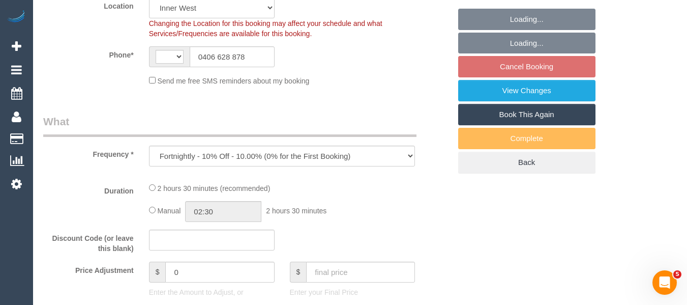
select select "object:681"
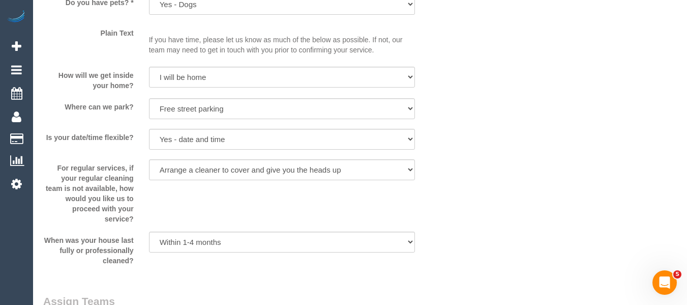
select select "string:AU"
select select "150"
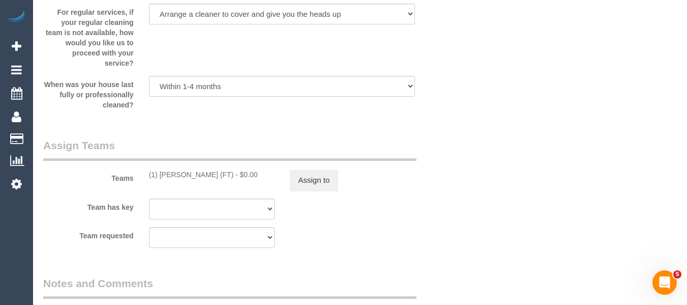
select select "spot2"
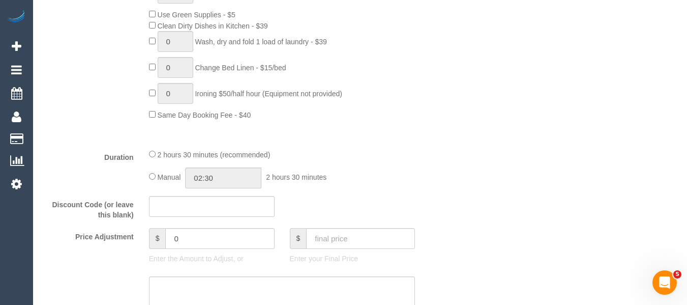
scroll to position [604, 0]
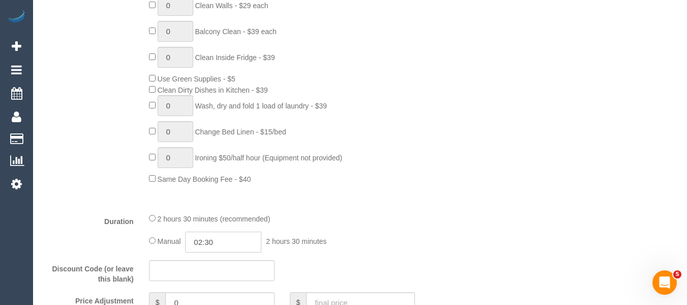
click at [217, 241] on input "02:30" at bounding box center [223, 241] width 76 height 21
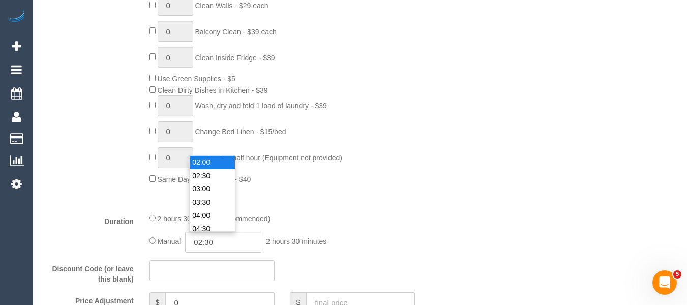
type input "02:00"
click at [207, 165] on li "02:00" at bounding box center [212, 162] width 45 height 13
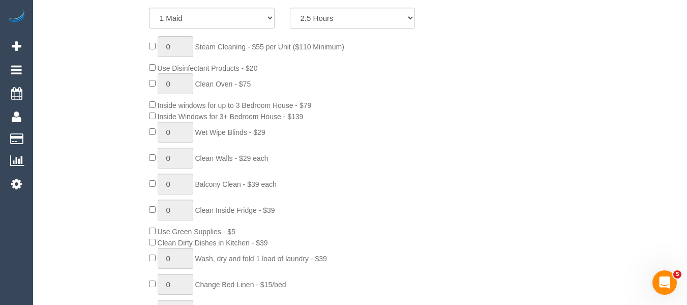
select select "spot23"
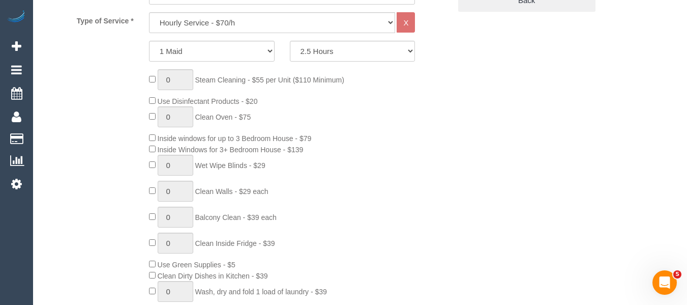
scroll to position [401, 0]
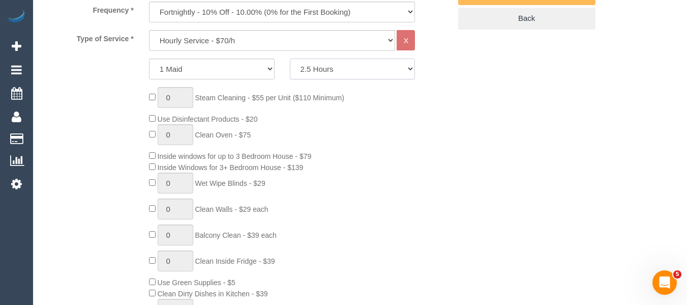
click at [323, 71] on select "2 Hours 2.5 Hours 3 Hours 3.5 Hours 4 Hours 4.5 Hours 5 Hours 5.5 Hours 6 Hours…" at bounding box center [353, 68] width 126 height 21
click at [326, 72] on select "2 Hours 2.5 Hours 3 Hours 3.5 Hours 4 Hours 4.5 Hours 5 Hours 5.5 Hours 6 Hours…" at bounding box center [353, 68] width 126 height 21
select select "120"
click at [290, 58] on select "2 Hours 2.5 Hours 3 Hours 3.5 Hours 4 Hours 4.5 Hours 5 Hours 5.5 Hours 6 Hours…" at bounding box center [353, 68] width 126 height 21
click at [390, 194] on div "0 Steam Cleaning - $55 per Unit ($110 Minimum) Use Disinfectant Products - $20 …" at bounding box center [299, 237] width 317 height 300
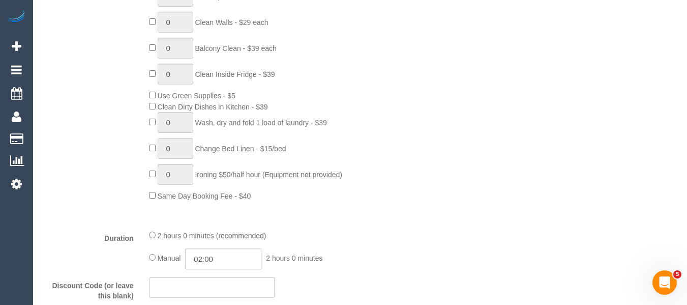
scroll to position [604, 0]
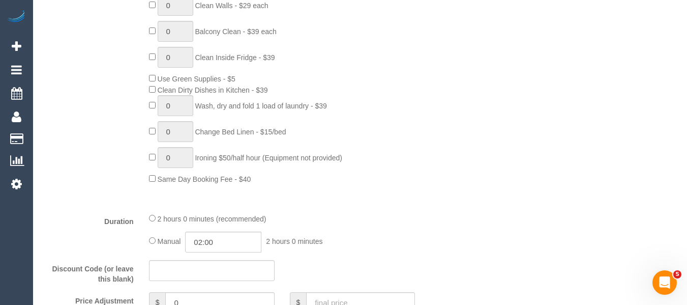
click at [149, 225] on div "2 hours 0 minutes (recommended) Manual 02:00 2 hours 0 minutes" at bounding box center [282, 232] width 282 height 40
click at [154, 222] on div "2 hours 0 minutes (recommended)" at bounding box center [282, 217] width 266 height 11
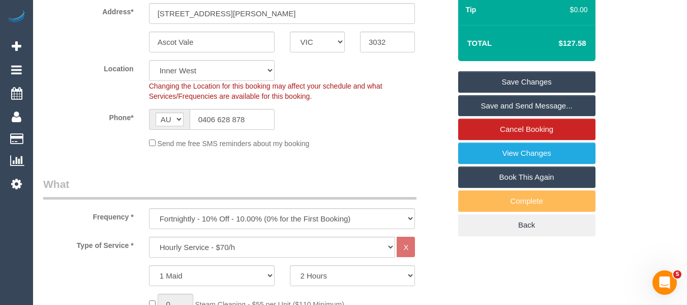
scroll to position [135, 0]
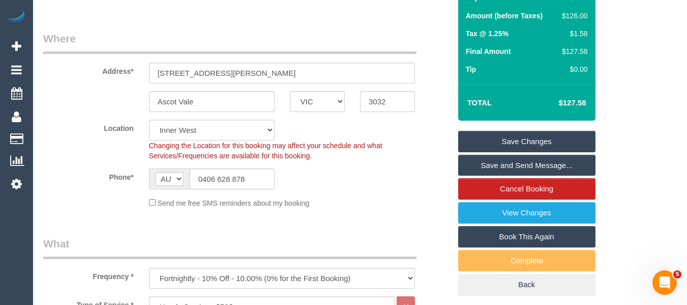
click at [563, 133] on link "Save Changes" at bounding box center [526, 141] width 137 height 21
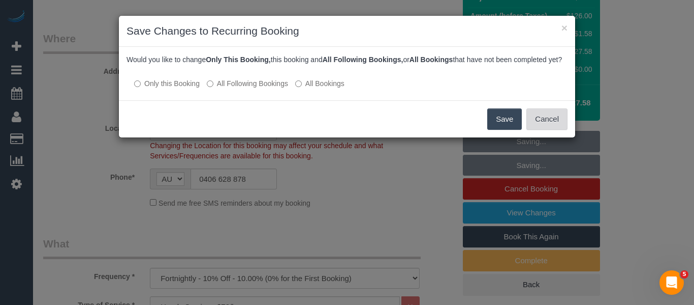
drag, startPoint x: 533, startPoint y: 134, endPoint x: 664, endPoint y: 101, distance: 135.3
click at [533, 130] on button "Cancel" at bounding box center [547, 118] width 41 height 21
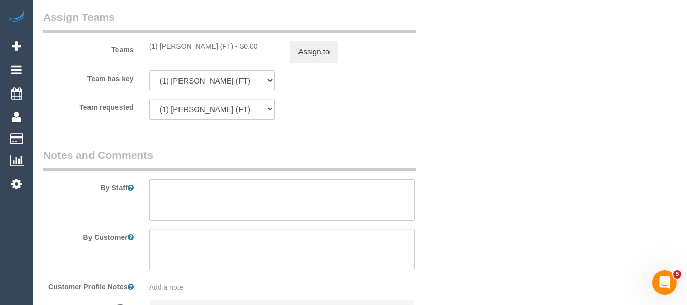
scroll to position [1665, 0]
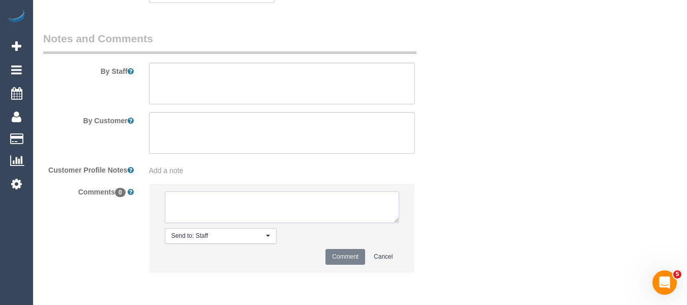
click at [280, 201] on textarea at bounding box center [282, 207] width 235 height 32
type textarea "reducing to x2 hours from 2.5 hours via email"
click at [335, 254] on button "Comment" at bounding box center [345, 257] width 40 height 16
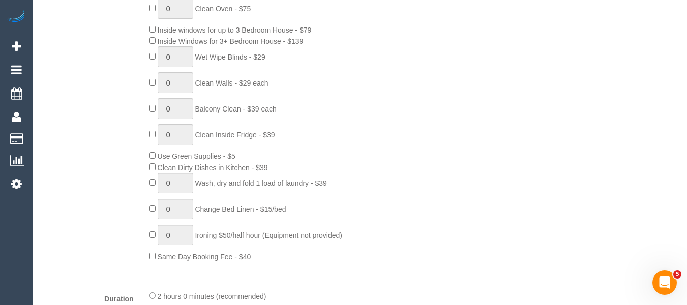
scroll to position [37, 0]
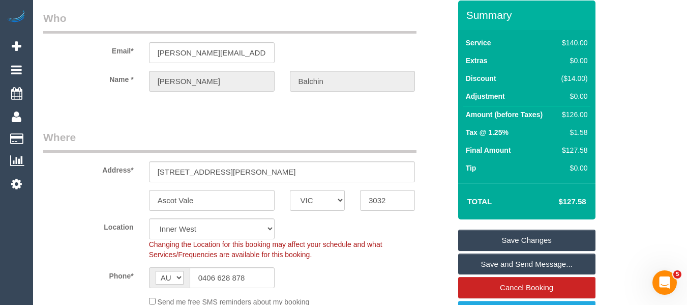
click at [508, 239] on link "Save Changes" at bounding box center [526, 239] width 137 height 21
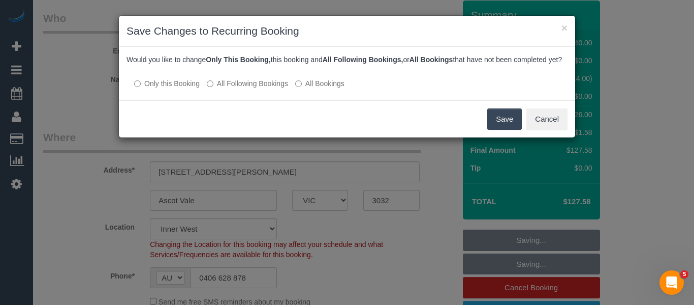
click at [247, 88] on label "All Following Bookings" at bounding box center [247, 83] width 81 height 10
click at [228, 88] on label "All Following Bookings" at bounding box center [247, 83] width 81 height 10
click at [502, 126] on button "Save" at bounding box center [505, 118] width 35 height 21
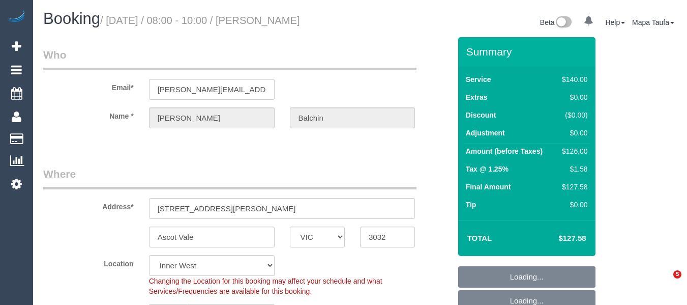
select select "VIC"
select select "number:27"
select select "number:14"
select select "number:19"
select select "number:22"
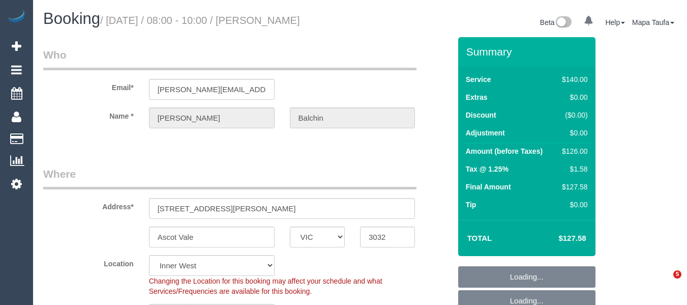
select select "number:34"
select select "number:13"
select select "spot2"
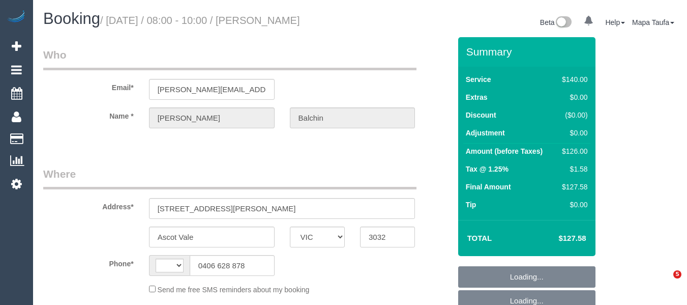
select select "VIC"
select select "string:AU"
select select "object:537"
select select "string:stripe-pm_1Rd1N42GScqysDRV7EpgiiAJ"
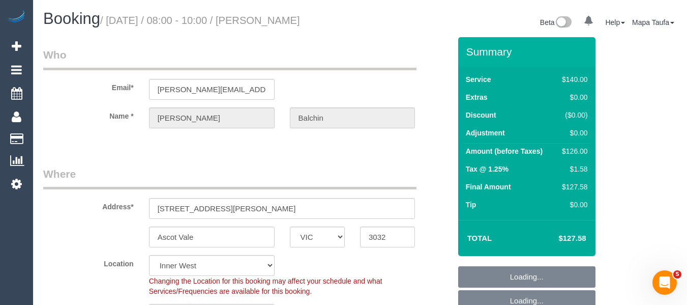
select select "number:27"
select select "number:14"
select select "number:19"
select select "number:22"
select select "number:34"
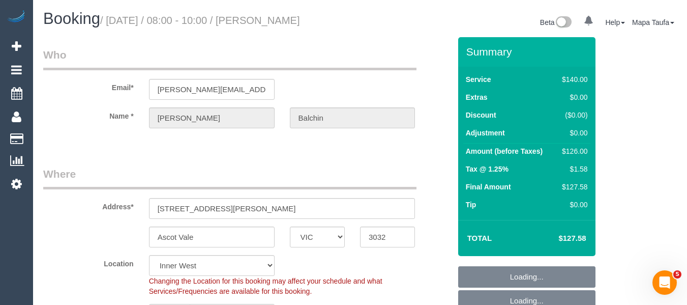
select select "number:13"
select select "object:1522"
select select "spot1"
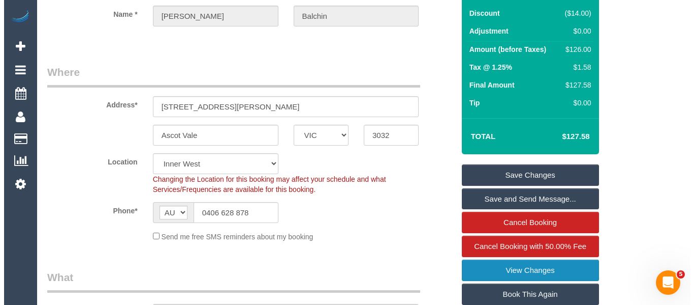
scroll to position [203, 0]
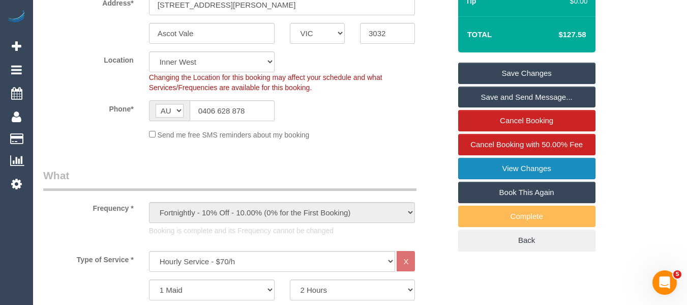
click at [551, 165] on link "View Changes" at bounding box center [526, 168] width 137 height 21
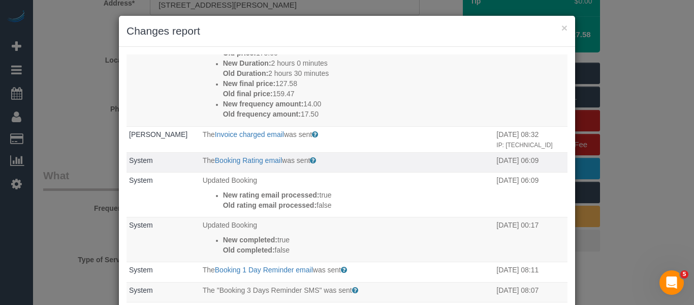
scroll to position [102, 0]
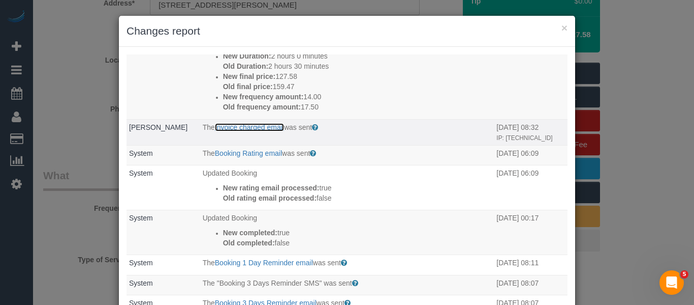
click at [268, 131] on link "Invoice charged email" at bounding box center [249, 127] width 69 height 8
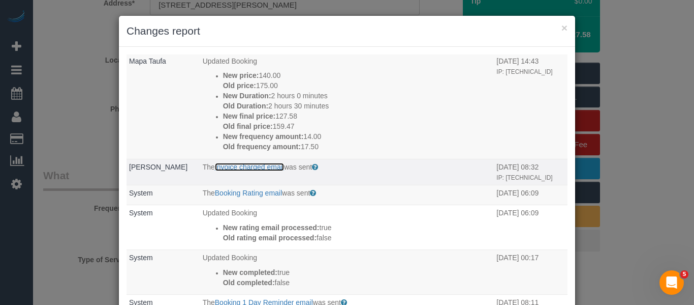
scroll to position [0, 0]
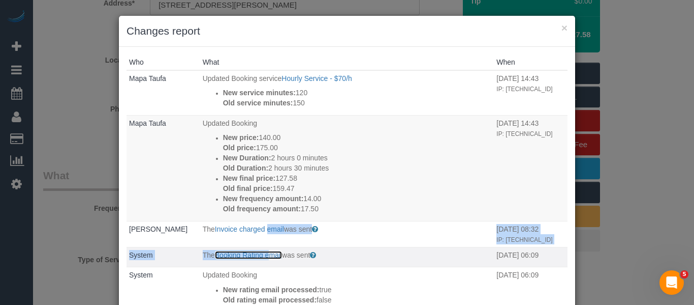
click at [265, 252] on link "Booking Rating email" at bounding box center [248, 255] width 67 height 8
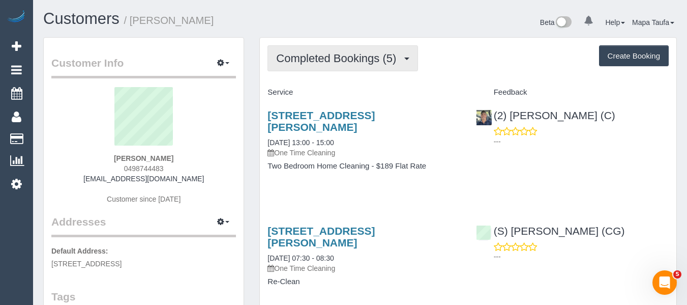
click at [364, 64] on button "Completed Bookings (5)" at bounding box center [342, 58] width 150 height 26
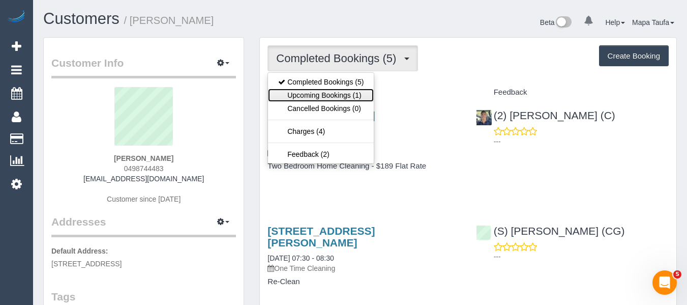
drag, startPoint x: 348, startPoint y: 93, endPoint x: 354, endPoint y: 99, distance: 8.6
click at [348, 94] on link "Upcoming Bookings (1)" at bounding box center [321, 94] width 106 height 13
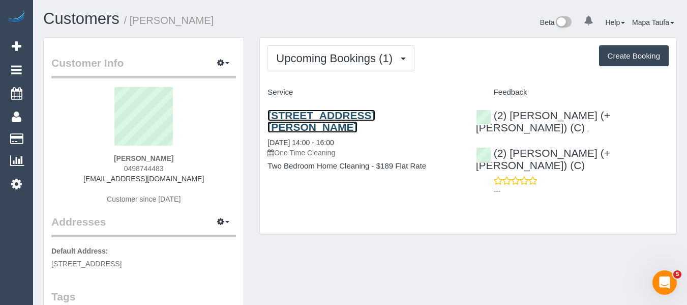
click at [325, 118] on link "505/11 Reid St, Fitzroy North, VIC 3068" at bounding box center [320, 120] width 107 height 23
drag, startPoint x: 144, startPoint y: 168, endPoint x: 137, endPoint y: 168, distance: 7.1
click at [117, 165] on div "brianna davidson 0498744483 davidson.brianna@gmail.com Customer since 2024" at bounding box center [143, 150] width 185 height 127
copy span "0498744483"
click at [188, 134] on sui-profile-pic at bounding box center [143, 120] width 169 height 66
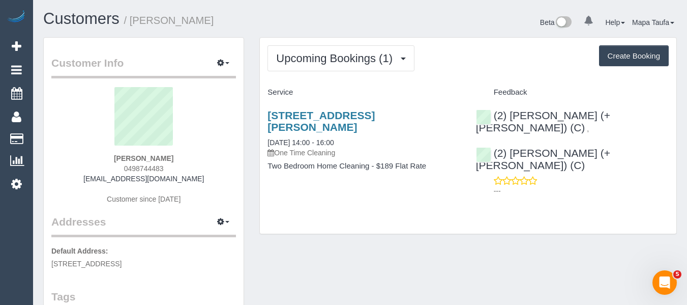
drag, startPoint x: 174, startPoint y: 164, endPoint x: 113, endPoint y: 165, distance: 60.5
click at [115, 165] on div "brianna davidson 0498744483 davidson.brianna@gmail.com Customer since 2024" at bounding box center [143, 150] width 185 height 127
copy span "0498744483"
click at [203, 124] on sui-profile-pic at bounding box center [143, 120] width 169 height 66
drag, startPoint x: 175, startPoint y: 168, endPoint x: 117, endPoint y: 168, distance: 57.4
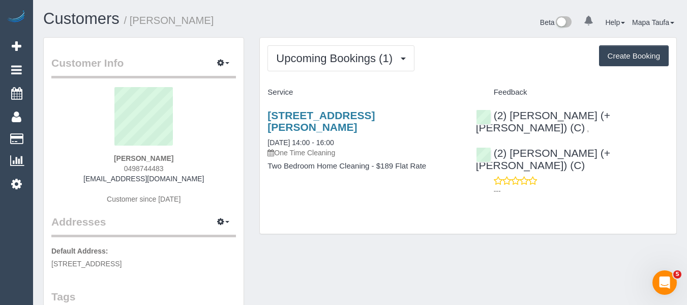
click at [110, 168] on div "brianna davidson 0498744483 davidson.brianna@gmail.com Customer since 2024" at bounding box center [143, 150] width 185 height 127
copy span "0498744483"
click at [214, 124] on sui-profile-pic at bounding box center [143, 120] width 169 height 66
drag, startPoint x: 150, startPoint y: 169, endPoint x: 120, endPoint y: 170, distance: 29.5
click at [120, 170] on div "brianna davidson 0498744483 davidson.brianna@gmail.com Customer since 2024" at bounding box center [143, 150] width 185 height 127
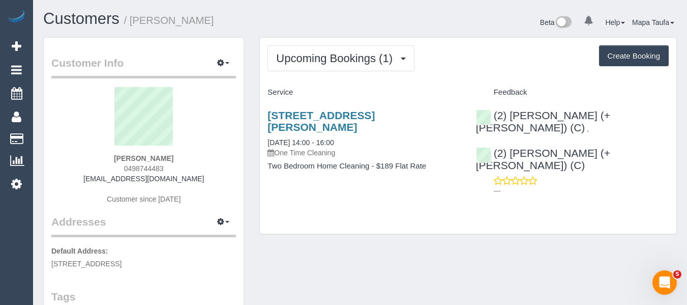
copy span "0498744483"
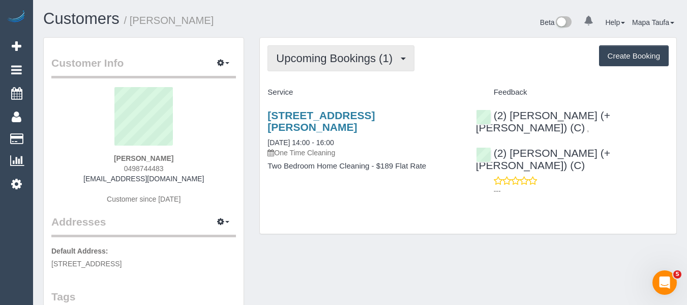
drag, startPoint x: 299, startPoint y: 49, endPoint x: 306, endPoint y: 78, distance: 29.8
click at [299, 51] on button "Upcoming Bookings (1)" at bounding box center [340, 58] width 147 height 26
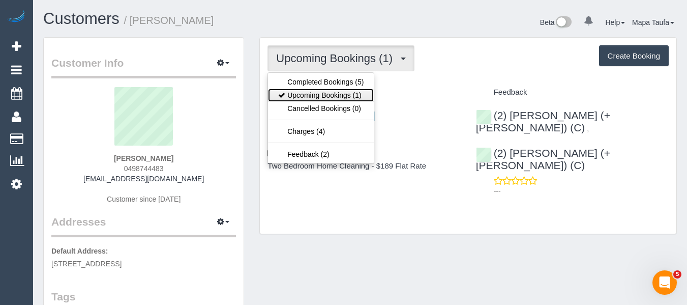
click at [309, 96] on link "Upcoming Bookings (1)" at bounding box center [321, 94] width 106 height 13
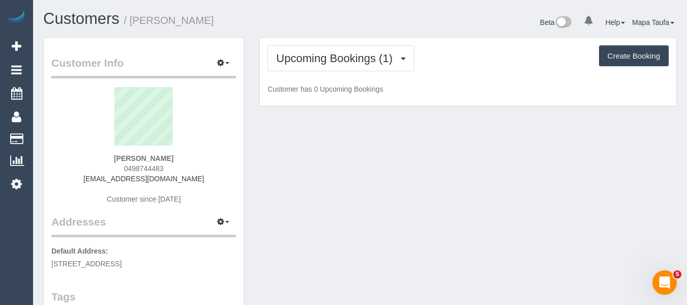
click at [329, 26] on h1 "Customers / brianna davidson" at bounding box center [197, 18] width 309 height 17
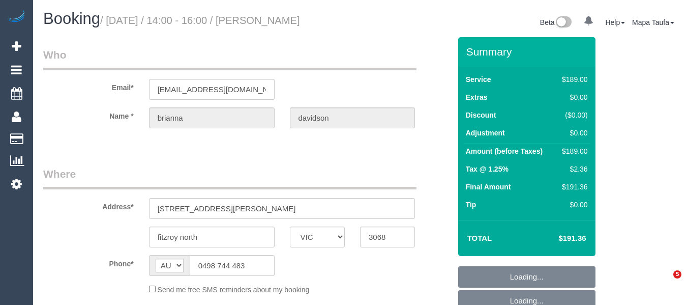
select select "VIC"
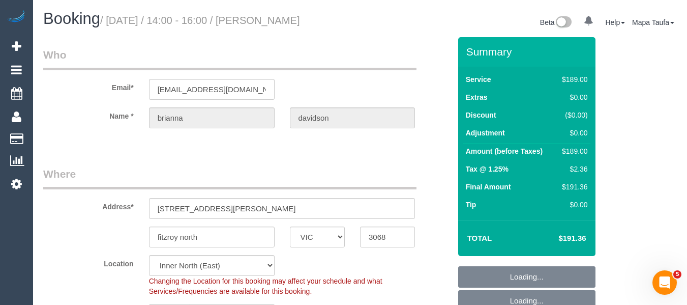
select select "object:639"
select select "string:stripe-pm_1RzmzG2GScqysDRVmoOxeArT"
select select "number:29"
select select "number:14"
select select "number:19"
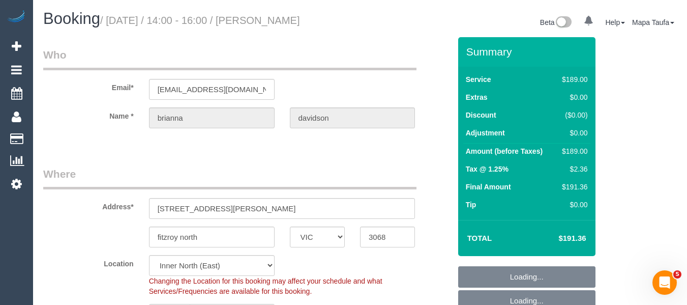
select select "number:22"
select select "number:13"
select select "spot1"
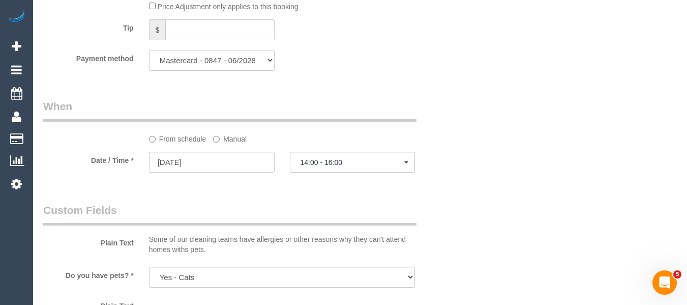
scroll to position [1066, 0]
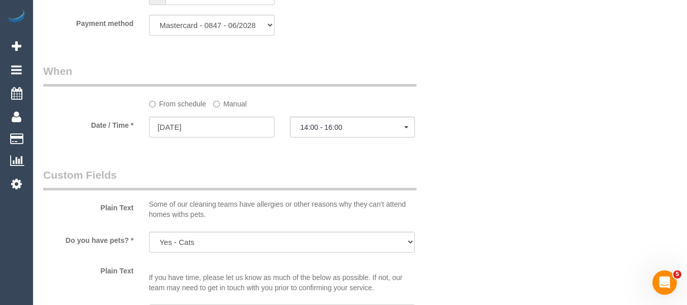
click at [240, 102] on label "Manual" at bounding box center [230, 102] width 34 height 14
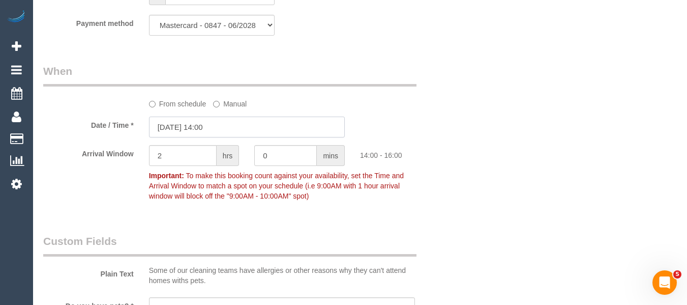
click at [225, 125] on input "27/08/2025 14:00" at bounding box center [247, 126] width 196 height 21
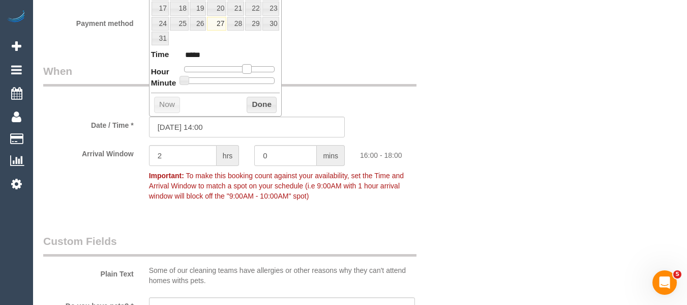
type input "27/08/2025 16:00"
type input "*****"
drag, startPoint x: 238, startPoint y: 72, endPoint x: 249, endPoint y: 73, distance: 10.7
click at [249, 73] on span at bounding box center [246, 68] width 9 height 9
click at [256, 105] on button "Done" at bounding box center [262, 105] width 30 height 16
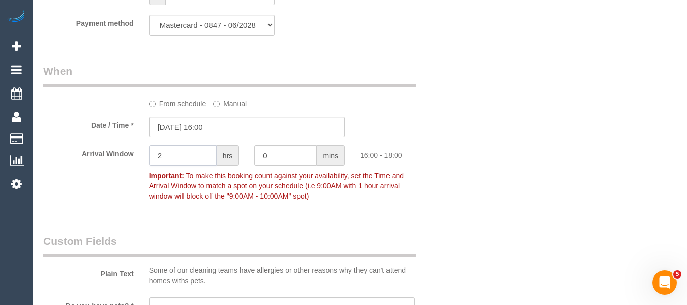
drag, startPoint x: 179, startPoint y: 149, endPoint x: 159, endPoint y: 150, distance: 20.4
click at [160, 149] on input "2" at bounding box center [183, 155] width 68 height 21
click at [150, 154] on input "2" at bounding box center [183, 155] width 68 height 21
type input "0"
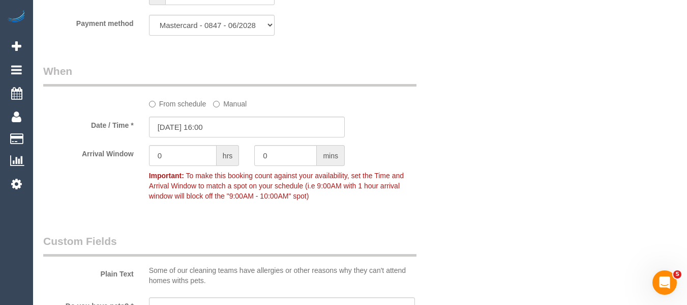
scroll to position [1769, 0]
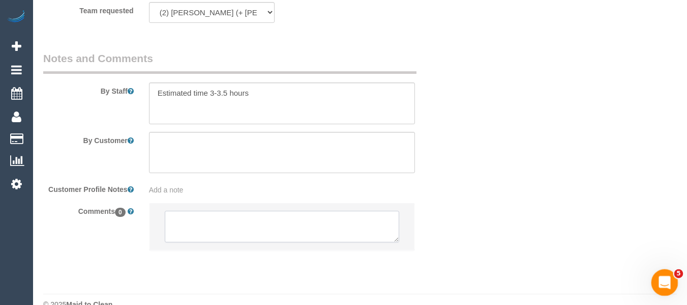
click at [217, 210] on textarea at bounding box center [282, 226] width 235 height 32
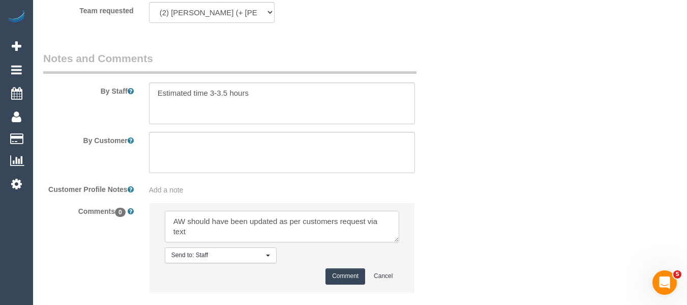
type textarea "AW should have been updated as per customers request via text"
click at [339, 268] on button "Comment" at bounding box center [345, 276] width 40 height 16
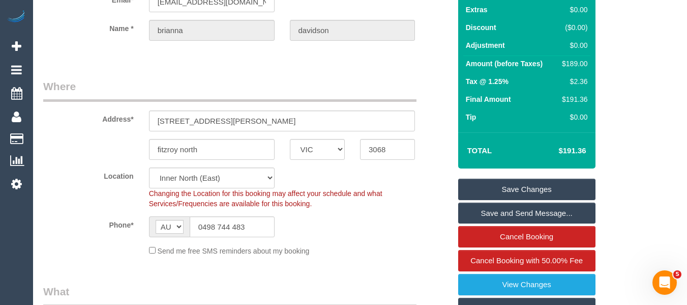
scroll to position [126, 0]
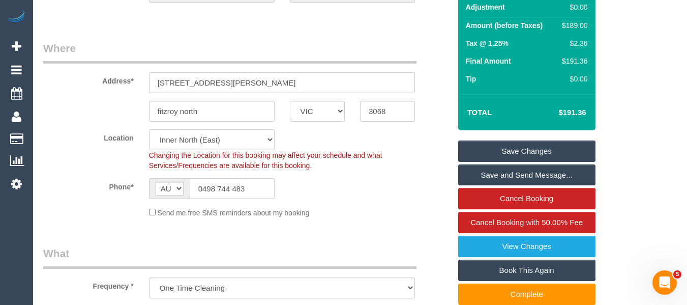
click at [580, 143] on link "Save Changes" at bounding box center [526, 150] width 137 height 21
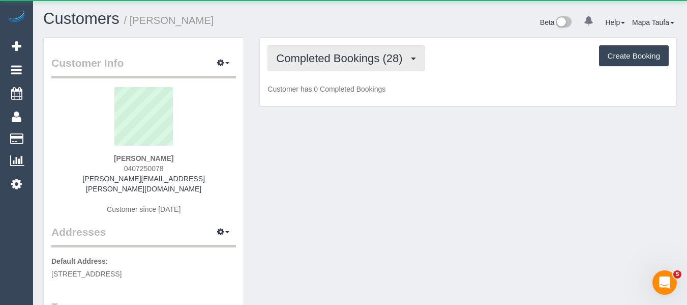
click at [323, 58] on span "Completed Bookings (28)" at bounding box center [341, 58] width 131 height 13
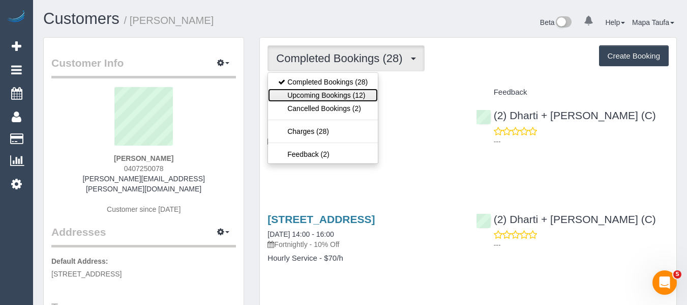
click at [329, 92] on link "Upcoming Bookings (12)" at bounding box center [323, 94] width 110 height 13
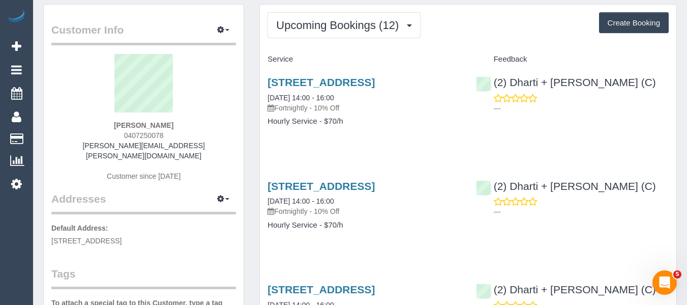
scroll to position [51, 0]
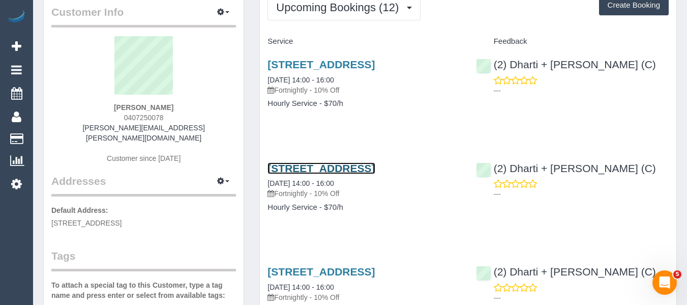
click at [354, 174] on link "444 Station Street, Carlton North, VIC 3054" at bounding box center [320, 168] width 107 height 12
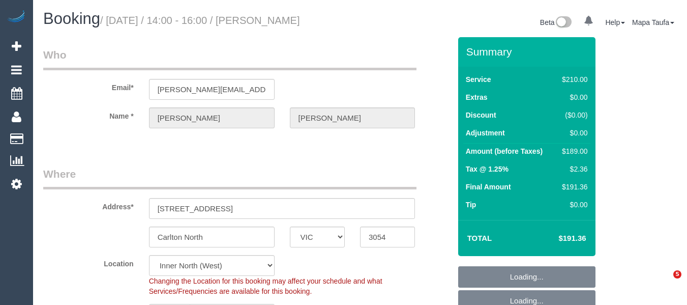
select select "VIC"
select select "string:AU"
select select "number:28"
select select "number:14"
select select "number:19"
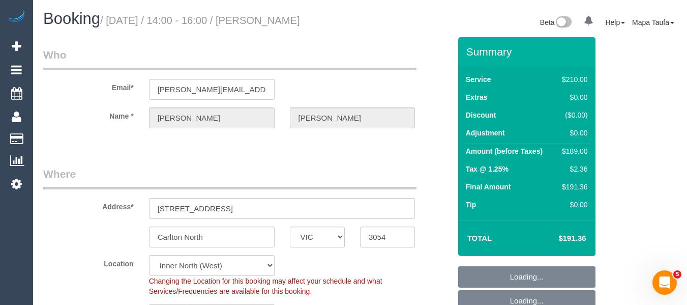
select select "number:36"
select select "number:35"
select select "number:12"
select select "object:676"
select select "string:stripe-pm_1POV5v2GScqysDRVqFVuzsIA"
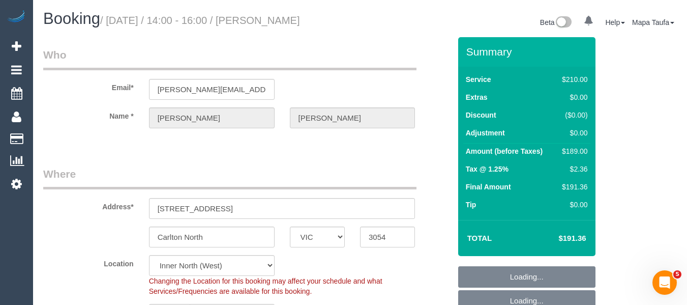
select select "object:845"
select select "180"
select select "spot8"
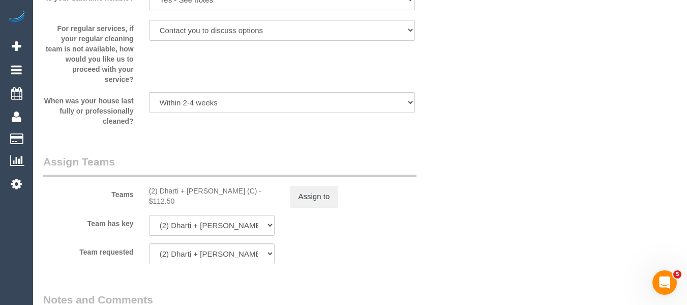
scroll to position [1388, 0]
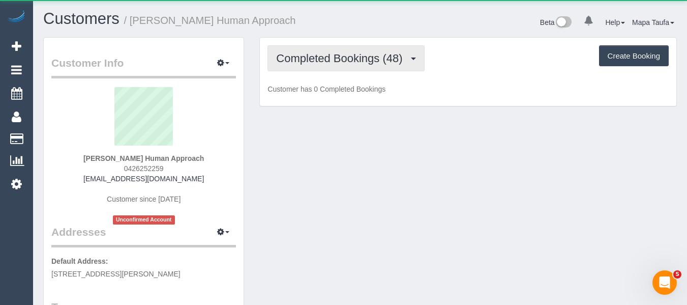
drag, startPoint x: 365, startPoint y: 43, endPoint x: 364, endPoint y: 55, distance: 12.2
click at [364, 44] on div "Completed Bookings (48) Completed Bookings (48) Upcoming Bookings (11) Cancelle…" at bounding box center [468, 72] width 416 height 69
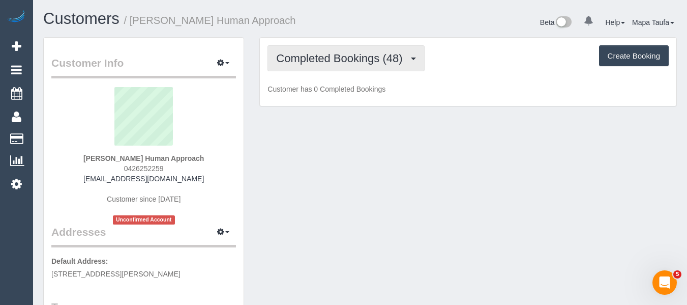
drag, startPoint x: 364, startPoint y: 55, endPoint x: 356, endPoint y: 77, distance: 23.3
click at [362, 59] on span "Completed Bookings (48)" at bounding box center [341, 58] width 131 height 13
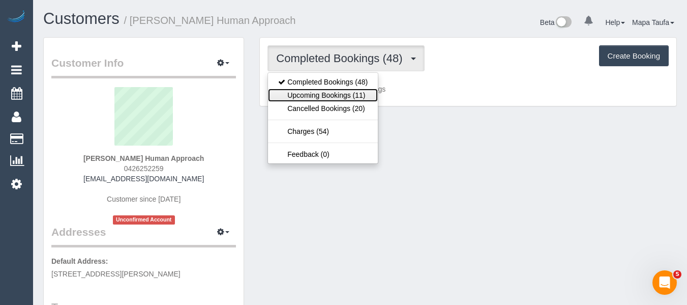
click at [347, 92] on link "Upcoming Bookings (11)" at bounding box center [323, 94] width 110 height 13
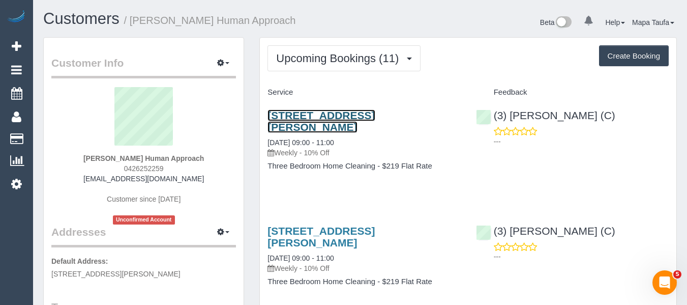
click at [330, 120] on link "12/15a Wattle Grove, Mc Kinnon, VIC 3204" at bounding box center [320, 120] width 107 height 23
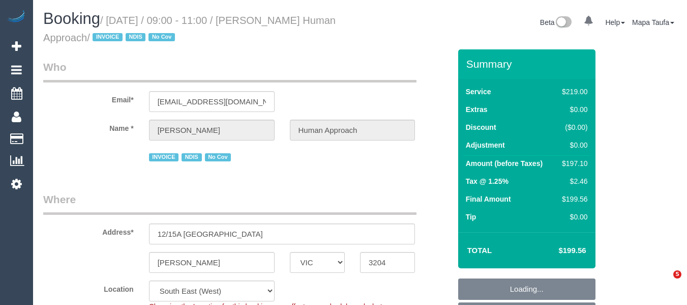
select select "VIC"
select select "number:27"
select select "number:14"
select select "number:18"
select select "number:36"
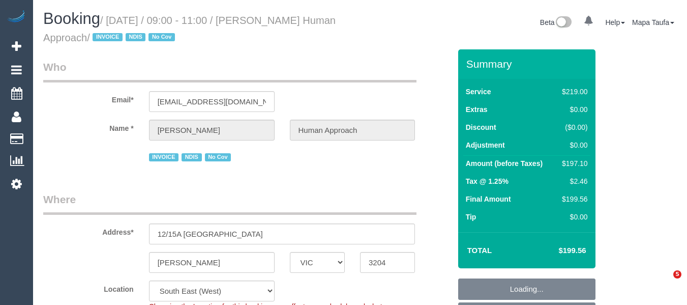
select select "number:35"
select select "number:13"
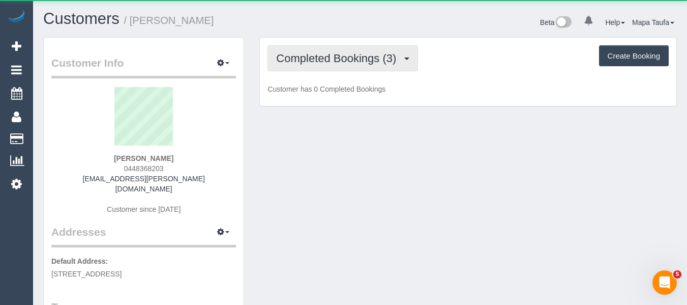
click at [329, 58] on span "Completed Bookings (3)" at bounding box center [338, 58] width 125 height 13
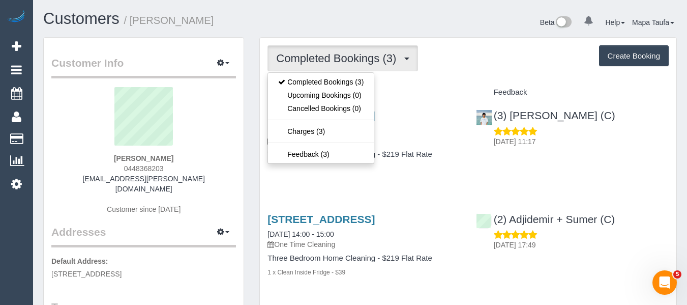
click at [509, 65] on div "Completed Bookings (3) Completed Bookings (3) Upcoming Bookings (0) Cancelled B…" at bounding box center [467, 58] width 401 height 26
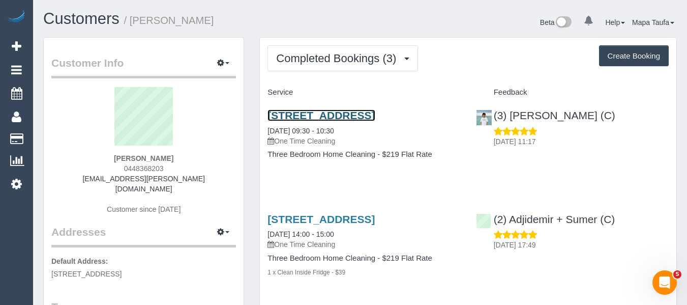
click at [363, 113] on link "10 Jarrahdale Street, 2, Cheltenham, VIC 3192" at bounding box center [320, 115] width 107 height 12
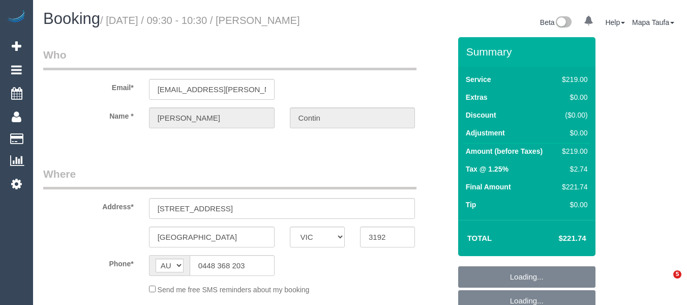
select select "VIC"
select select "number:27"
select select "number:14"
select select "number:21"
select select "number:25"
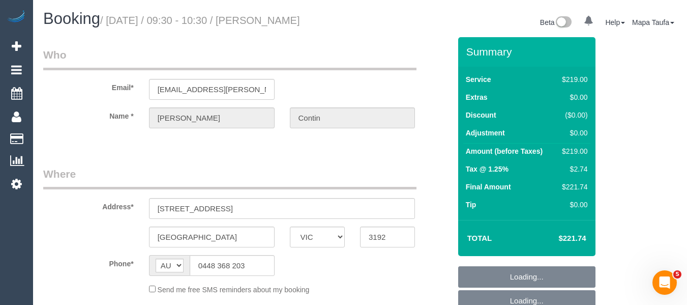
select select "number:26"
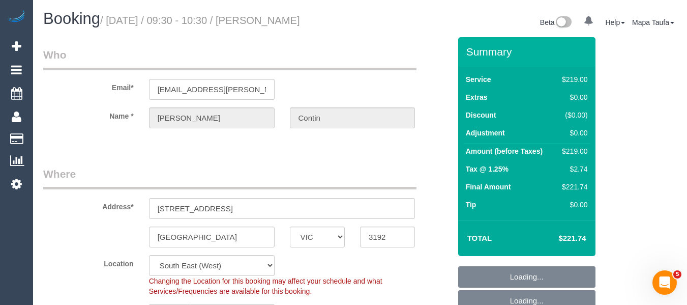
select select "object:685"
select select "string:stripe-pm_1RSqlj2GScqysDRVYZYbwciU"
select select "object:1214"
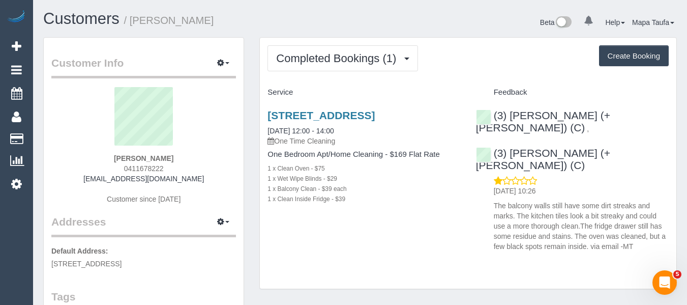
click at [399, 193] on div "1 x Balcony Clean - $39 each" at bounding box center [363, 188] width 193 height 10
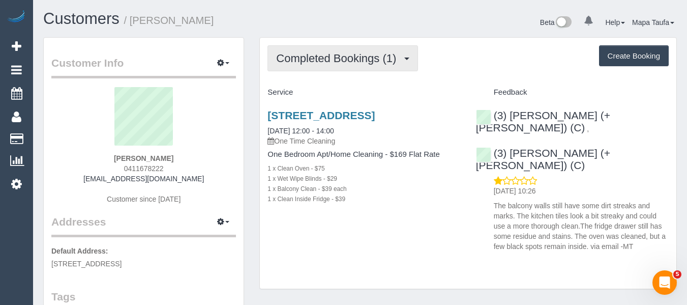
click at [306, 62] on span "Completed Bookings (1)" at bounding box center [338, 58] width 125 height 13
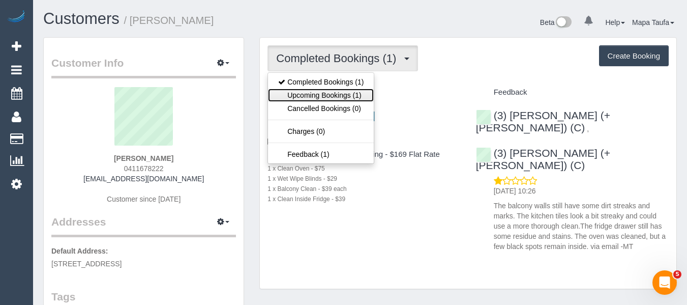
click at [308, 92] on link "Upcoming Bookings (1)" at bounding box center [321, 94] width 106 height 13
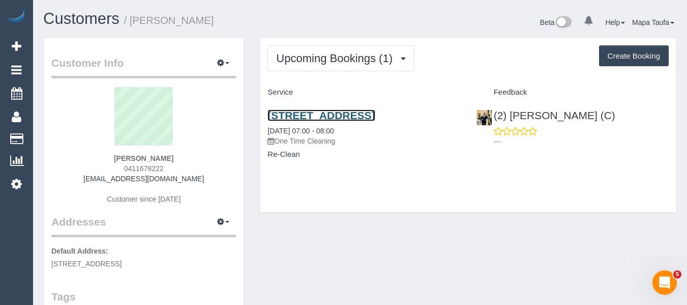
click at [316, 121] on link "[STREET_ADDRESS]" at bounding box center [320, 115] width 107 height 12
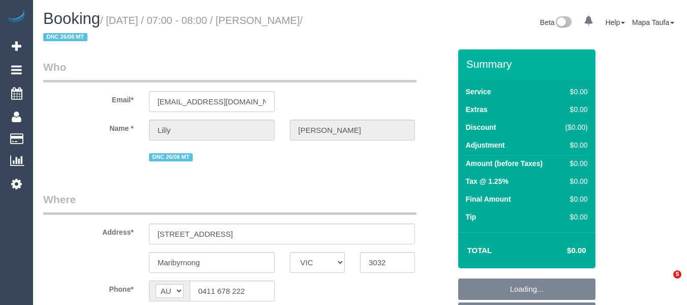
select select "VIC"
select select "string:stripe-pm_1RyY0H2GScqysDRVJ6S49ap2"
select select "object:622"
click at [295, 157] on div "DNC 26/08 MT" at bounding box center [282, 156] width 266 height 16
select select "number:28"
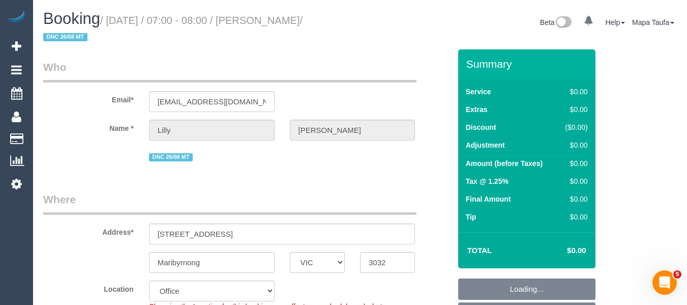
select select "number:14"
select select "number:19"
select select "number:24"
select select "number:35"
select select "number:13"
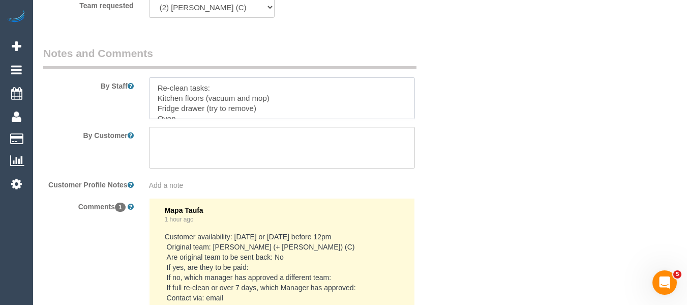
drag, startPoint x: 189, startPoint y: 96, endPoint x: 152, endPoint y: 95, distance: 37.1
click at [152, 95] on textarea at bounding box center [282, 98] width 266 height 42
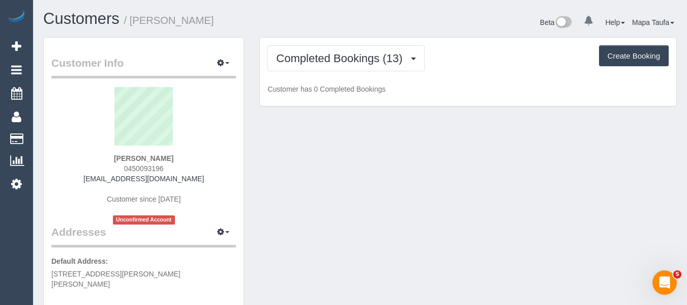
drag, startPoint x: 173, startPoint y: 166, endPoint x: 125, endPoint y: 165, distance: 48.3
click at [109, 165] on div "Stella Coleiro 0450093196 coleirostella@hotmail.com Customer since 2023 Unconfi…" at bounding box center [143, 155] width 185 height 137
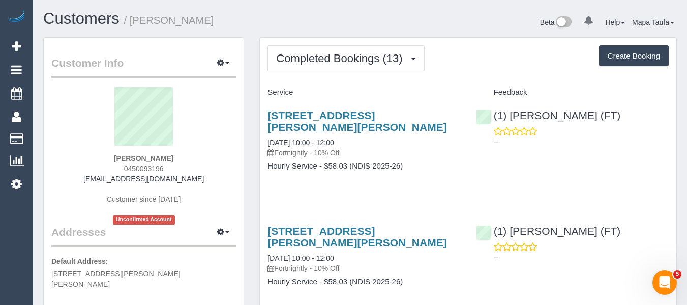
copy span "0450093196"
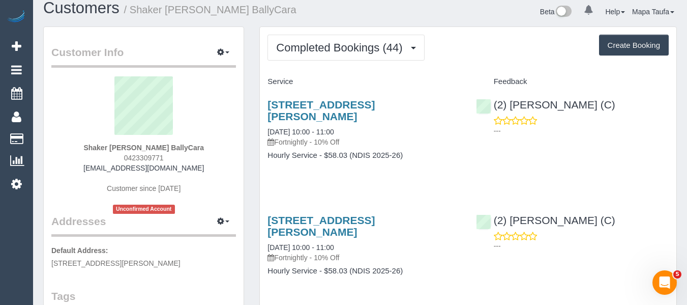
click at [364, 75] on div "Service" at bounding box center [364, 81] width 208 height 17
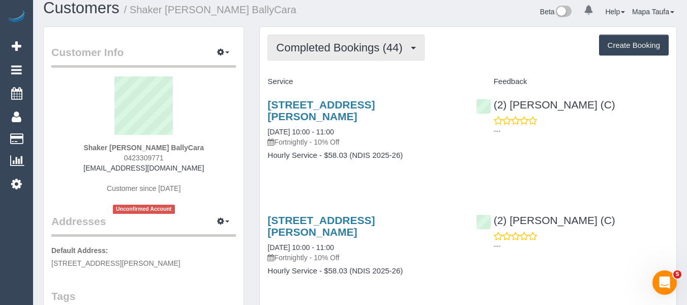
click at [354, 46] on span "Completed Bookings (44)" at bounding box center [341, 47] width 131 height 13
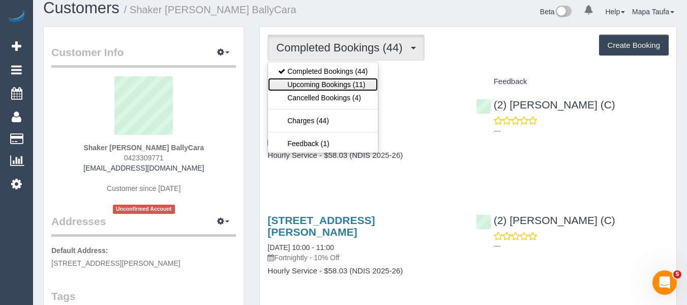
drag, startPoint x: 353, startPoint y: 83, endPoint x: 461, endPoint y: 64, distance: 109.5
click at [353, 83] on link "Upcoming Bookings (11)" at bounding box center [323, 84] width 110 height 13
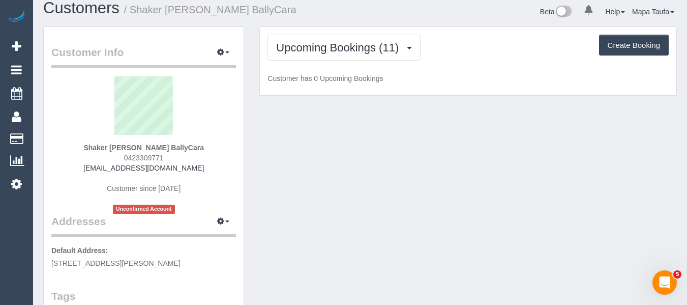
click at [466, 64] on div "Upcoming Bookings (11) Completed Bookings (44) Upcoming Bookings (11) Cancelled…" at bounding box center [468, 61] width 416 height 69
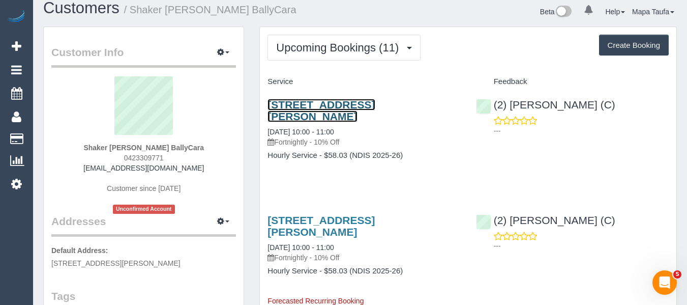
click at [301, 107] on link "82 Tuross Cres, South Morang, VIC 3752" at bounding box center [320, 110] width 107 height 23
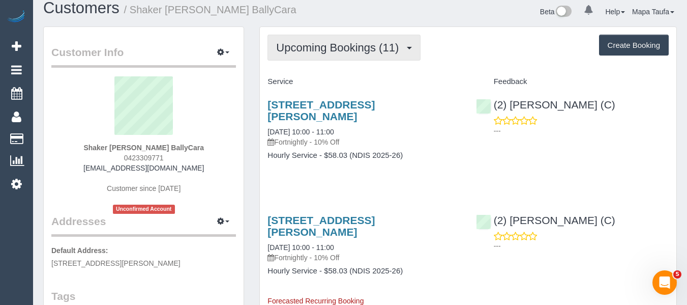
drag, startPoint x: 302, startPoint y: 51, endPoint x: 305, endPoint y: 57, distance: 6.9
click at [303, 51] on span "Upcoming Bookings (11)" at bounding box center [340, 47] width 128 height 13
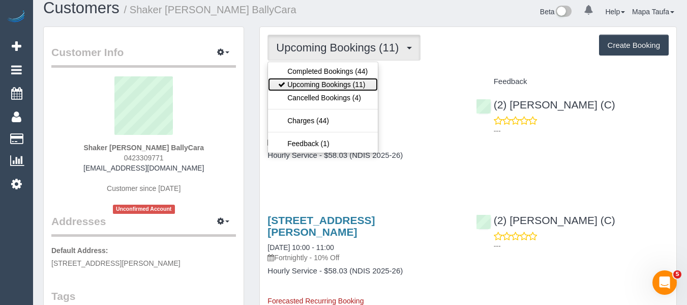
click at [311, 83] on link "Upcoming Bookings (11)" at bounding box center [323, 84] width 110 height 13
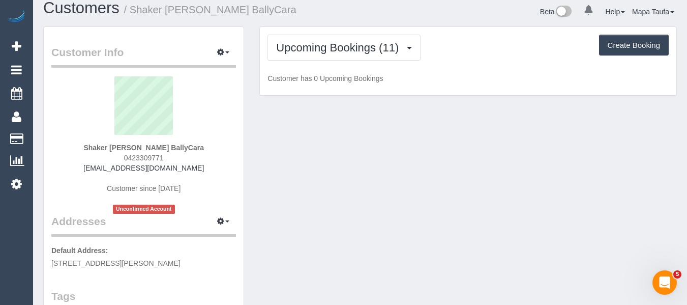
click at [336, 7] on h1 "Customers / Shaker Salib BallyCara" at bounding box center [197, 7] width 309 height 17
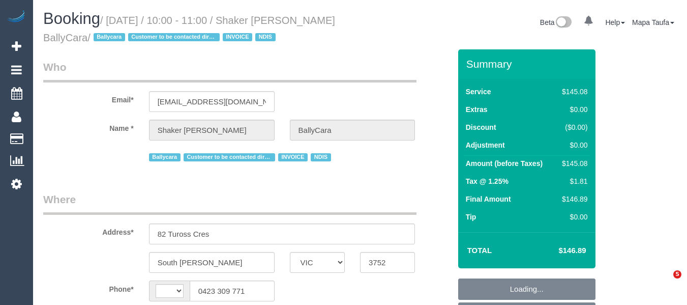
select select "VIC"
select select "object:293"
select select "string:AU"
select select "150"
select select "number:28"
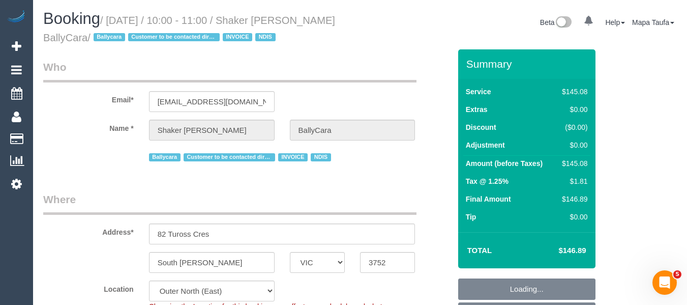
select select "number:14"
select select "number:19"
select select "number:36"
select select "number:35"
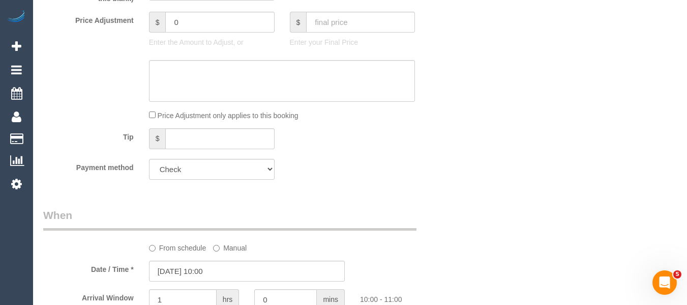
scroll to position [813, 0]
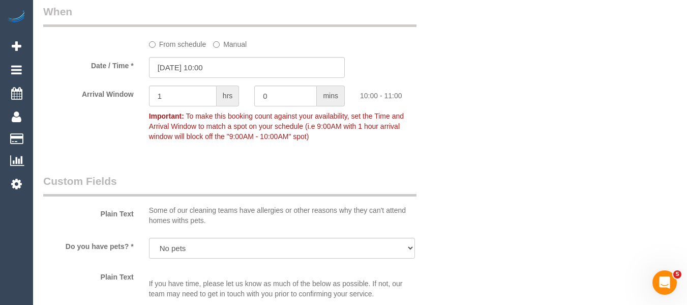
click at [191, 45] on label "From schedule" at bounding box center [177, 43] width 57 height 14
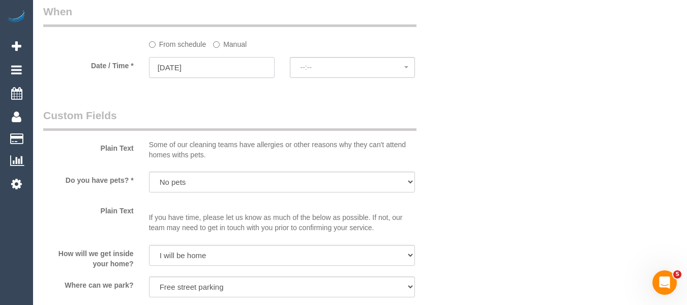
click at [202, 72] on input "[DATE]" at bounding box center [212, 67] width 126 height 21
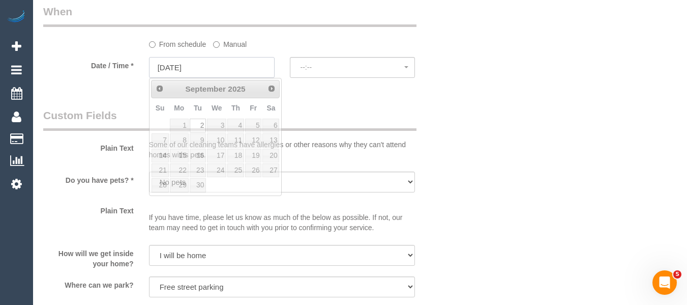
select select "spot25"
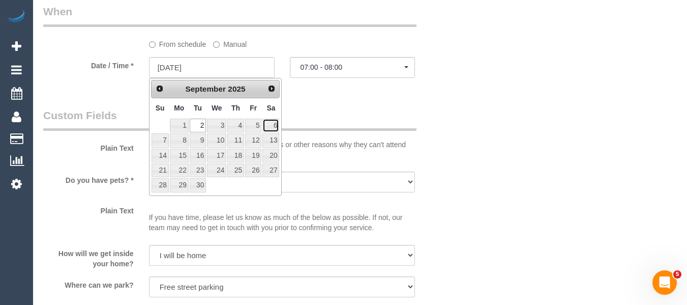
click at [266, 125] on link "6" at bounding box center [270, 125] width 17 height 14
type input "[DATE]"
select select "spot44"
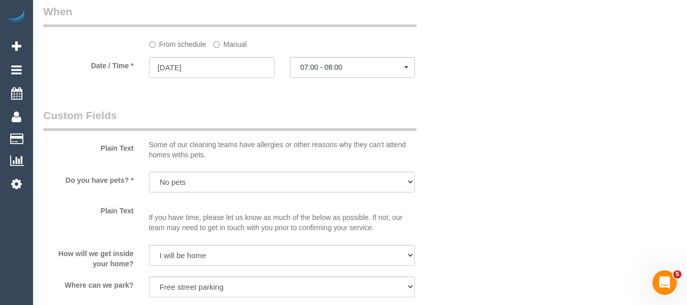
click at [237, 46] on label "Manual" at bounding box center [230, 43] width 34 height 14
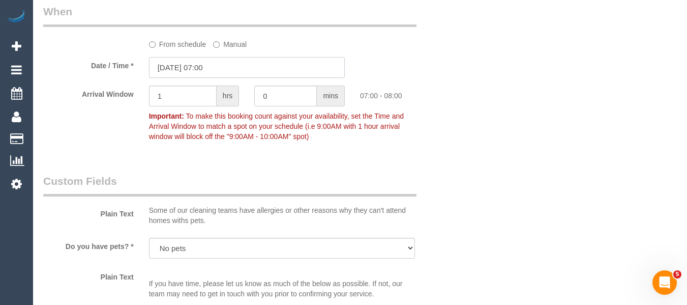
click at [215, 70] on input "06/09/2025 07:00" at bounding box center [247, 67] width 196 height 21
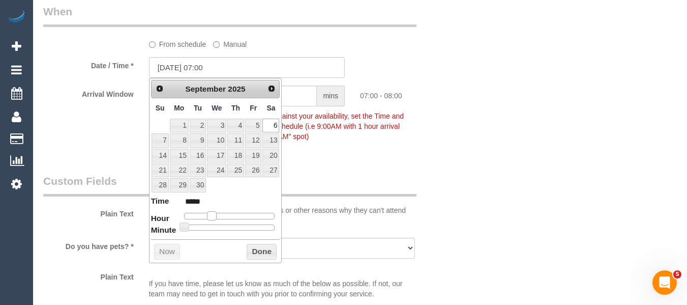
type input "06/09/2025 08:00"
type input "*****"
type input "06/09/2025 09:00"
type input "*****"
type input "06/09/2025 10:00"
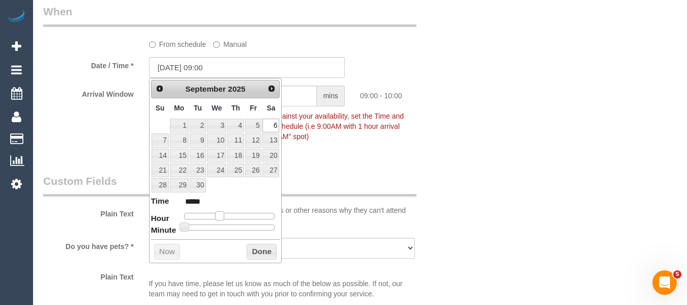
type input "*****"
drag, startPoint x: 212, startPoint y: 217, endPoint x: 223, endPoint y: 218, distance: 11.2
click at [223, 218] on span at bounding box center [223, 215] width 9 height 9
click at [265, 250] on button "Done" at bounding box center [262, 252] width 30 height 16
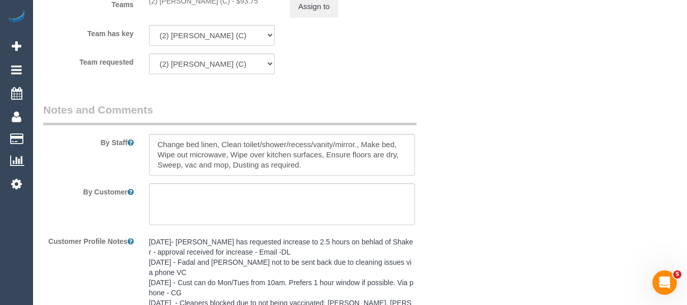
scroll to position [1322, 0]
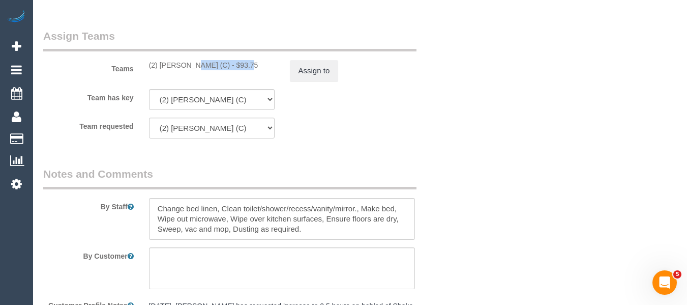
drag, startPoint x: 204, startPoint y: 68, endPoint x: 160, endPoint y: 65, distance: 44.3
click at [160, 65] on div "(2) Terri Kamil (C) - $93.75" at bounding box center [212, 65] width 126 height 10
copy div "Terri Kamil (C)"
drag, startPoint x: 284, startPoint y: 68, endPoint x: 293, endPoint y: 70, distance: 9.3
click at [289, 69] on div "Assign to" at bounding box center [352, 70] width 141 height 21
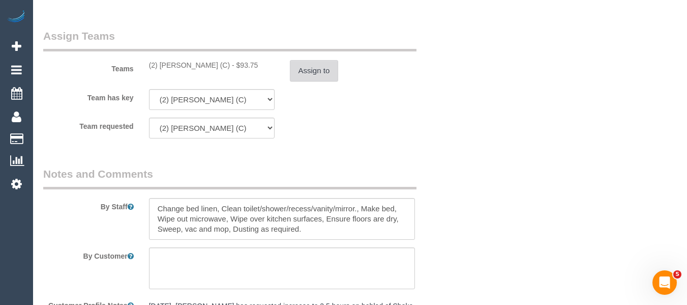
click at [307, 71] on button "Assign to" at bounding box center [314, 70] width 49 height 21
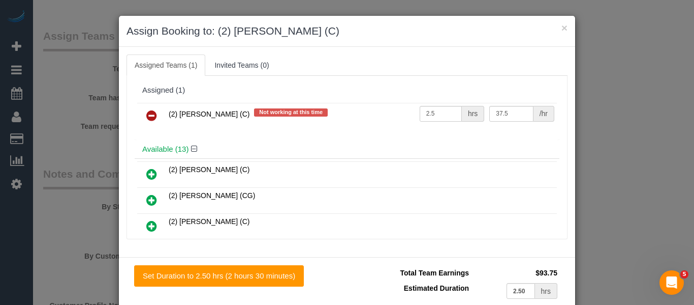
click at [146, 117] on icon at bounding box center [151, 115] width 11 height 12
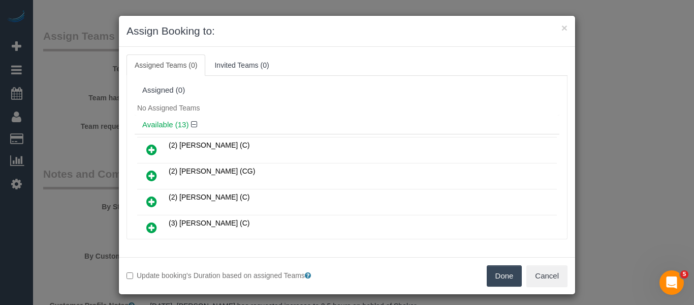
click at [500, 270] on button "Done" at bounding box center [505, 275] width 36 height 21
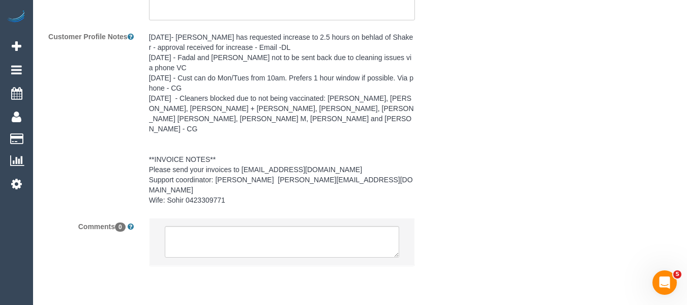
scroll to position [1594, 0]
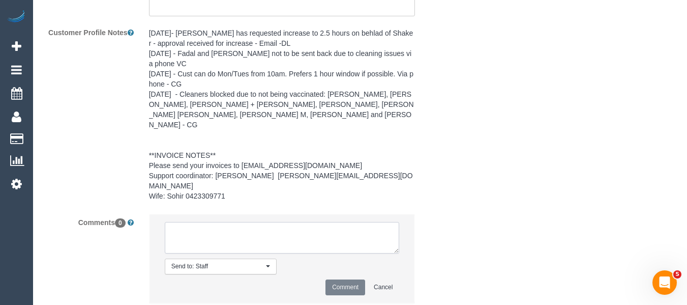
click at [273, 222] on textarea at bounding box center [282, 238] width 235 height 32
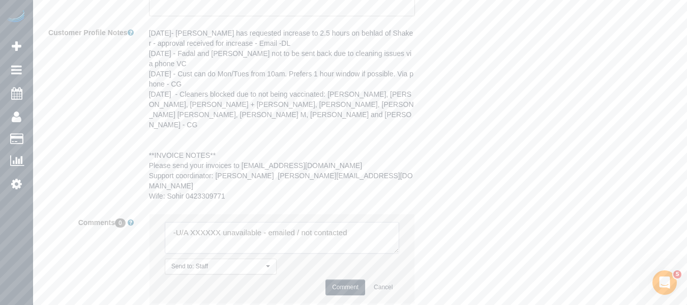
drag, startPoint x: 356, startPoint y: 197, endPoint x: 112, endPoint y: 188, distance: 244.2
click at [112, 214] on div "Comments 0 Send to: Staff Nothing selected Send to: Staff Send to: Customer Sen…" at bounding box center [247, 264] width 422 height 100
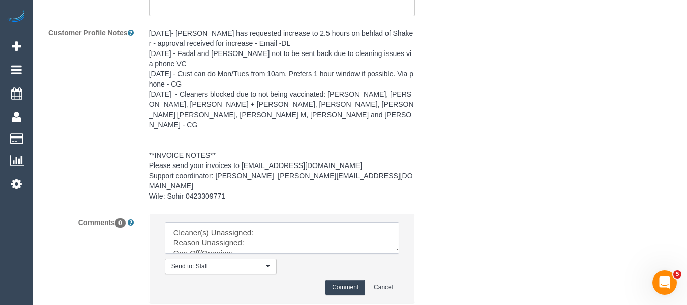
drag, startPoint x: 394, startPoint y: 217, endPoint x: 407, endPoint y: 289, distance: 73.4
click at [400, 253] on textarea at bounding box center [282, 238] width 235 height 32
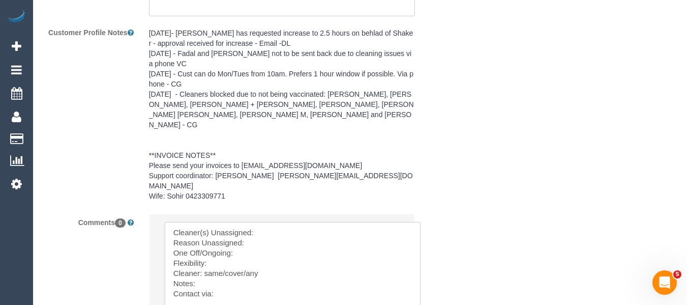
click at [276, 222] on textarea at bounding box center [293, 276] width 256 height 108
paste textarea "Terri Kamil (C)"
click at [266, 222] on textarea at bounding box center [293, 276] width 256 height 108
click at [252, 224] on textarea at bounding box center [293, 276] width 256 height 108
click at [228, 229] on textarea at bounding box center [293, 276] width 256 height 108
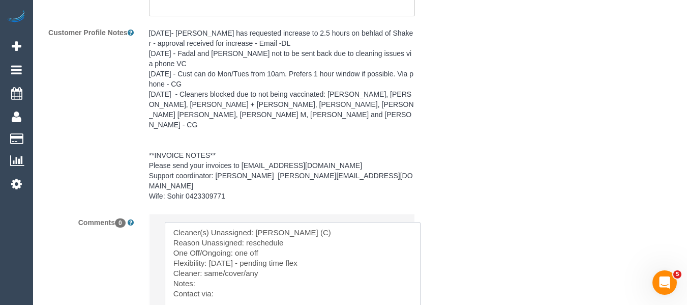
drag, startPoint x: 247, startPoint y: 242, endPoint x: 204, endPoint y: 239, distance: 42.8
click at [204, 239] on textarea at bounding box center [293, 276] width 256 height 108
click at [229, 269] on textarea at bounding box center [293, 276] width 256 height 108
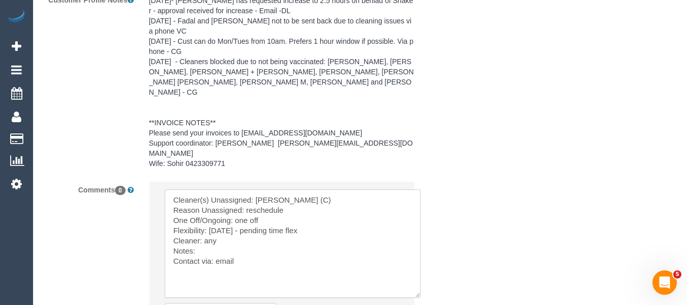
scroll to position [1645, 0]
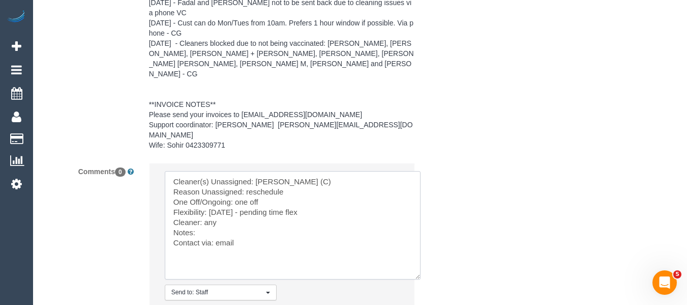
type textarea "Cleaner(s) Unassigned: Terri Kamil (C) Reason Unassigned: reschedule One Off/On…"
click at [330, 273] on li "Send to: Staff Nothing selected Send to: Staff Send to: Customer Send to: Team …" at bounding box center [281, 245] width 265 height 165
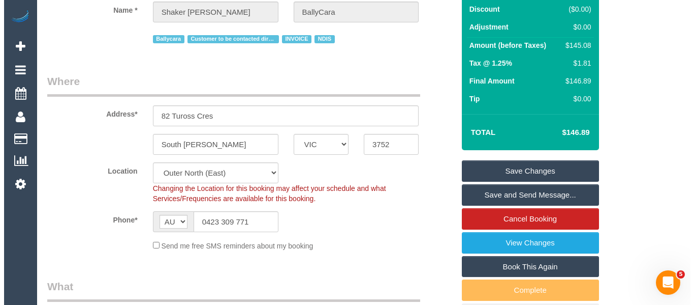
scroll to position [54, 0]
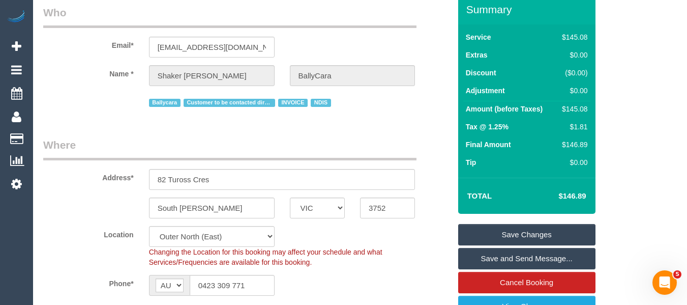
click at [519, 226] on link "Save Changes" at bounding box center [526, 234] width 137 height 21
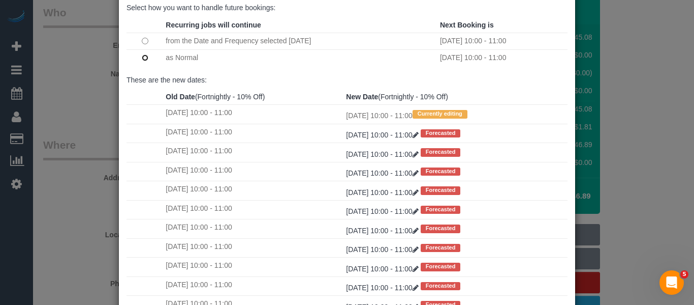
scroll to position [151, 0]
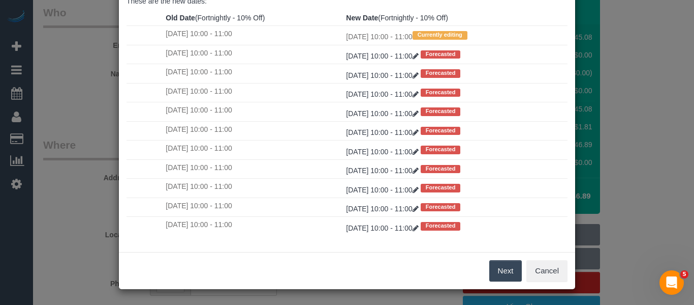
click at [503, 270] on button "Next" at bounding box center [506, 270] width 33 height 21
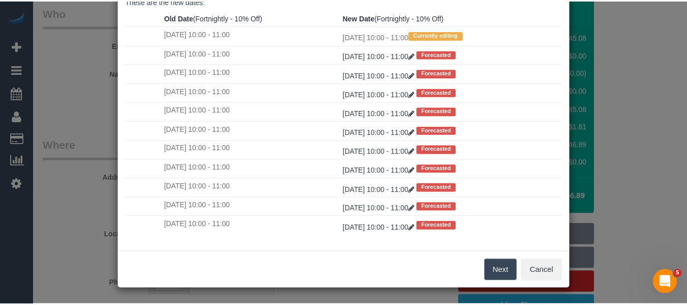
scroll to position [0, 0]
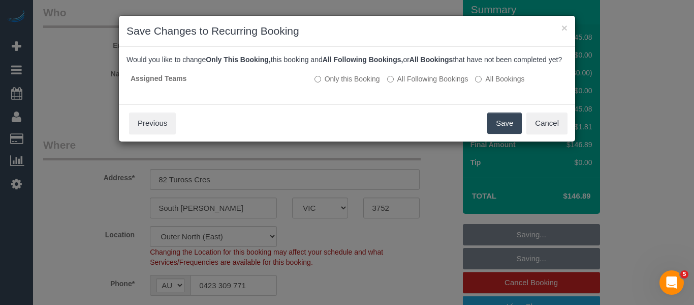
drag, startPoint x: 494, startPoint y: 131, endPoint x: 460, endPoint y: 131, distance: 33.6
click at [494, 131] on button "Save" at bounding box center [505, 122] width 35 height 21
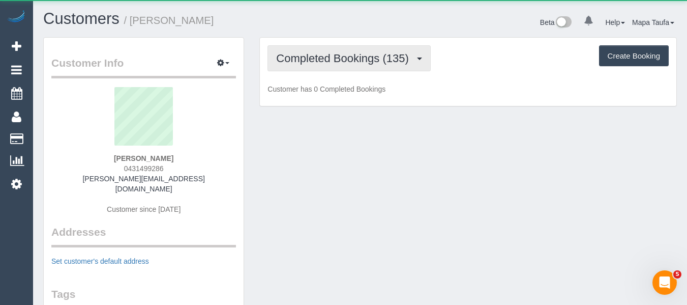
click at [298, 59] on span "Completed Bookings (135)" at bounding box center [344, 58] width 137 height 13
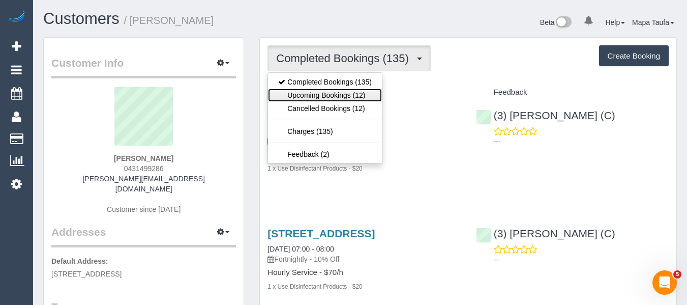
click at [310, 93] on link "Upcoming Bookings (12)" at bounding box center [325, 94] width 114 height 13
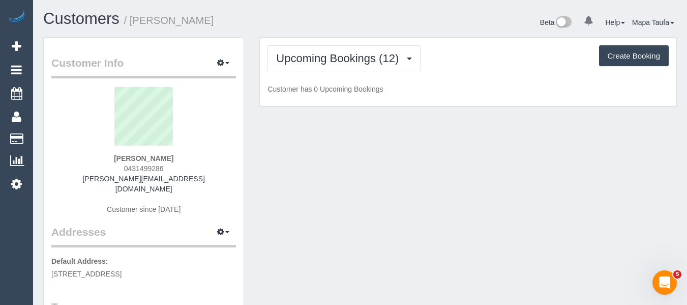
click at [320, 20] on h1 "Customers / Brent Connolly" at bounding box center [197, 18] width 309 height 17
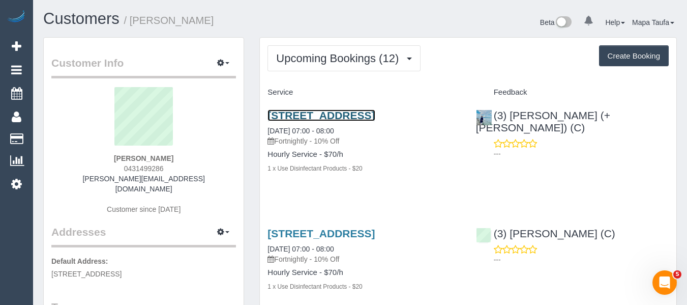
click at [303, 116] on link "35 Hermitage Parade, Derrimut, VIC 3026" at bounding box center [320, 115] width 107 height 12
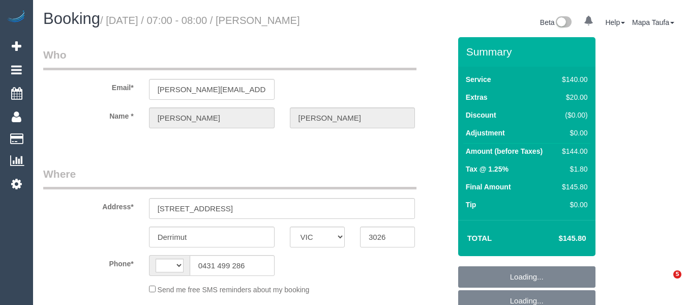
select select "VIC"
select select "object:283"
select select "string:stripe-pm_1OKVq52GScqysDRV3GVpBaqZ"
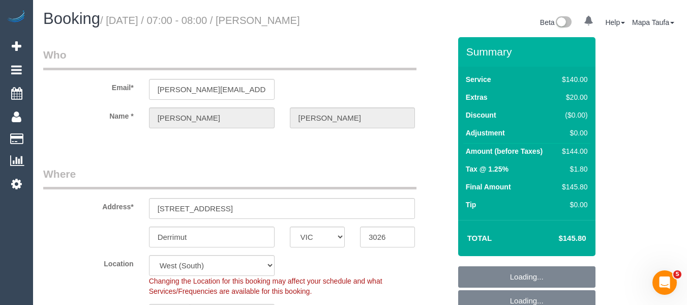
select select "object:702"
select select "string:AU"
select select "number:28"
select select "number:14"
select select "number:18"
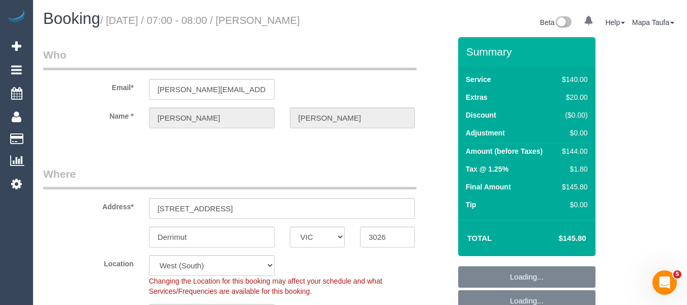
select select "number:36"
select select "number:34"
select select "number:12"
select select "spot1"
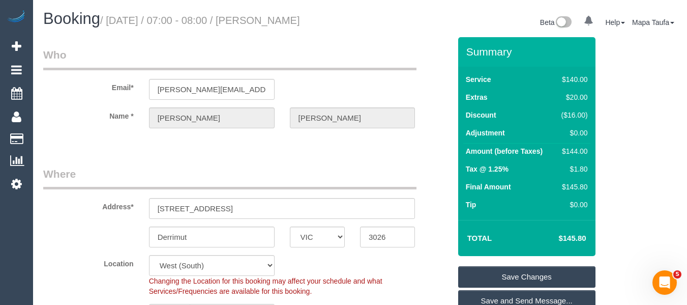
drag, startPoint x: 343, startPoint y: 153, endPoint x: 427, endPoint y: 117, distance: 91.6
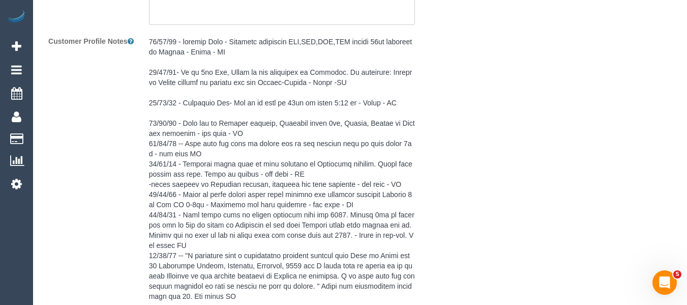
scroll to position [1830, 0]
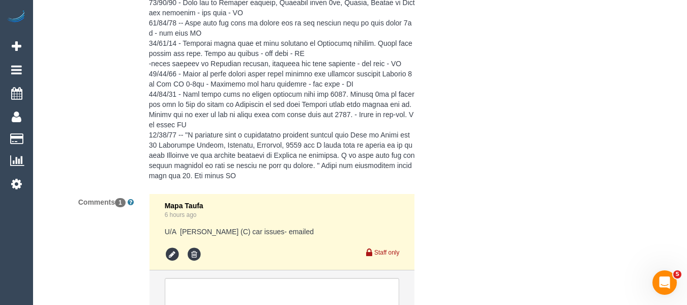
scroll to position [2029, 0]
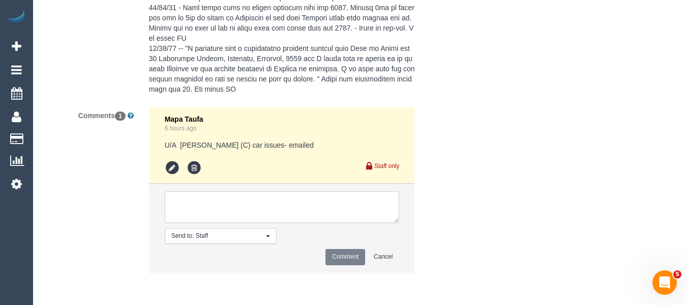
click at [272, 206] on textarea at bounding box center [282, 207] width 235 height 32
paste textarea "We would like cleaning to continue over that time. Our best time for a cover cl…"
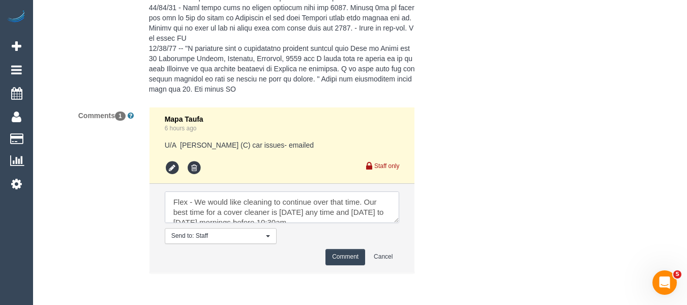
scroll to position [5, 0]
type textarea "Flex - We would like cleaning to continue over that time. Our best time for a c…"
click at [334, 257] on button "Comment" at bounding box center [345, 257] width 40 height 16
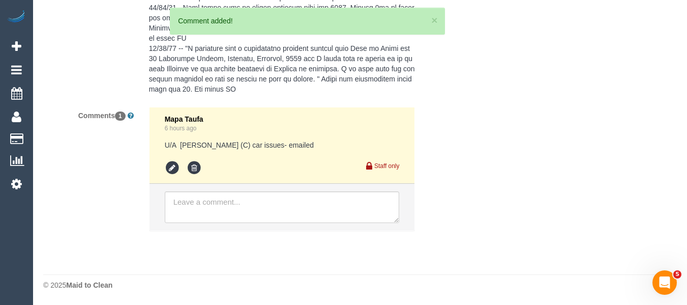
scroll to position [0, 0]
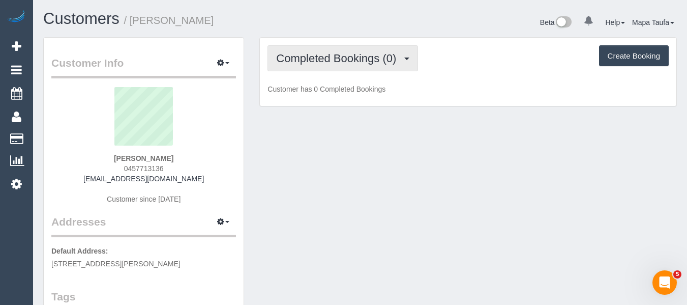
click at [322, 70] on button "Completed Bookings (0)" at bounding box center [342, 58] width 150 height 26
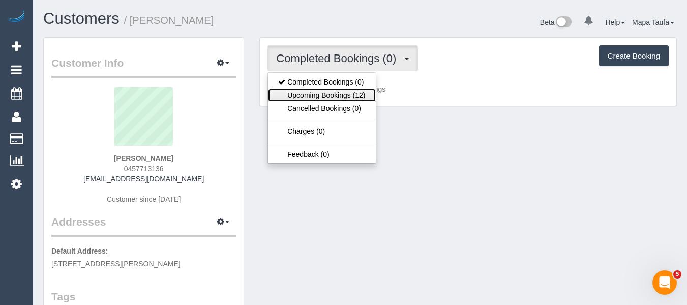
click at [321, 96] on link "Upcoming Bookings (12)" at bounding box center [321, 94] width 107 height 13
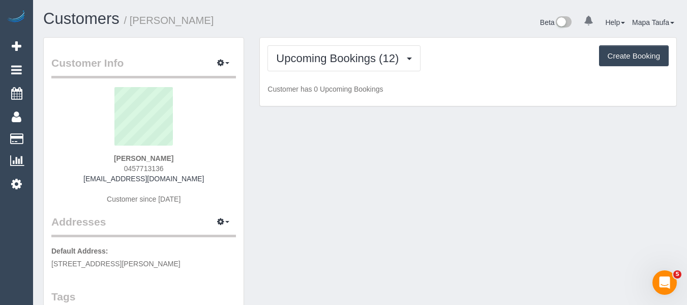
click at [337, 32] on div "Customers / Simon Pervan Beta 0 Your Notifications You have 0 alerts Help Help …" at bounding box center [360, 23] width 649 height 27
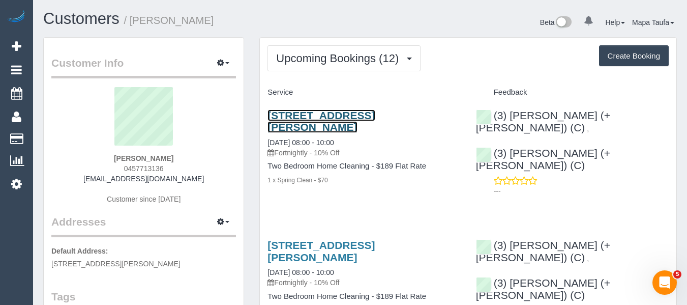
click at [315, 118] on link "32 Lyle Street, Brunswick, VIC 3056" at bounding box center [320, 120] width 107 height 23
click at [371, 192] on div "32 Lyle Street, Brunswick, VIC 3056 28/08/2025 08:00 - 10:00 Fortnightly - 10% …" at bounding box center [364, 153] width 208 height 104
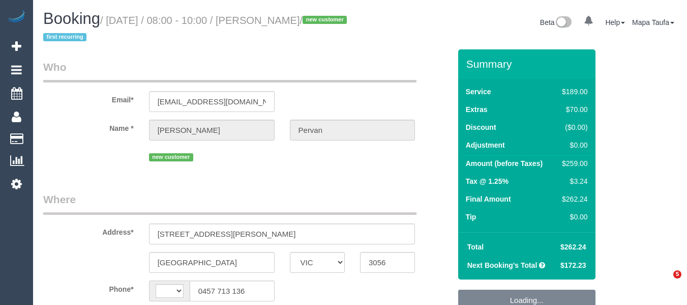
select select "VIC"
select select "string:AU"
select select "object:572"
select select "string:stripe-pm_1Rx2Al2GScqysDRV7vfbj7Ac"
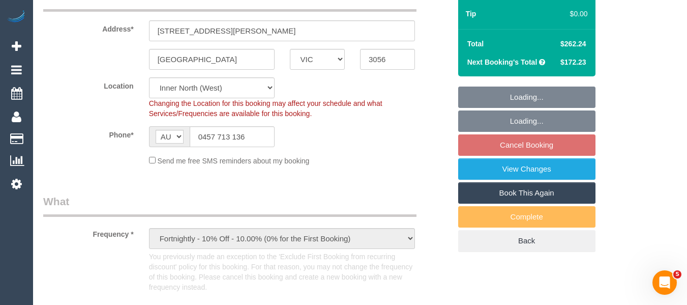
select select "object:579"
select select "number:27"
select select "number:16"
select select "number:19"
select select "number:24"
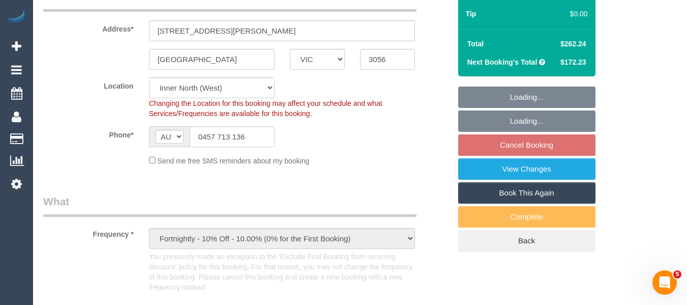
select select "number:34"
select select "number:26"
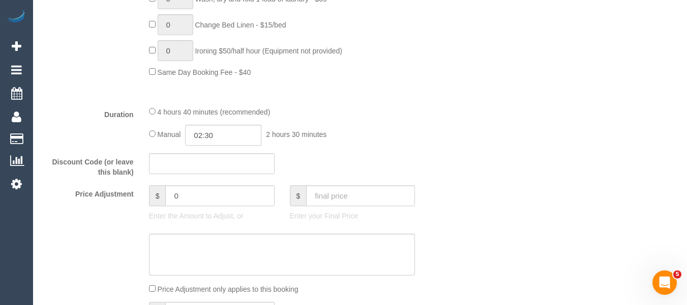
scroll to position [850, 0]
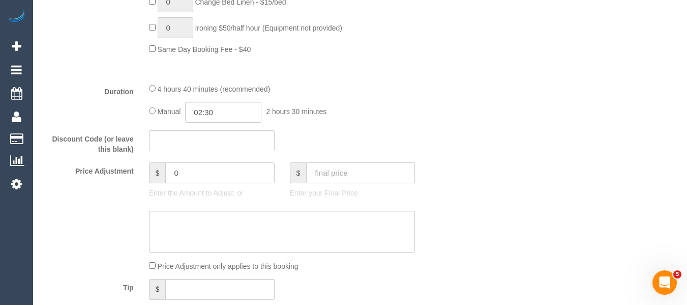
select select "spot1"
click at [643, 121] on div "Who Email* spervan68@gmail.com Name * Simon Pervan new customer Where Address* …" at bounding box center [359, 261] width 633 height 2125
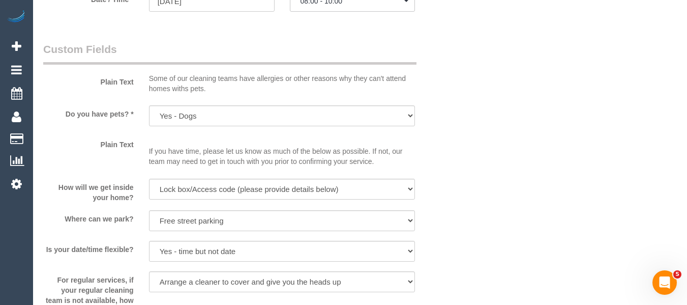
scroll to position [1295, 0]
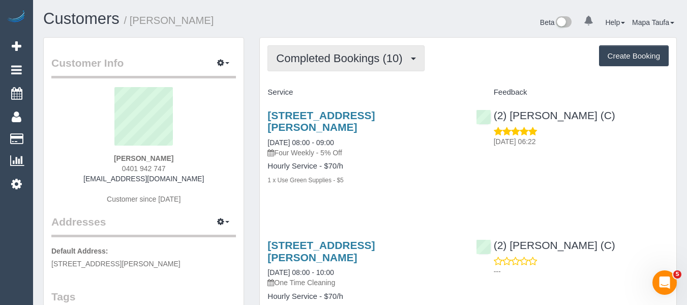
click at [310, 65] on button "Completed Bookings (10)" at bounding box center [345, 58] width 157 height 26
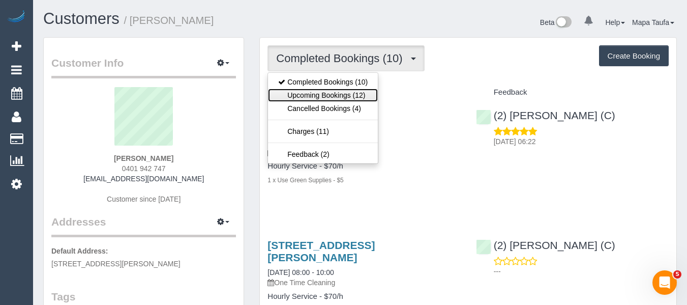
click at [331, 90] on link "Upcoming Bookings (12)" at bounding box center [323, 94] width 110 height 13
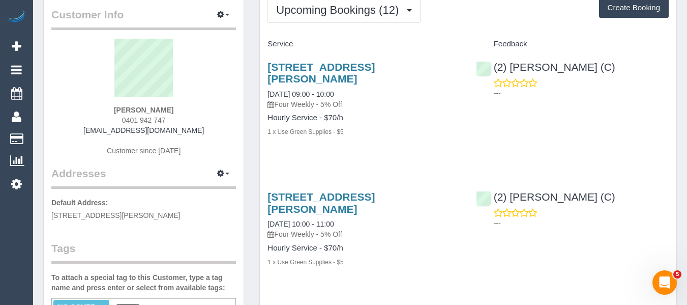
scroll to position [51, 0]
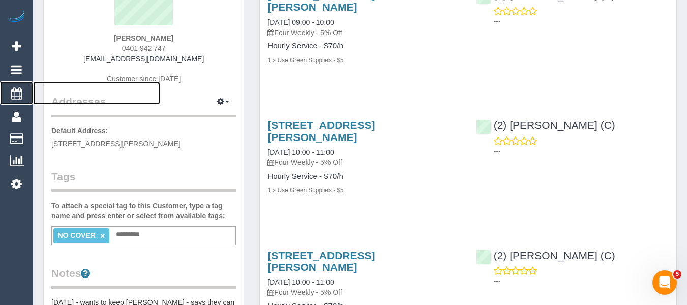
scroll to position [0, 0]
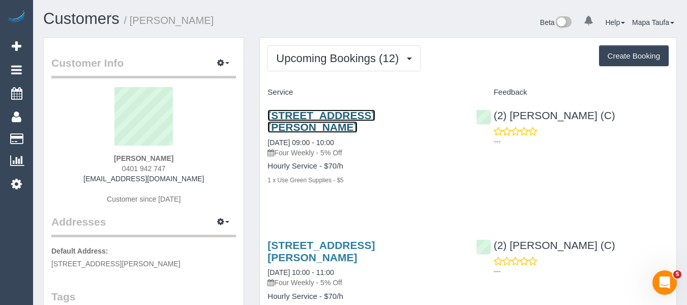
click at [352, 113] on link "4/5 Jepson Street, Yarraville, VIC 3013" at bounding box center [320, 120] width 107 height 23
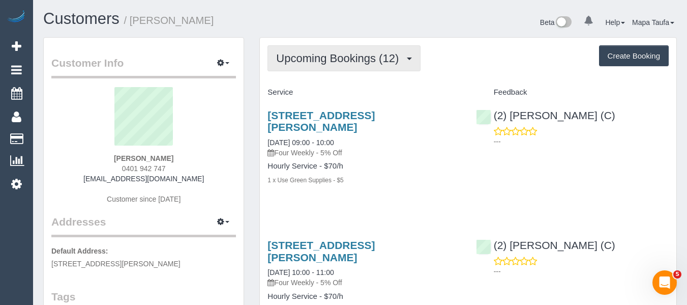
drag, startPoint x: 330, startPoint y: 51, endPoint x: 328, endPoint y: 58, distance: 7.4
click at [330, 53] on button "Upcoming Bookings (12)" at bounding box center [343, 58] width 153 height 26
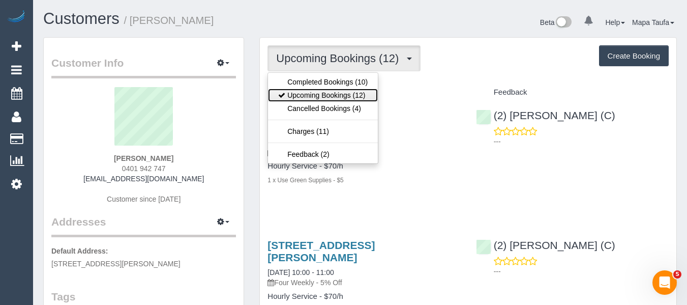
click at [324, 100] on link "Upcoming Bookings (12)" at bounding box center [323, 94] width 110 height 13
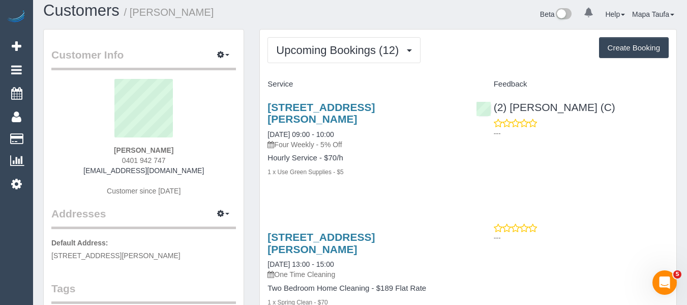
scroll to position [102, 0]
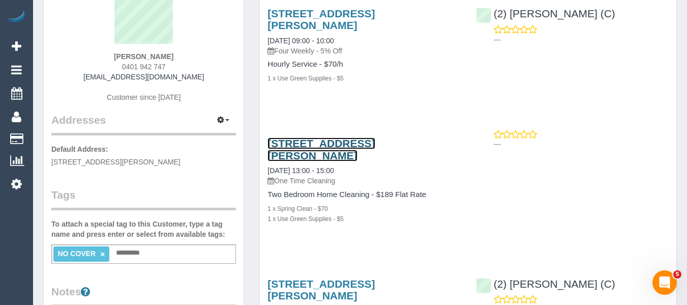
click at [333, 137] on link "4/5 Jepson Street, Yarraville, VIC 3013" at bounding box center [320, 148] width 107 height 23
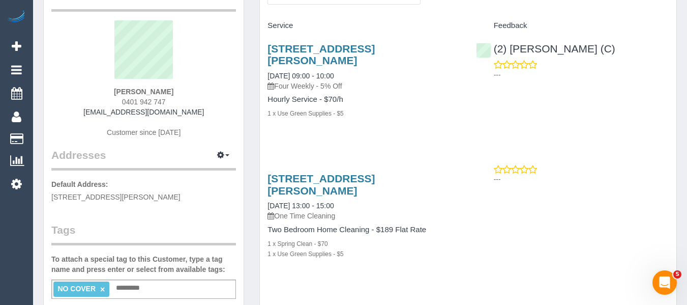
scroll to position [51, 0]
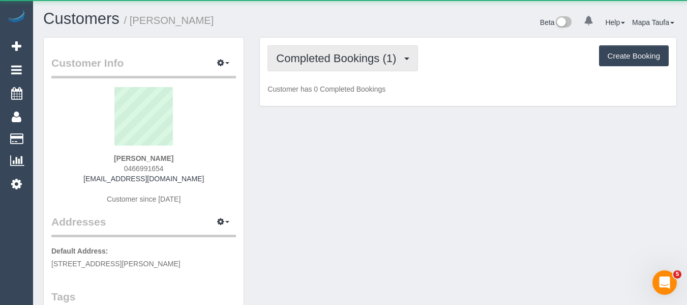
click at [348, 63] on span "Completed Bookings (1)" at bounding box center [338, 58] width 125 height 13
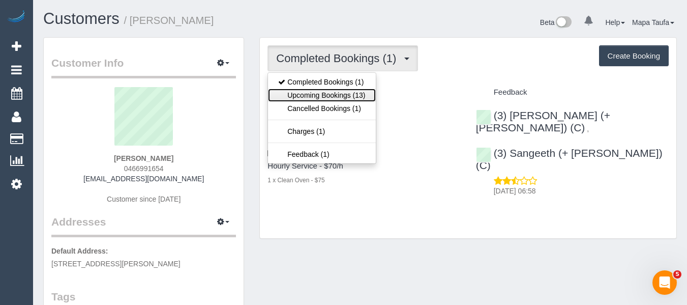
click at [337, 98] on link "Upcoming Bookings (13)" at bounding box center [321, 94] width 107 height 13
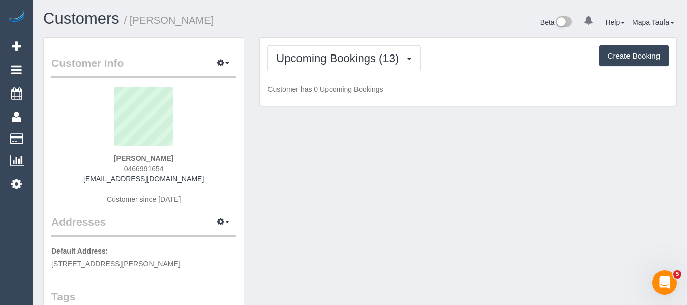
click at [424, 64] on div "Upcoming Bookings (13) Completed Bookings (1) Upcoming Bookings (13) Cancelled …" at bounding box center [467, 58] width 401 height 26
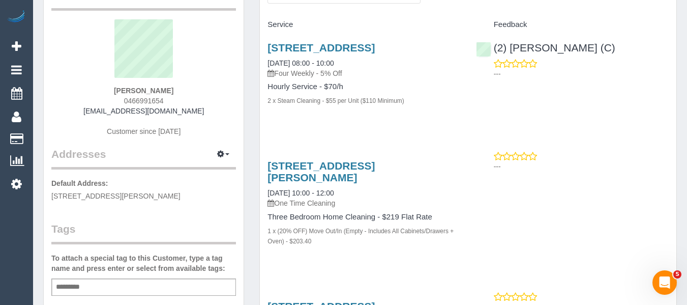
scroll to position [102, 0]
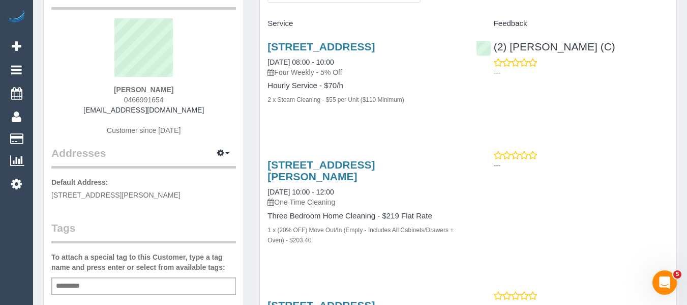
scroll to position [51, 0]
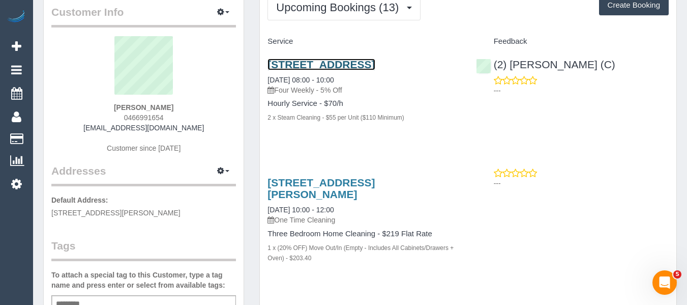
click at [299, 70] on link "1003/8a Evergreen Mews, Armadale, VIC 3143" at bounding box center [320, 64] width 107 height 12
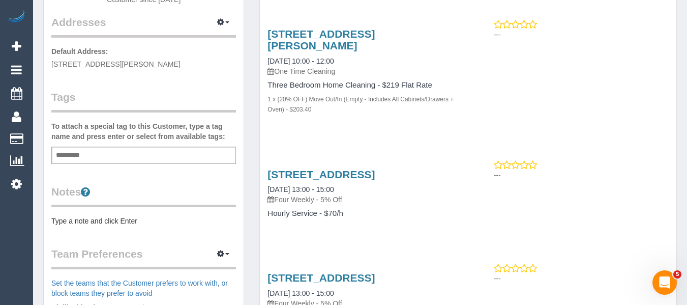
scroll to position [203, 0]
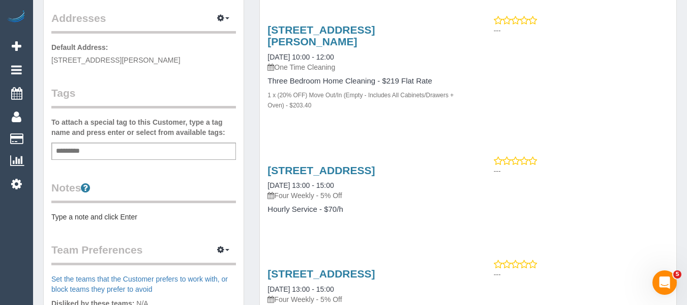
click at [374, 176] on h3 "1003/8a Evergreen Mews, Armadale, VIC 3143" at bounding box center [363, 170] width 193 height 12
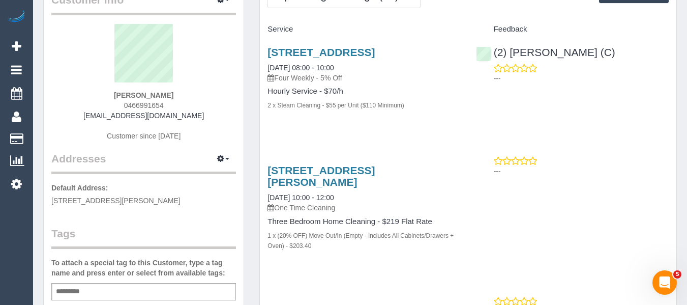
scroll to position [0, 0]
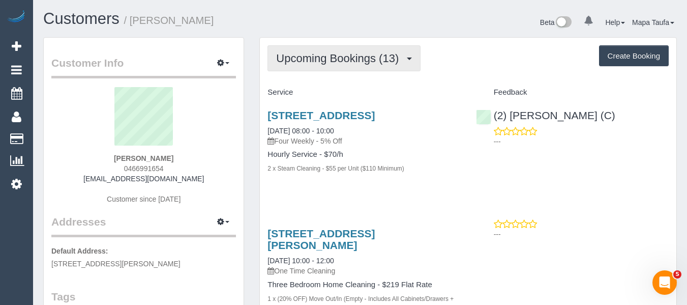
click at [327, 62] on span "Upcoming Bookings (13)" at bounding box center [340, 58] width 128 height 13
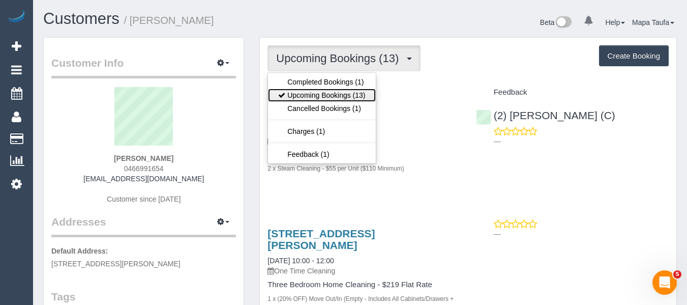
click at [328, 96] on link "Upcoming Bookings (13)" at bounding box center [321, 94] width 107 height 13
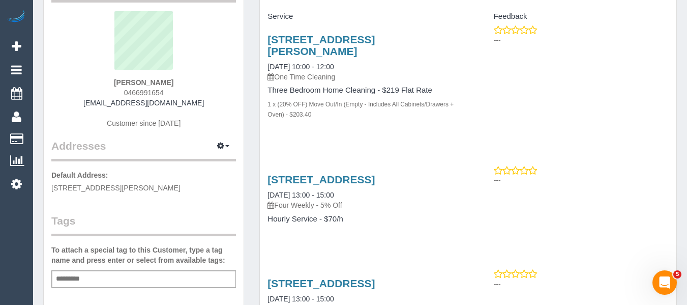
scroll to position [51, 0]
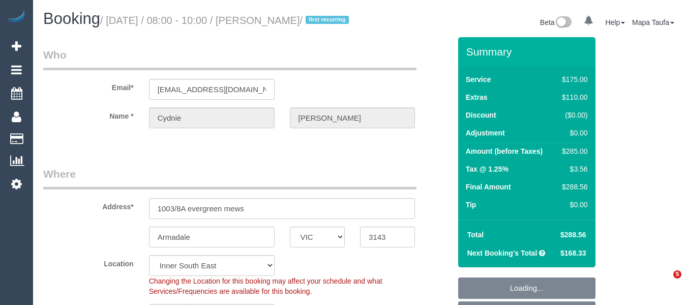
select select "VIC"
select select "150"
select select "number:27"
select select "number:14"
select select "number:19"
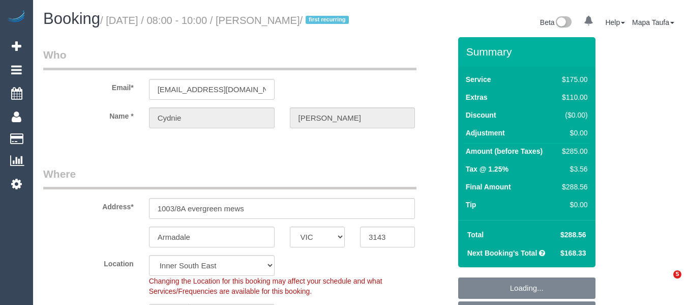
select select "number:22"
select select "number:12"
select select "spot2"
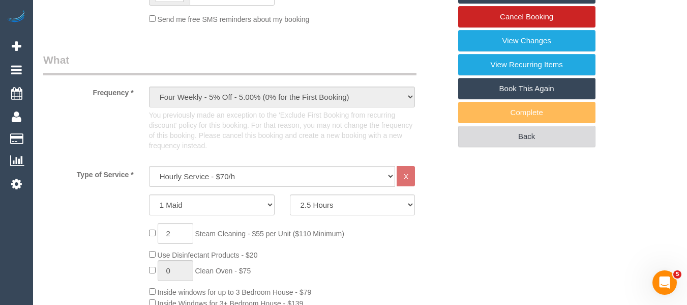
scroll to position [314, 0]
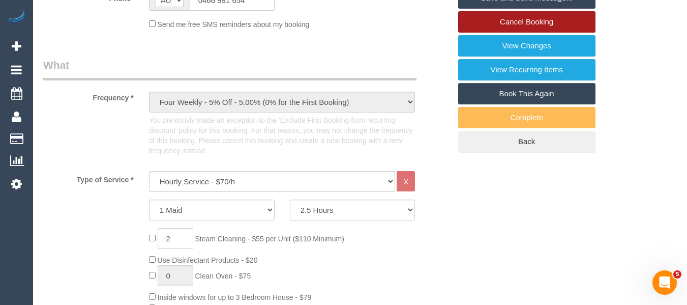
click at [557, 33] on link "Cancel Booking" at bounding box center [526, 21] width 137 height 21
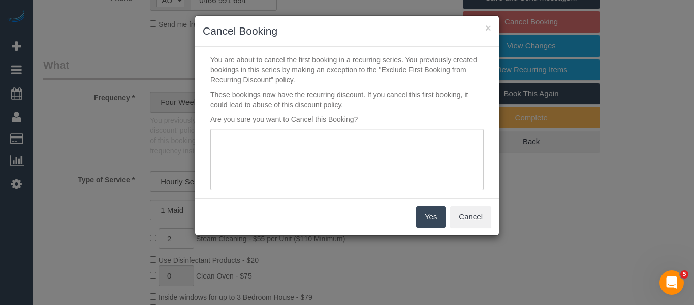
drag, startPoint x: 346, startPoint y: 96, endPoint x: 332, endPoint y: 155, distance: 61.0
click at [346, 99] on p "These bookings now have the recurring discount. If you cancel this first bookin…" at bounding box center [347, 99] width 289 height 20
click at [329, 162] on textarea at bounding box center [346, 160] width 273 height 62
type textarea "service not needed via phone -MT"
click at [427, 214] on button "Yes" at bounding box center [430, 216] width 29 height 21
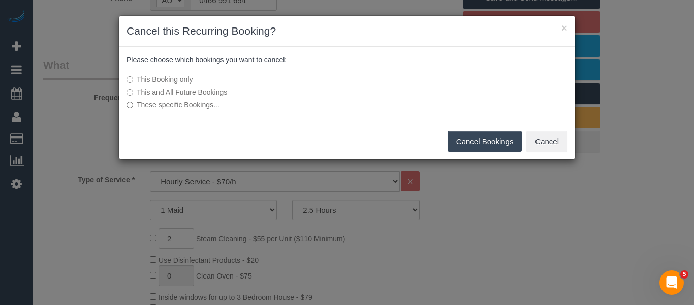
click at [501, 147] on button "Cancel Bookings" at bounding box center [485, 141] width 75 height 21
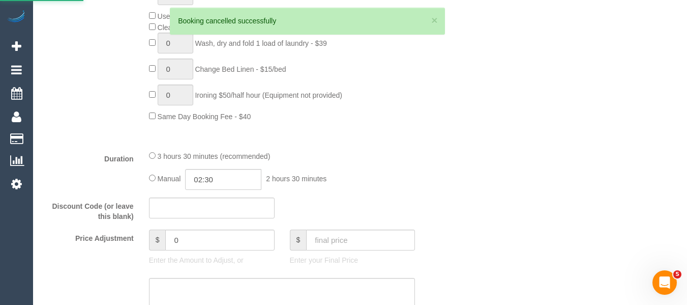
scroll to position [782, 0]
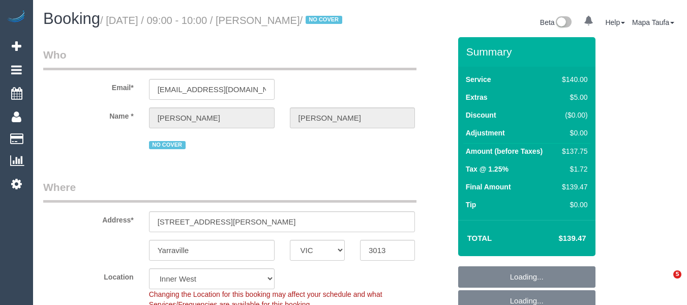
select select "VIC"
select select "object:1387"
select select "string:stripe-pm_1Q6Ued2GScqysDRVN6pIIr3A"
select select "number:28"
select select "number:14"
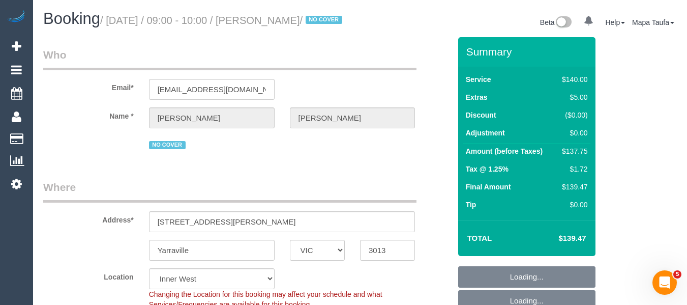
select select "number:19"
select select "number:22"
select select "number:34"
select select "number:12"
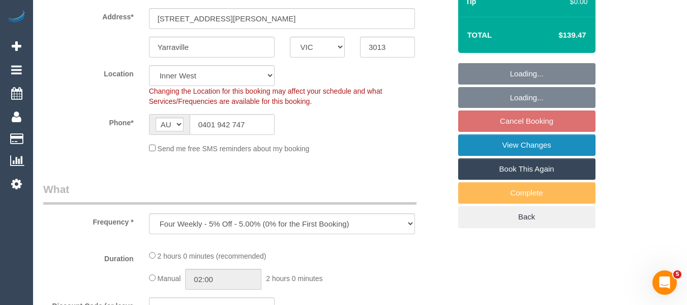
scroll to position [203, 0]
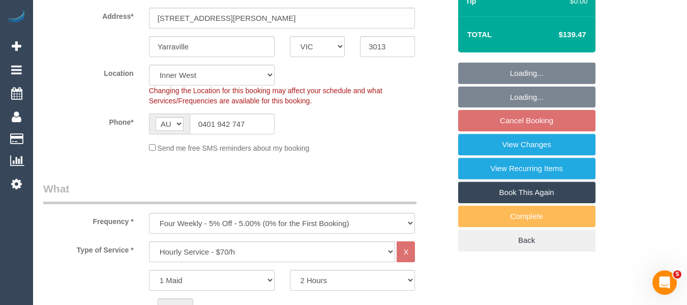
click at [524, 203] on link "Book This Again" at bounding box center [526, 191] width 137 height 21
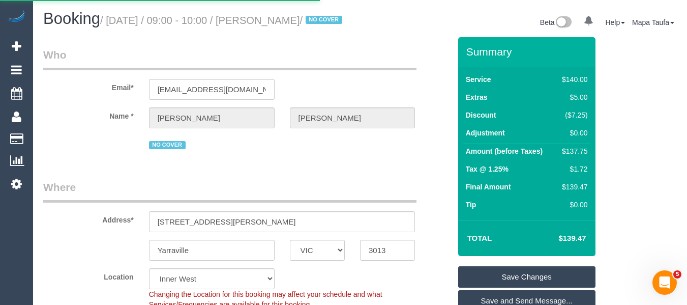
select select "VIC"
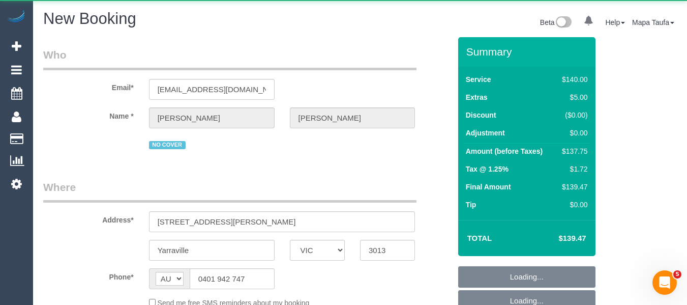
select select "object:2576"
select select "number:28"
select select "number:14"
select select "number:19"
select select "number:22"
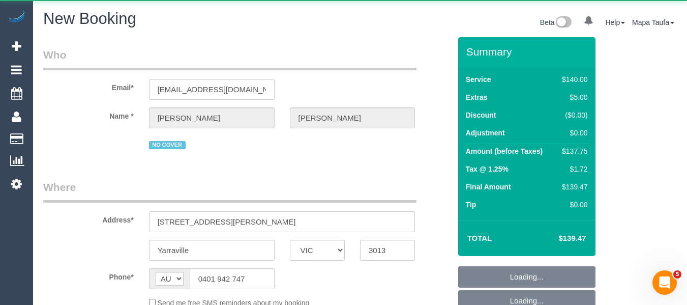
select select "number:34"
select select "number:12"
select select "string:stripe-pm_1Q6Ued2GScqysDRVN6pIIr3A"
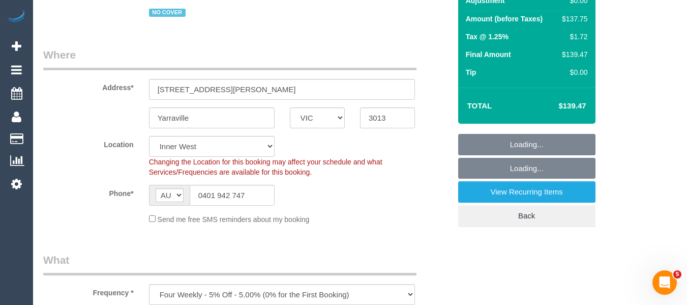
scroll to position [203, 0]
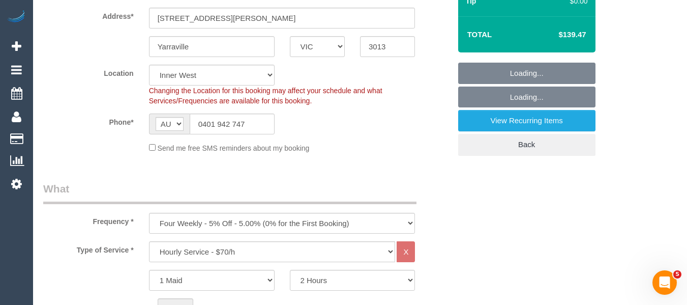
drag, startPoint x: 198, startPoint y: 211, endPoint x: 200, endPoint y: 218, distance: 6.8
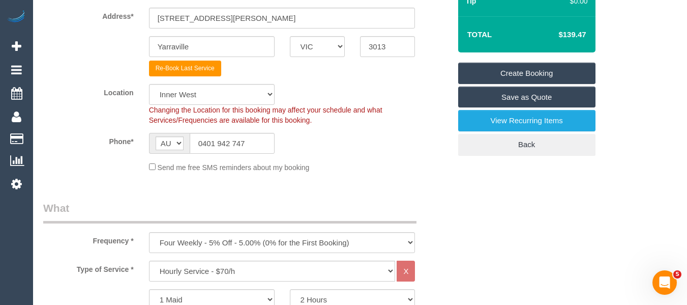
click at [201, 230] on div "Frequency * One Time Cleaning Weekly - 10% Off - 10.00% (0% for the First Booki…" at bounding box center [247, 226] width 422 height 52
click at [203, 237] on select "One Time Cleaning Weekly - 10% Off - 10.00% (0% for the First Booking) Fortnigh…" at bounding box center [282, 242] width 266 height 21
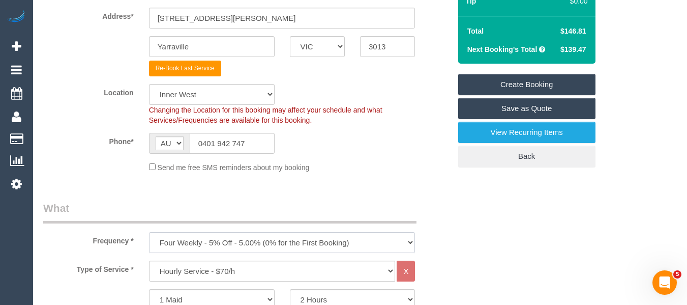
select select "object:3426"
click at [149, 232] on select "One Time Cleaning Weekly - 10% Off - 10.00% (0% for the First Booking) Fortnigh…" at bounding box center [282, 242] width 266 height 21
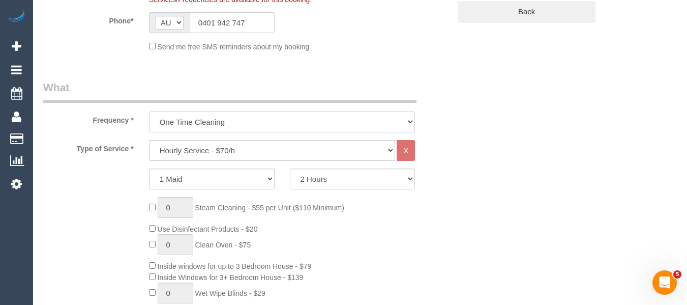
scroll to position [458, 0]
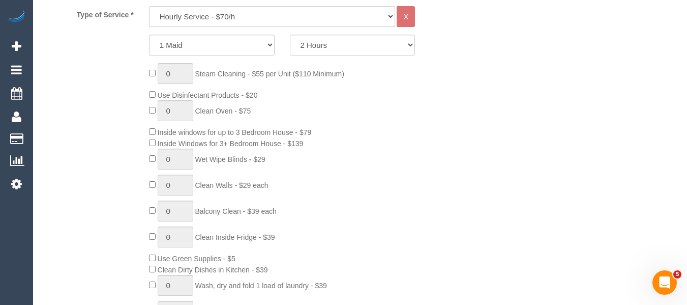
click at [249, 15] on select "Hourly Service - $70/h Hourly Service - $65/h Hourly Service - $60/h Hourly Ser…" at bounding box center [272, 16] width 247 height 21
select select "211"
click at [149, 6] on select "Hourly Service - $70/h Hourly Service - $65/h Hourly Service - $60/h Hourly Ser…" at bounding box center [272, 16] width 247 height 21
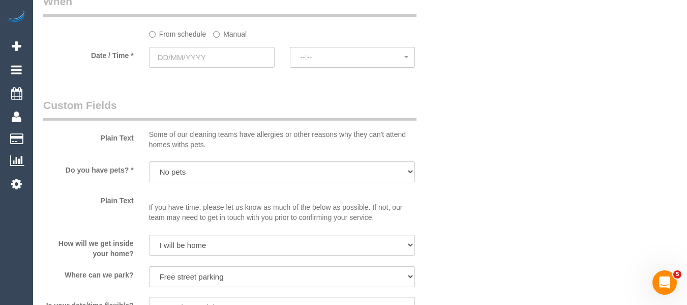
scroll to position [1169, 0]
click at [203, 57] on input "text" at bounding box center [212, 56] width 126 height 21
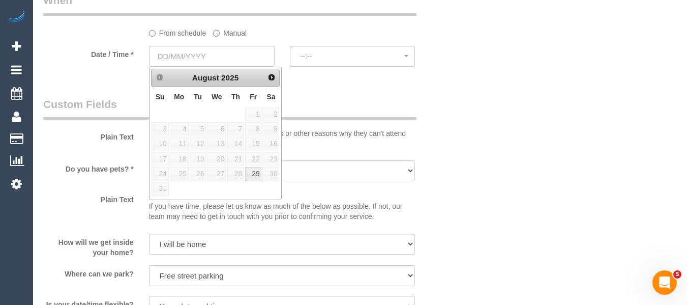
click at [270, 79] on span "Next" at bounding box center [271, 77] width 8 height 8
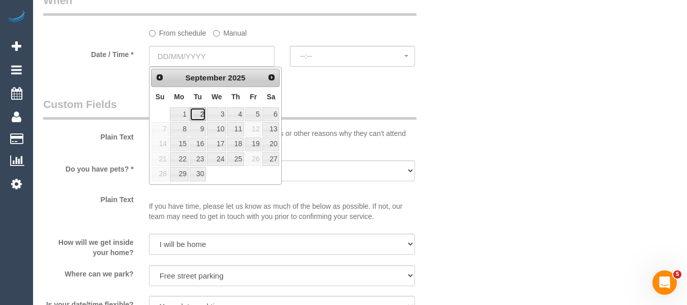
click at [201, 116] on link "2" at bounding box center [198, 114] width 16 height 14
type input "02/09/2025"
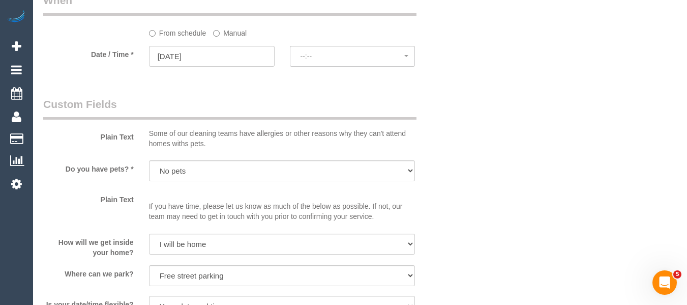
select select "spot17"
click at [331, 63] on button "07:00 - 08:00" at bounding box center [353, 56] width 126 height 21
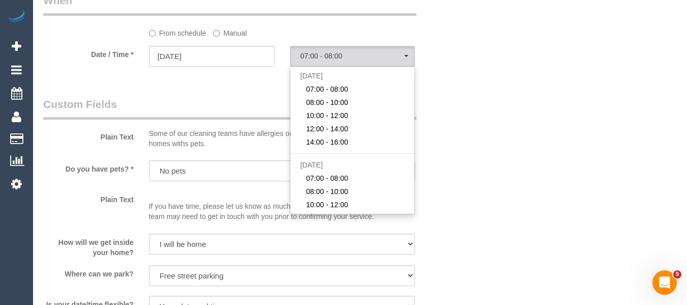
click at [230, 32] on label "Manual" at bounding box center [230, 31] width 34 height 14
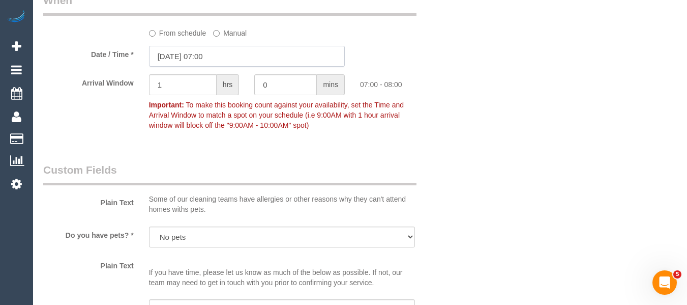
click at [213, 63] on input "02/09/2025 07:00" at bounding box center [247, 56] width 196 height 21
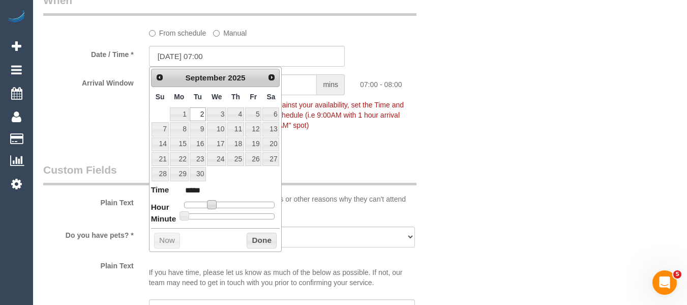
type input "02/09/2025 08:00"
type input "*****"
type input "02/09/2025 09:00"
type input "*****"
type input "02/09/2025 10:00"
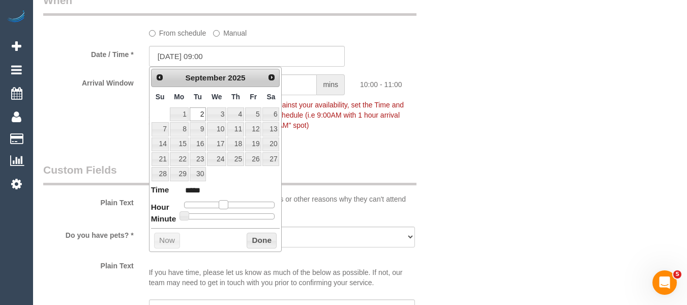
type input "*****"
type input "02/09/2025 11:00"
type input "*****"
type input "02/09/2025 12:00"
type input "*****"
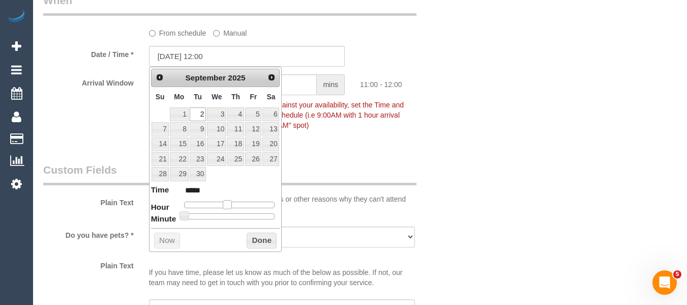
type input "02/09/2025 13:00"
type input "*****"
type input "02/09/2025 14:00"
type input "*****"
type input "02/09/2025 15:00"
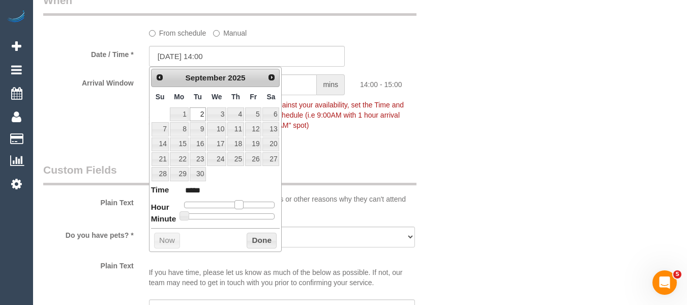
type input "*****"
type input "02/09/2025 14:00"
type input "*****"
type input "02/09/2025 13:00"
type input "*****"
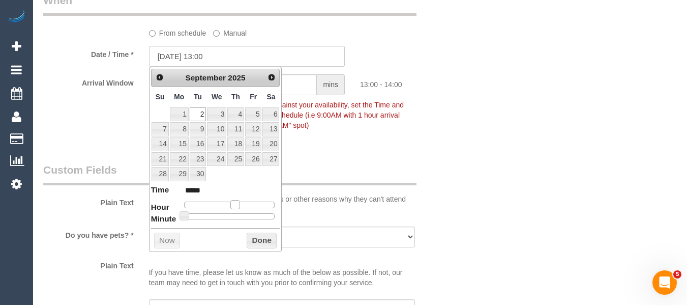
drag, startPoint x: 213, startPoint y: 204, endPoint x: 236, endPoint y: 204, distance: 23.4
click at [236, 204] on span at bounding box center [234, 204] width 9 height 9
click at [259, 240] on button "Done" at bounding box center [262, 240] width 30 height 16
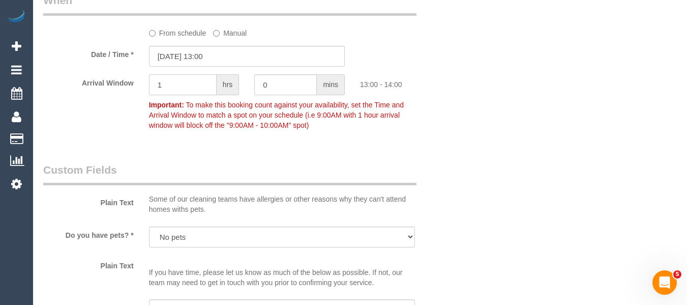
drag, startPoint x: 179, startPoint y: 90, endPoint x: 156, endPoint y: 89, distance: 23.4
click at [156, 89] on input "1" at bounding box center [183, 84] width 68 height 21
type input "2"
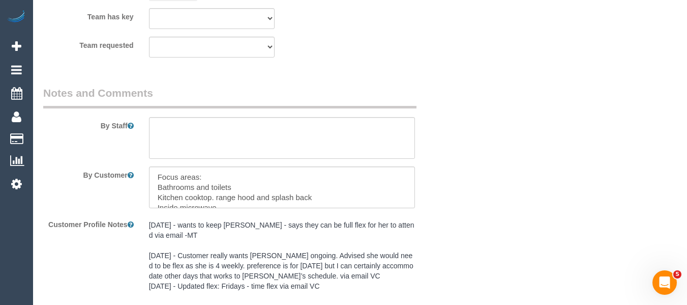
scroll to position [1802, 0]
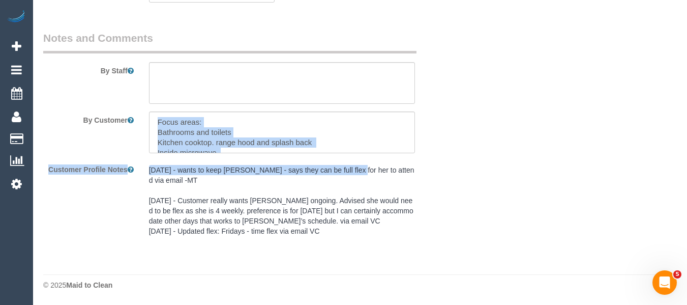
drag, startPoint x: 217, startPoint y: 131, endPoint x: 350, endPoint y: 172, distance: 139.7
click at [350, 172] on sui-booking-comments "By Staff By Customer Customer Profile Notes 05/07/25 - wants to keep Karen - sa…" at bounding box center [246, 136] width 407 height 210
drag, startPoint x: 336, startPoint y: 131, endPoint x: 250, endPoint y: 137, distance: 86.6
click at [336, 132] on textarea at bounding box center [282, 132] width 266 height 42
click at [215, 138] on textarea at bounding box center [282, 132] width 266 height 42
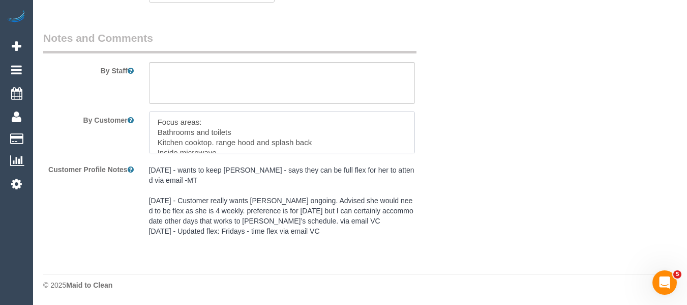
click at [215, 137] on textarea at bounding box center [282, 132] width 266 height 42
click at [164, 120] on textarea at bounding box center [282, 132] width 266 height 42
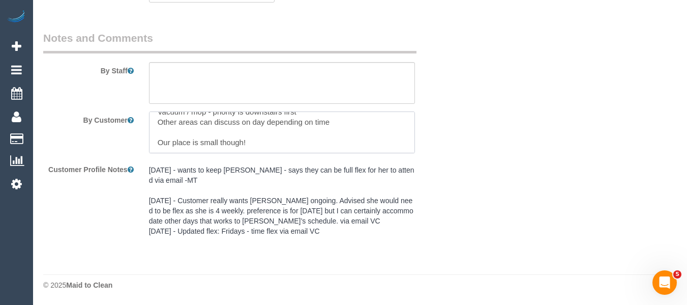
drag, startPoint x: 164, startPoint y: 123, endPoint x: 280, endPoint y: 158, distance: 120.8
click at [280, 158] on sui-booking-comments "By Staff By Customer Customer Profile Notes 05/07/25 - wants to keep Karen - sa…" at bounding box center [246, 136] width 407 height 210
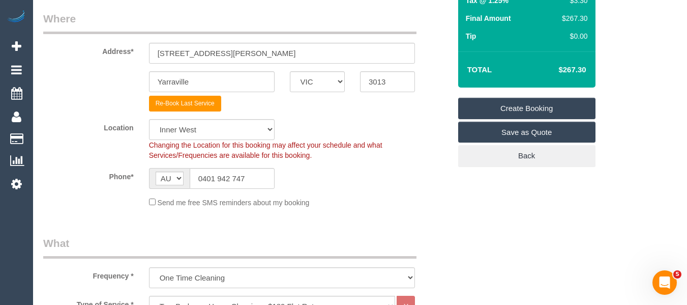
scroll to position [138, 0]
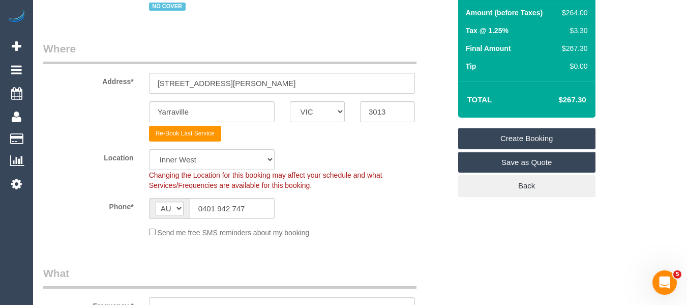
click at [535, 132] on link "Create Booking" at bounding box center [526, 138] width 137 height 21
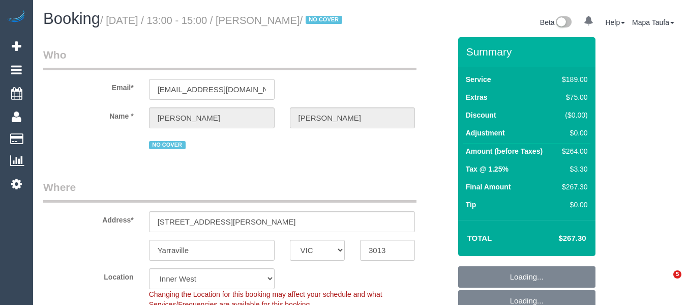
select select "VIC"
select select "number:28"
select select "number:14"
select select "number:19"
select select "number:22"
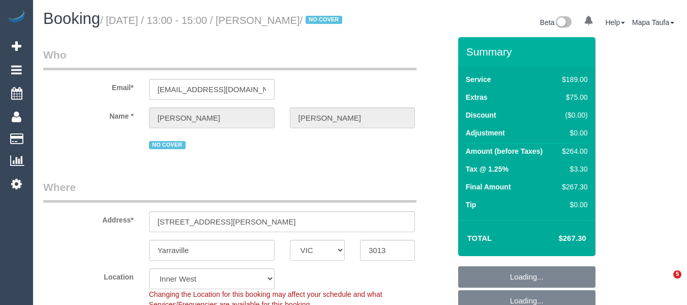
select select "number:34"
select select "number:12"
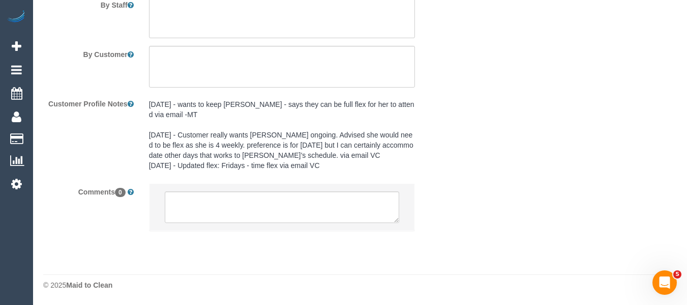
scroll to position [1861, 0]
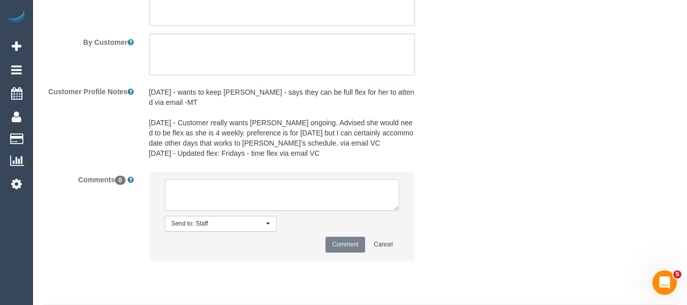
click at [225, 197] on textarea at bounding box center [282, 195] width 235 height 32
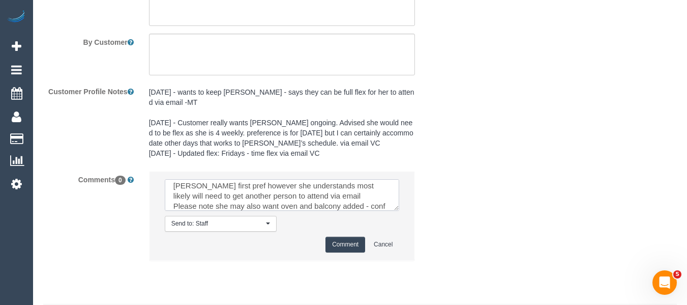
scroll to position [35, 0]
type textarea "New booking via email - Available [DATE], [DATE], [DATE] or [DATE] except [DATE…"
click at [347, 252] on button "Comment" at bounding box center [345, 244] width 40 height 16
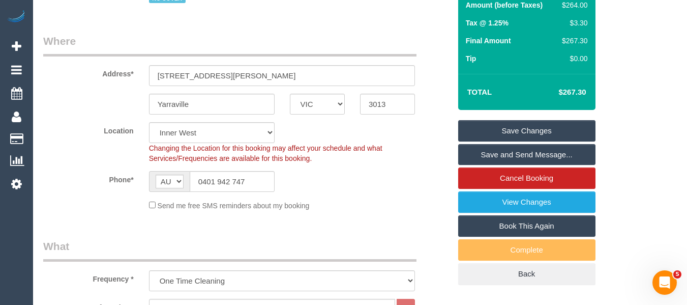
scroll to position [0, 0]
